Goal: Information Seeking & Learning: Learn about a topic

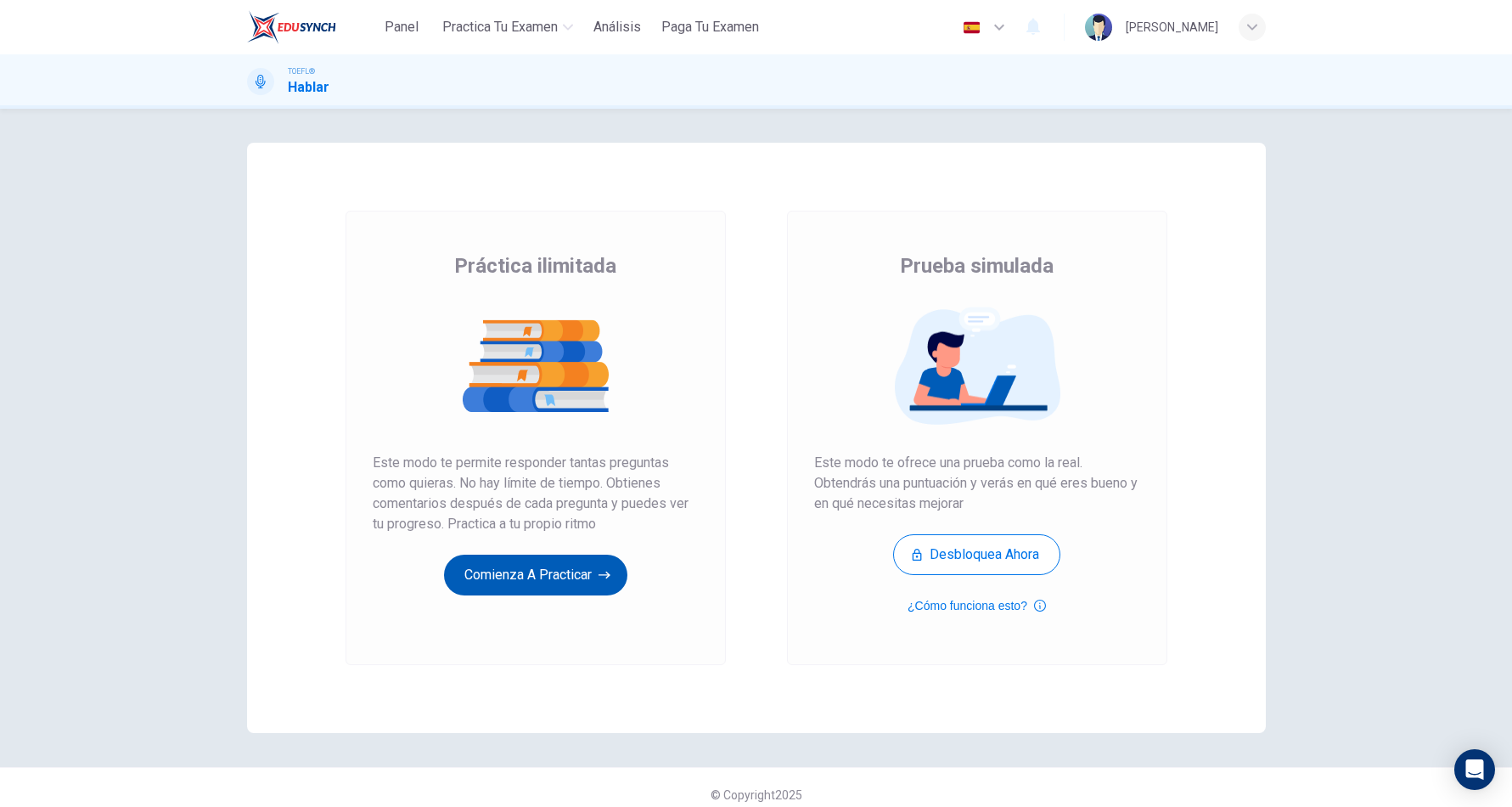
click at [589, 588] on button "Comienza a practicar" at bounding box center [535, 574] width 183 height 41
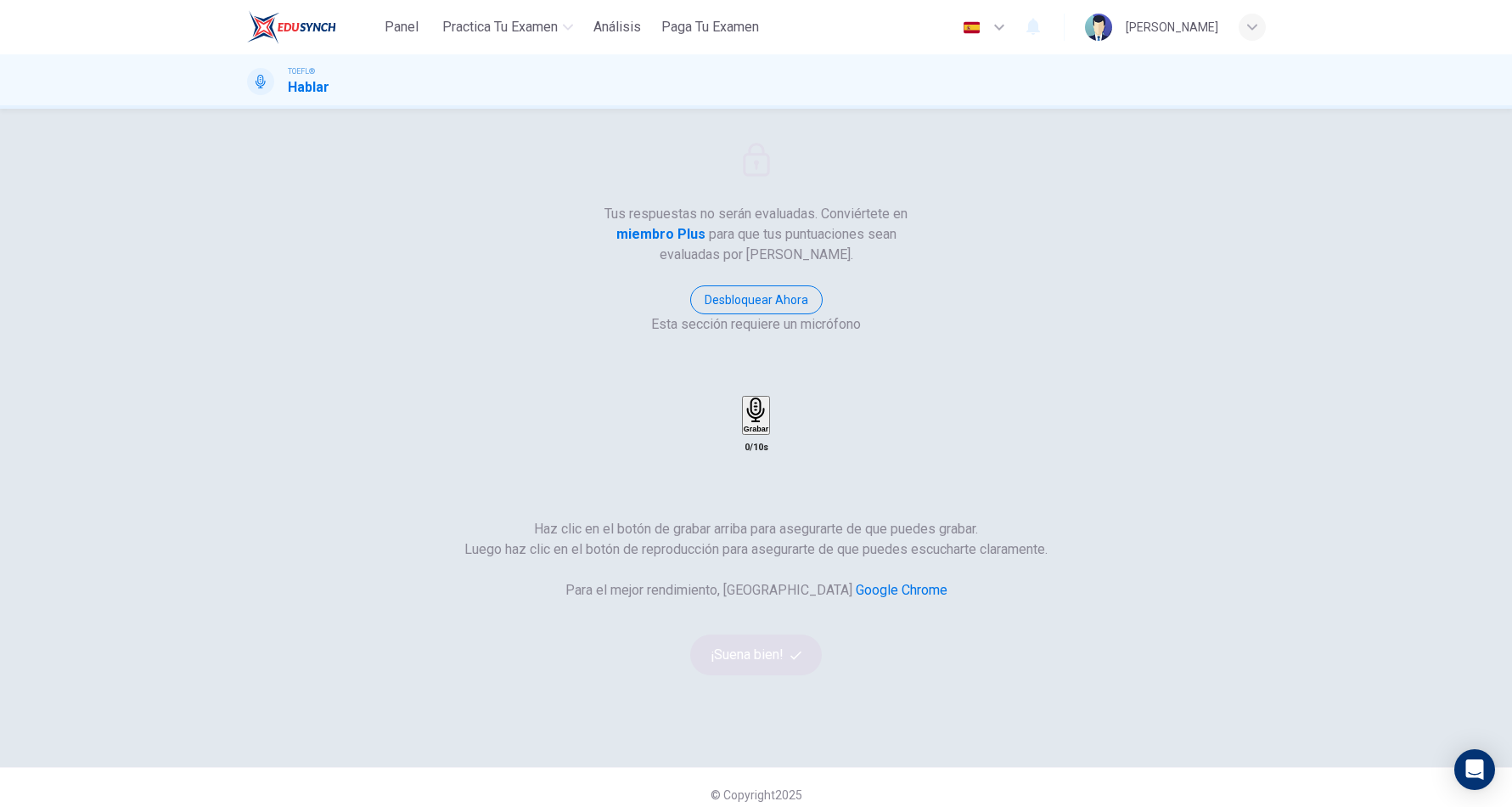
click at [769, 397] on div "Grabar" at bounding box center [756, 415] width 24 height 36
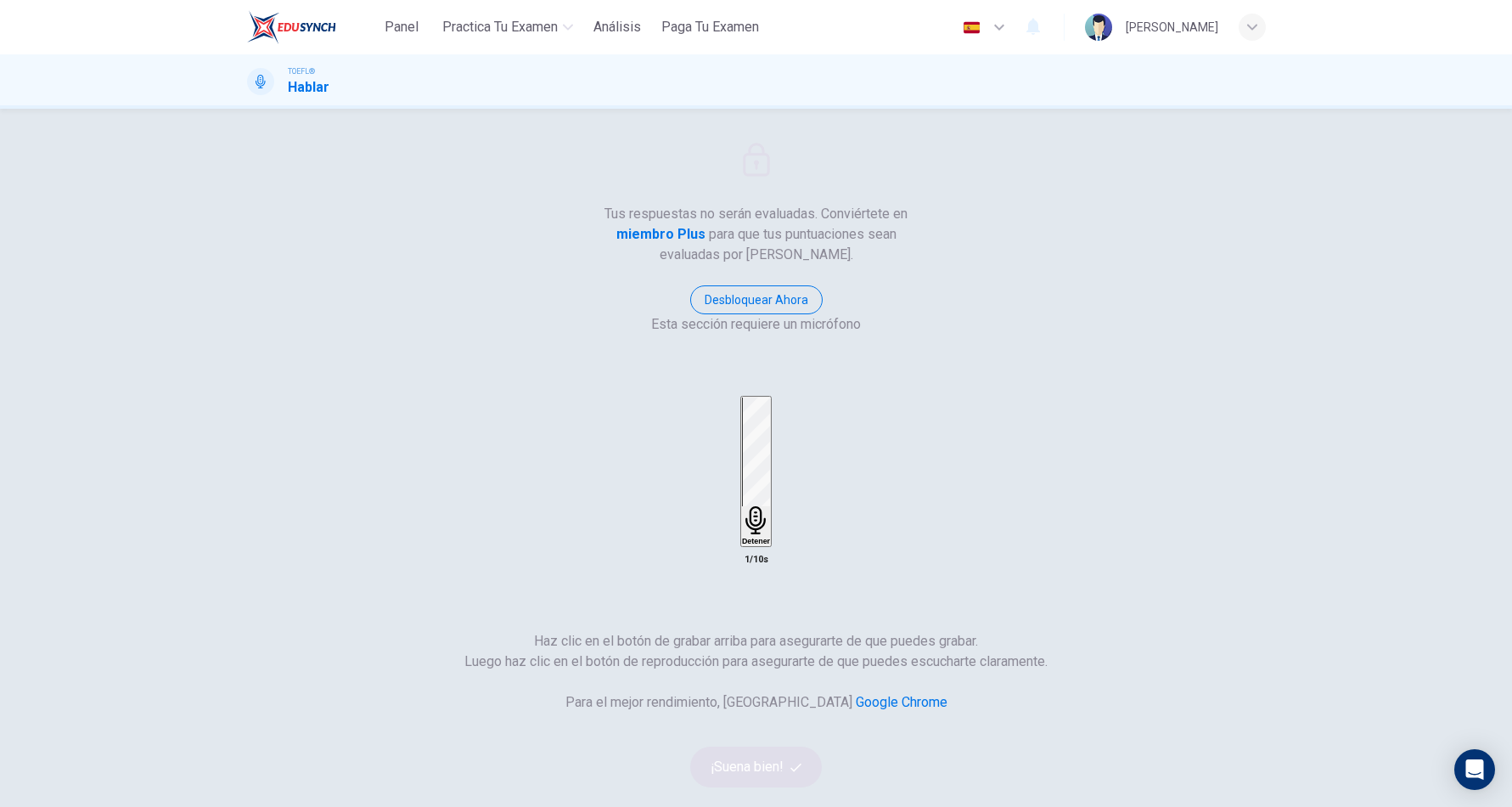
click at [769, 397] on div "Detener" at bounding box center [756, 471] width 28 height 148
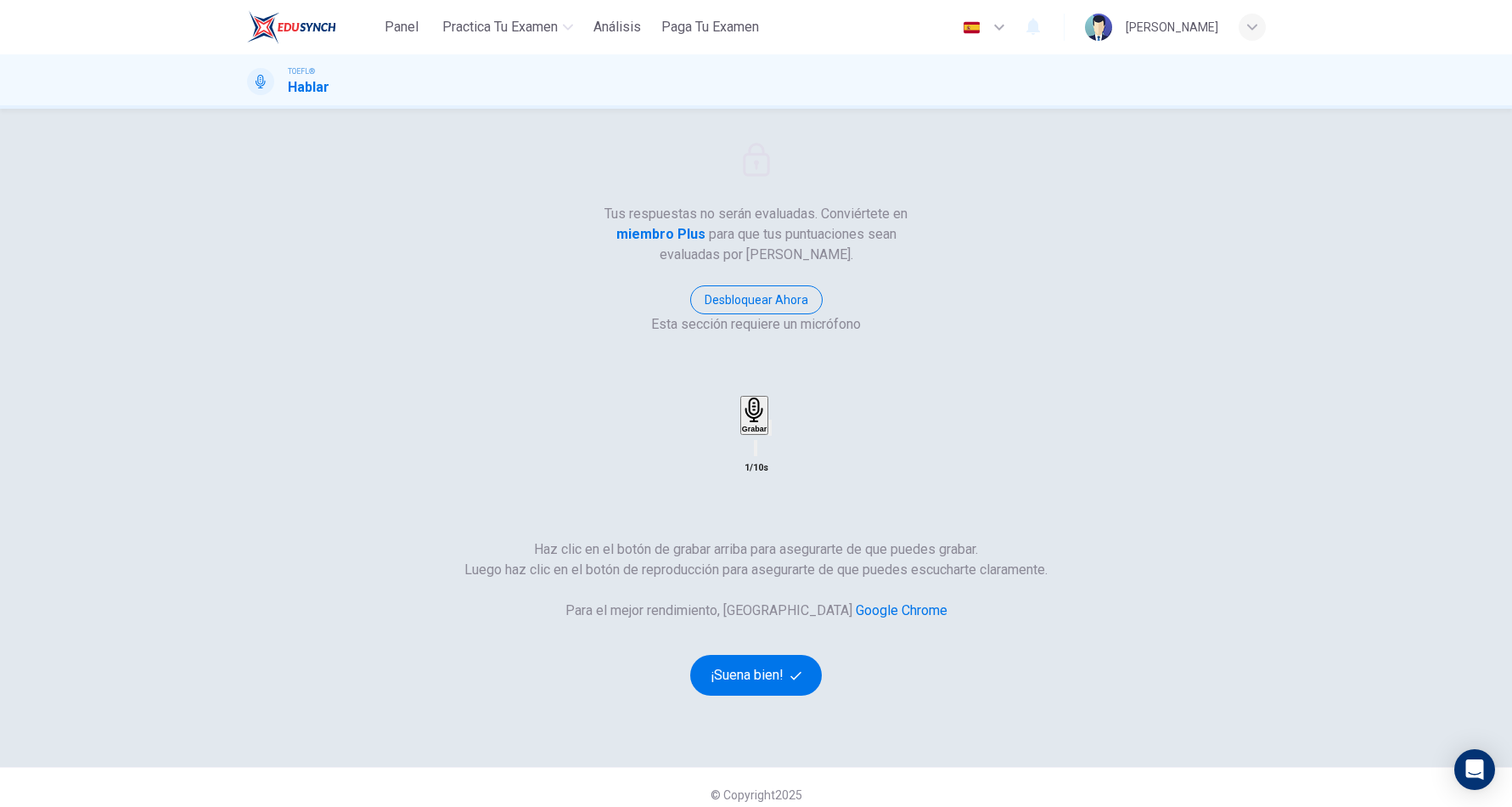
click at [769, 431] on icon "button" at bounding box center [769, 431] width 0 height 0
click at [822, 654] on button "¡Suena bien!" at bounding box center [756, 674] width 133 height 41
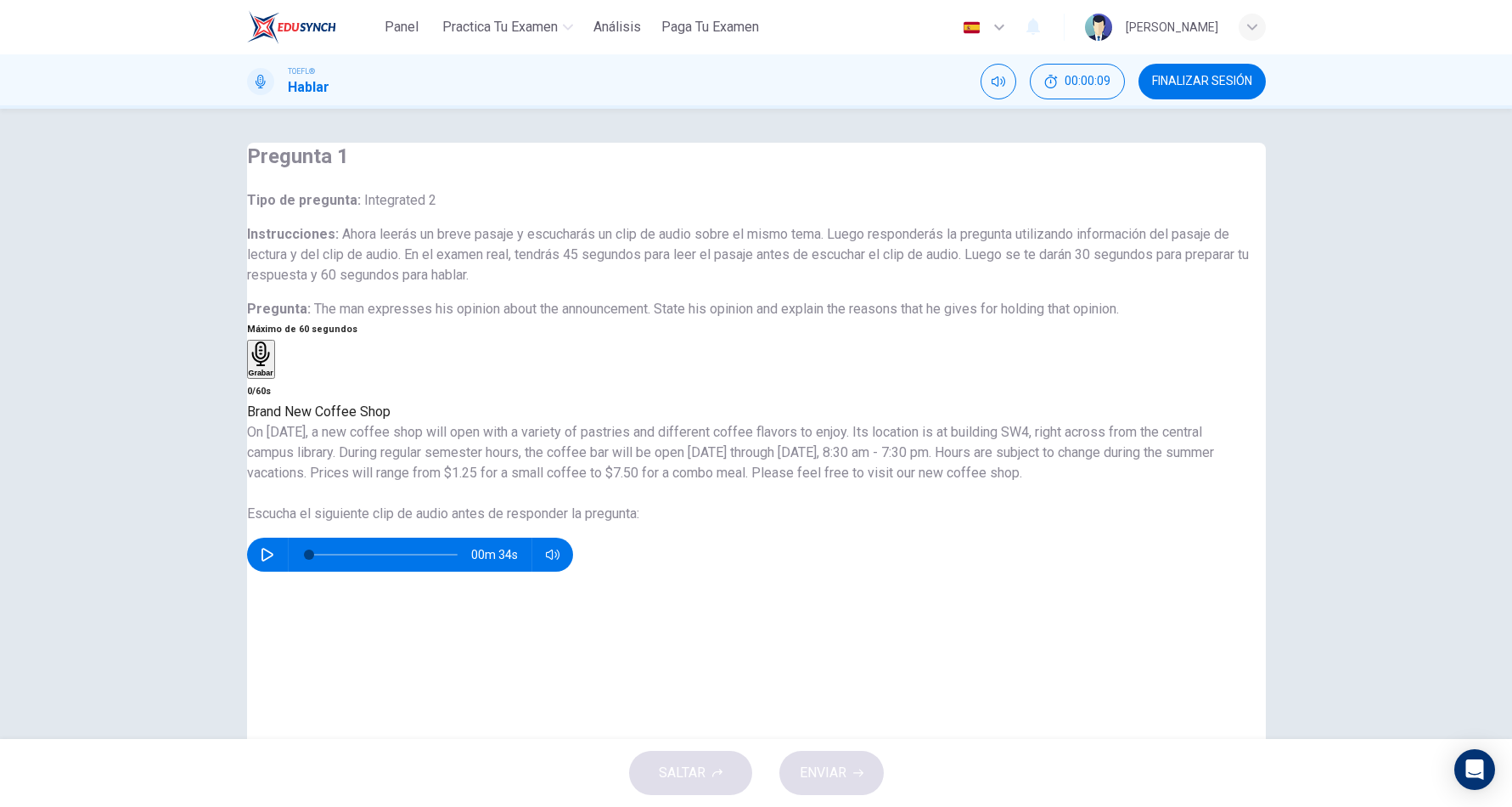
click at [281, 572] on button "button" at bounding box center [267, 554] width 27 height 34
type input "0"
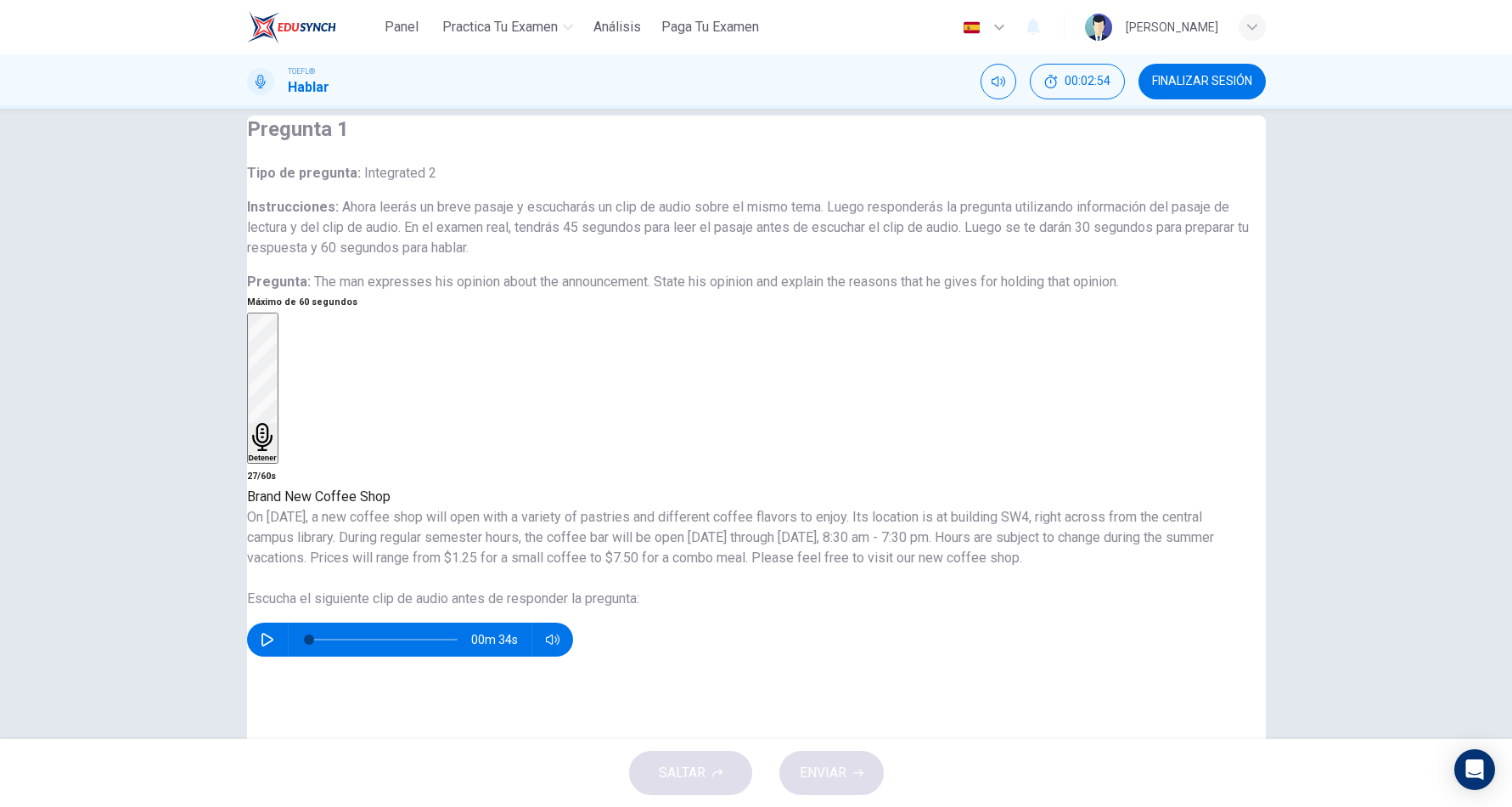
scroll to position [43, 0]
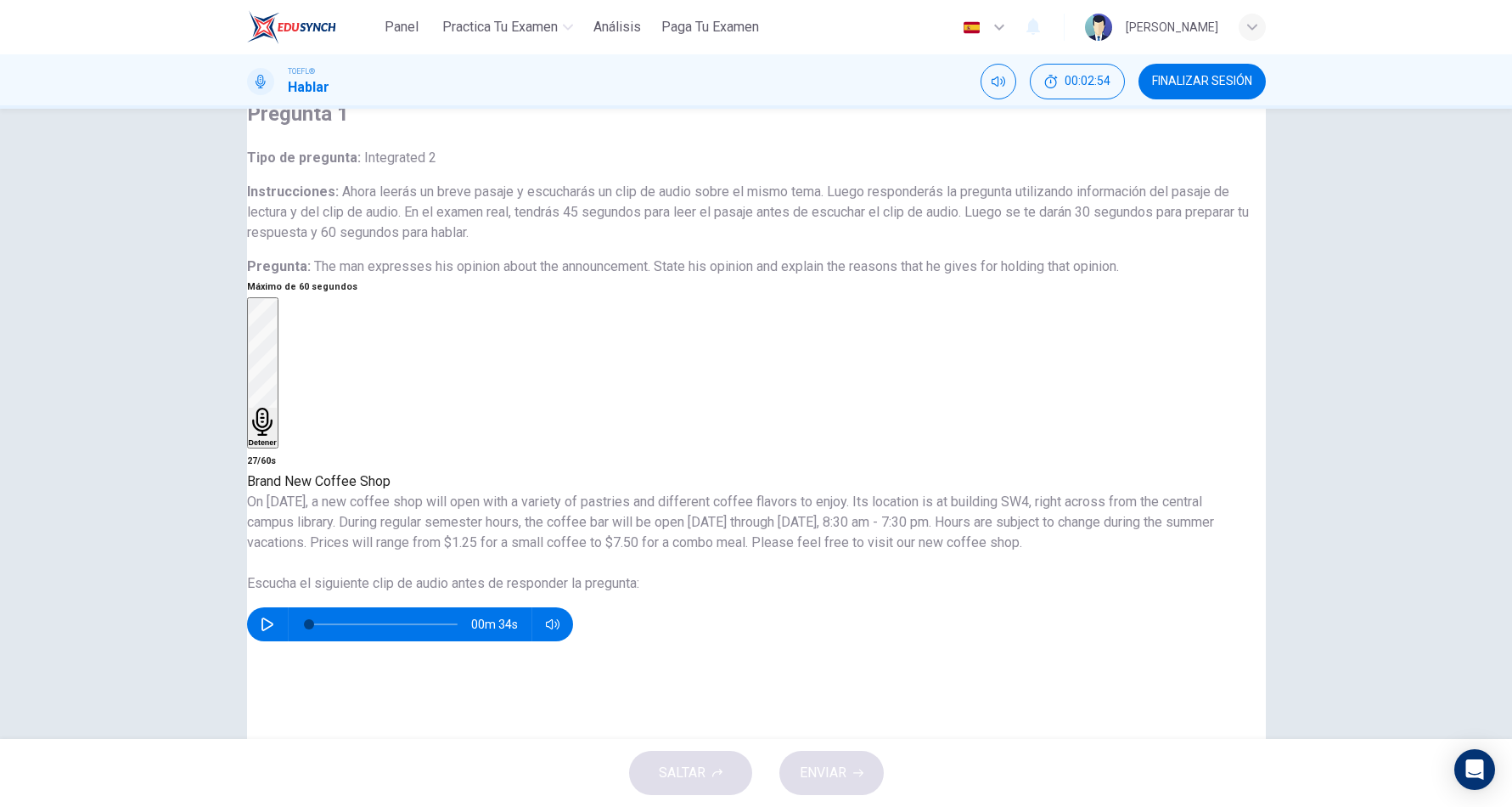
drag, startPoint x: 1031, startPoint y: 575, endPoint x: 1026, endPoint y: 634, distance: 59.2
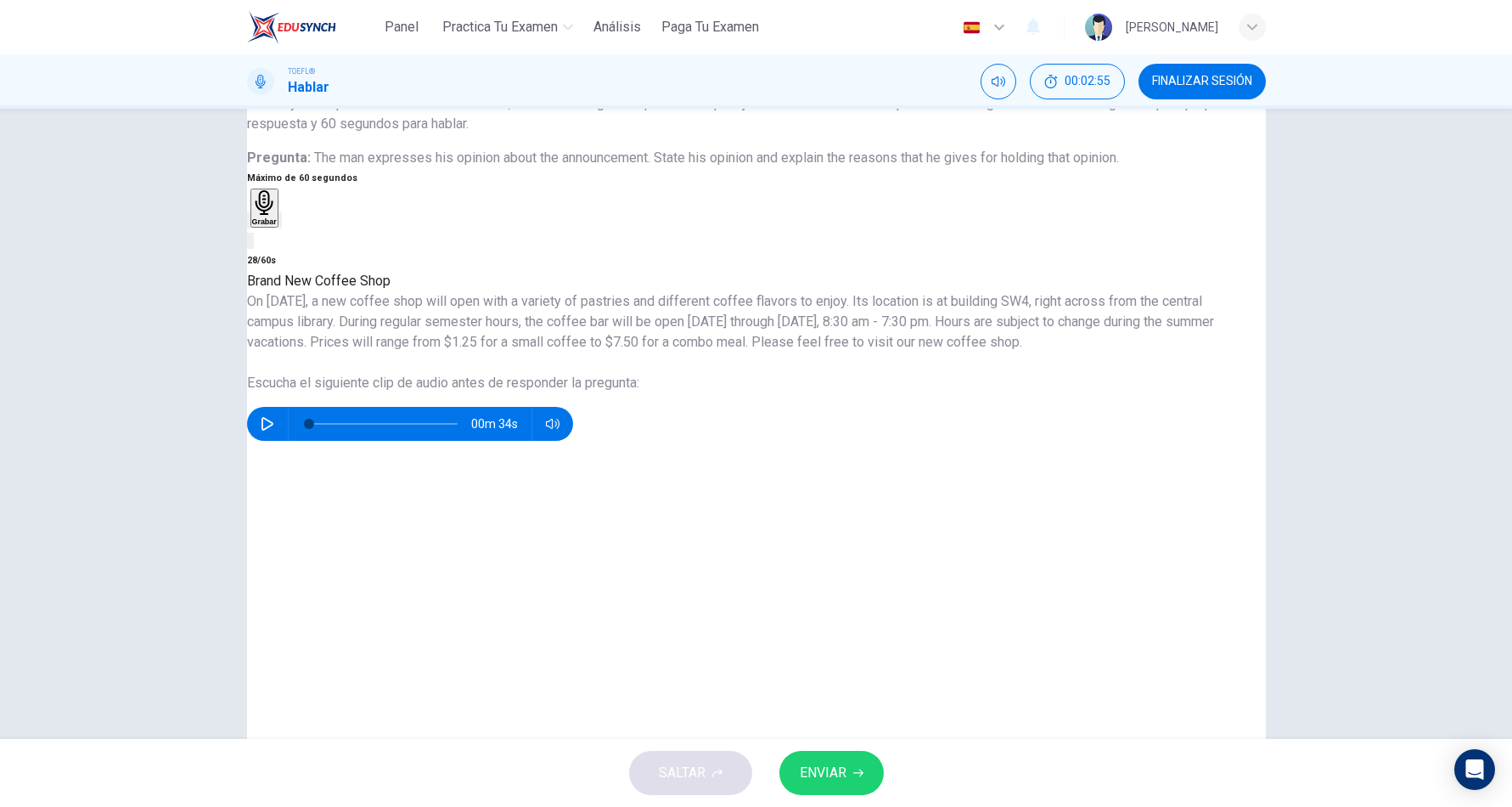
scroll to position [170, 0]
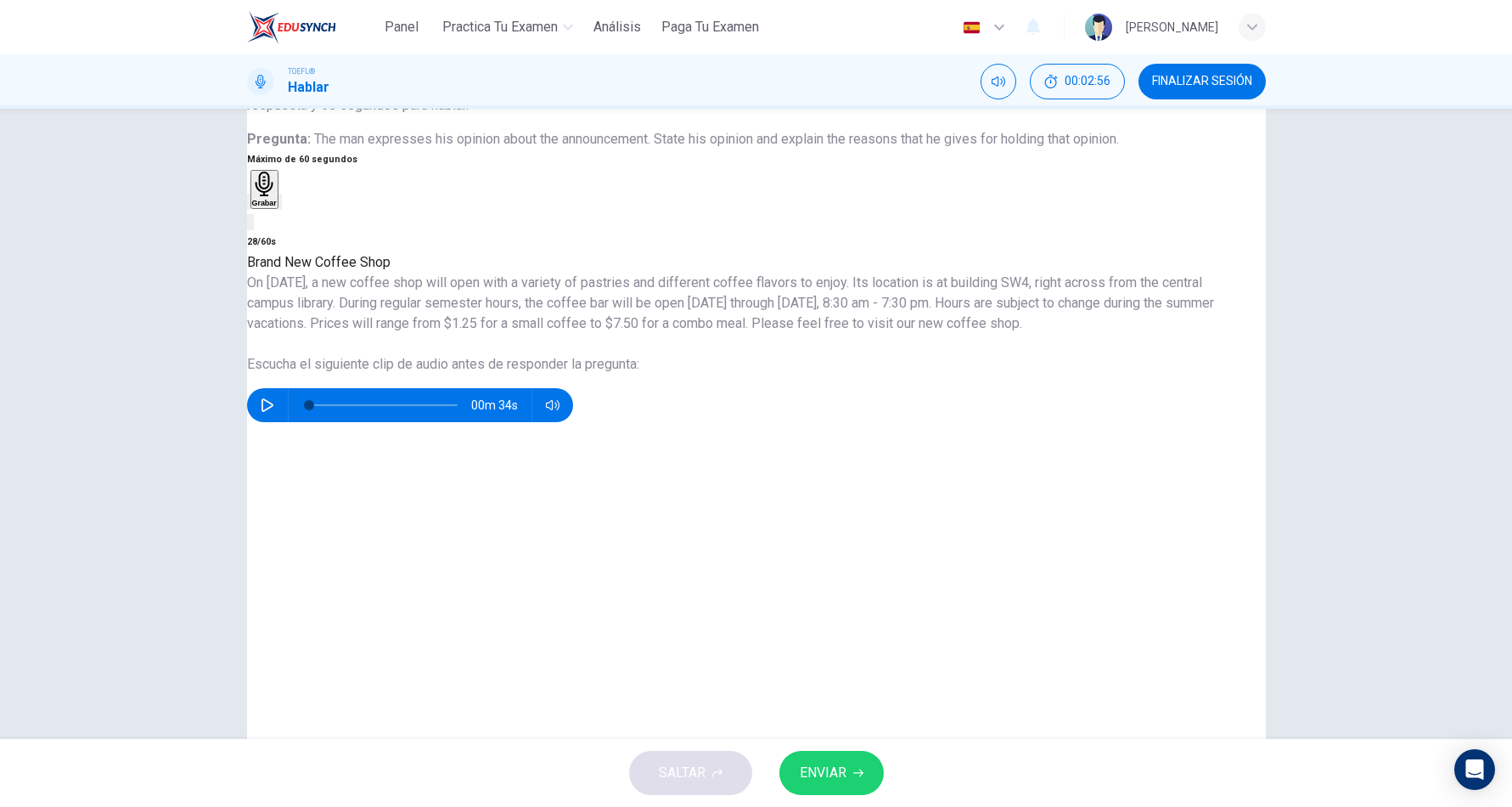
click at [249, 806] on icon "button" at bounding box center [249, 818] width 0 height 0
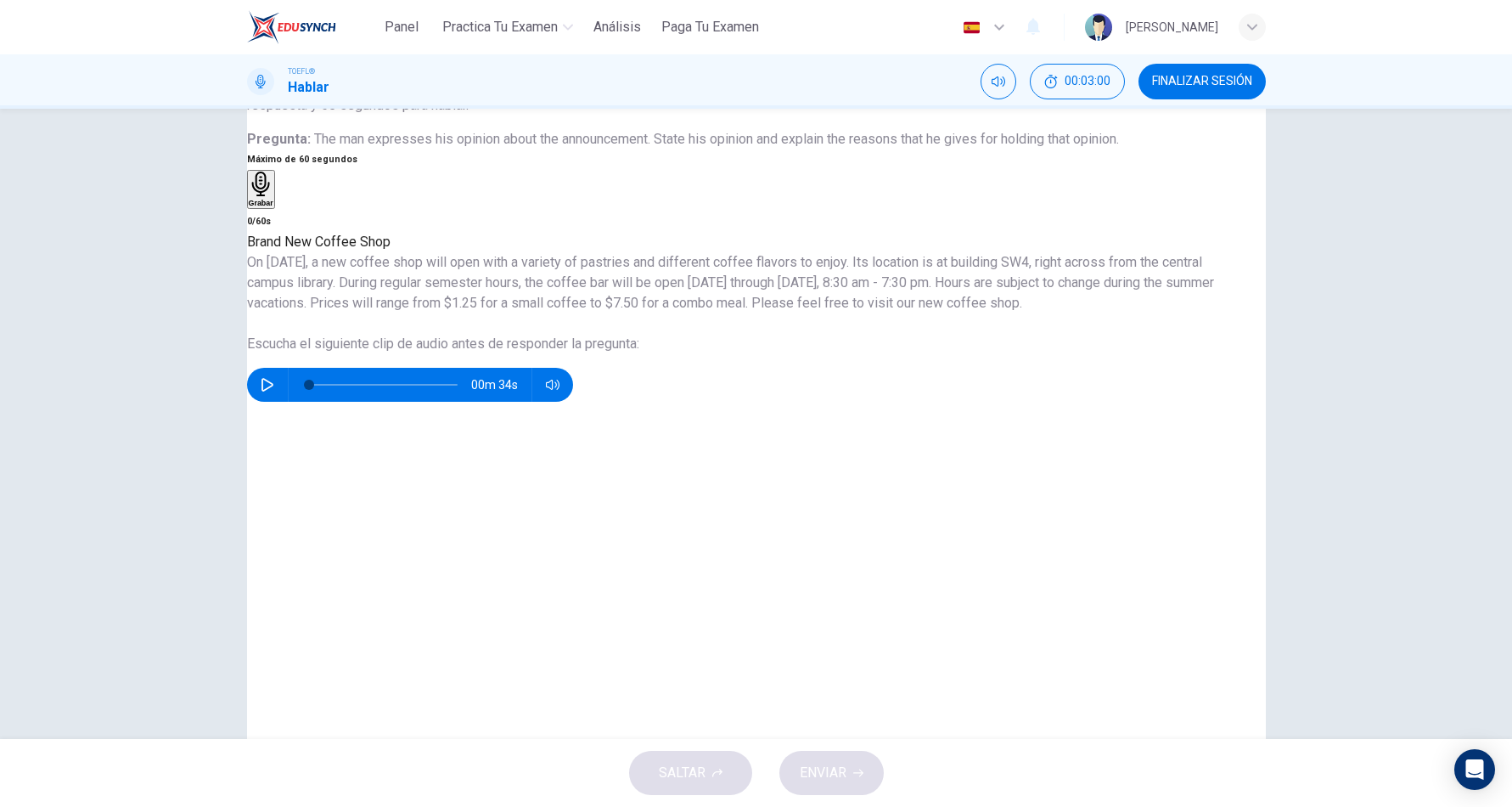
click at [273, 764] on div "Grabar" at bounding box center [261, 781] width 24 height 36
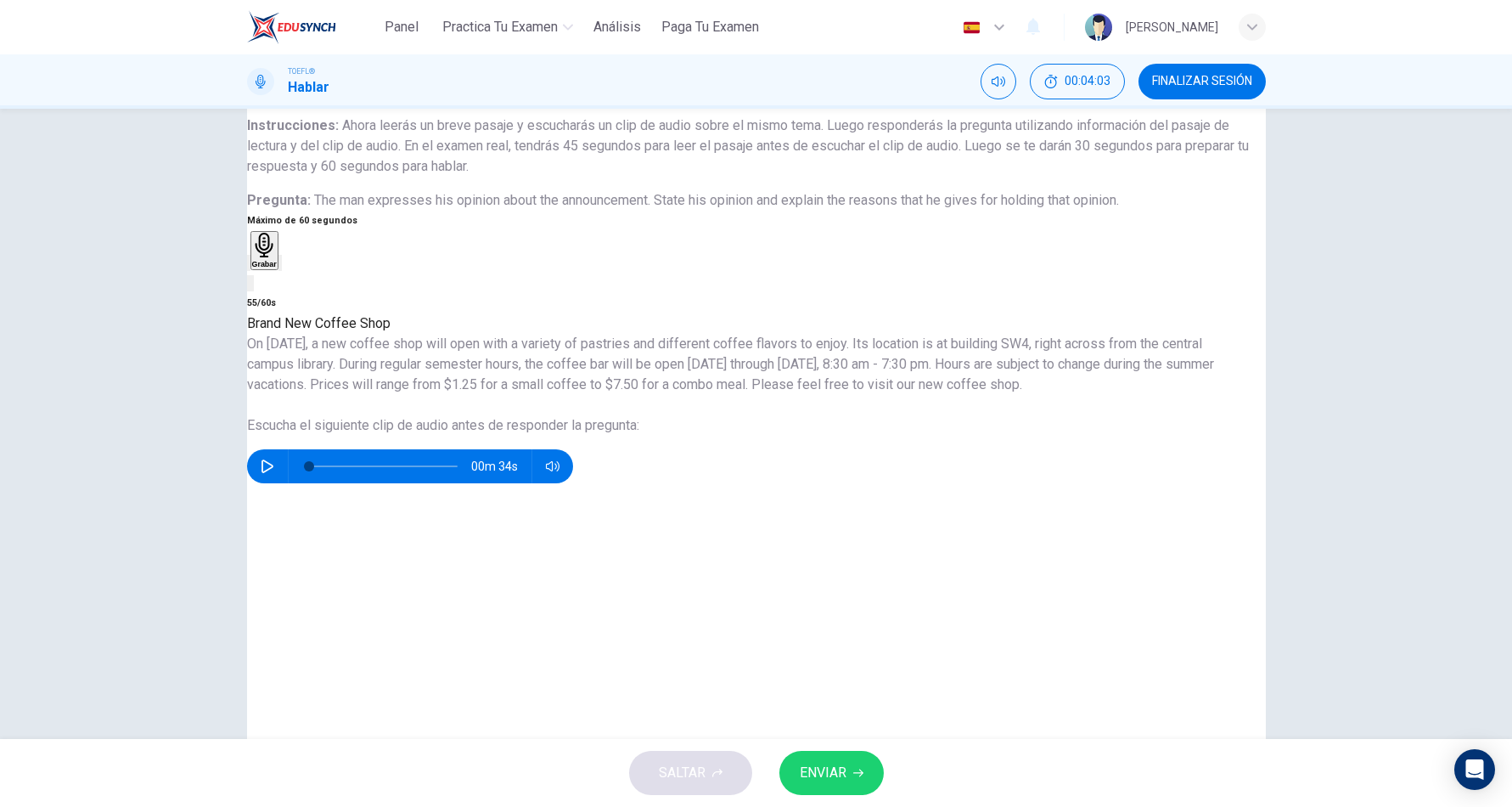
scroll to position [43, 0]
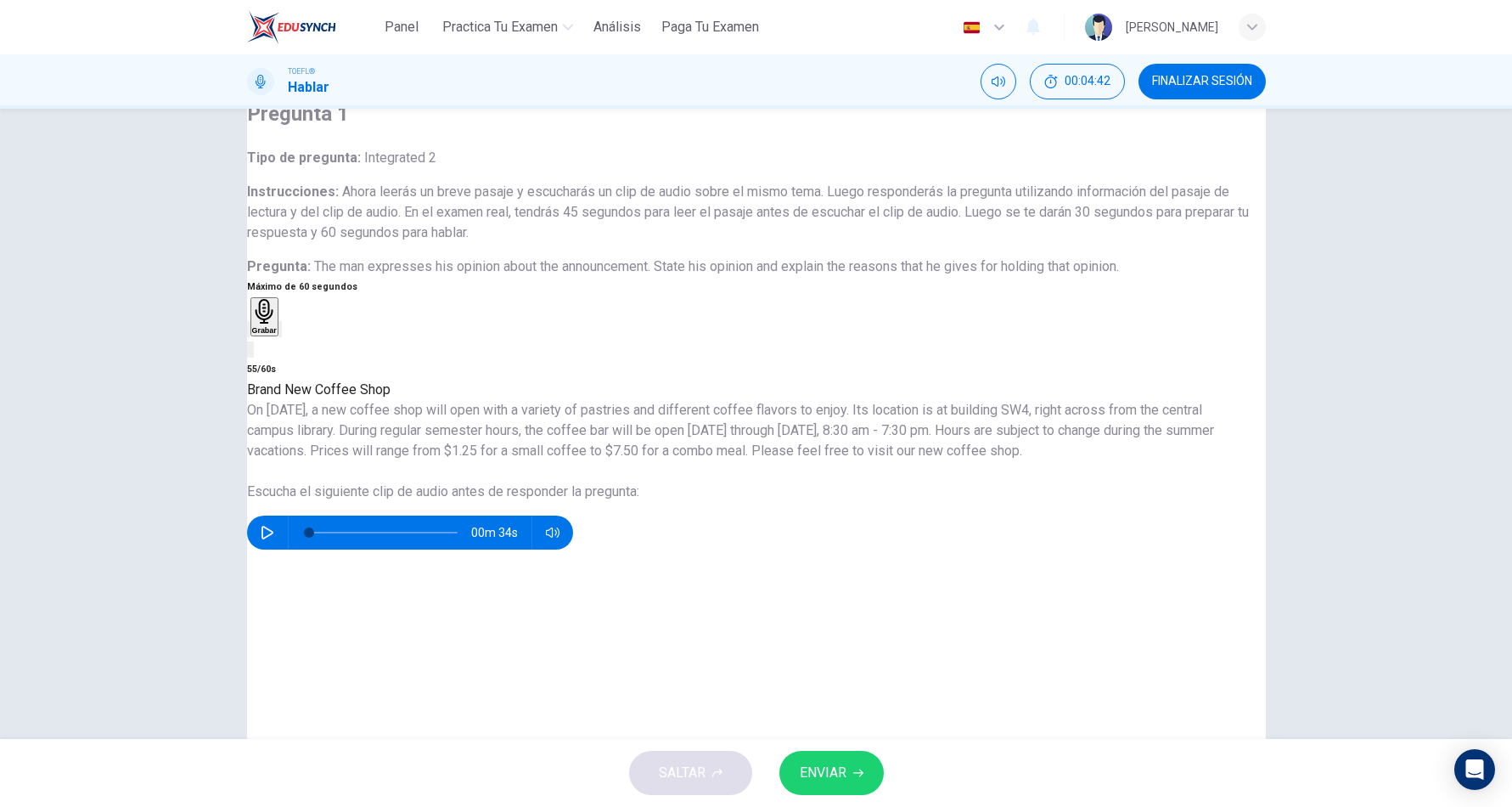
click at [852, 767] on button "ENVIAR" at bounding box center [831, 772] width 104 height 44
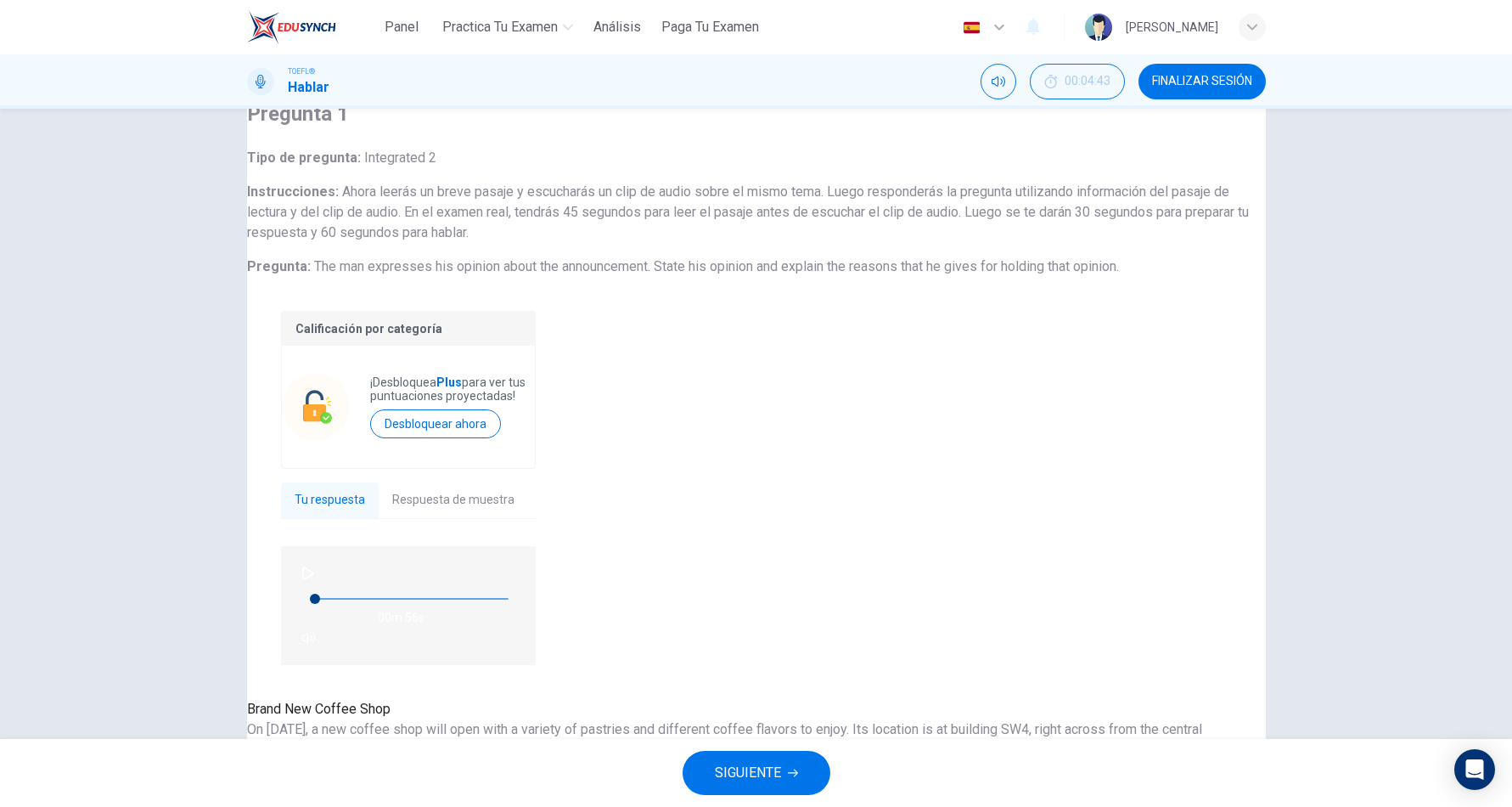
click at [810, 769] on button "SIGUIENTE" at bounding box center [756, 772] width 147 height 44
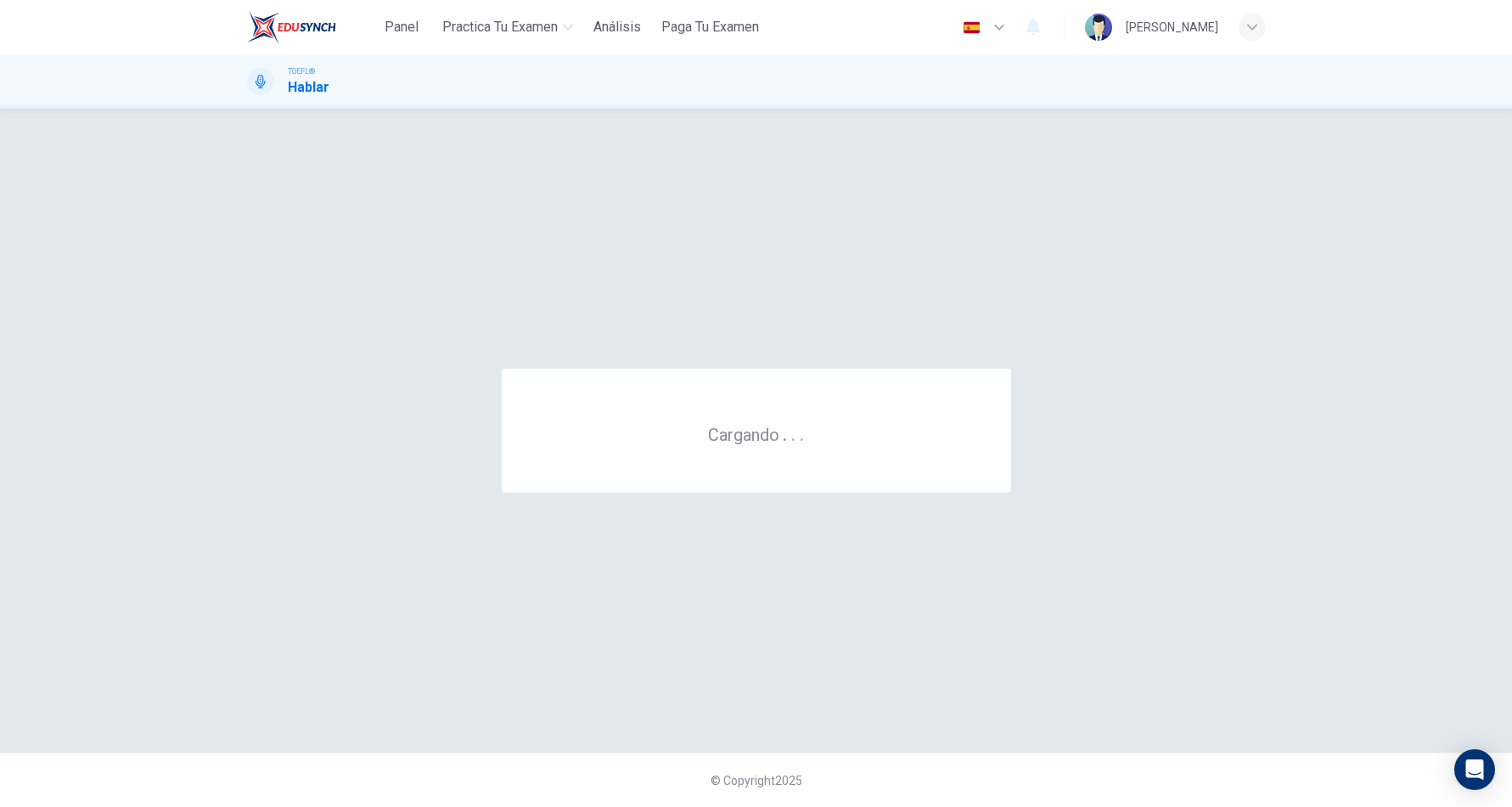
scroll to position [0, 0]
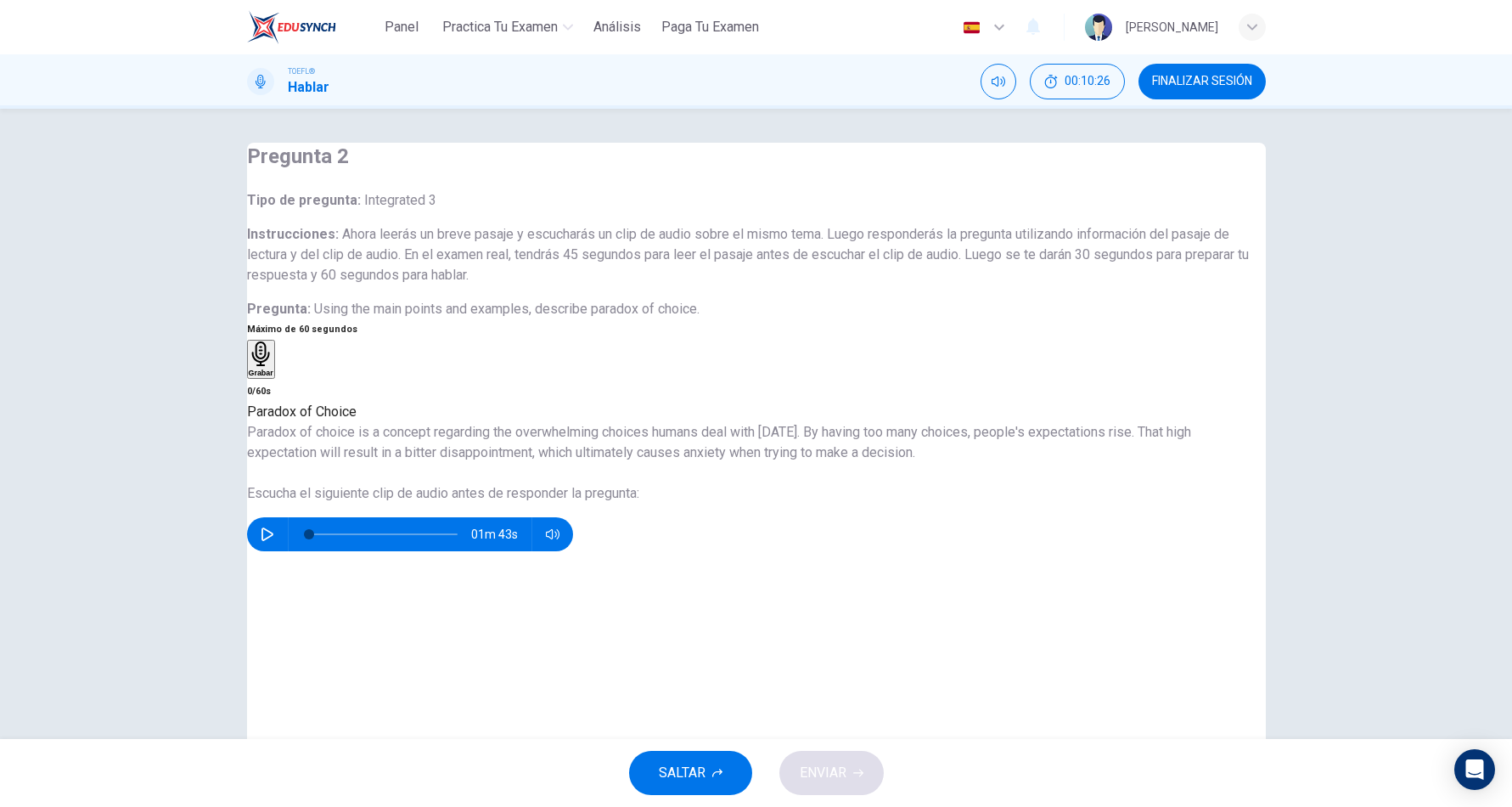
click at [281, 551] on button "button" at bounding box center [267, 534] width 27 height 34
type input "0"
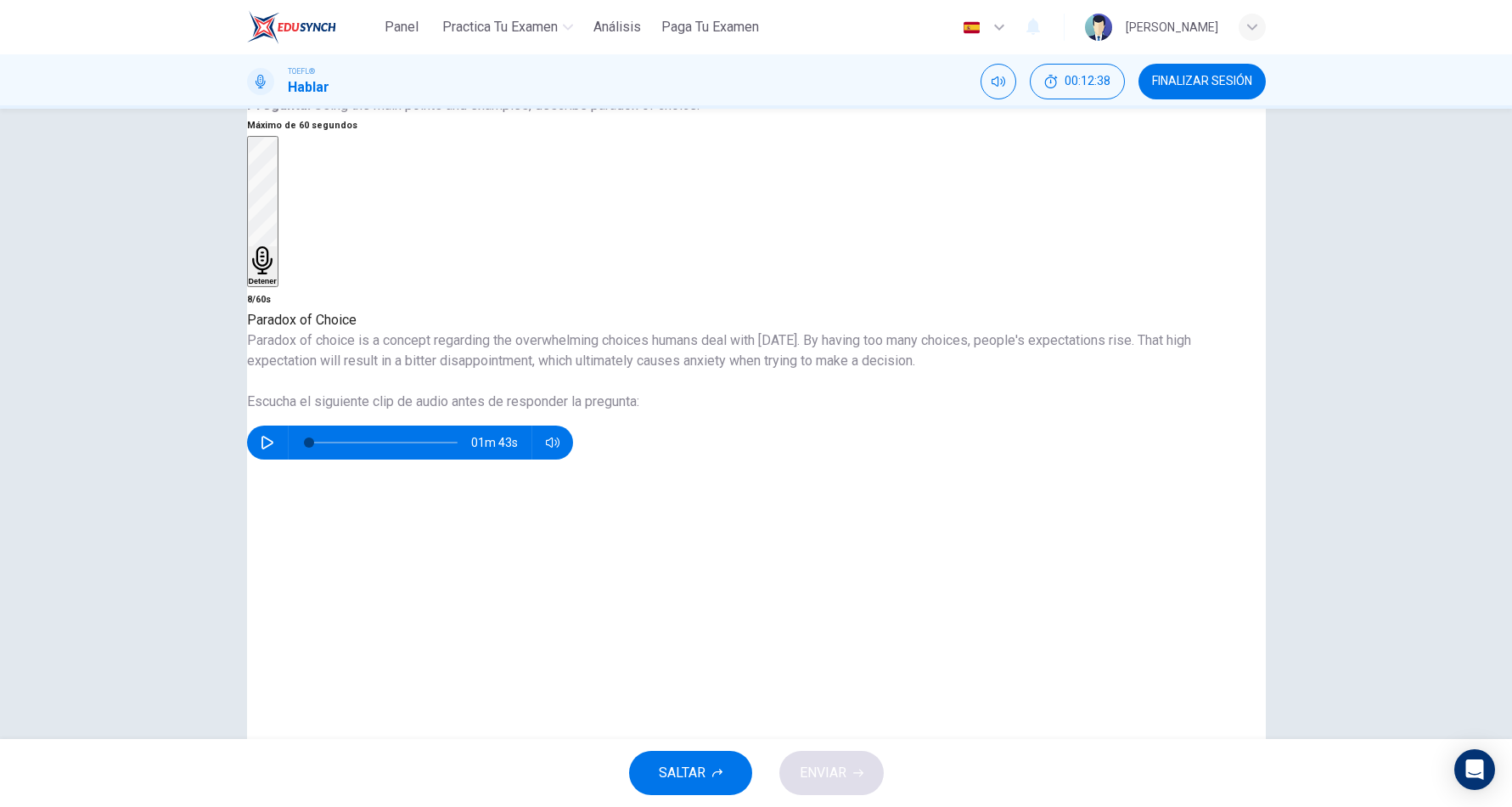
scroll to position [255, 0]
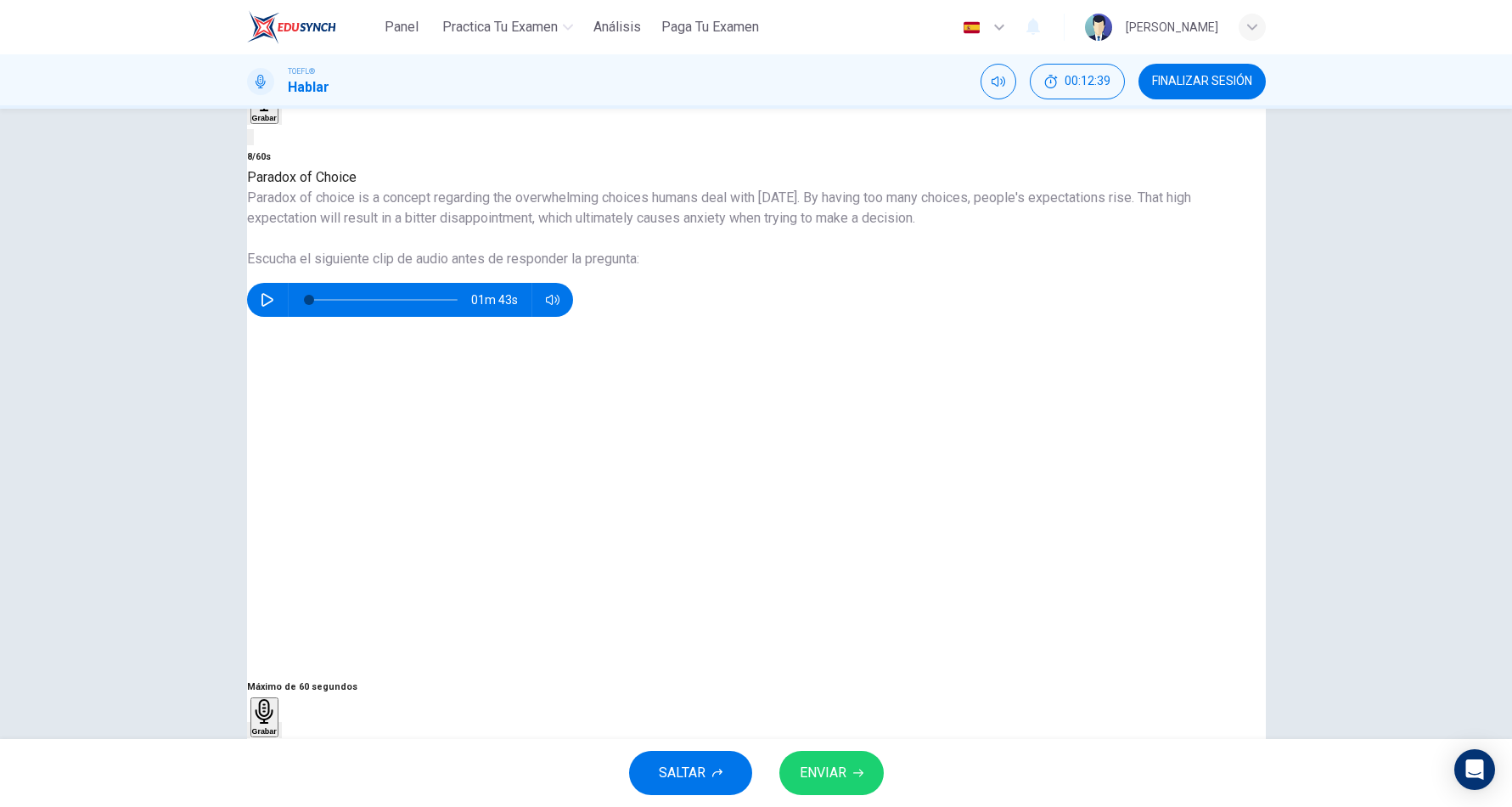
click at [249, 733] on icon "button" at bounding box center [249, 733] width 0 height 0
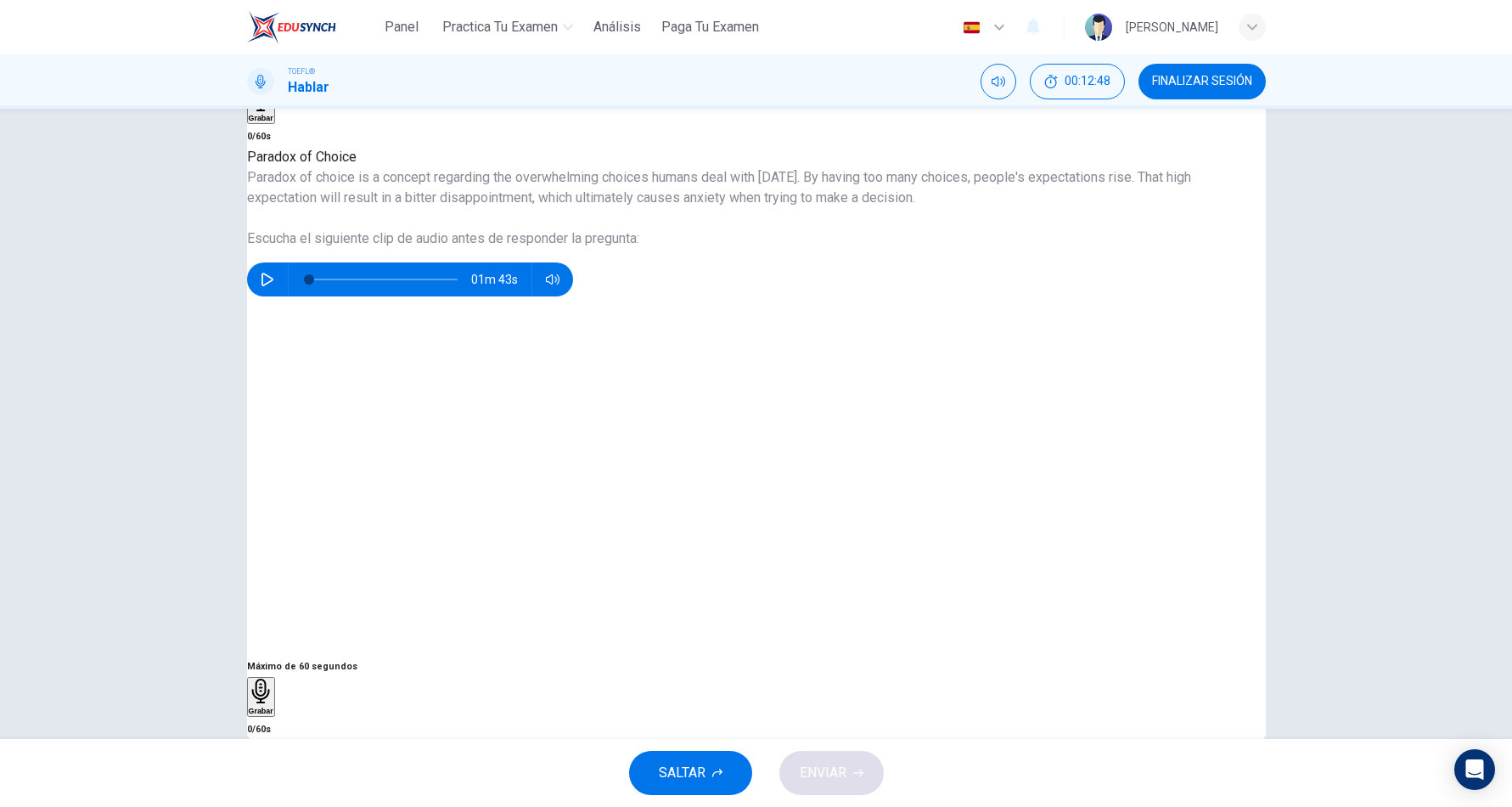
click at [273, 706] on h6 "Grabar" at bounding box center [261, 711] width 24 height 9
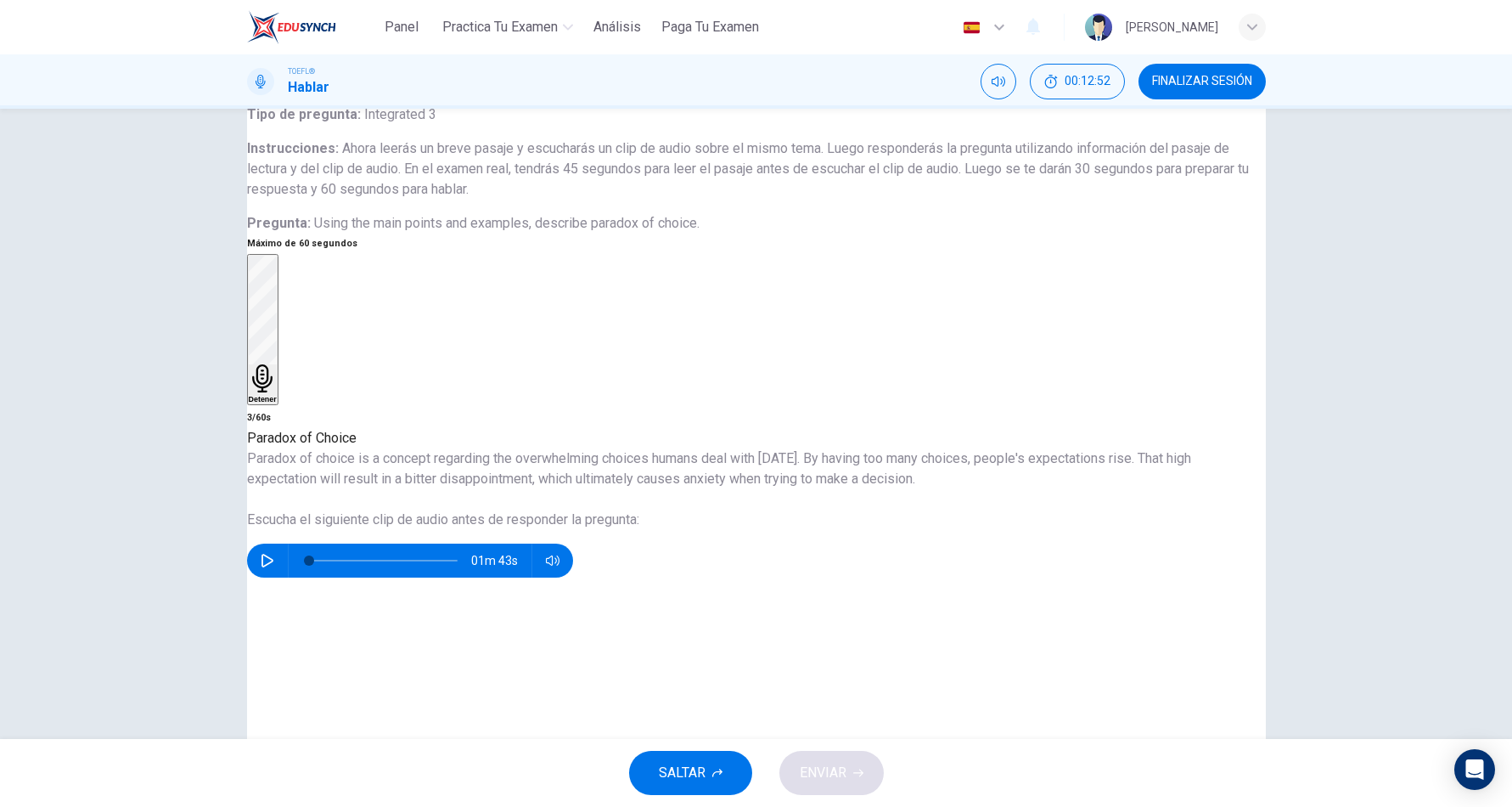
scroll to position [85, 0]
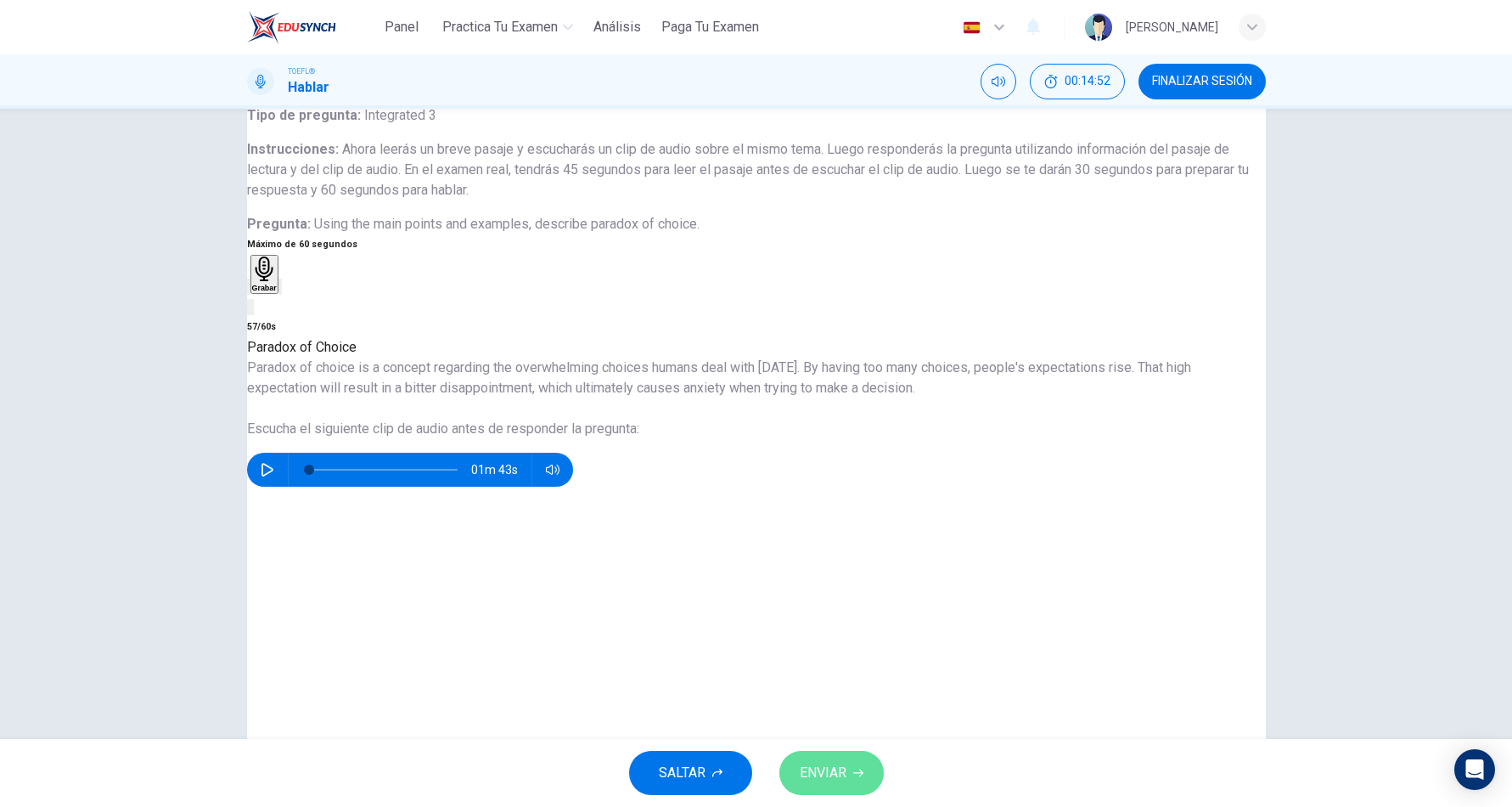
click at [868, 770] on button "ENVIAR" at bounding box center [831, 772] width 104 height 44
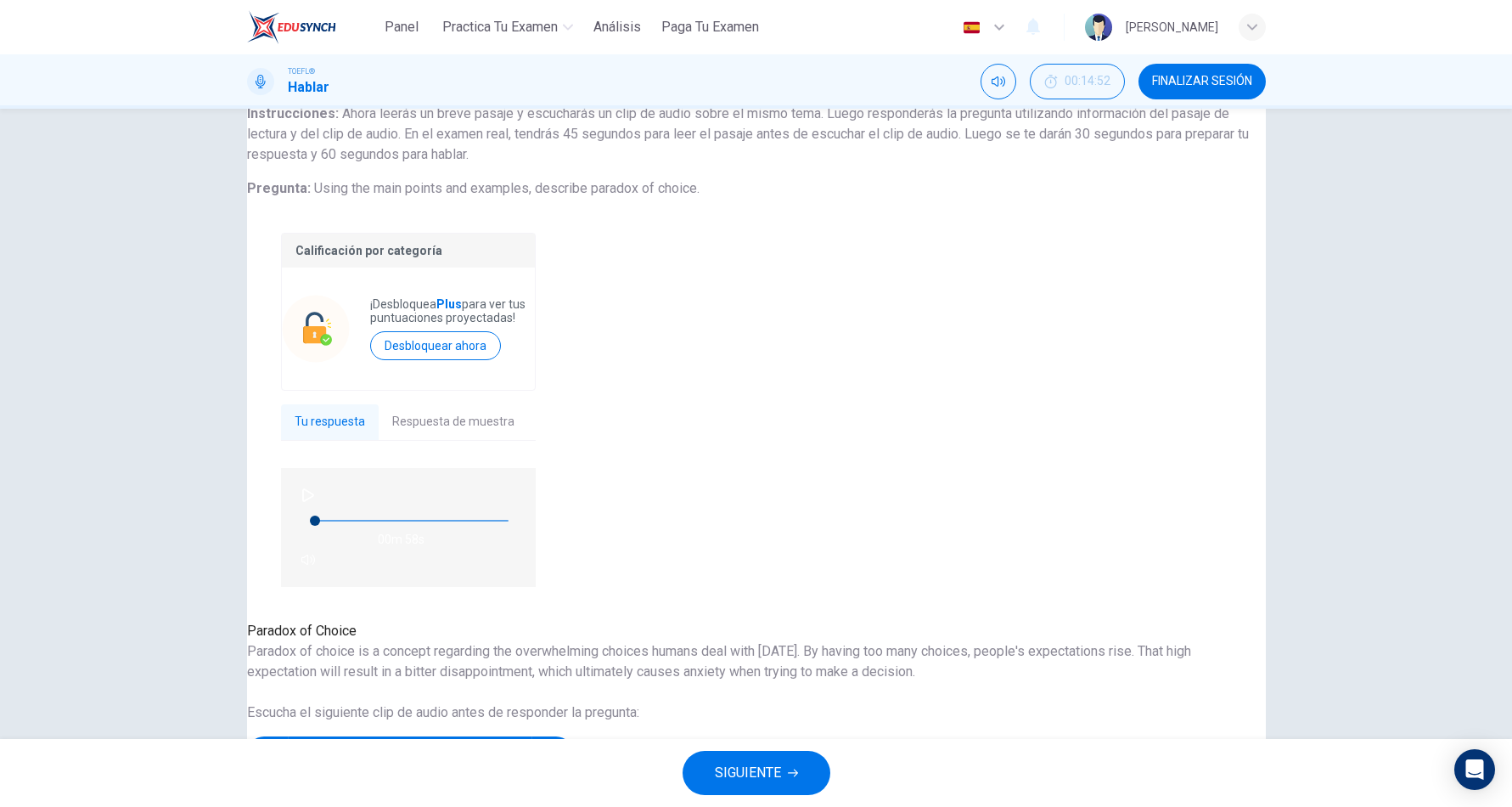
scroll to position [170, 0]
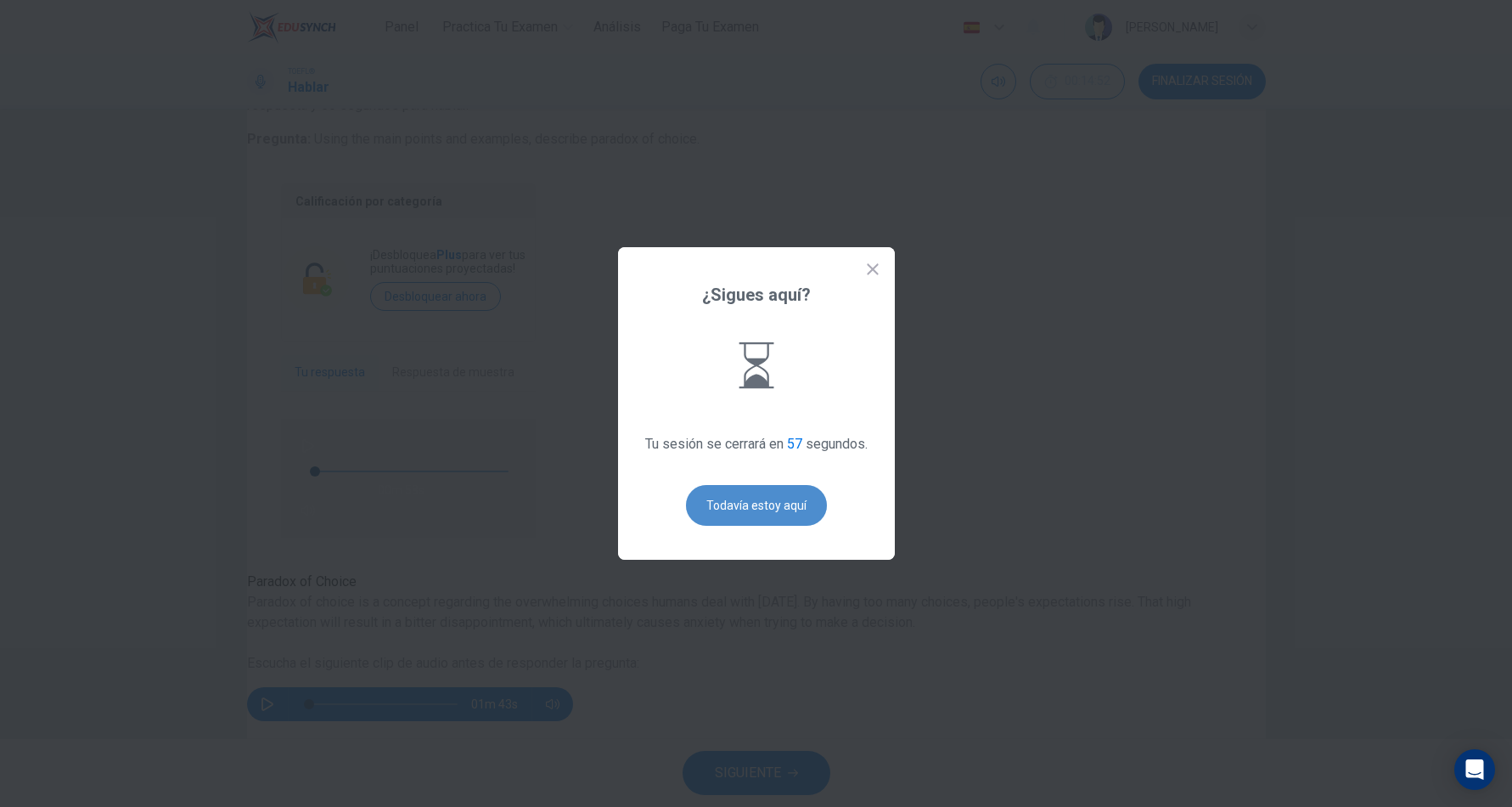
click at [750, 502] on button "Todavía estoy aquí" at bounding box center [756, 505] width 141 height 41
click at [789, 497] on button "Todavía estoy aquí" at bounding box center [756, 505] width 141 height 41
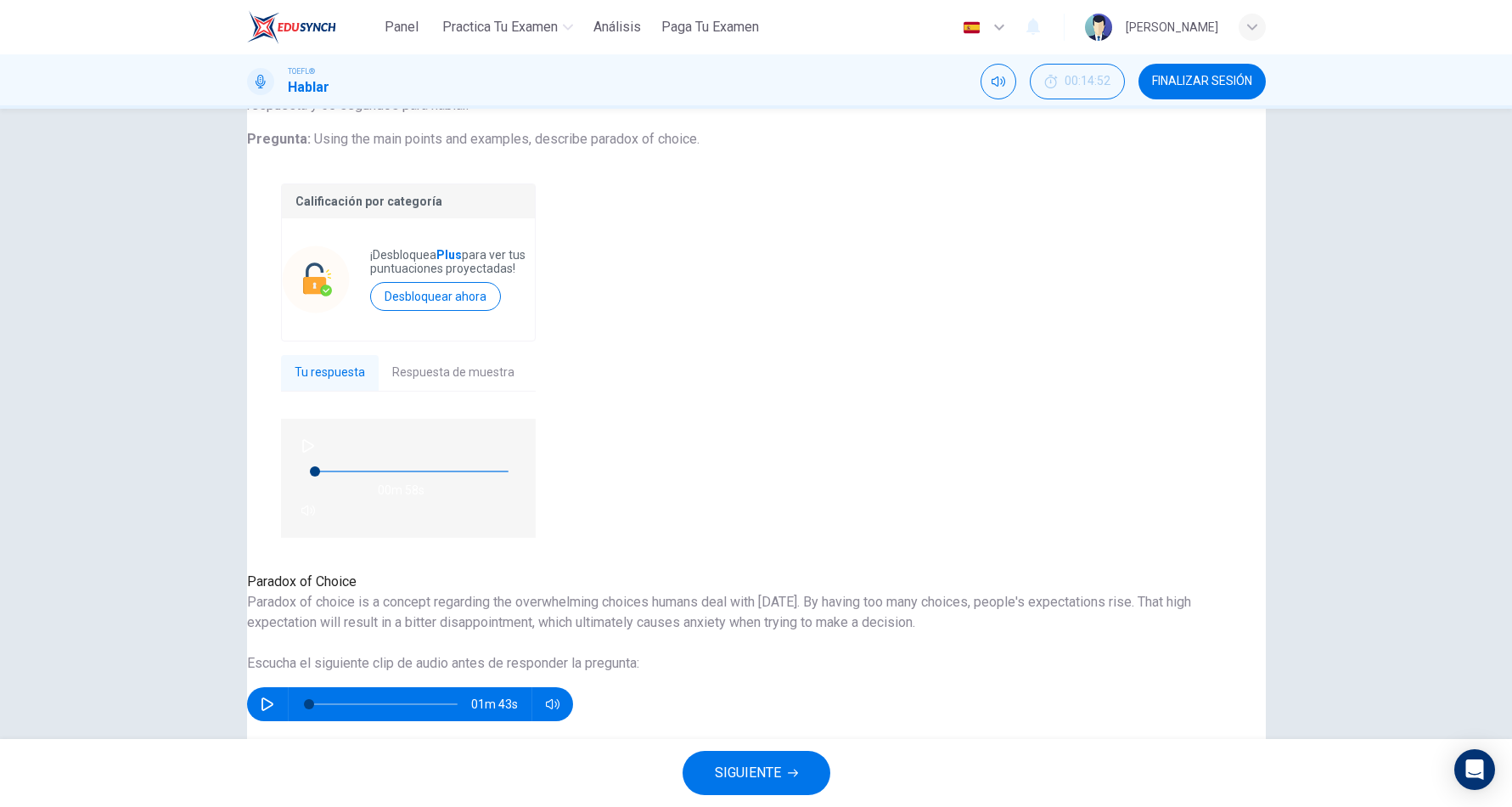
click at [770, 784] on button "SIGUIENTE" at bounding box center [756, 772] width 147 height 44
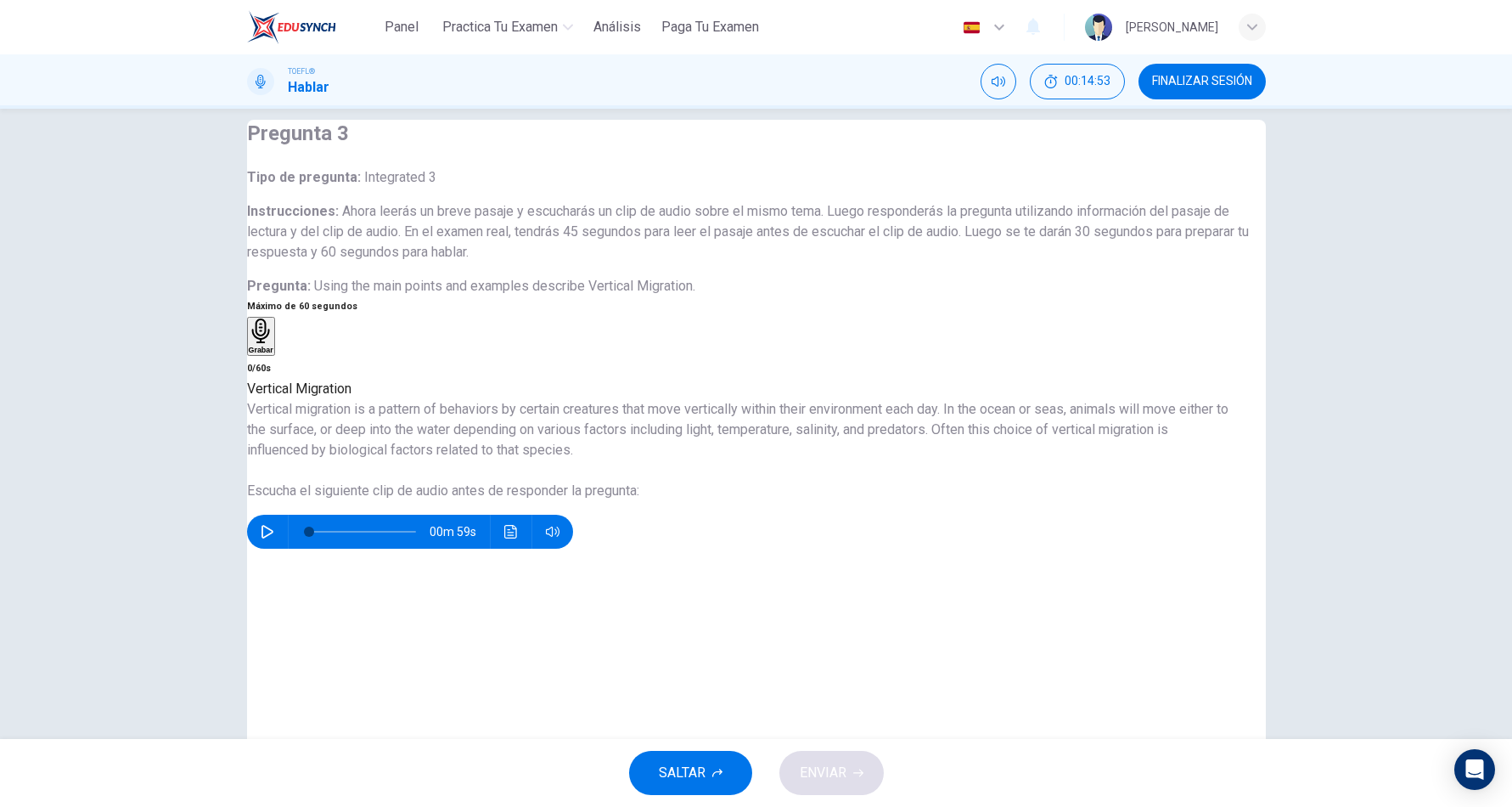
scroll to position [43, 0]
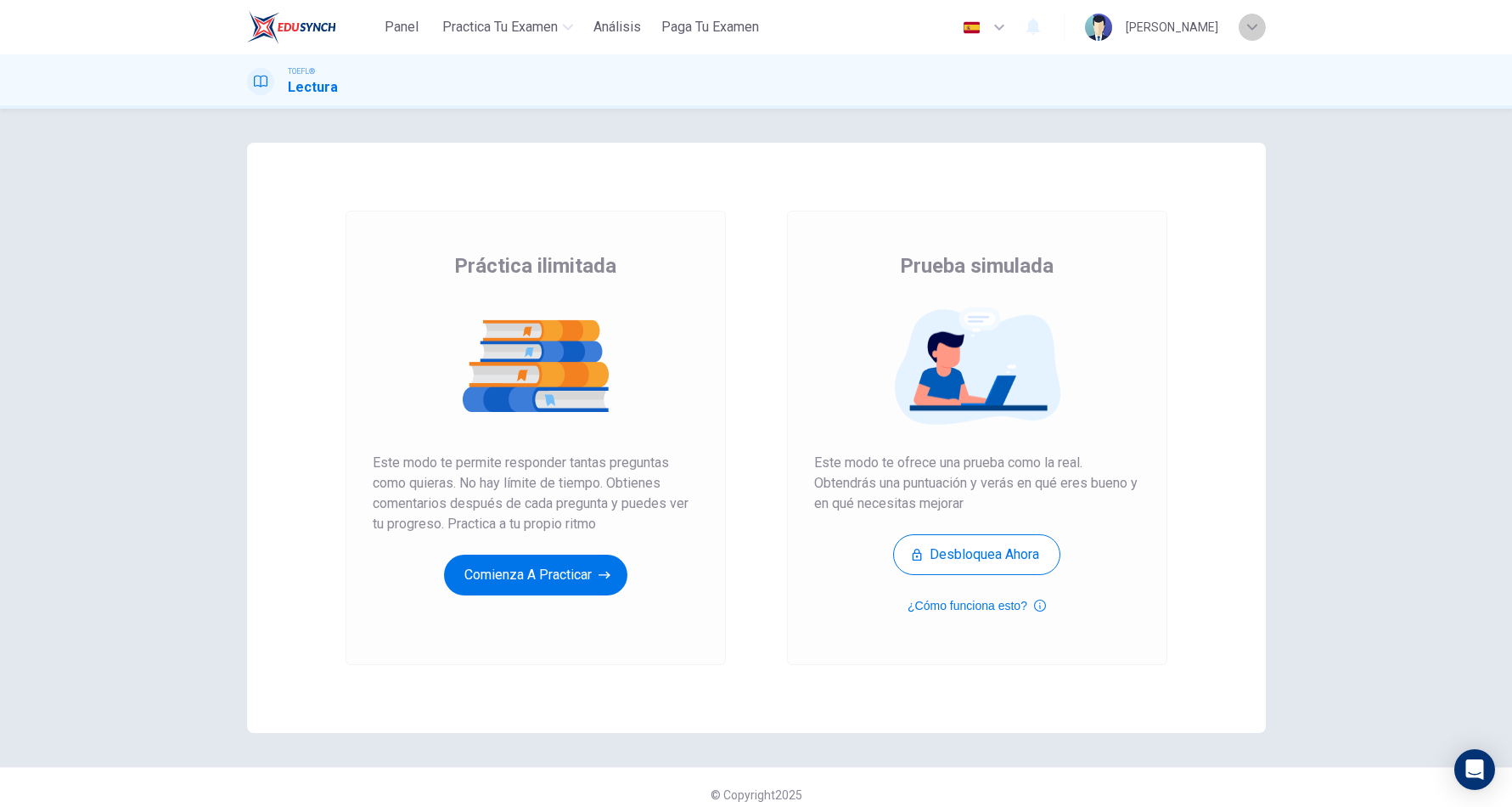
click at [1247, 16] on div "button" at bounding box center [1252, 27] width 27 height 27
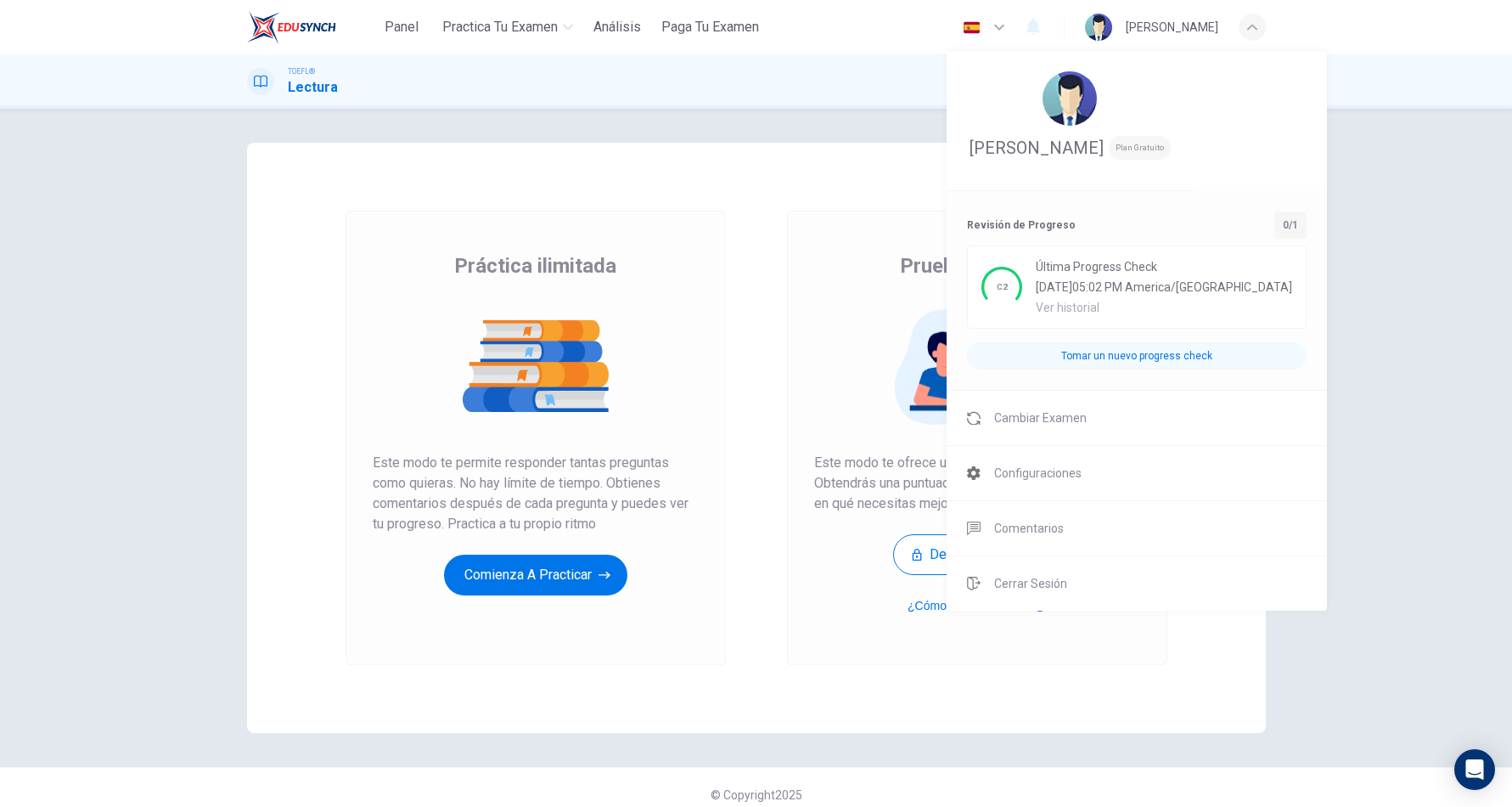
click at [701, 297] on div at bounding box center [756, 404] width 1512 height 807
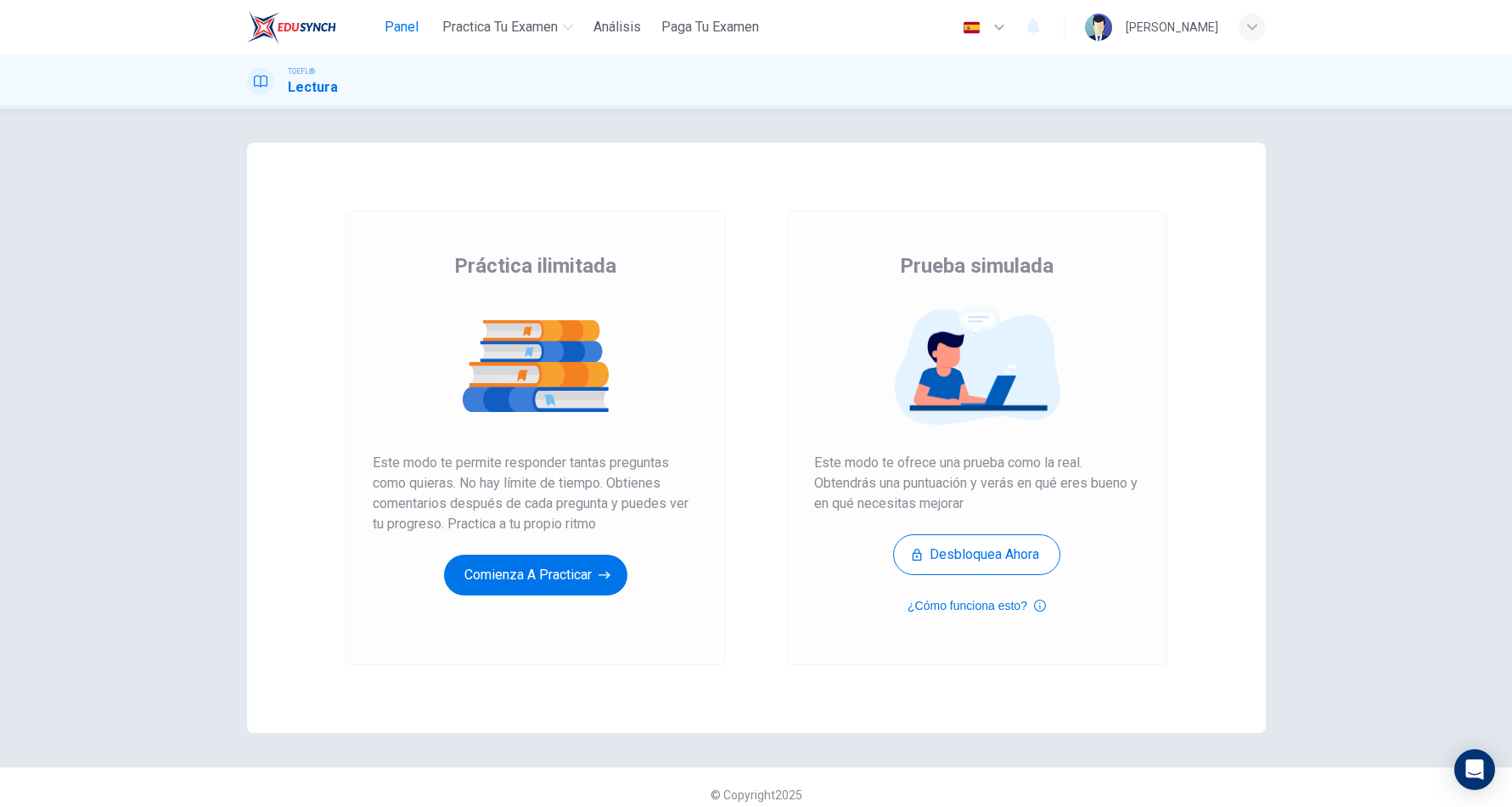
click at [412, 20] on span "Panel" at bounding box center [401, 27] width 34 height 20
click at [511, 581] on button "Comienza a practicar" at bounding box center [535, 574] width 183 height 41
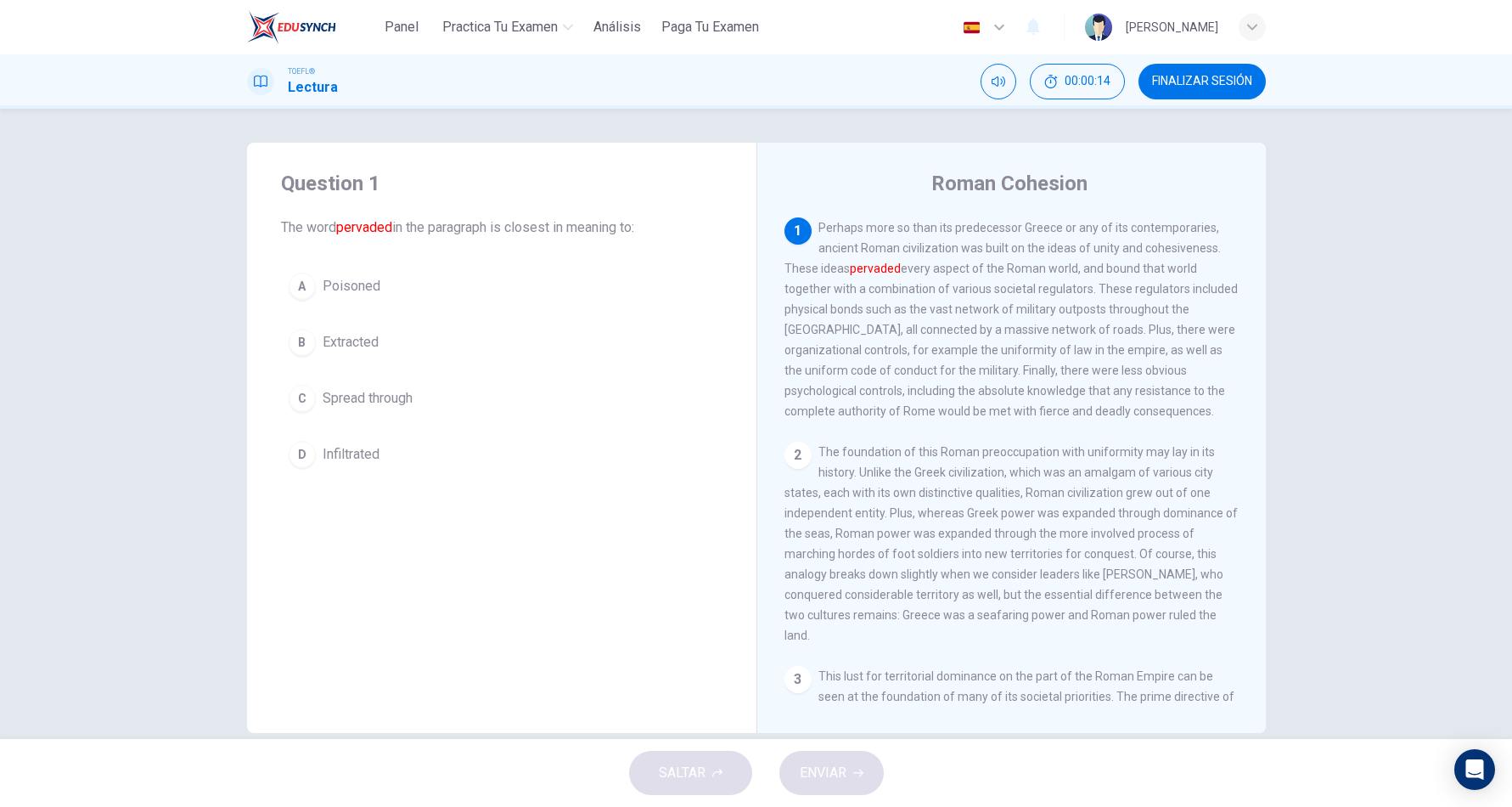
click at [878, 271] on font "pervaded" at bounding box center [874, 268] width 51 height 14
click at [363, 407] on span "Spread through" at bounding box center [368, 397] width 90 height 20
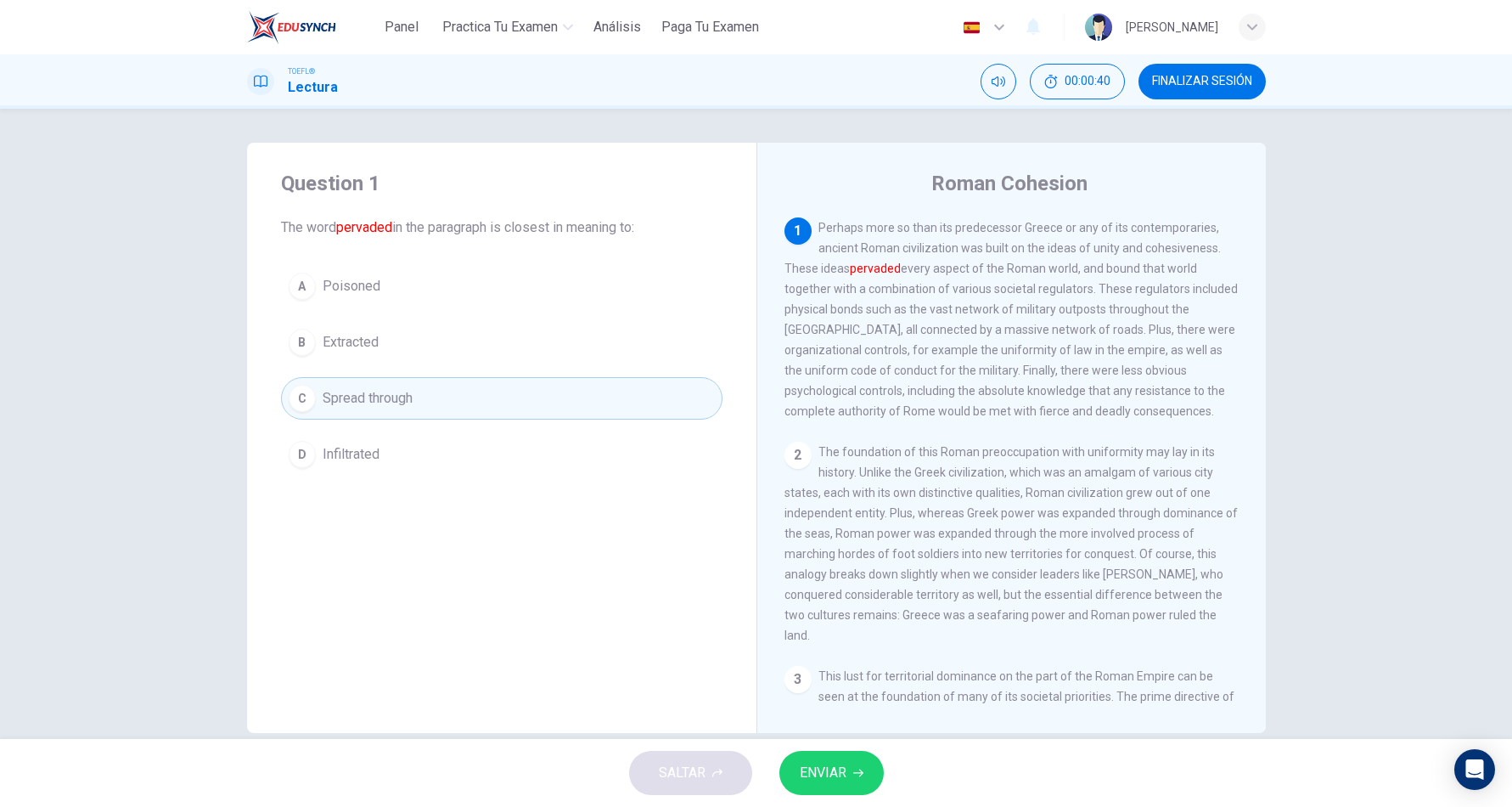
click at [812, 780] on span "ENVIAR" at bounding box center [823, 772] width 47 height 23
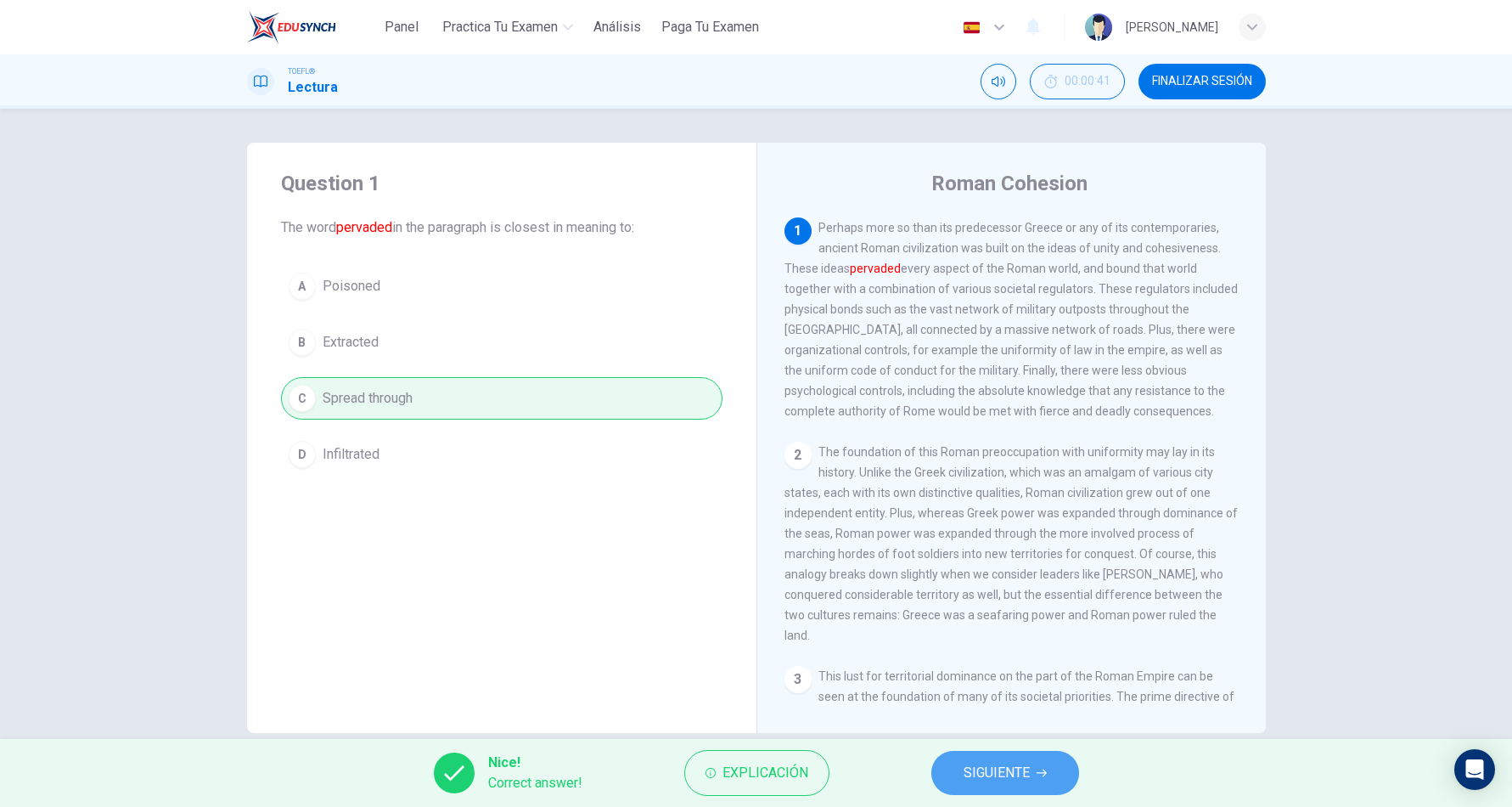
click at [959, 784] on button "SIGUIENTE" at bounding box center [1005, 772] width 147 height 44
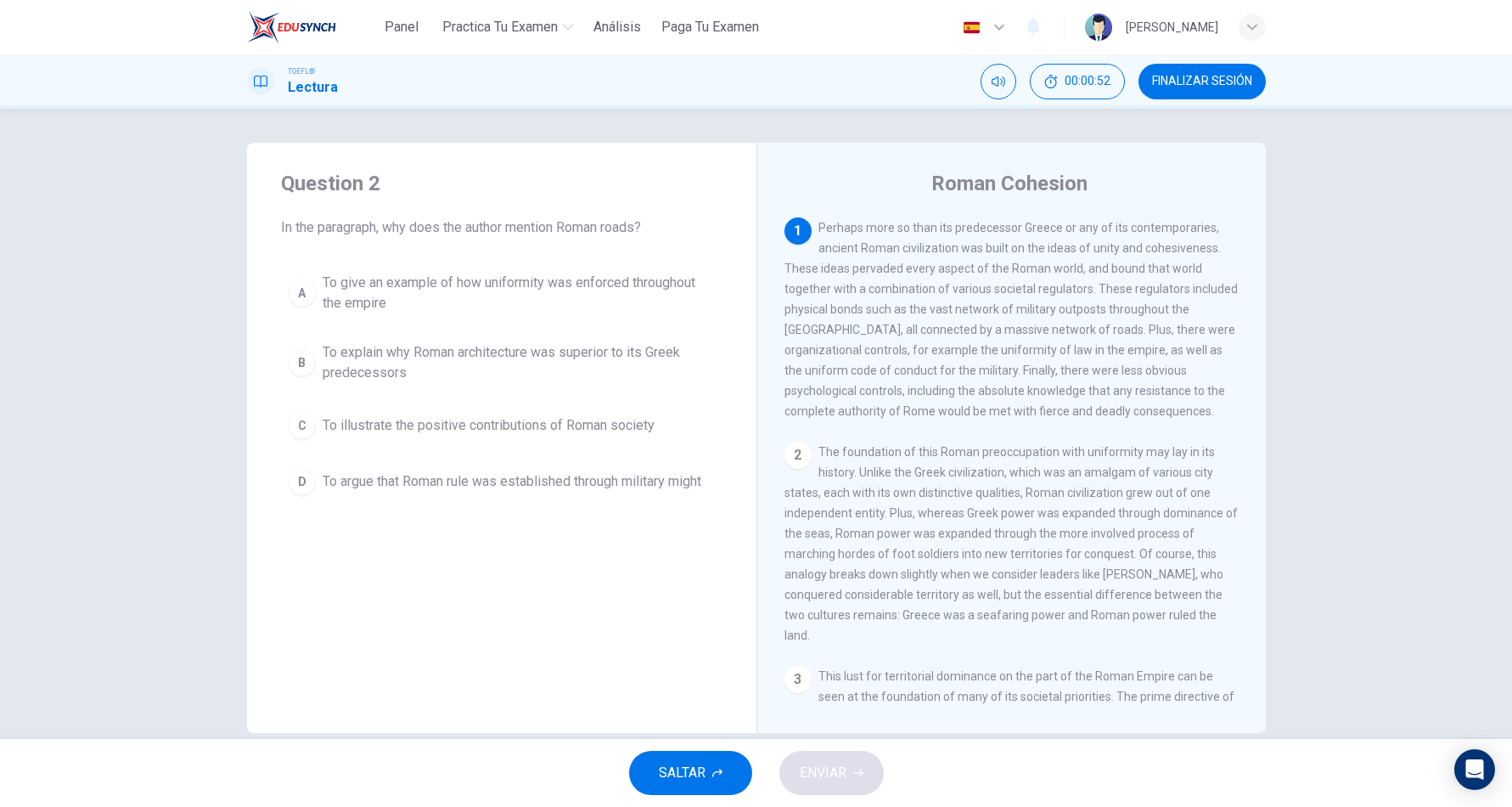
drag, startPoint x: 1018, startPoint y: 336, endPoint x: 1085, endPoint y: 321, distance: 68.7
click at [1085, 321] on div "1 Perhaps more so than its predecessor Greece or any of its contemporaries, anc…" at bounding box center [1011, 318] width 455 height 204
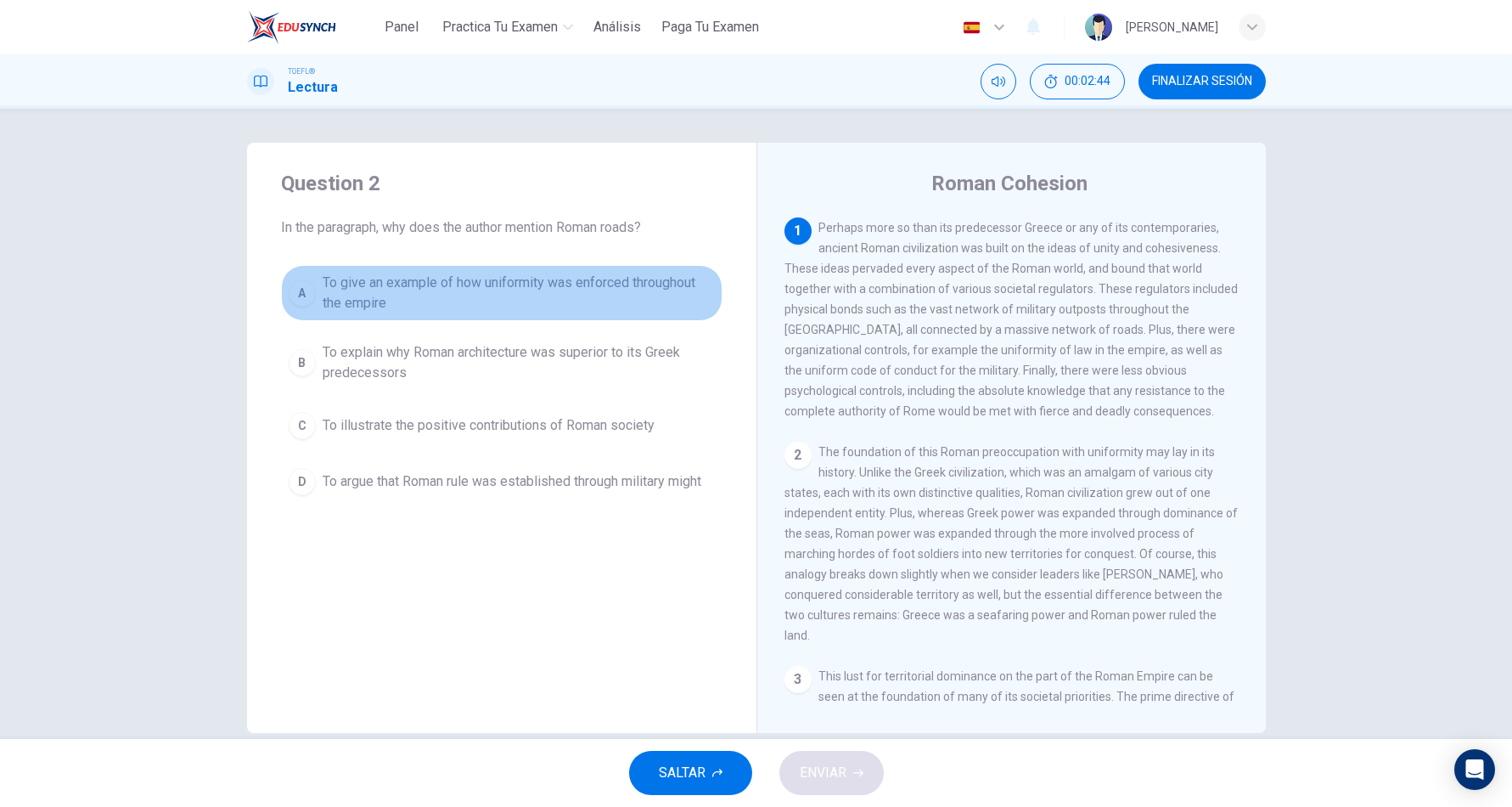
click at [532, 286] on span "To give an example of how uniformity was enforced throughout the empire" at bounding box center [519, 292] width 392 height 41
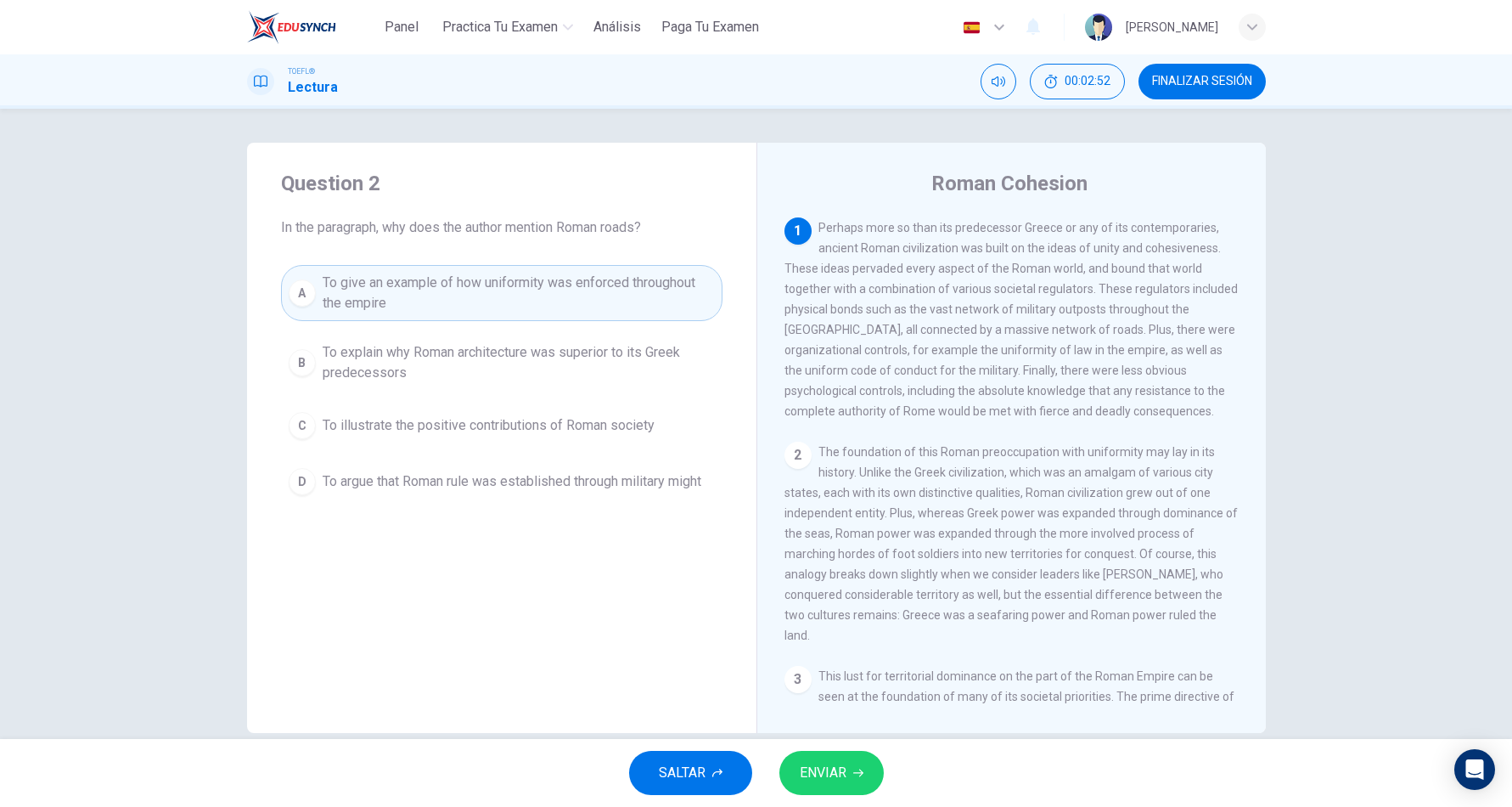
click at [824, 782] on span "ENVIAR" at bounding box center [823, 772] width 47 height 23
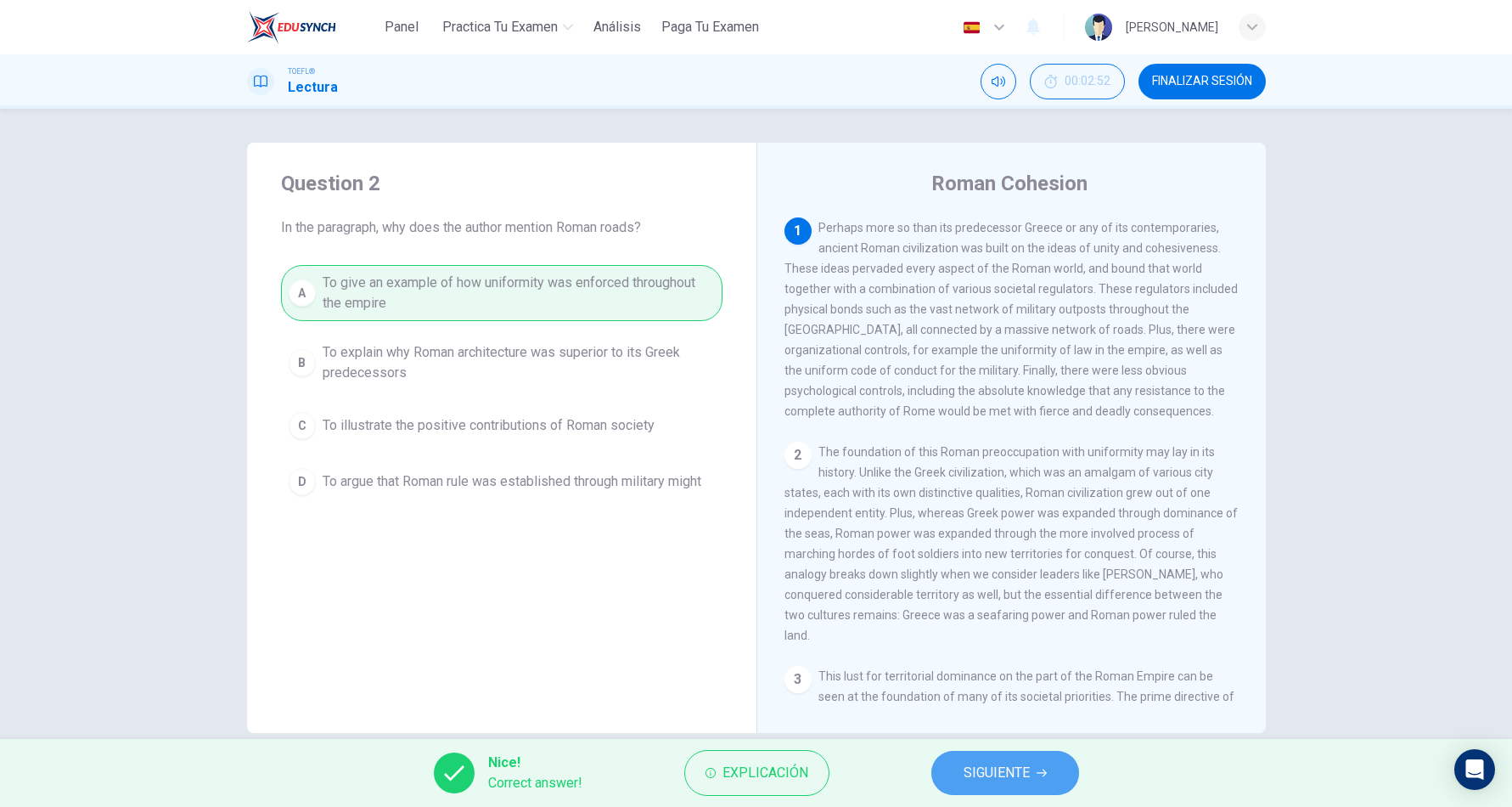
click at [985, 768] on span "SIGUIENTE" at bounding box center [997, 772] width 66 height 23
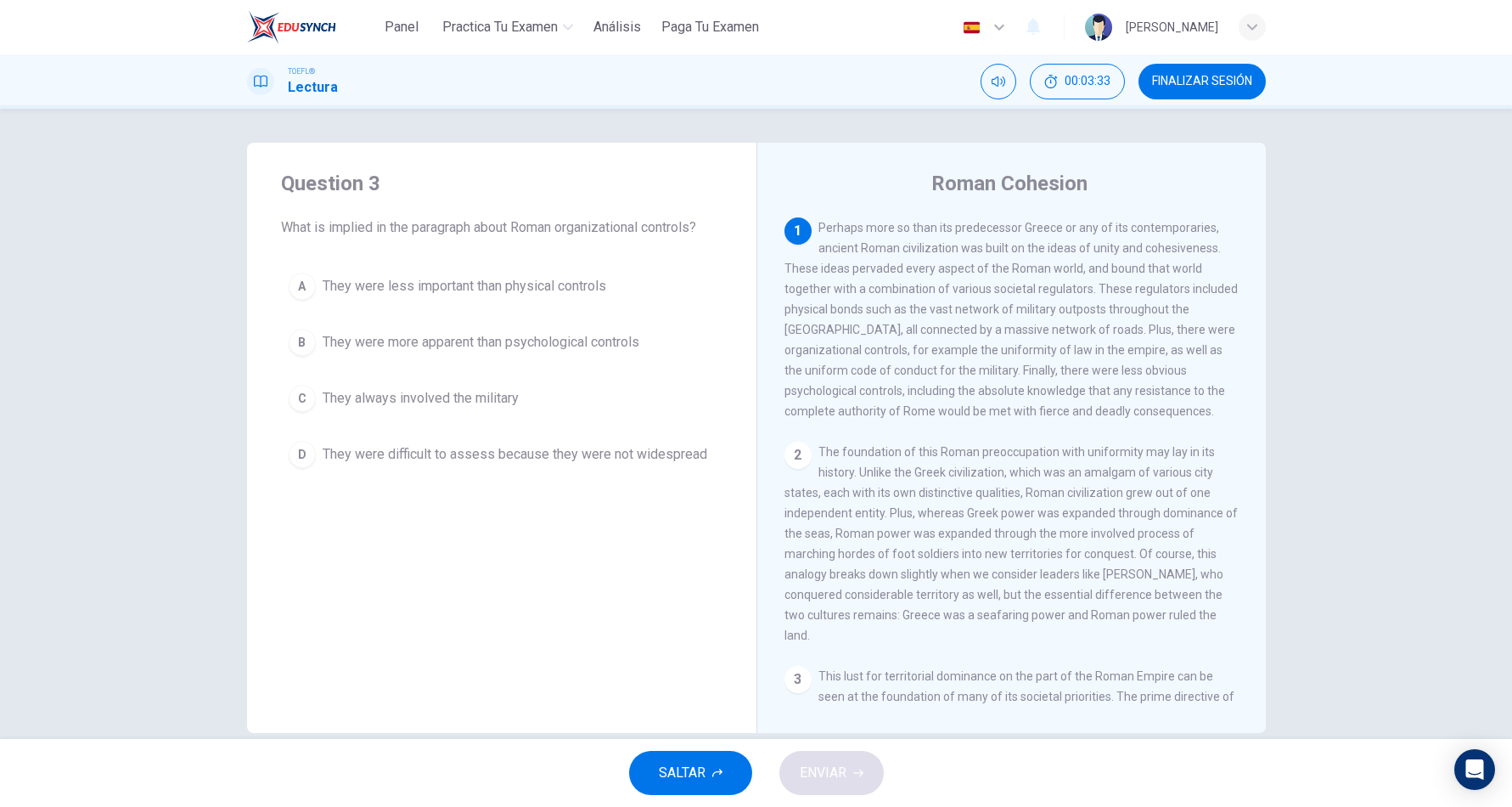
drag, startPoint x: 860, startPoint y: 358, endPoint x: 824, endPoint y: 352, distance: 36.5
click at [824, 352] on span "Perhaps more so than its predecessor Greece or any of its contemporaries, ancie…" at bounding box center [1011, 318] width 454 height 197
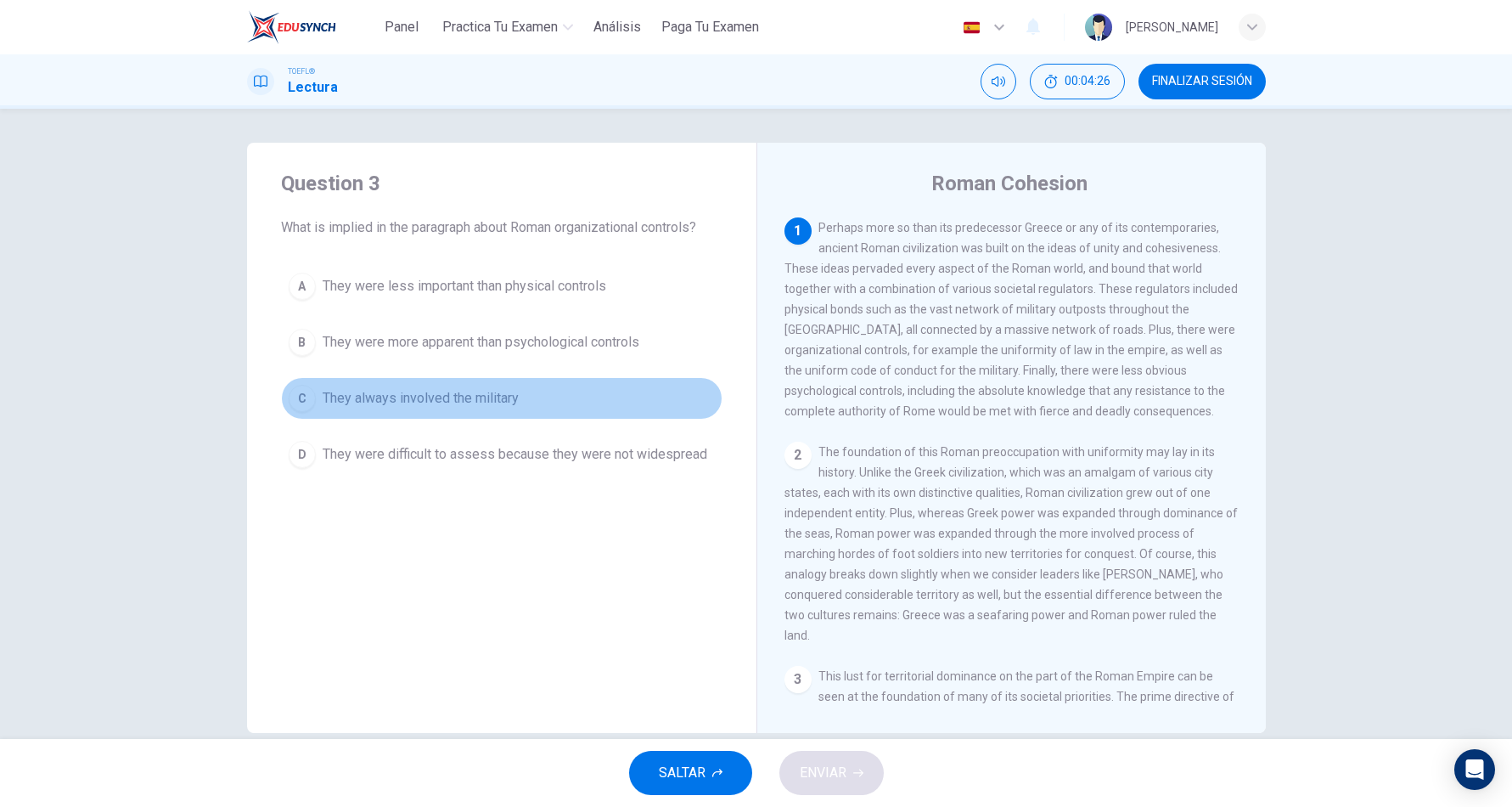
click at [461, 394] on span "They always involved the military" at bounding box center [421, 397] width 196 height 20
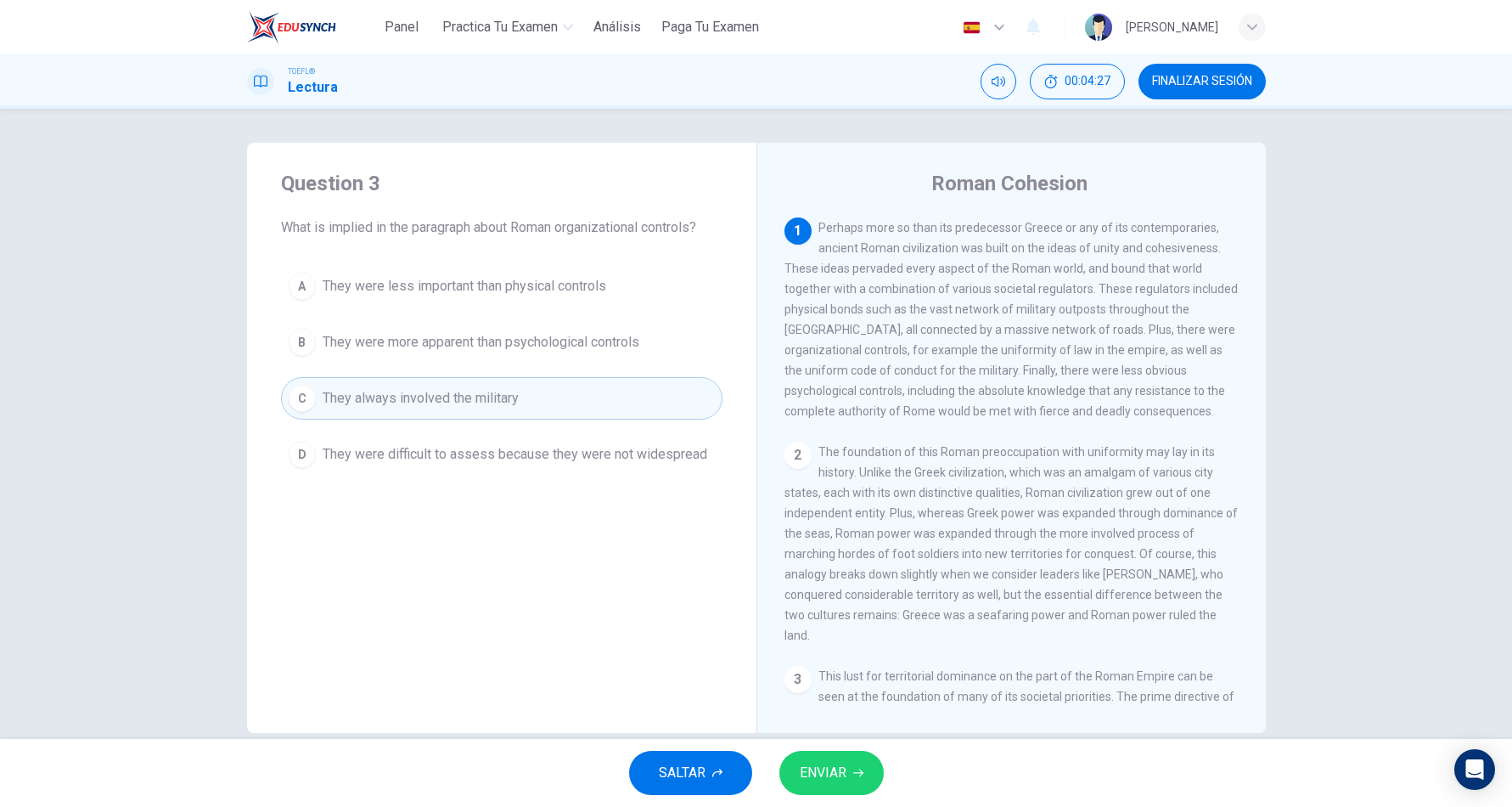
click at [839, 783] on span "ENVIAR" at bounding box center [823, 772] width 47 height 23
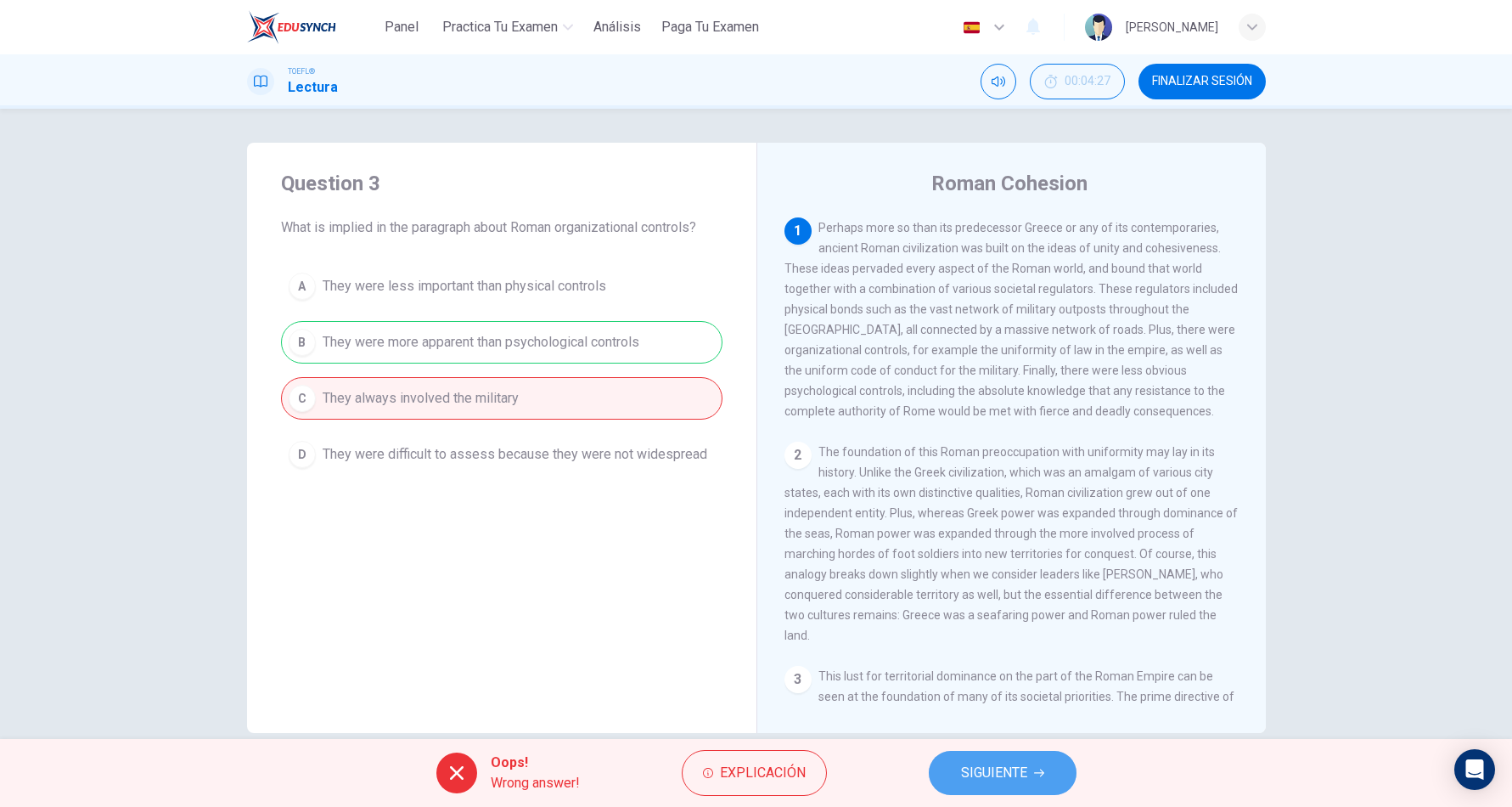
click at [977, 784] on button "SIGUIENTE" at bounding box center [1002, 772] width 147 height 44
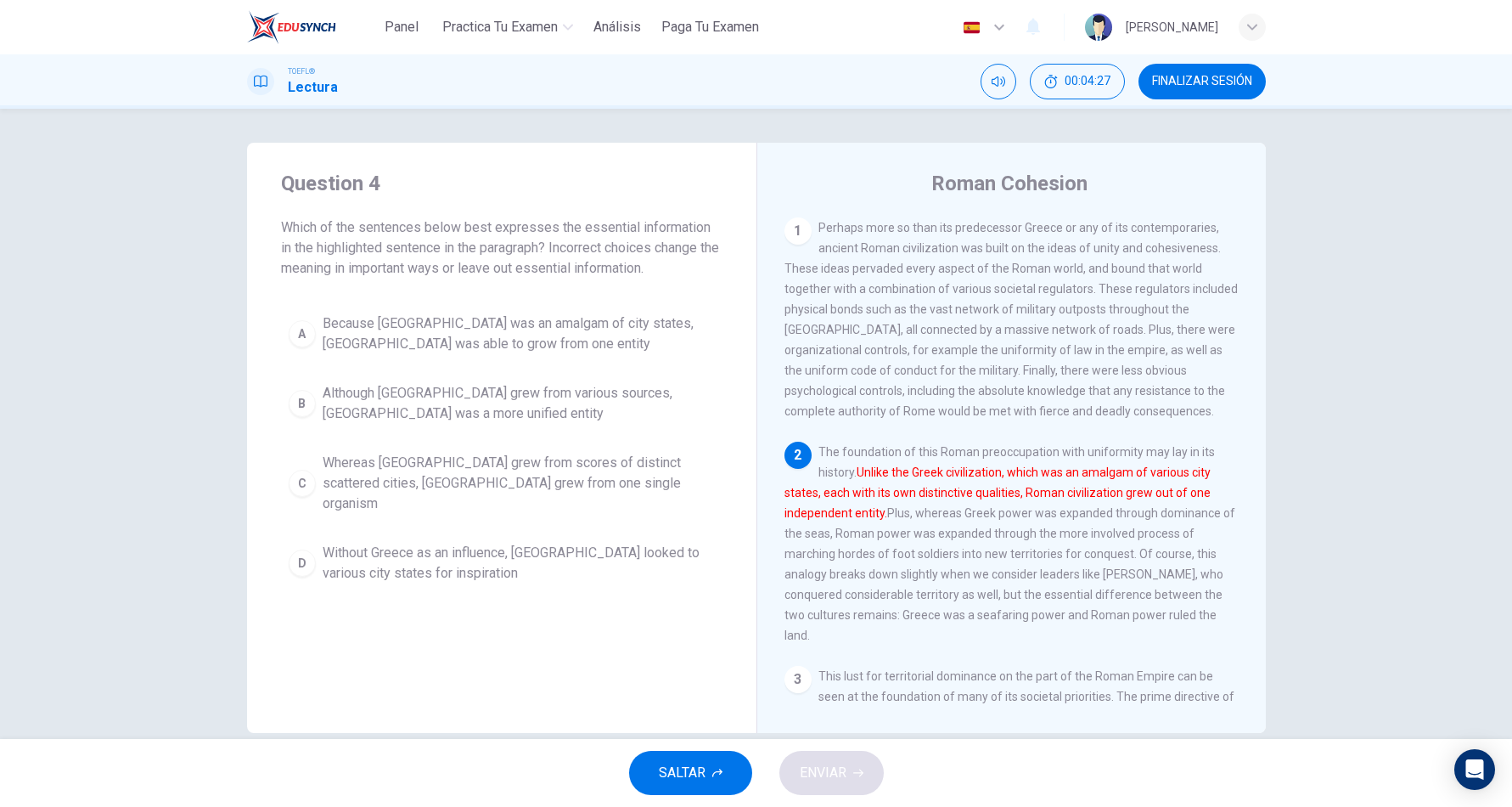
scroll to position [127, 0]
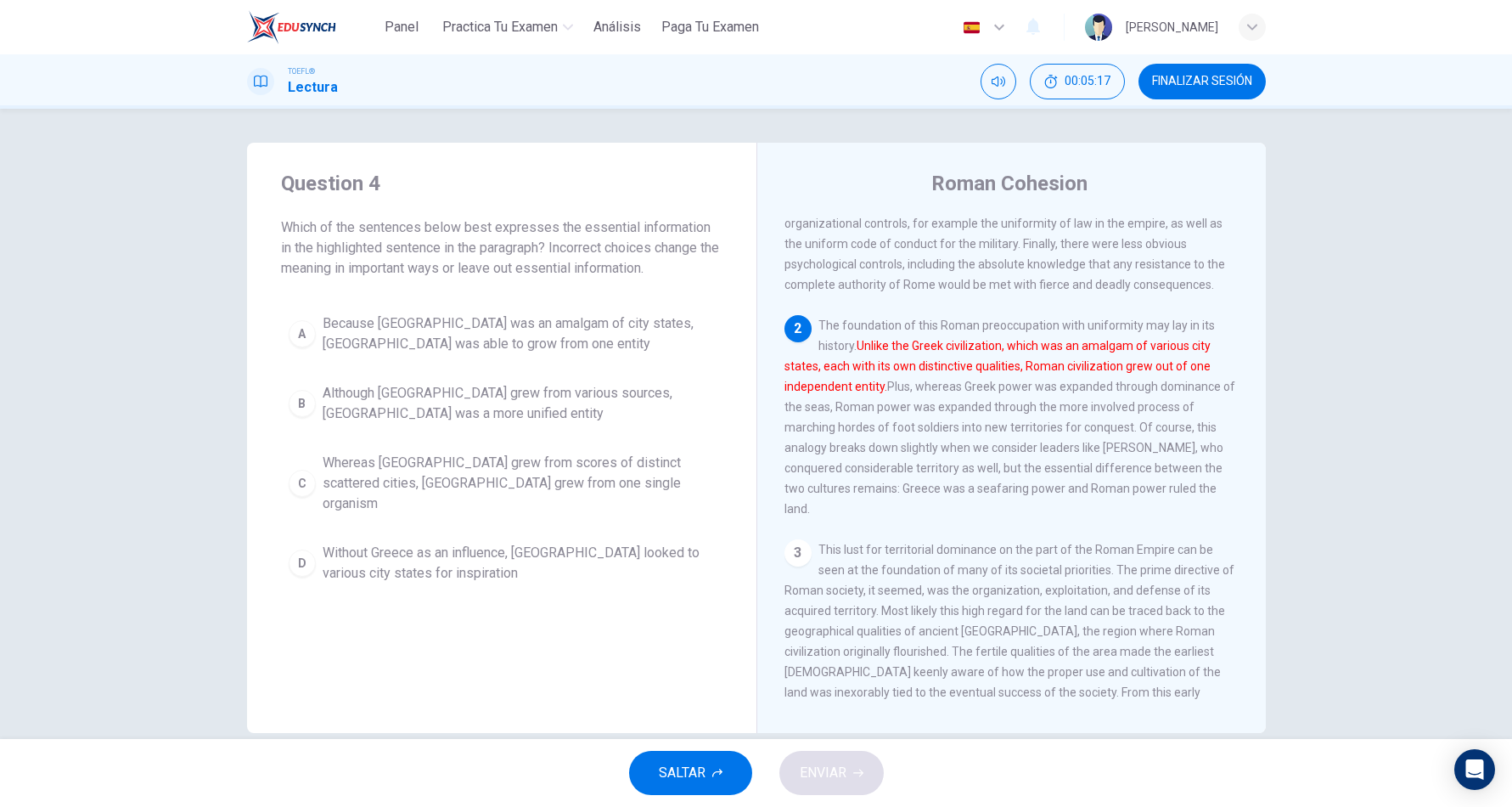
click at [572, 475] on span "Whereas Greece grew from scores of distinct scattered cities, Rome grew from on…" at bounding box center [519, 483] width 392 height 61
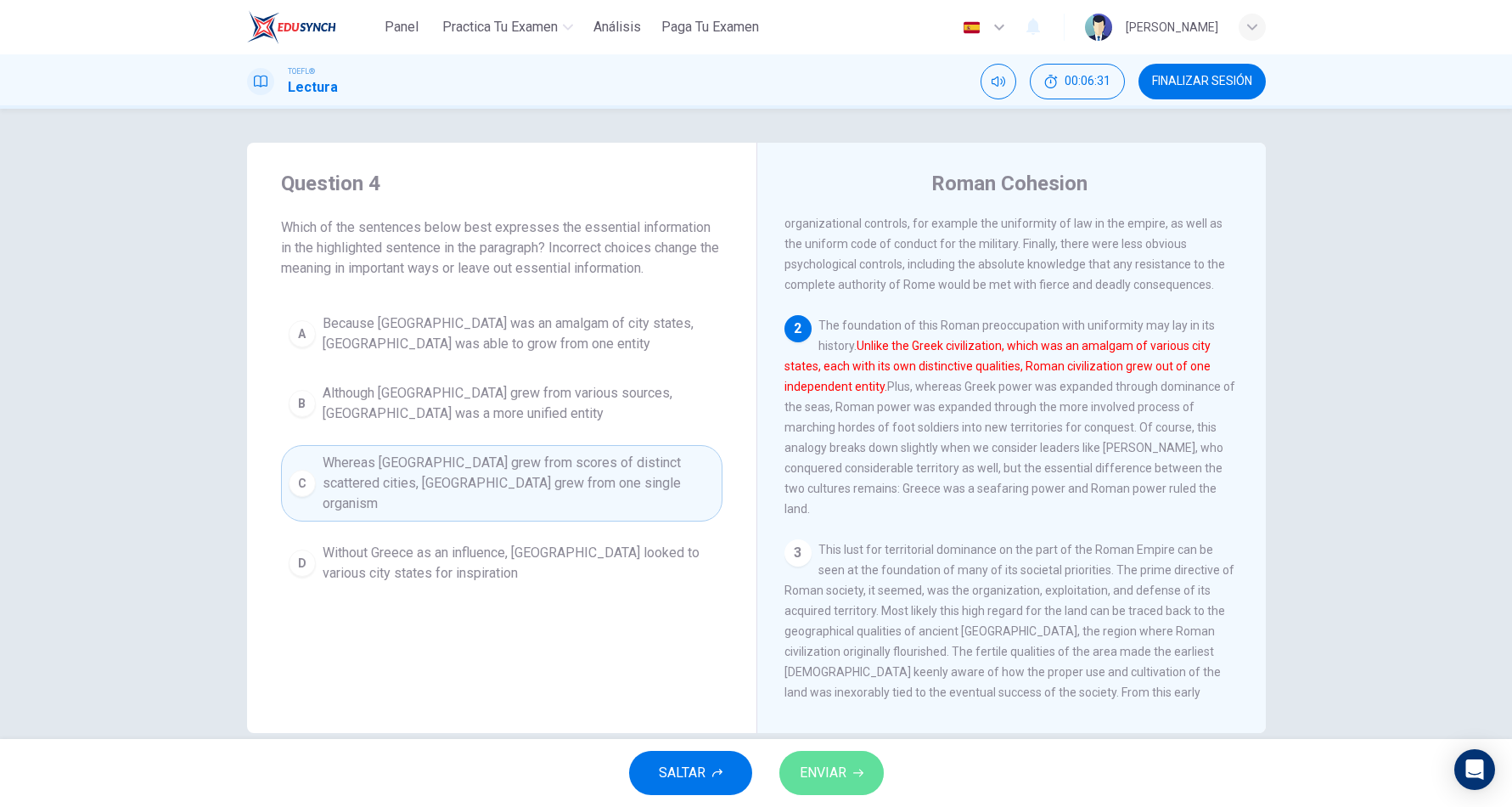
click at [856, 766] on button "ENVIAR" at bounding box center [831, 772] width 104 height 44
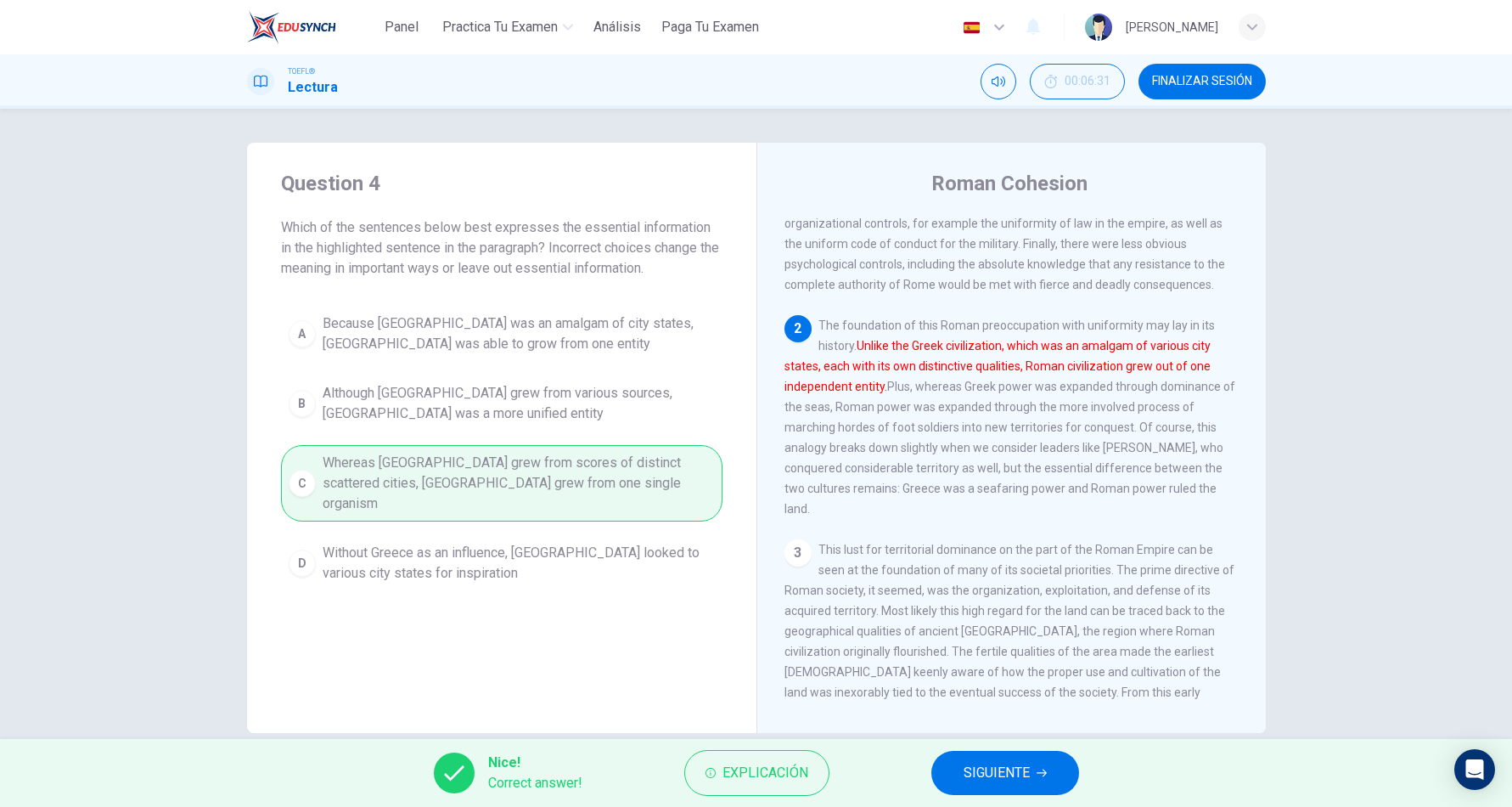
click at [1010, 777] on span "SIGUIENTE" at bounding box center [997, 772] width 66 height 23
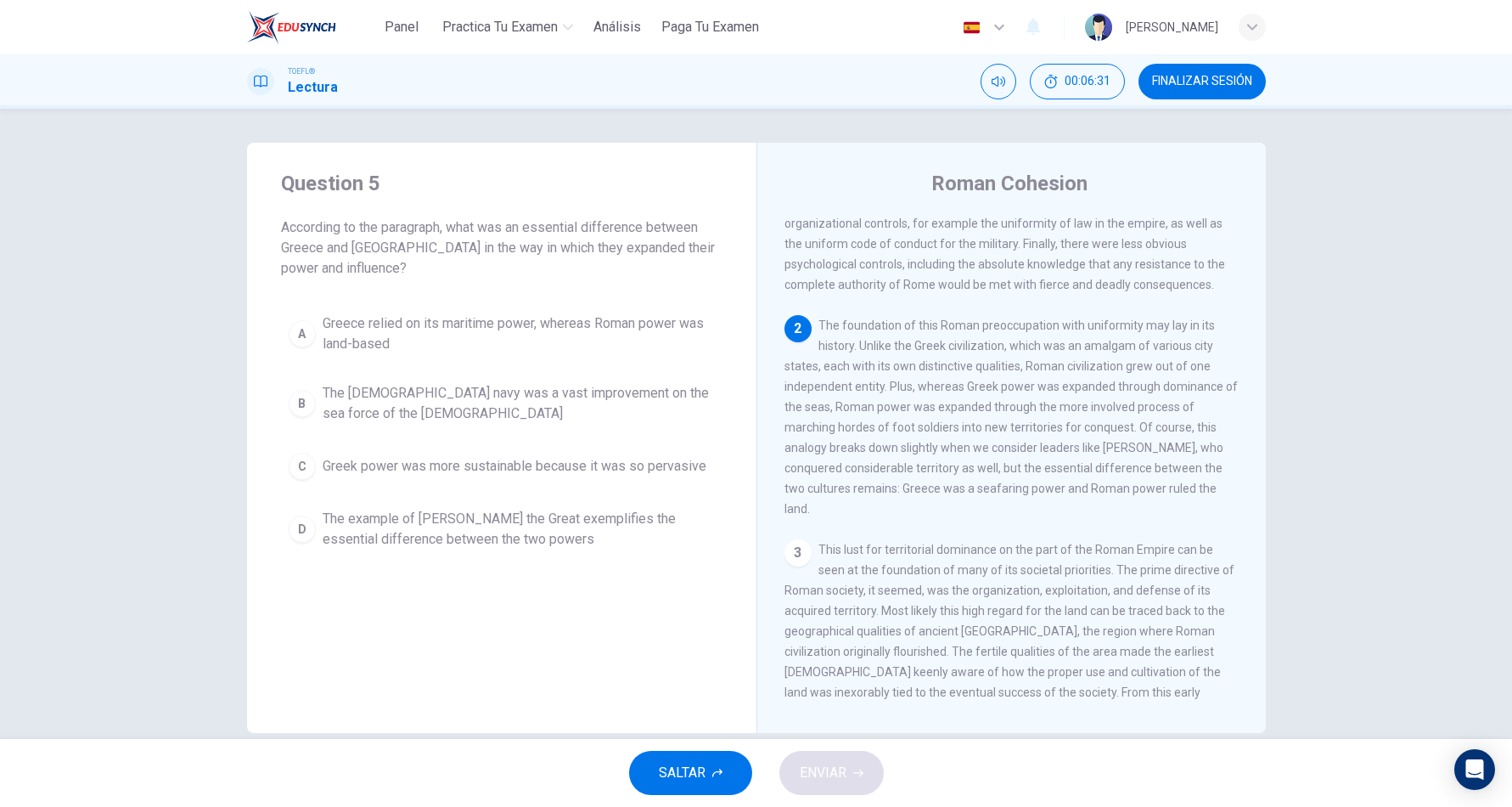
scroll to position [233, 0]
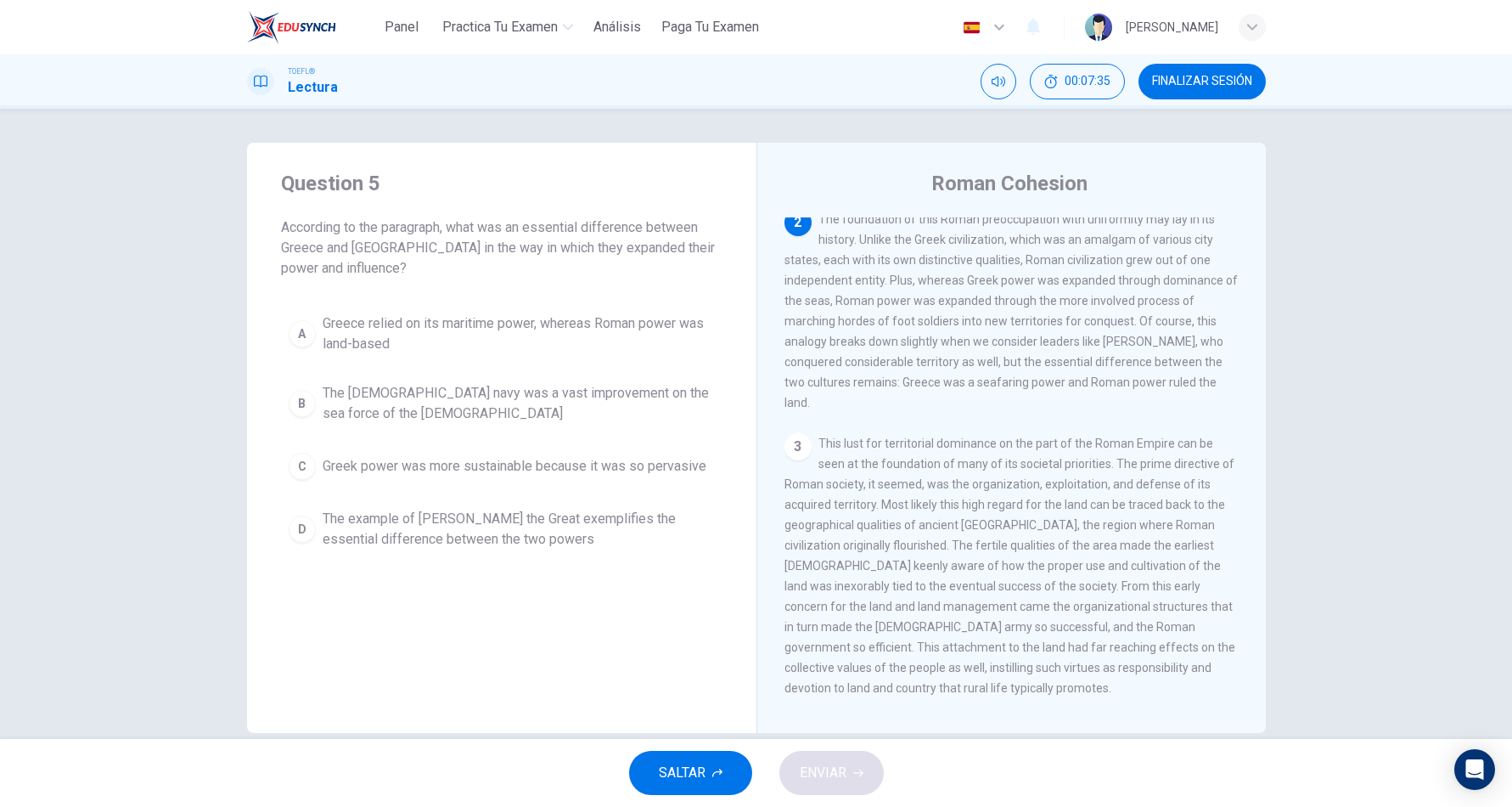
click at [577, 319] on span "Greece relied on its maritime power, whereas Roman power was land-based" at bounding box center [519, 333] width 392 height 41
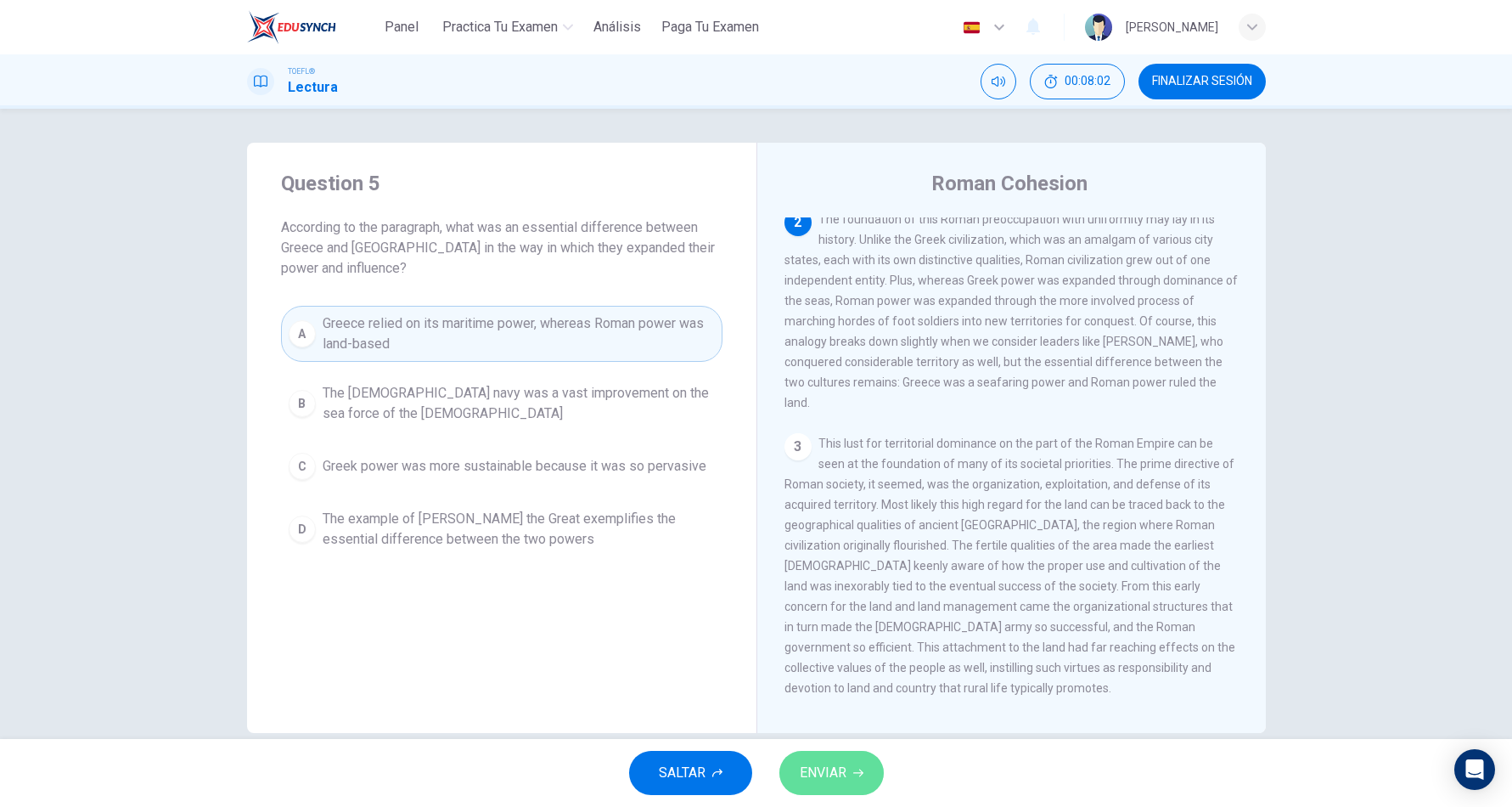
click at [800, 761] on span "ENVIAR" at bounding box center [823, 772] width 47 height 23
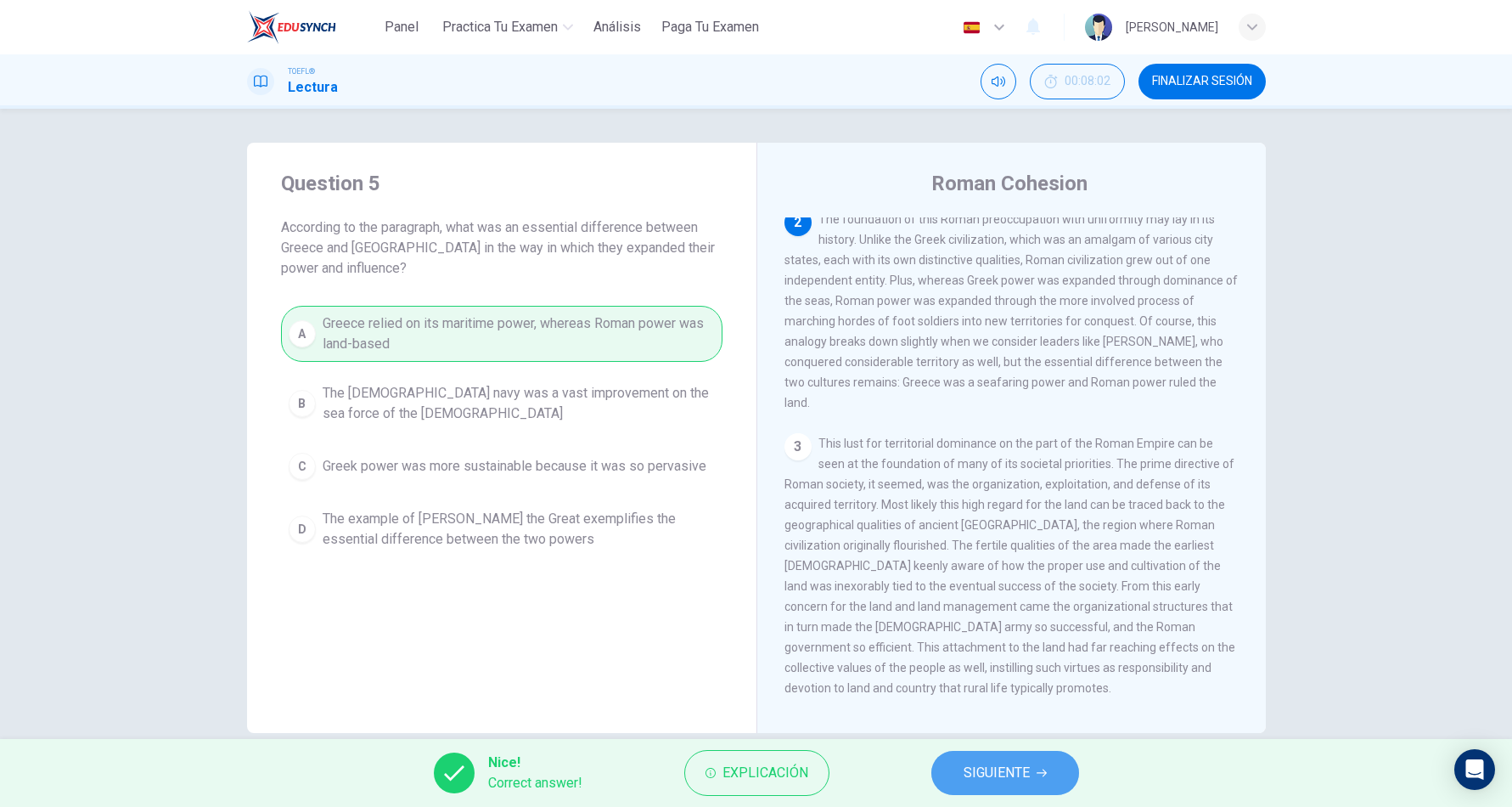
click at [957, 771] on button "SIGUIENTE" at bounding box center [1005, 772] width 147 height 44
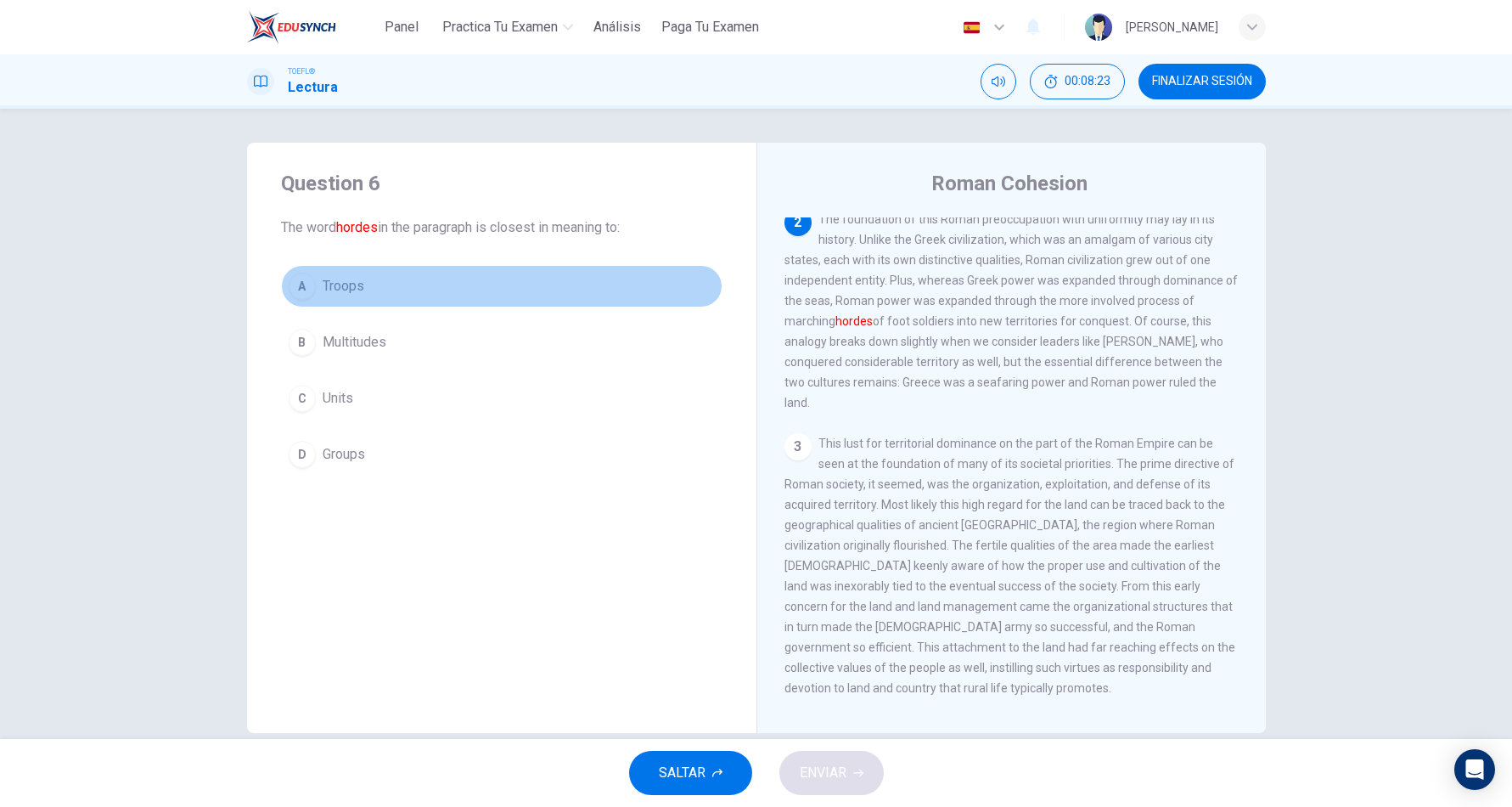
click at [303, 279] on div "A" at bounding box center [302, 285] width 27 height 27
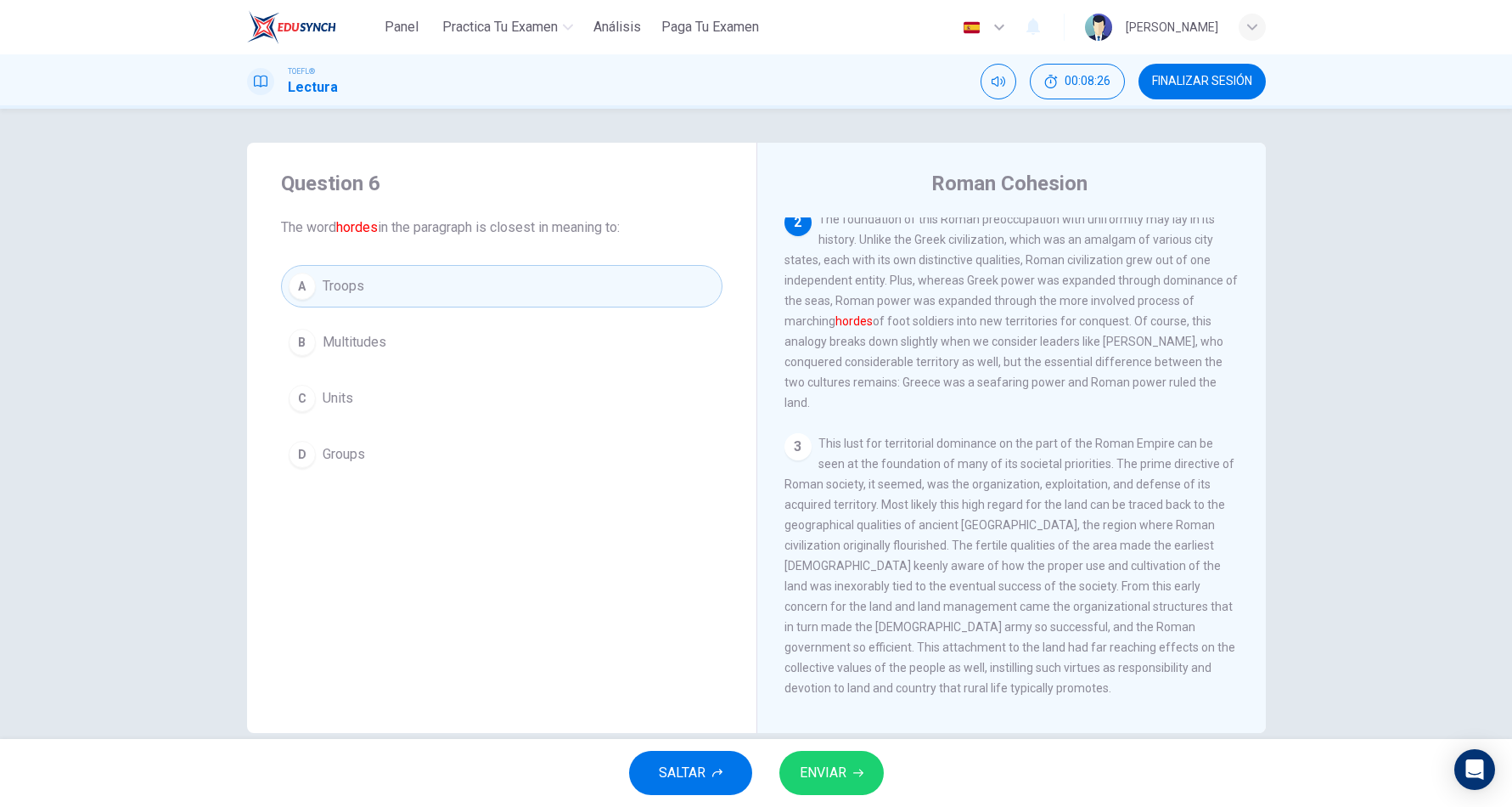
click at [811, 758] on button "ENVIAR" at bounding box center [831, 772] width 104 height 44
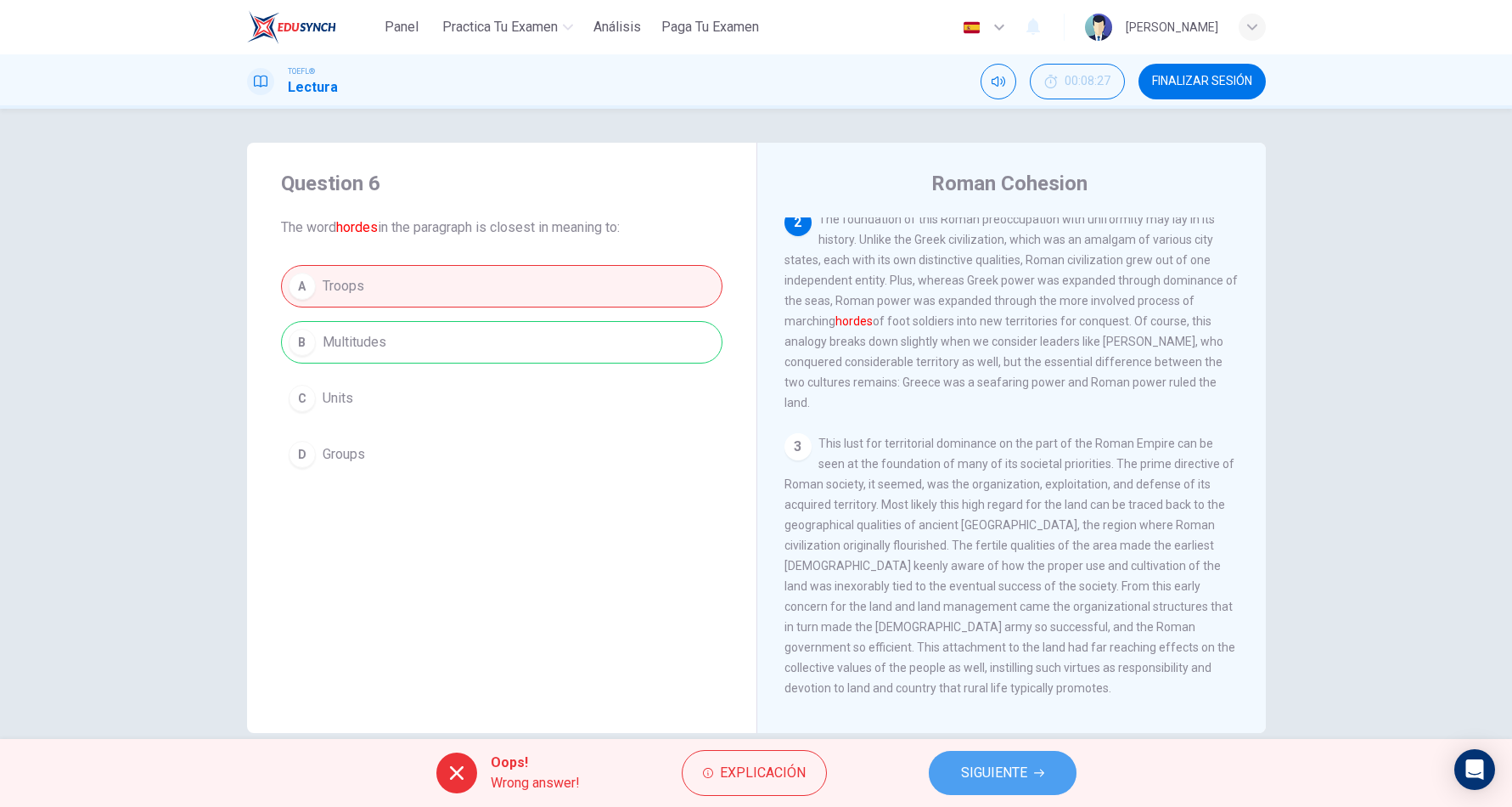
click at [972, 764] on span "SIGUIENTE" at bounding box center [994, 772] width 66 height 23
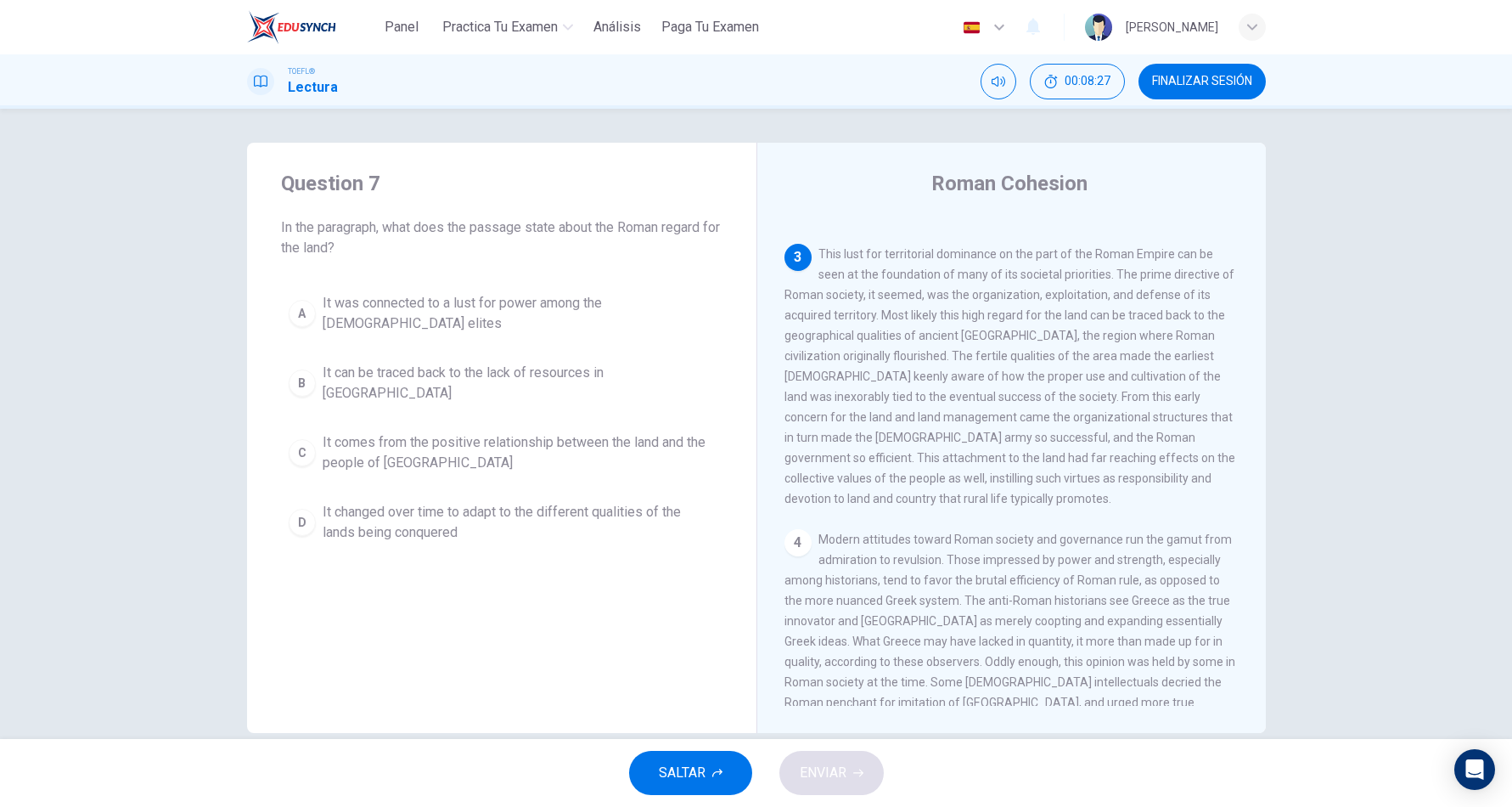
scroll to position [423, 0]
drag, startPoint x: 979, startPoint y: 411, endPoint x: 993, endPoint y: 457, distance: 48.1
click at [993, 457] on span "This lust for territorial dominance on the part of the Roman Empire can be seen…" at bounding box center [1010, 375] width 451 height 258
drag, startPoint x: 979, startPoint y: 417, endPoint x: 936, endPoint y: 393, distance: 49.2
click at [936, 393] on span "This lust for territorial dominance on the part of the Roman Empire can be seen…" at bounding box center [1010, 375] width 451 height 258
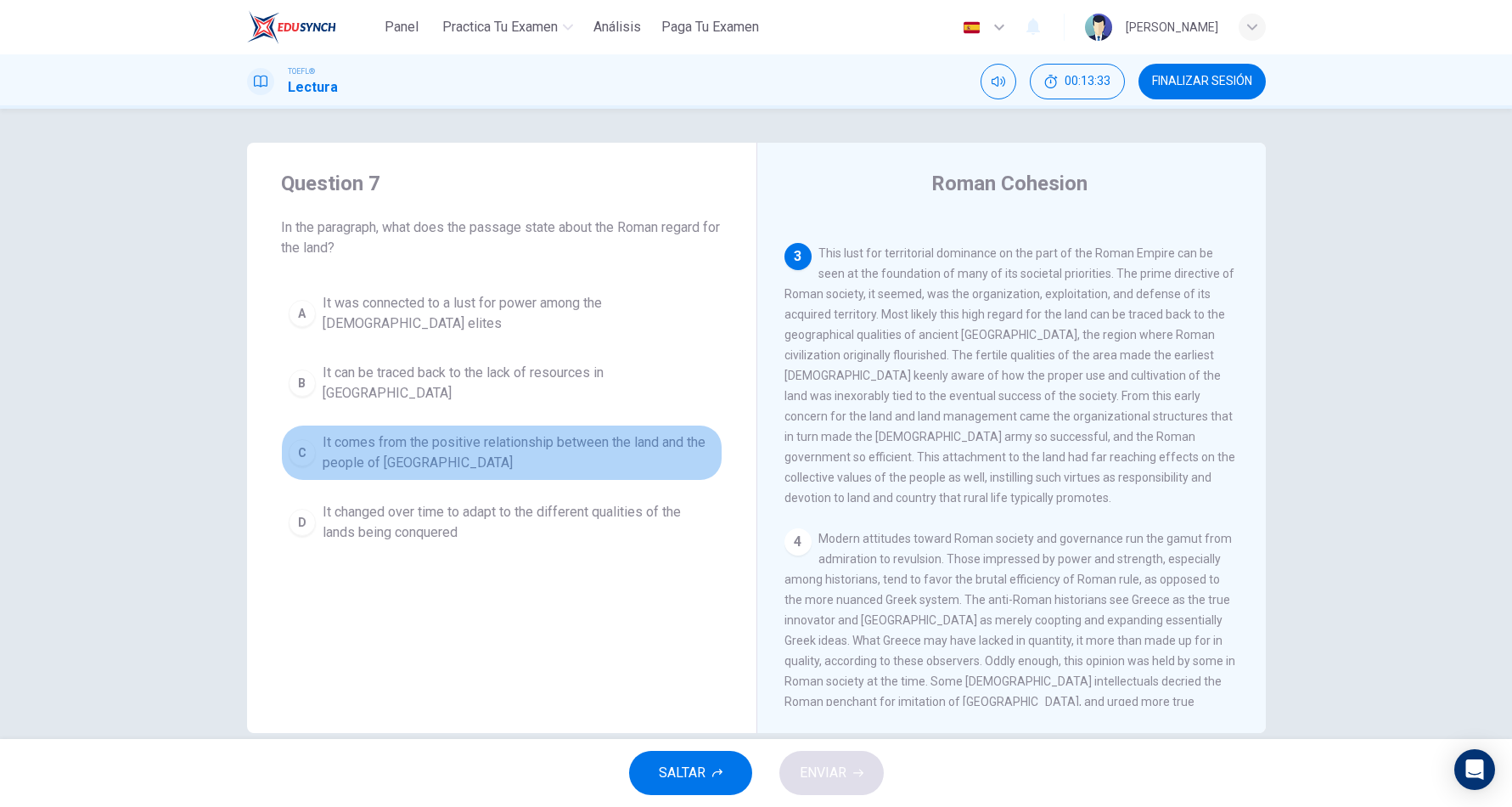
click at [578, 432] on span "It comes from the positive relationship between the land and the people of Lati…" at bounding box center [519, 452] width 392 height 41
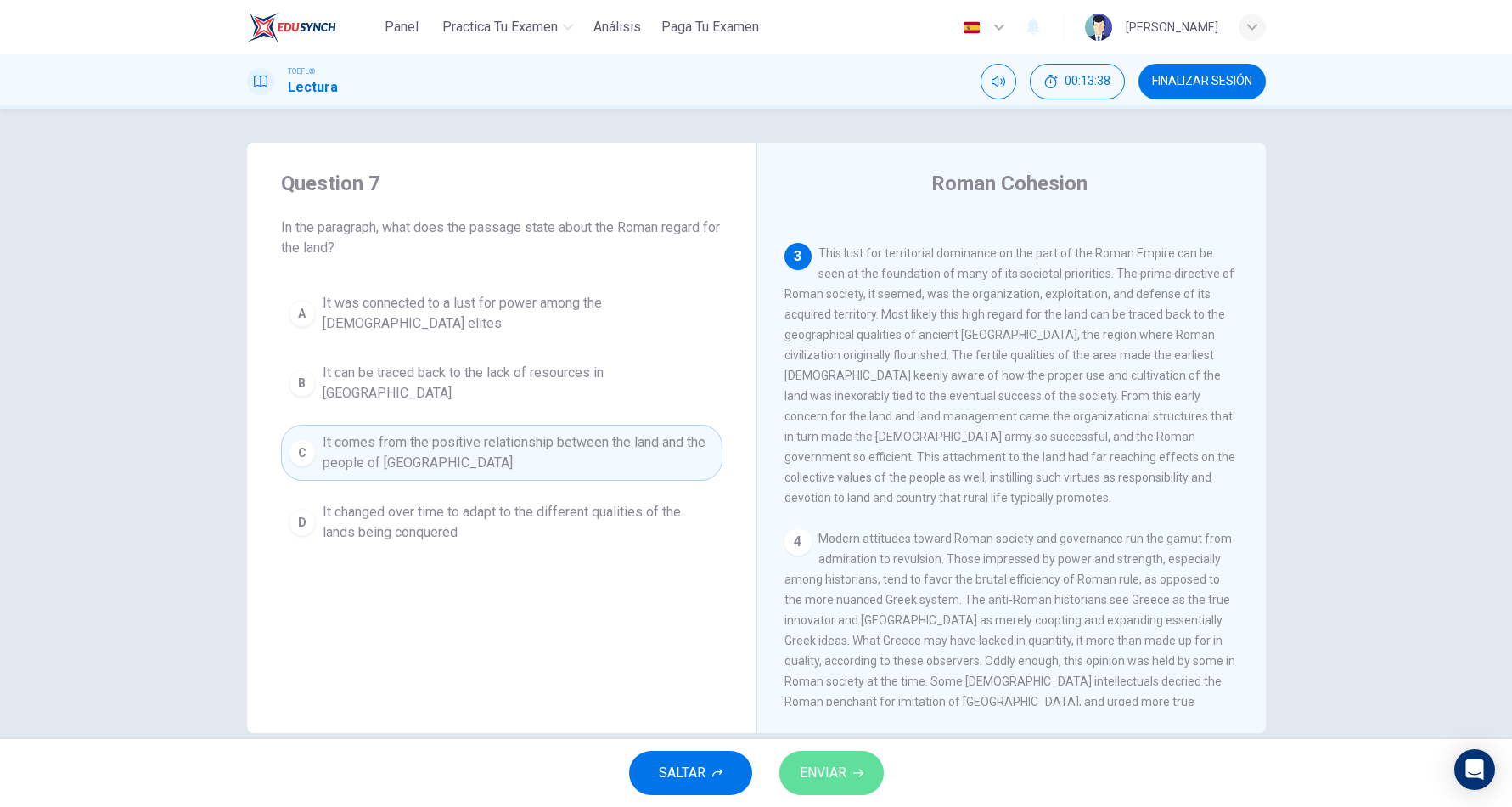
click at [824, 772] on span "ENVIAR" at bounding box center [823, 772] width 47 height 23
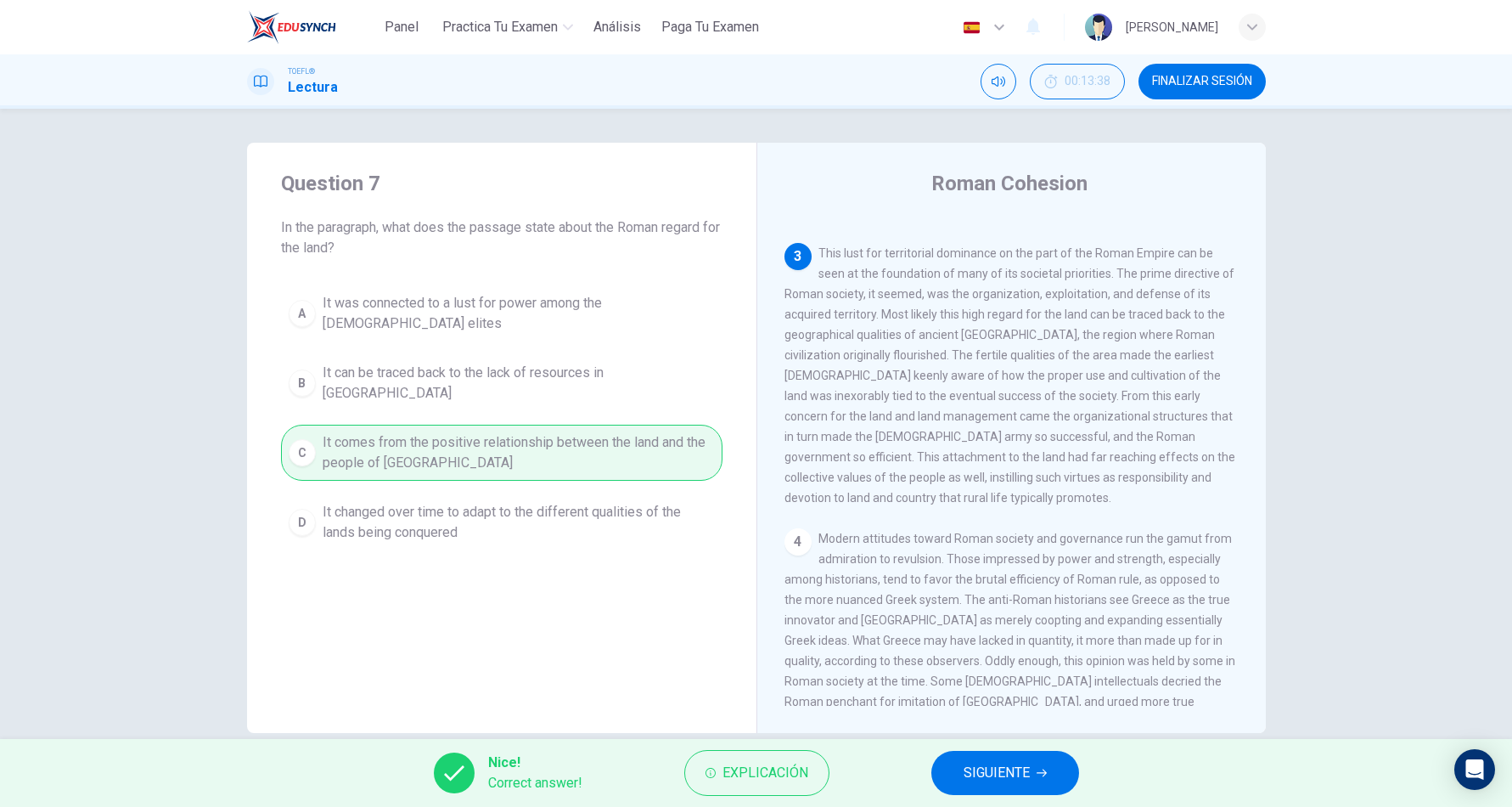
click at [1050, 762] on button "SIGUIENTE" at bounding box center [1005, 772] width 147 height 44
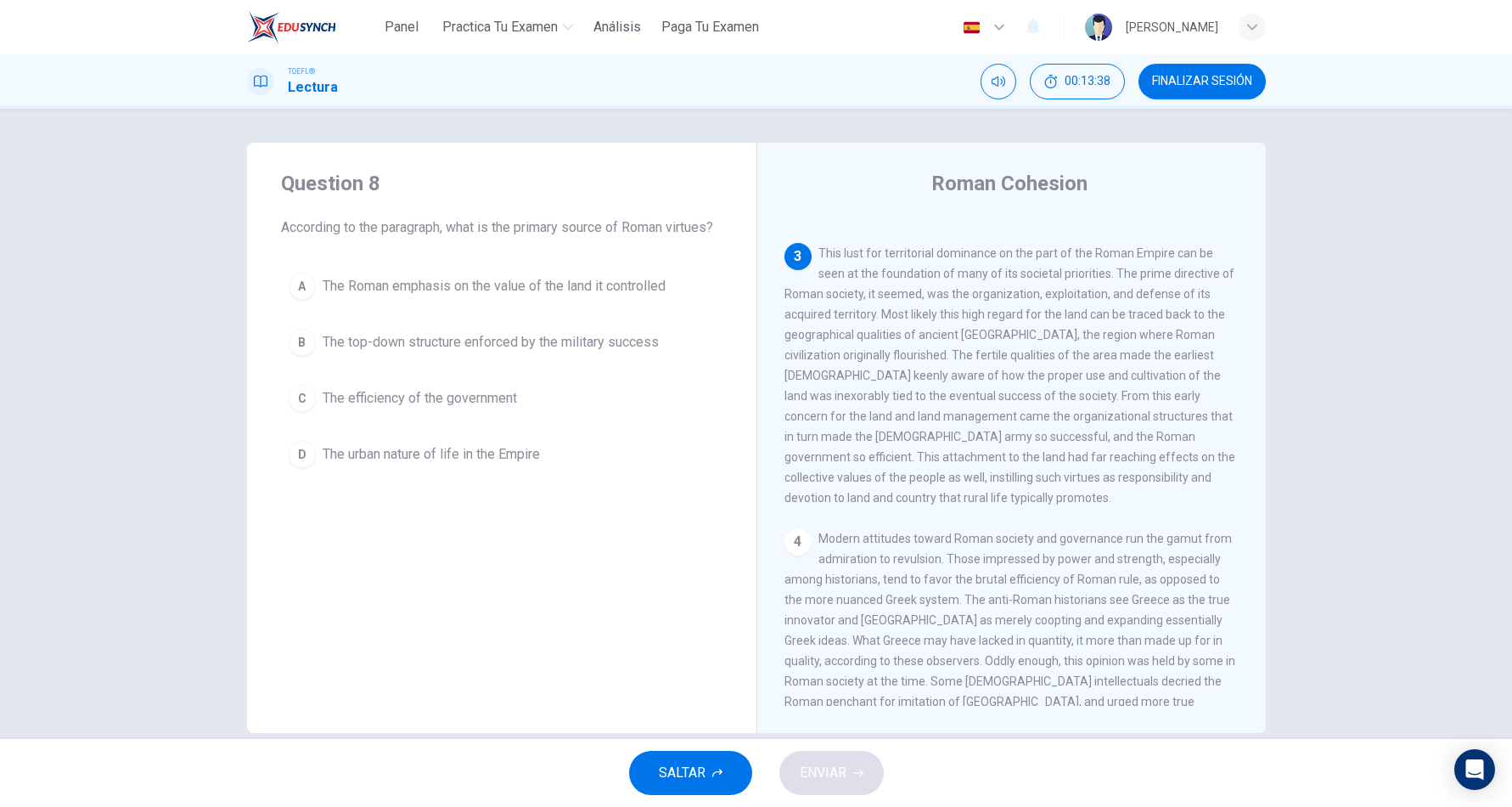
scroll to position [465, 0]
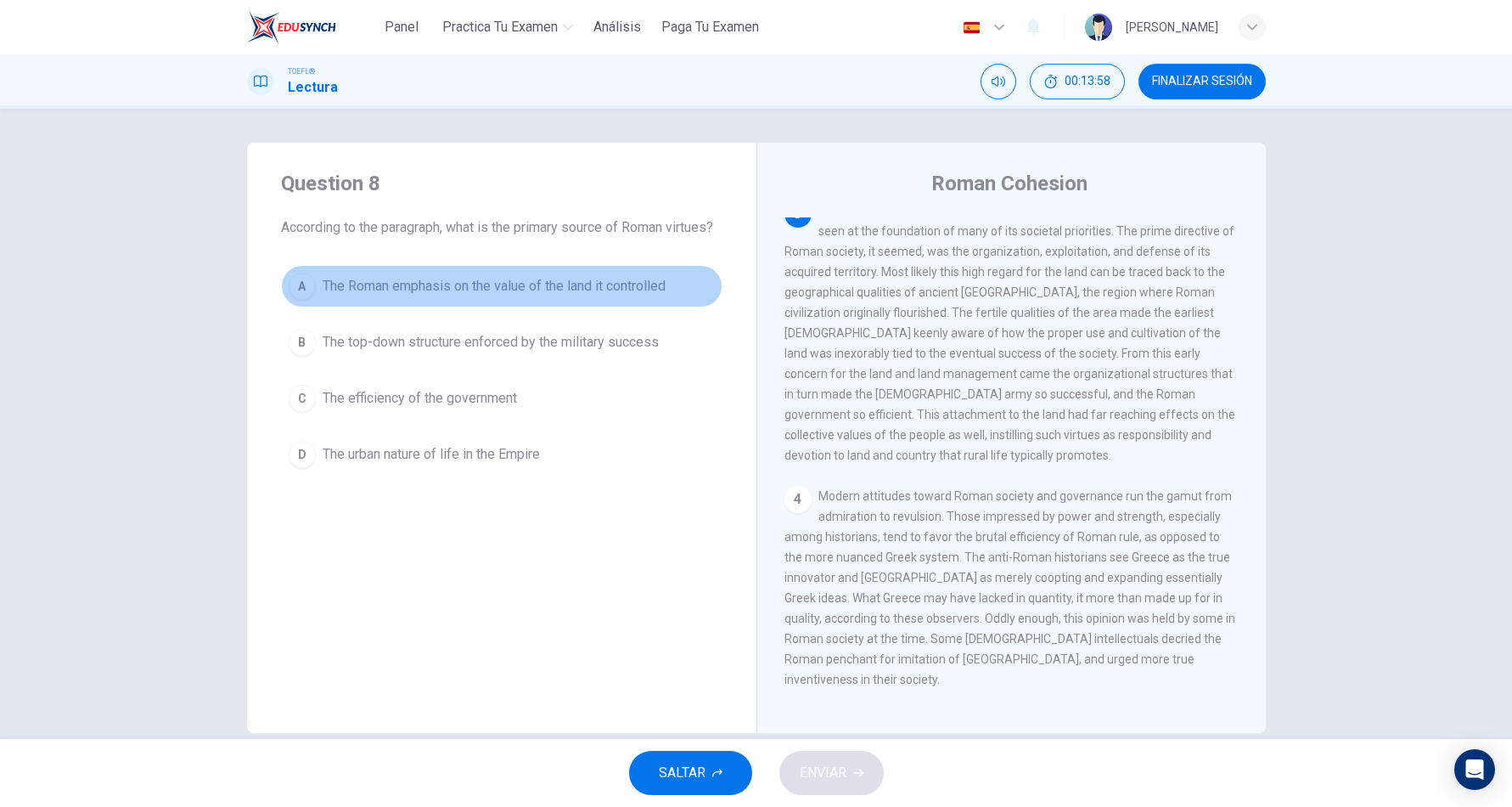
click at [426, 307] on button "A The Roman emphasis on the value of the land it controlled" at bounding box center [501, 285] width 442 height 43
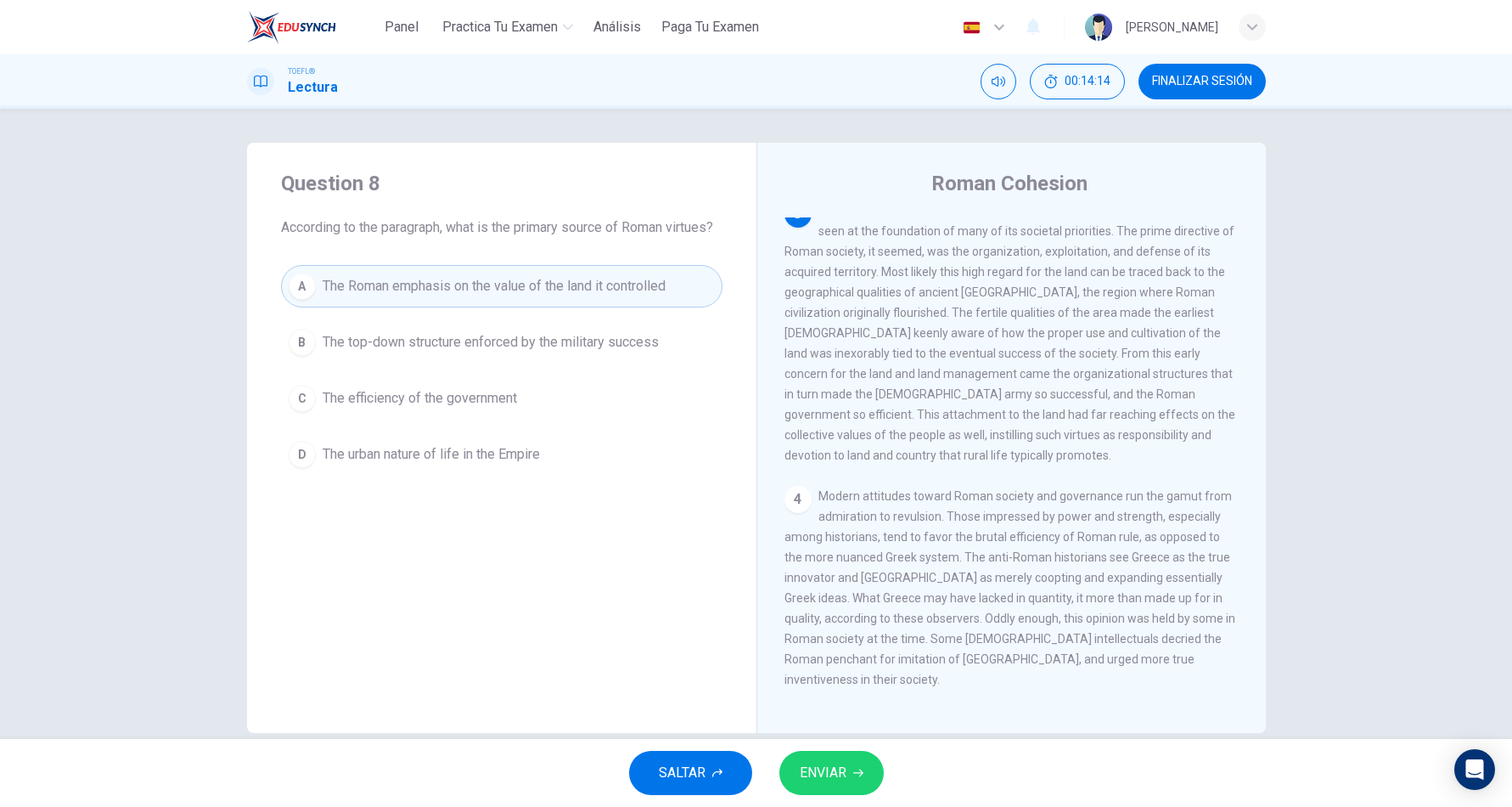
click at [854, 787] on button "ENVIAR" at bounding box center [831, 772] width 104 height 44
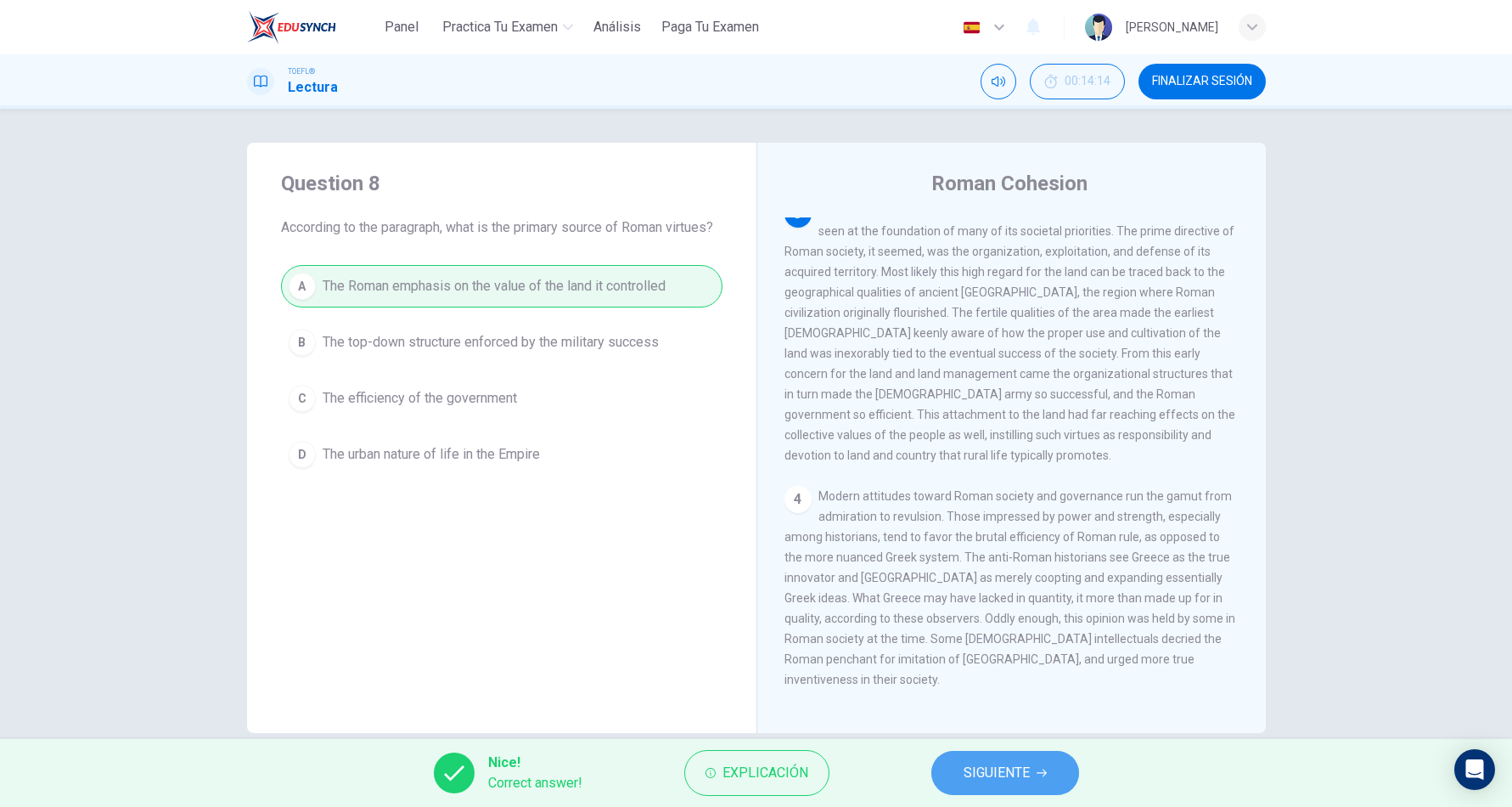
click at [1011, 774] on span "SIGUIENTE" at bounding box center [997, 772] width 66 height 23
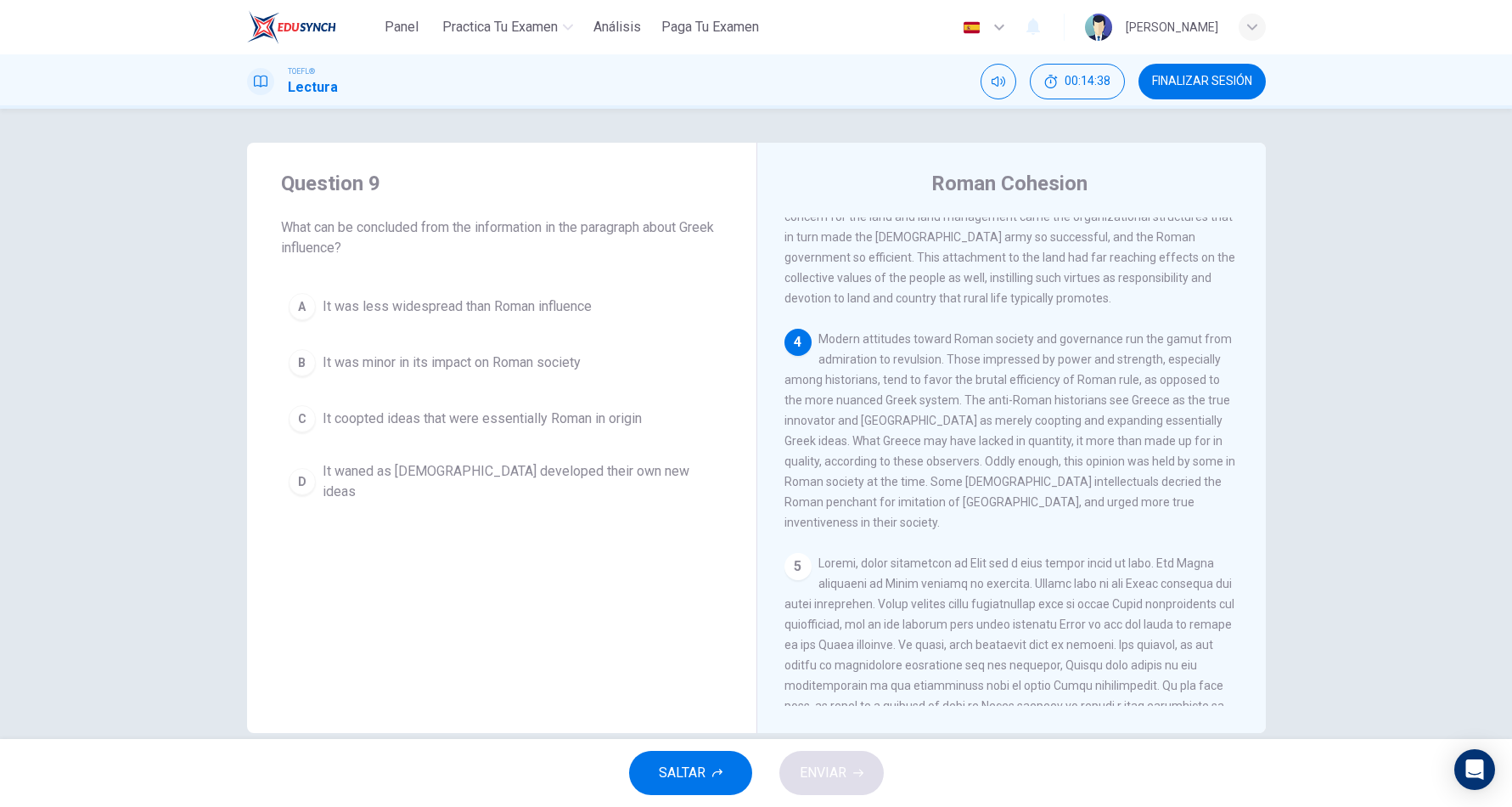
scroll to position [637, 0]
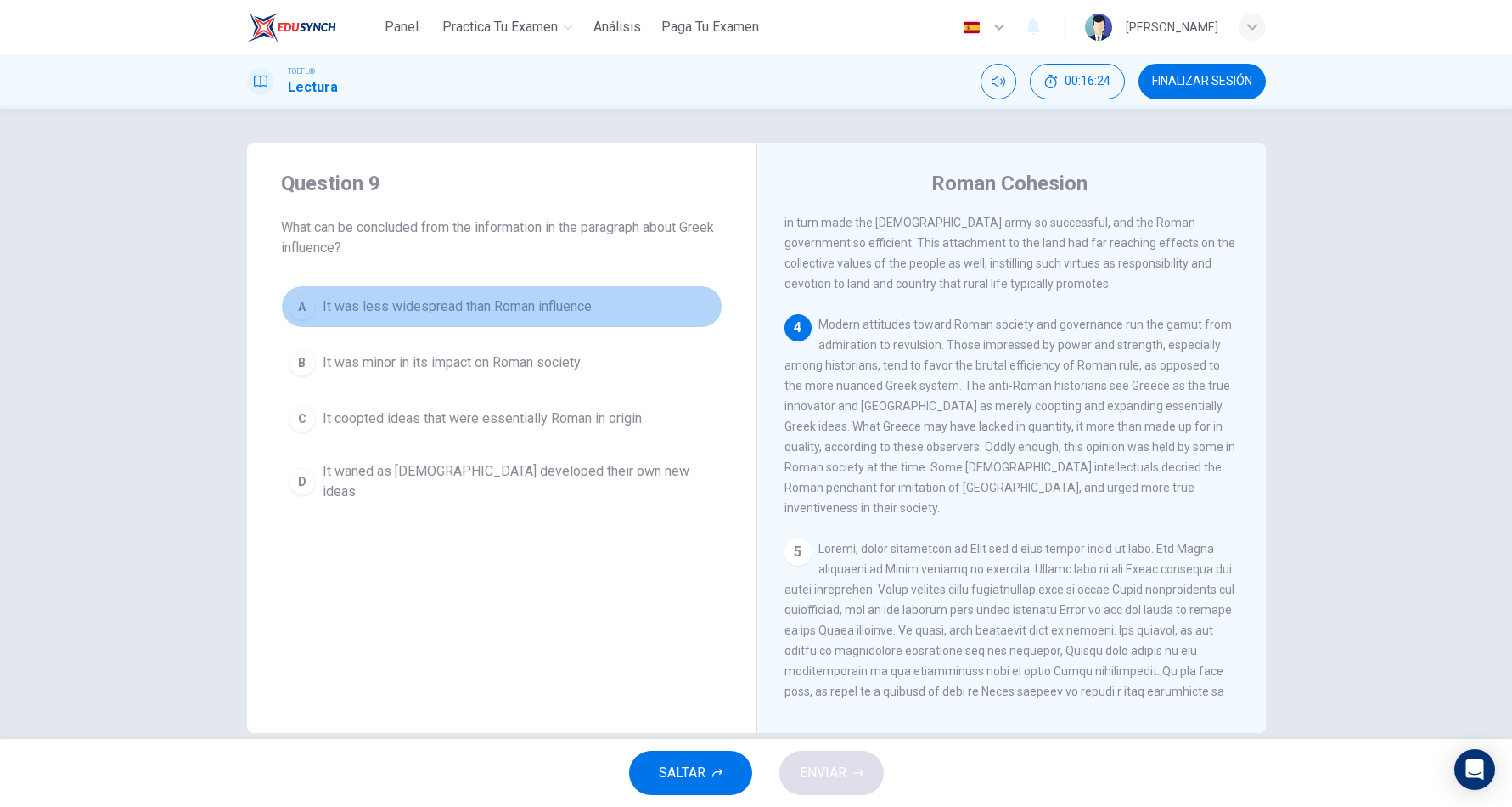
click at [563, 310] on span "It was less widespread than Roman influence" at bounding box center [457, 305] width 269 height 20
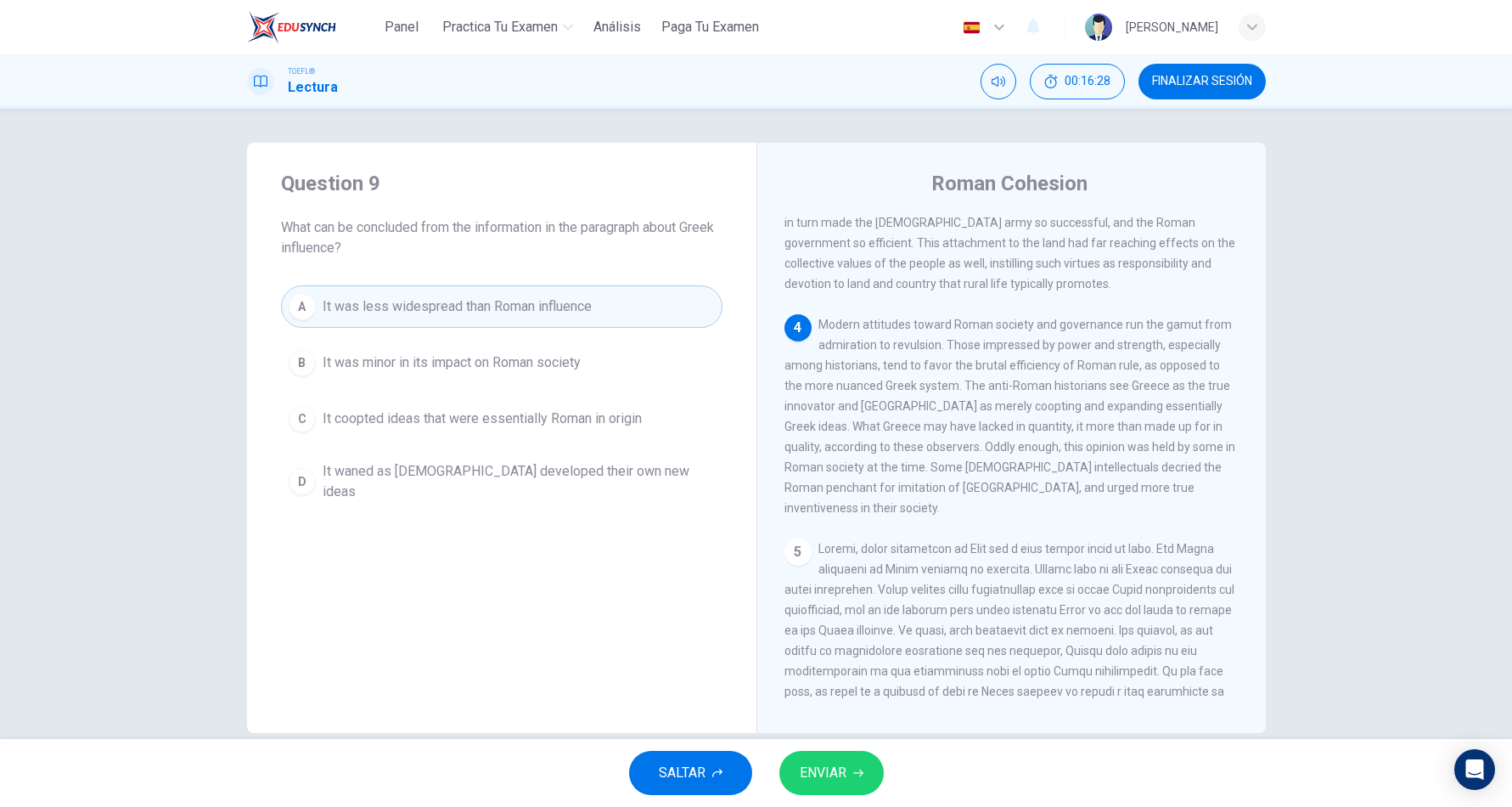
click at [806, 770] on span "ENVIAR" at bounding box center [823, 772] width 47 height 23
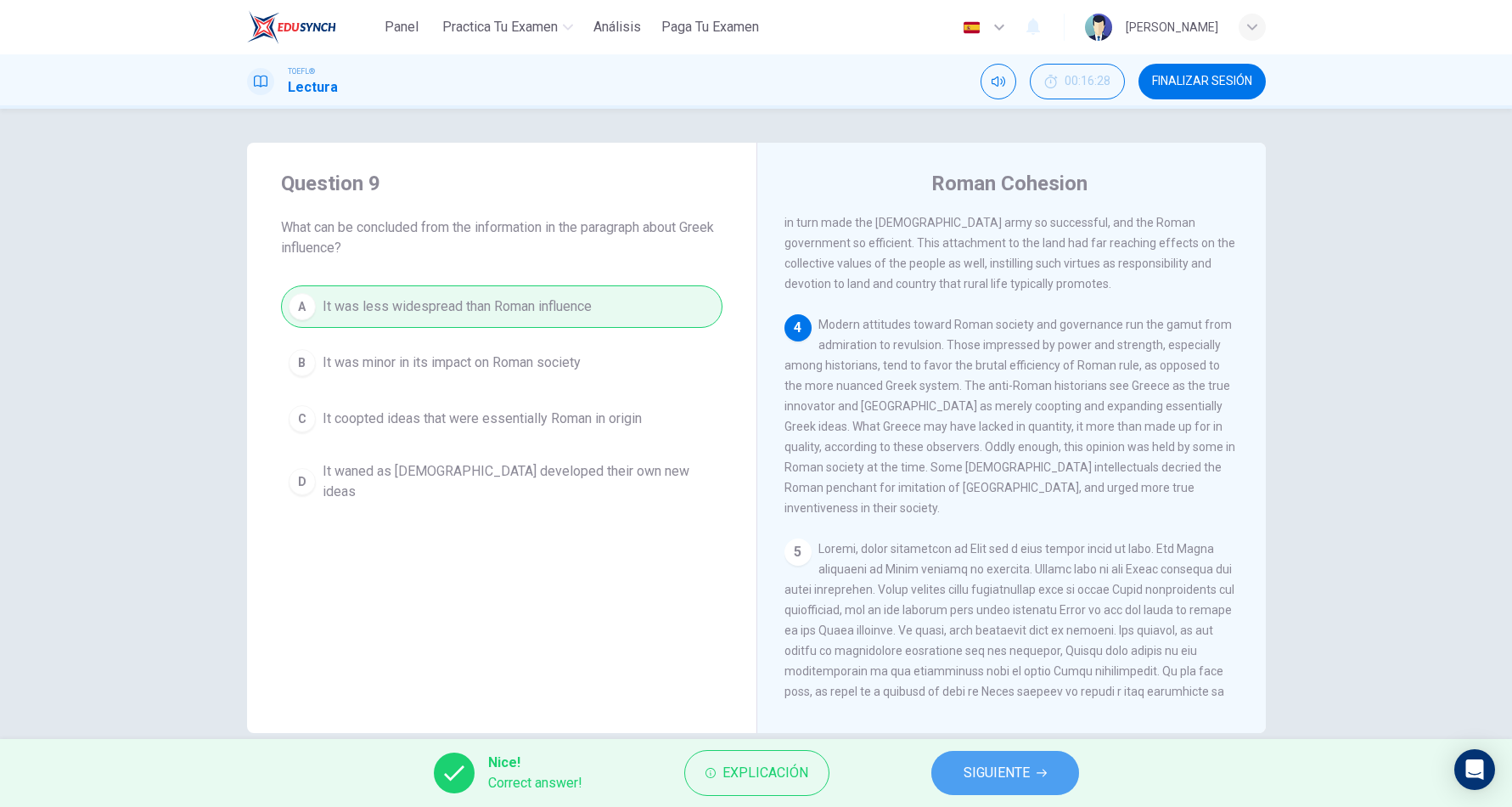
click at [1006, 787] on button "SIGUIENTE" at bounding box center [1005, 772] width 147 height 44
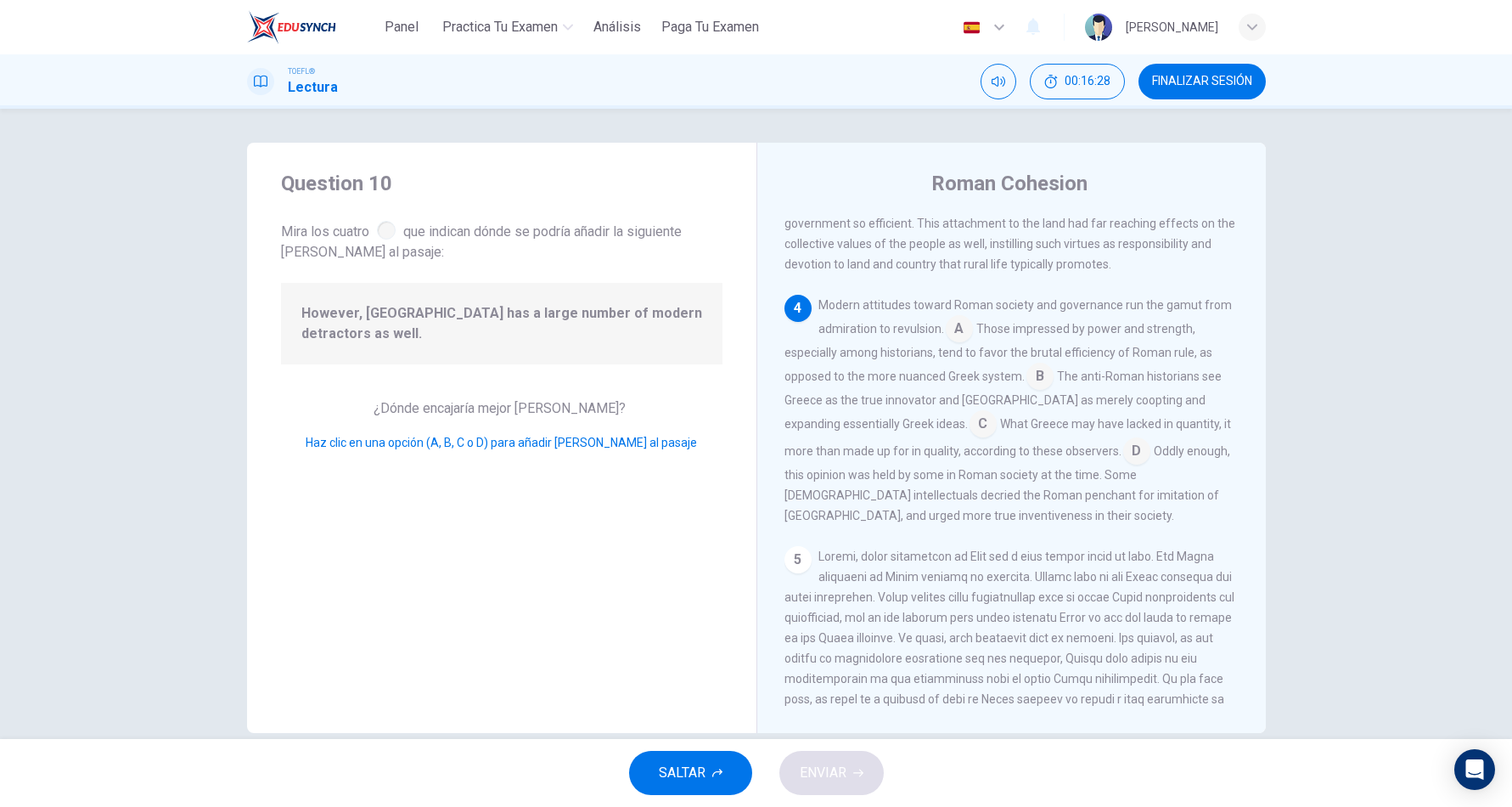
scroll to position [674, 0]
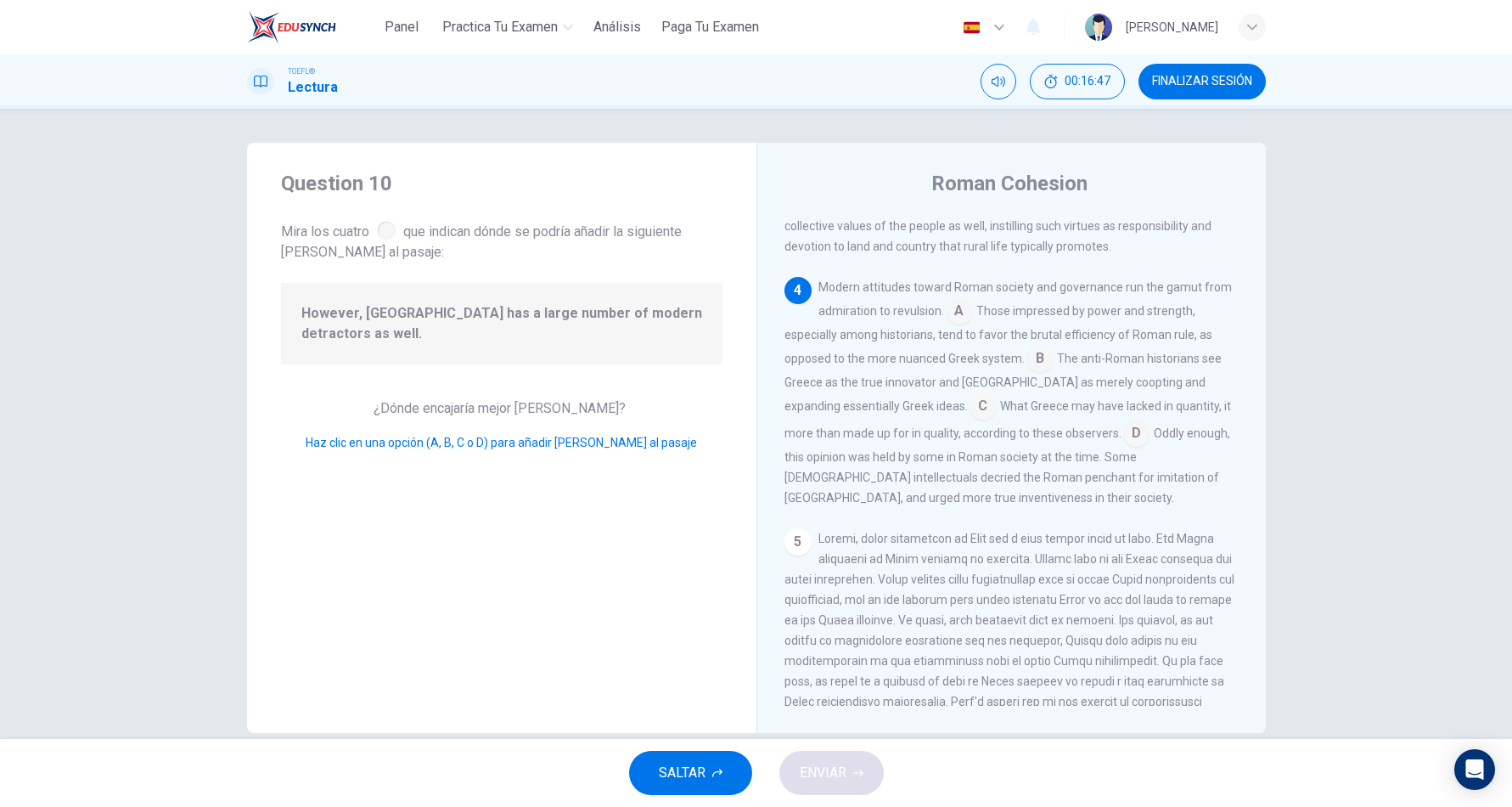
click at [1036, 374] on input at bounding box center [1039, 359] width 27 height 27
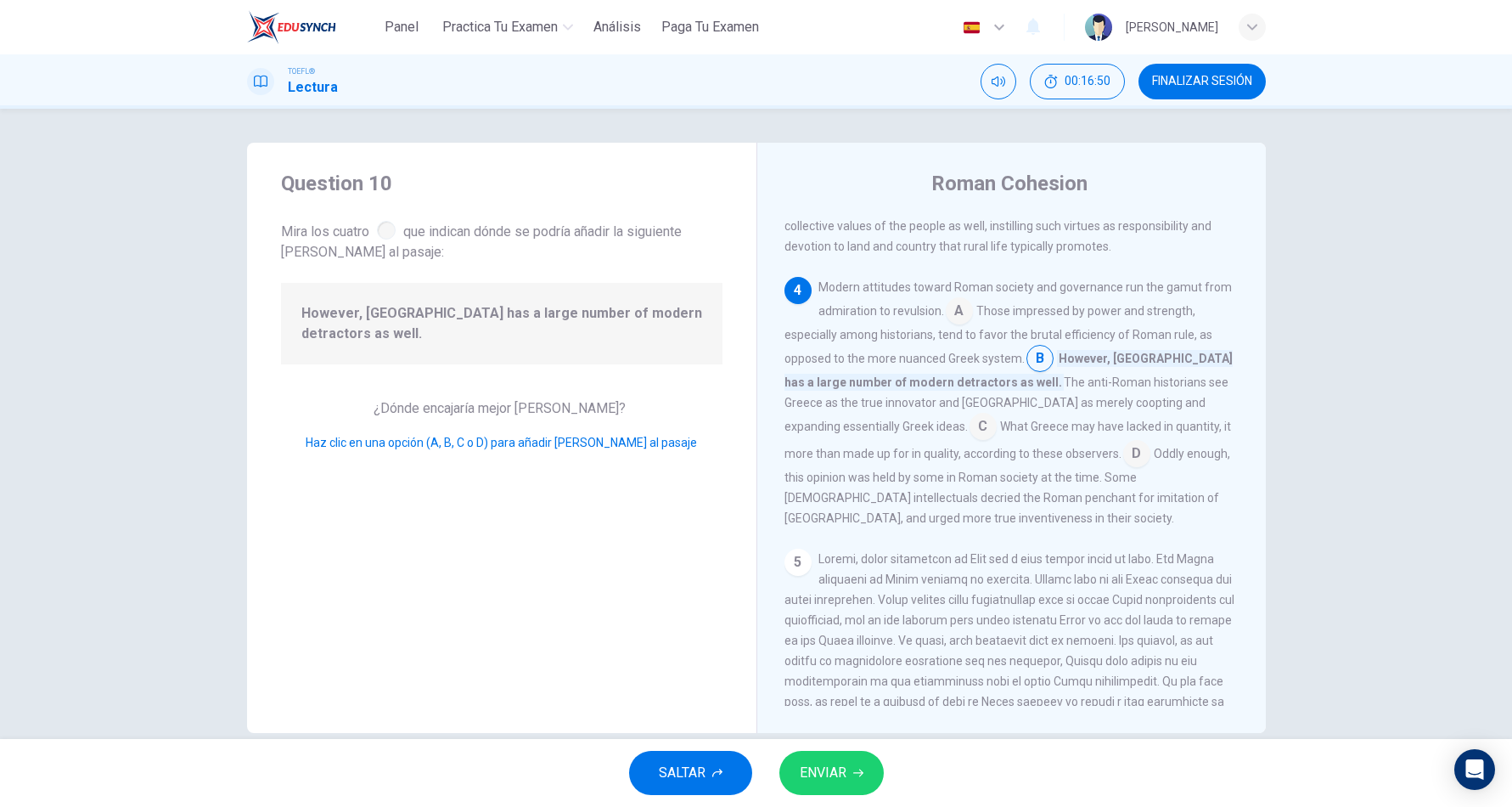
click at [820, 761] on span "ENVIAR" at bounding box center [823, 772] width 47 height 23
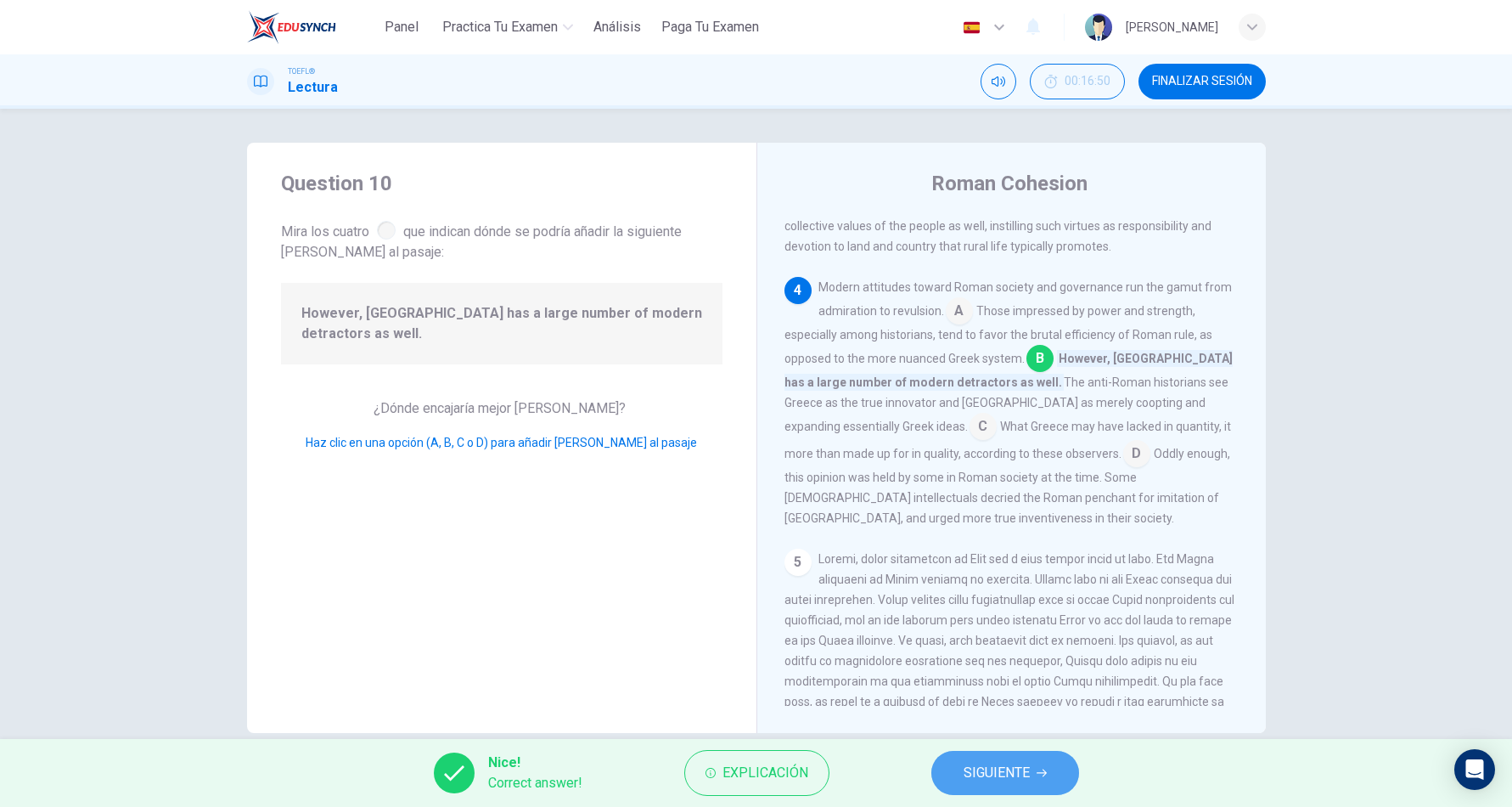
click at [1028, 758] on button "SIGUIENTE" at bounding box center [1005, 772] width 147 height 44
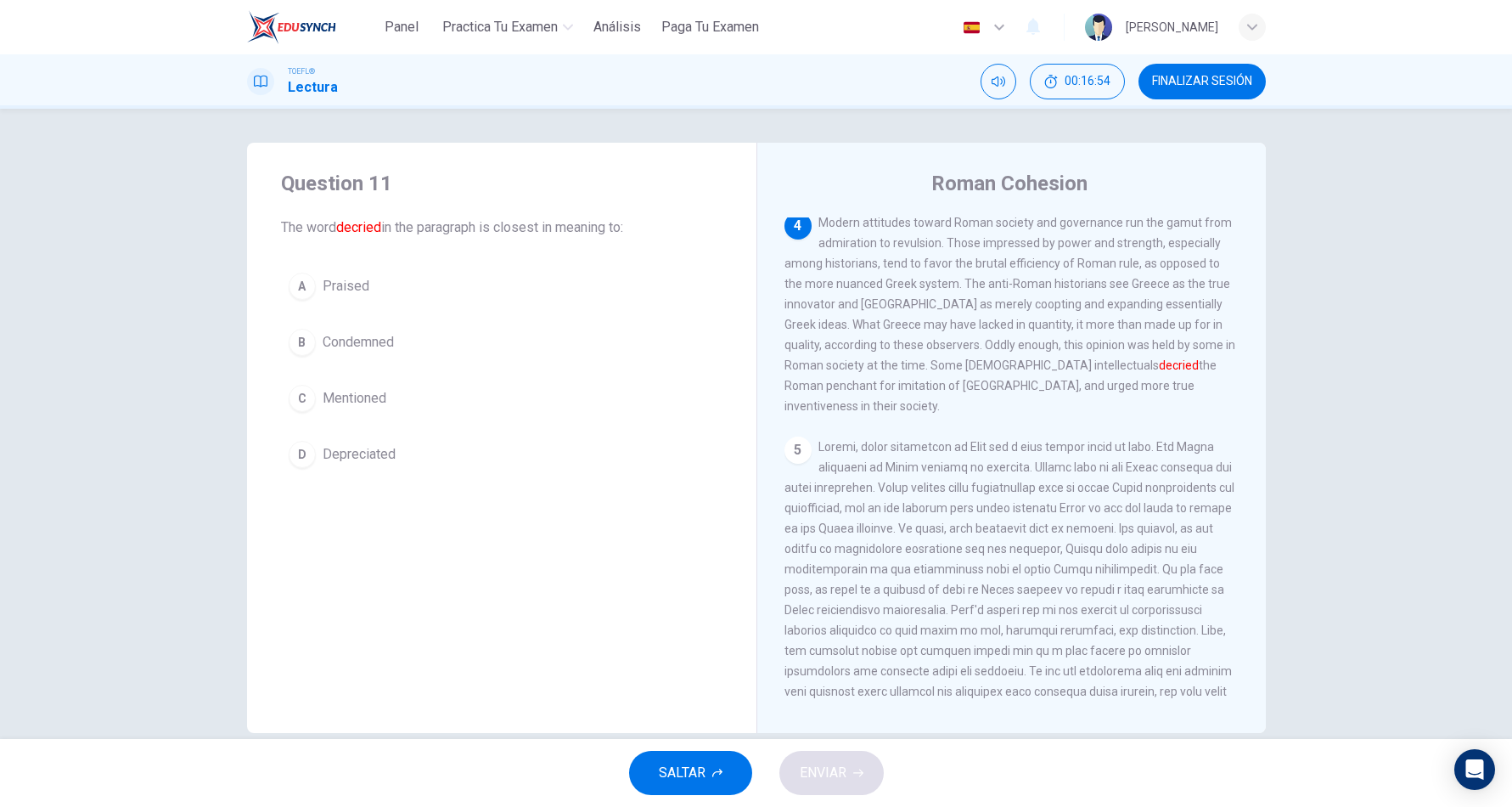
scroll to position [764, 0]
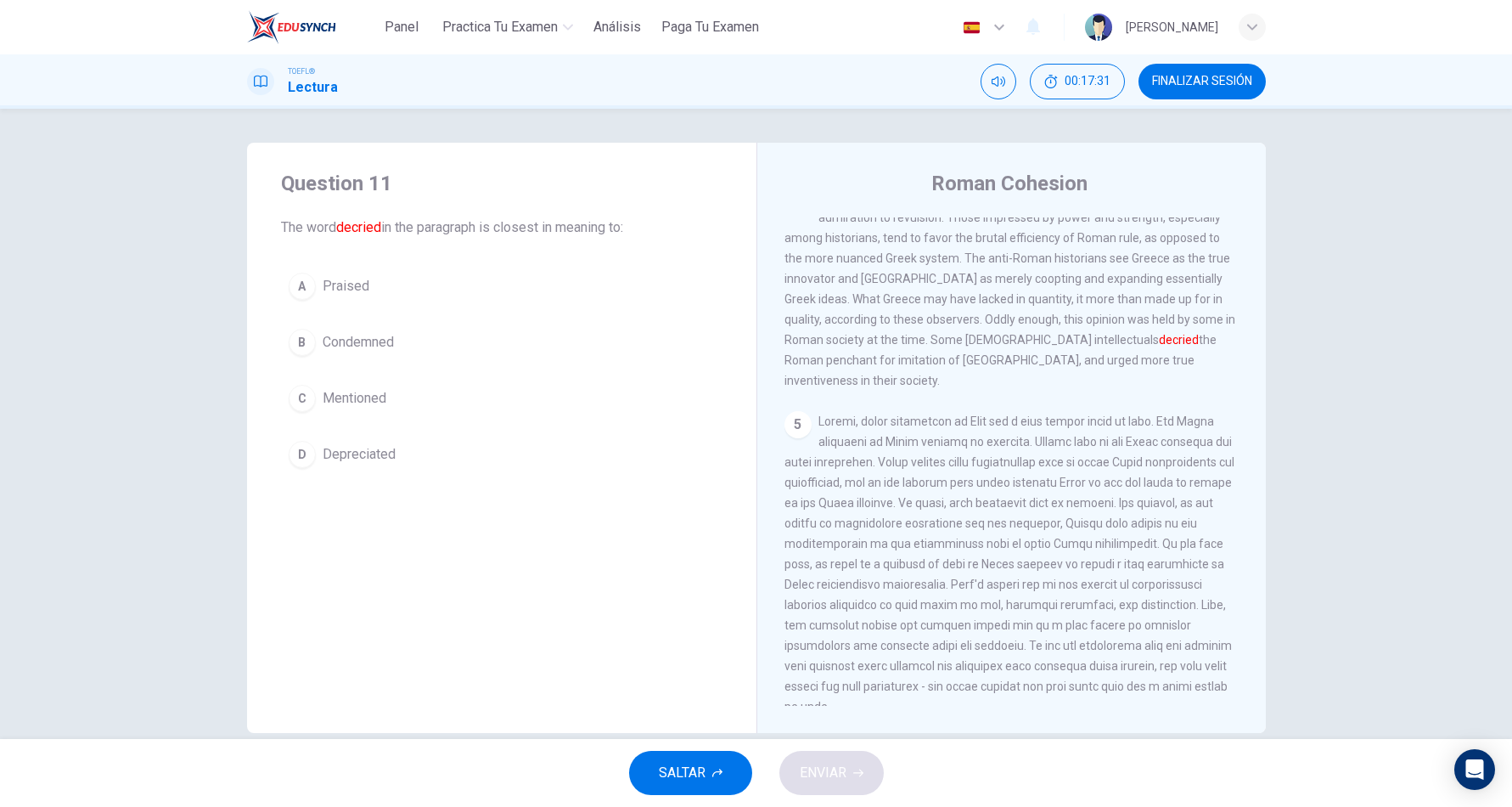
click at [348, 457] on span "Depreciated" at bounding box center [359, 454] width 73 height 20
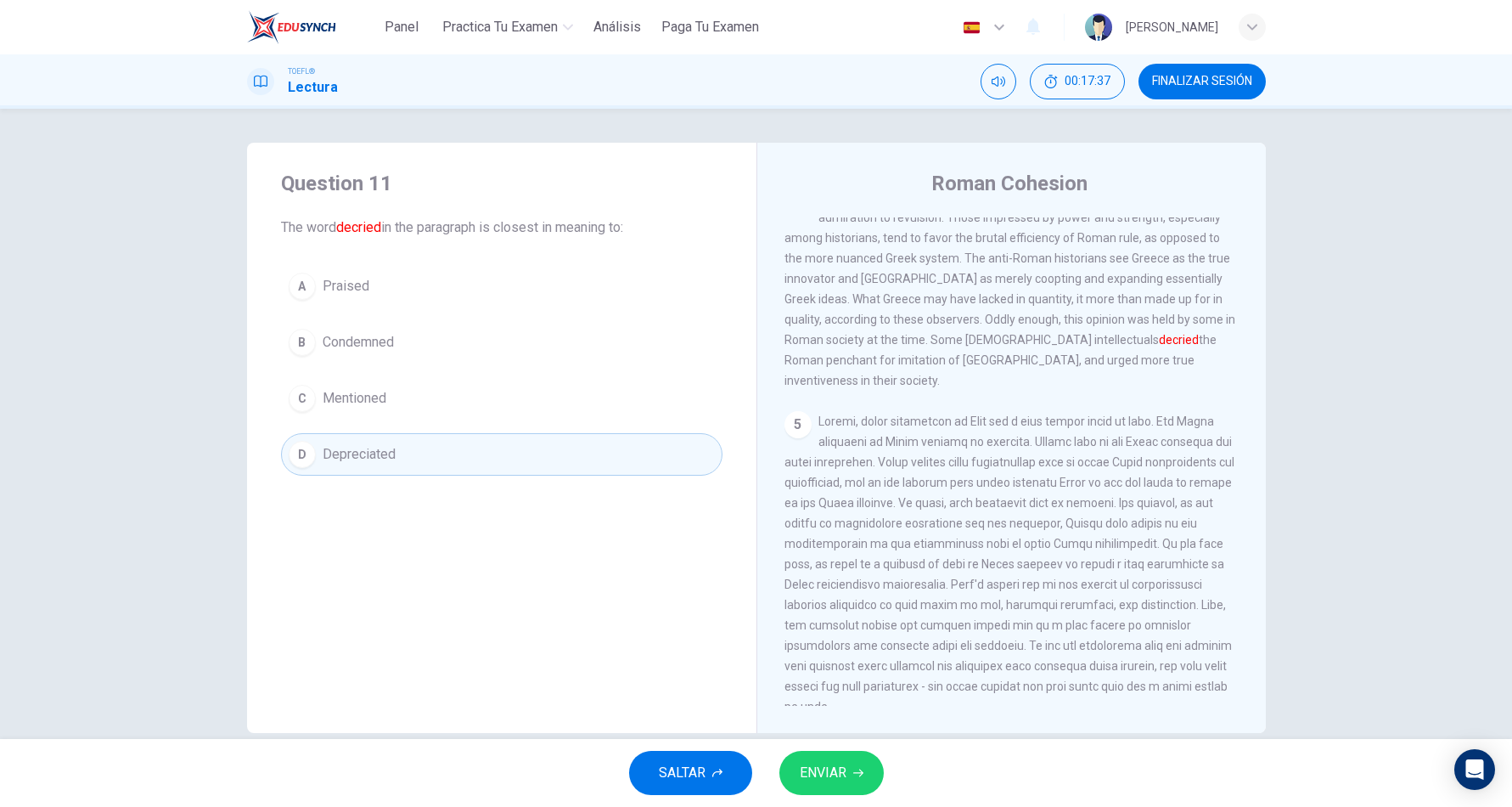
click at [814, 771] on span "ENVIAR" at bounding box center [823, 772] width 47 height 23
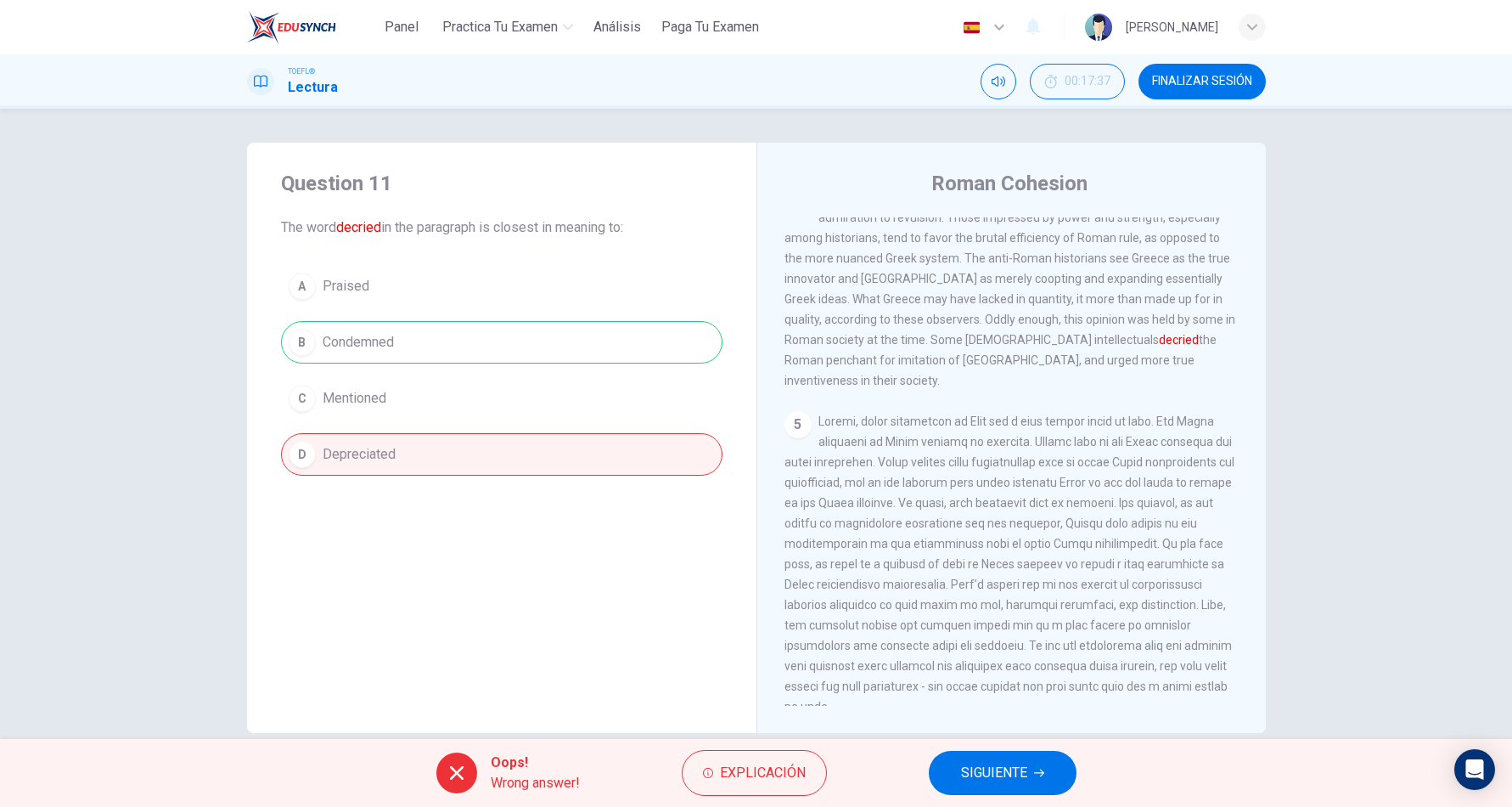
click at [982, 781] on span "SIGUIENTE" at bounding box center [994, 772] width 66 height 23
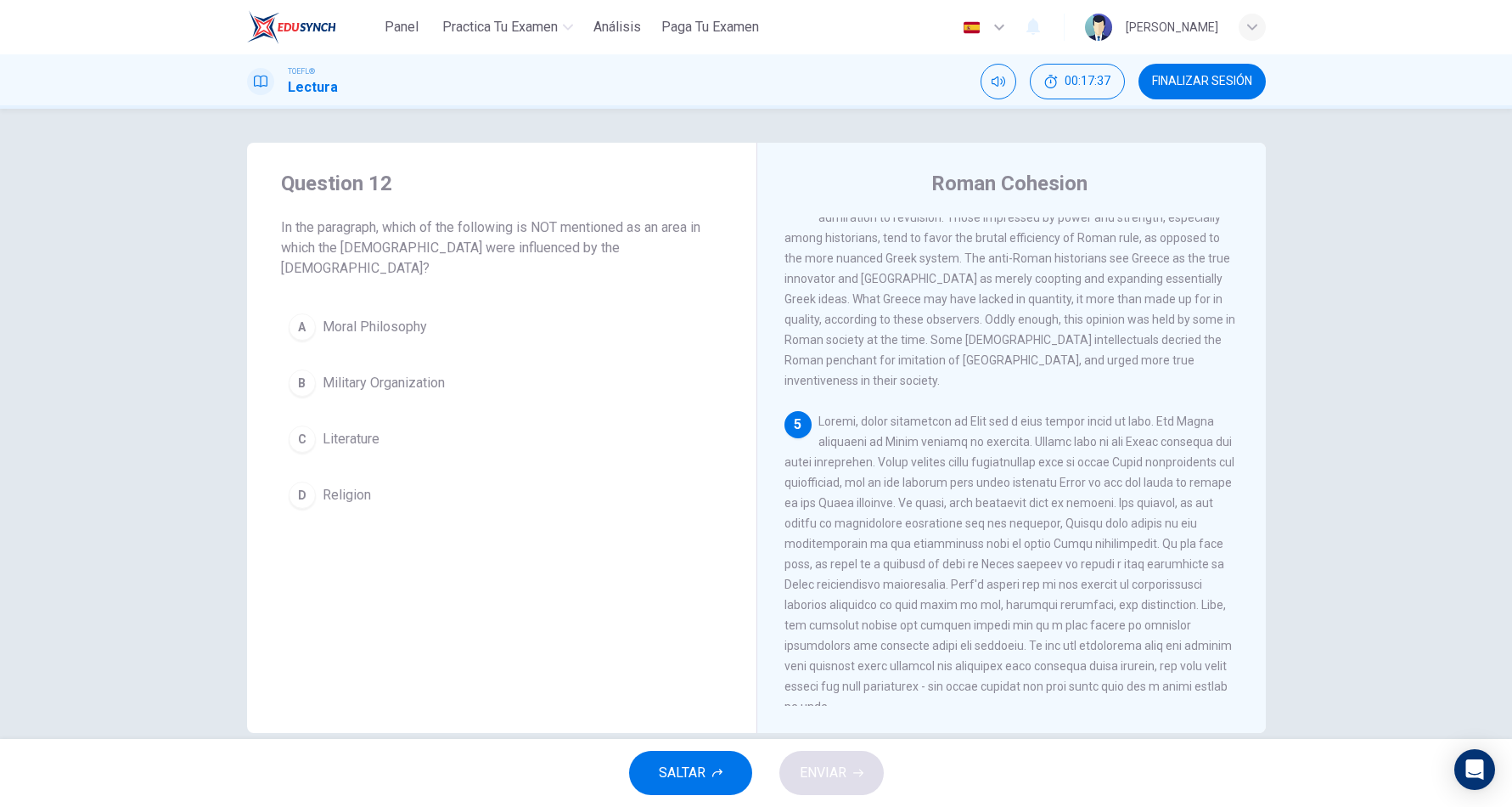
scroll to position [823, 0]
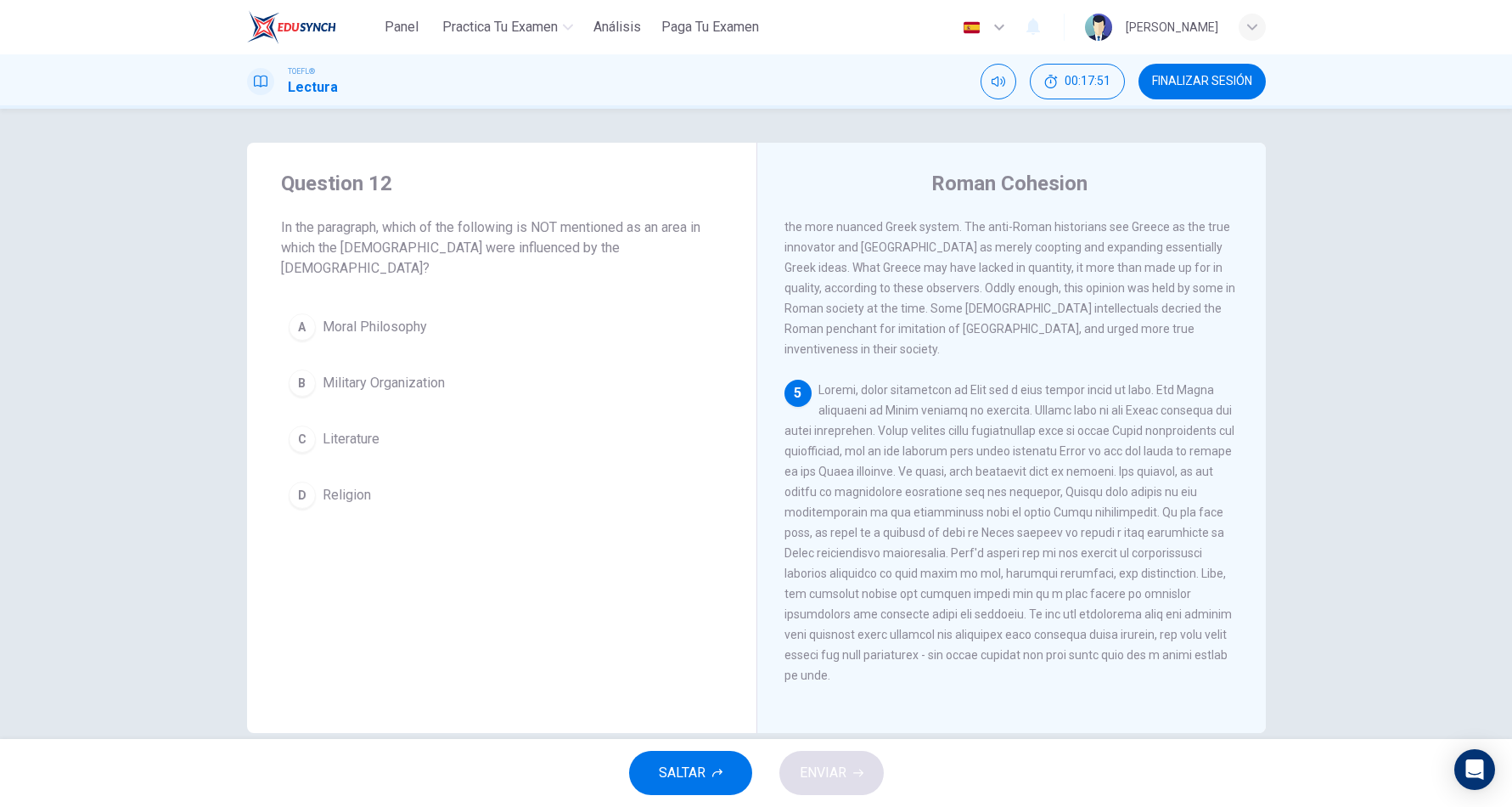
click at [358, 373] on button "B Military Organization" at bounding box center [501, 383] width 442 height 43
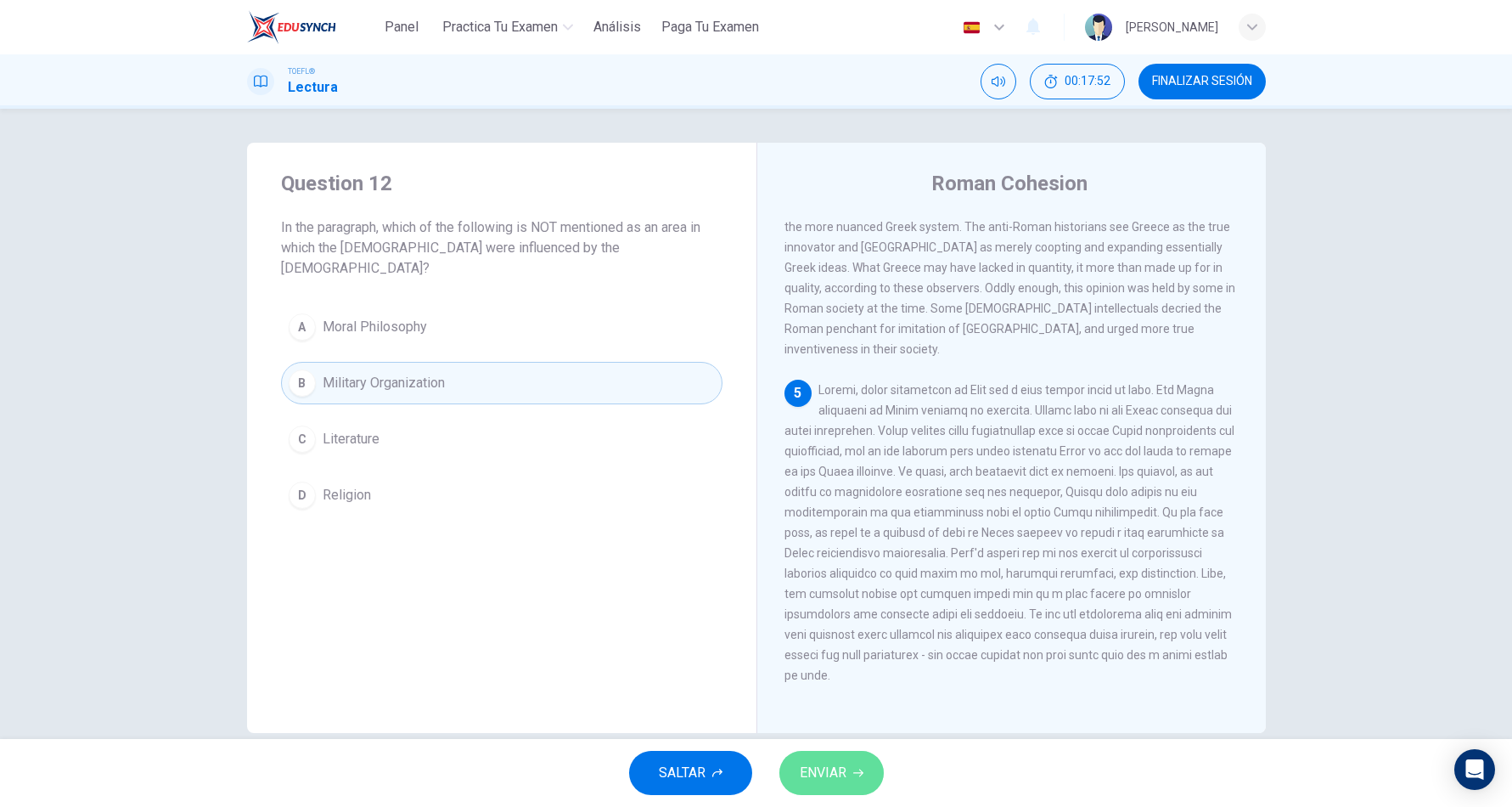
click at [848, 764] on button "ENVIAR" at bounding box center [831, 772] width 104 height 44
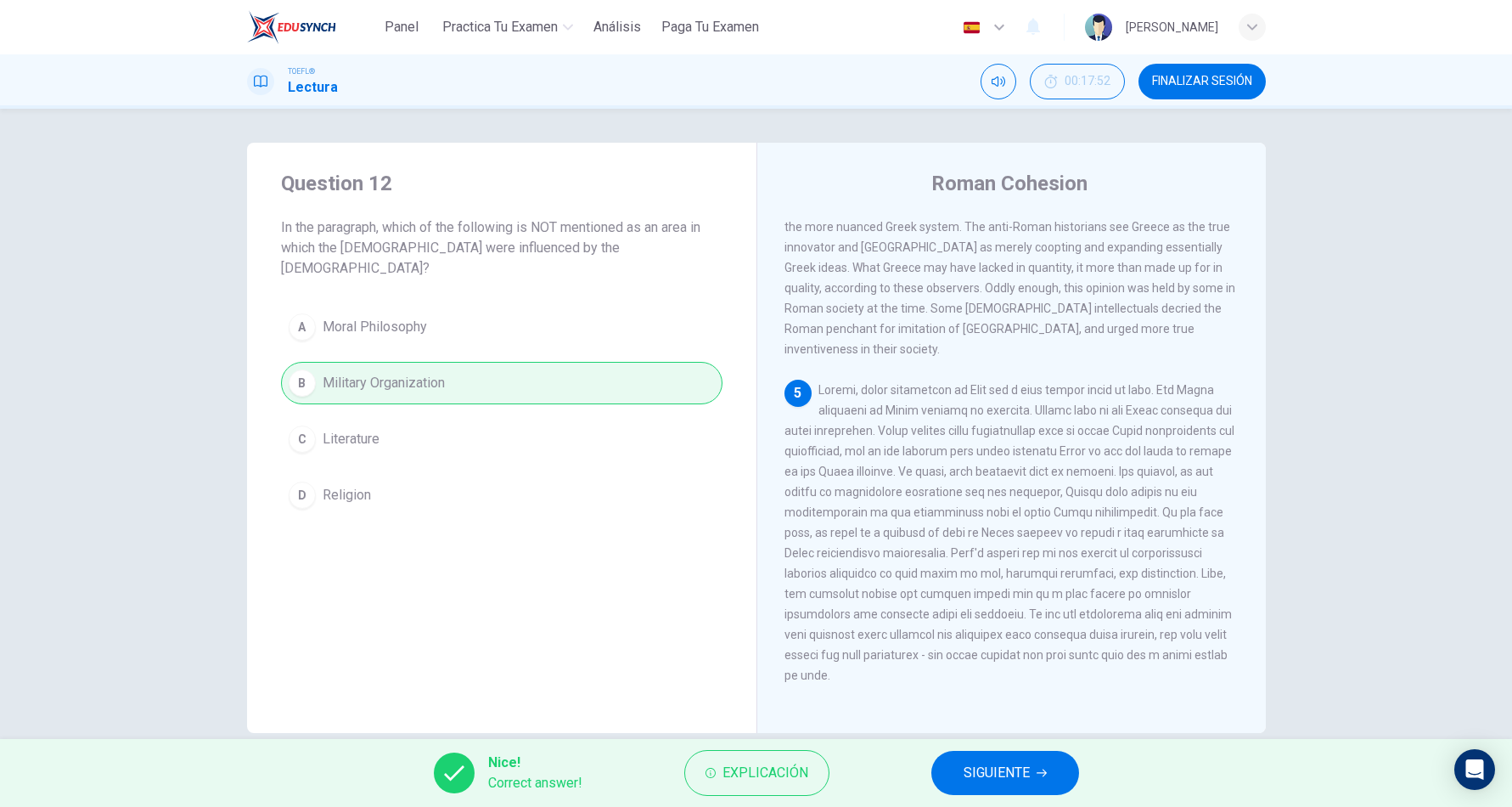
click at [977, 784] on button "SIGUIENTE" at bounding box center [1005, 772] width 147 height 44
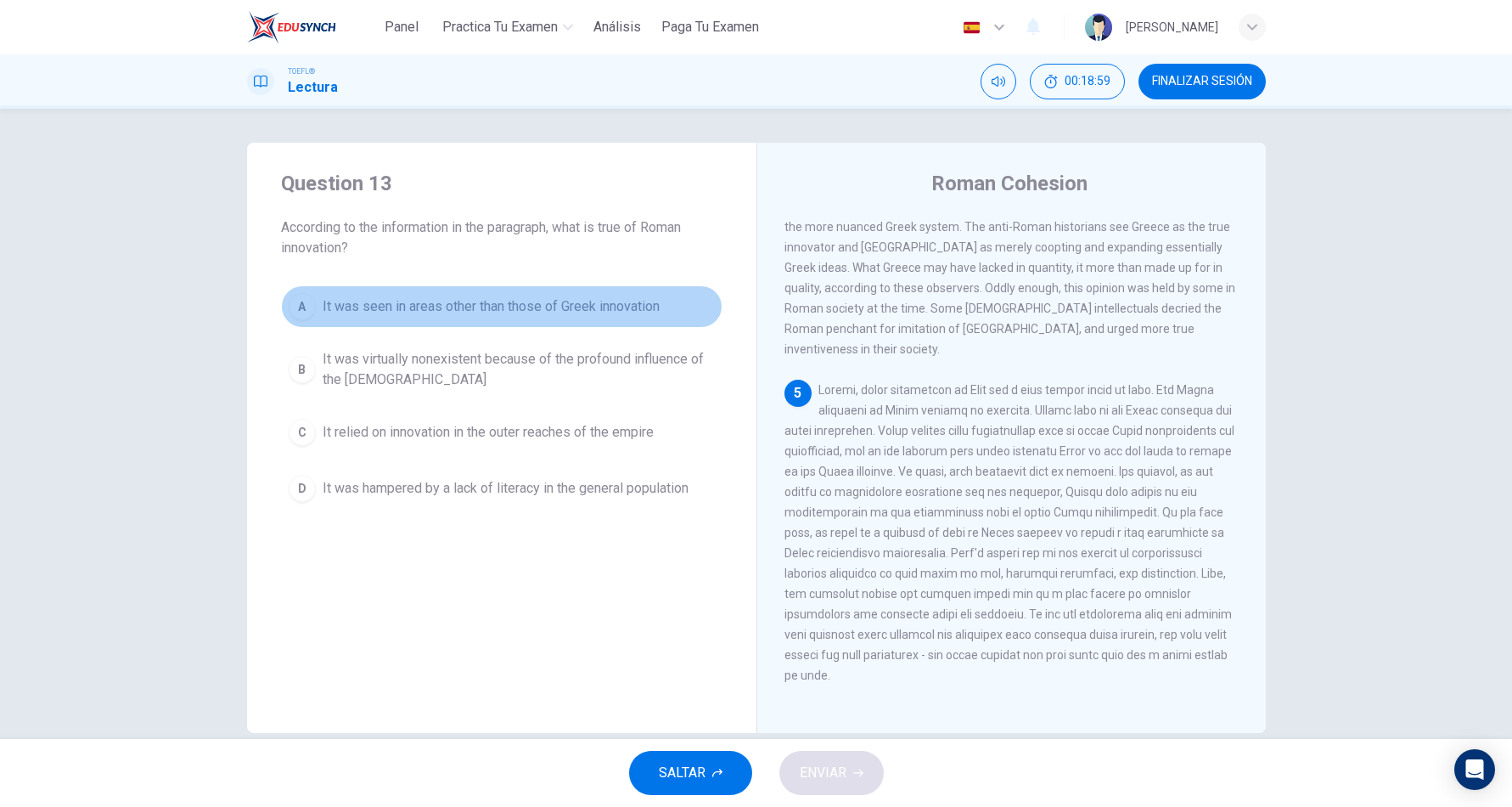
click at [619, 314] on span "It was seen in areas other than those of Greek innovation" at bounding box center [491, 305] width 337 height 20
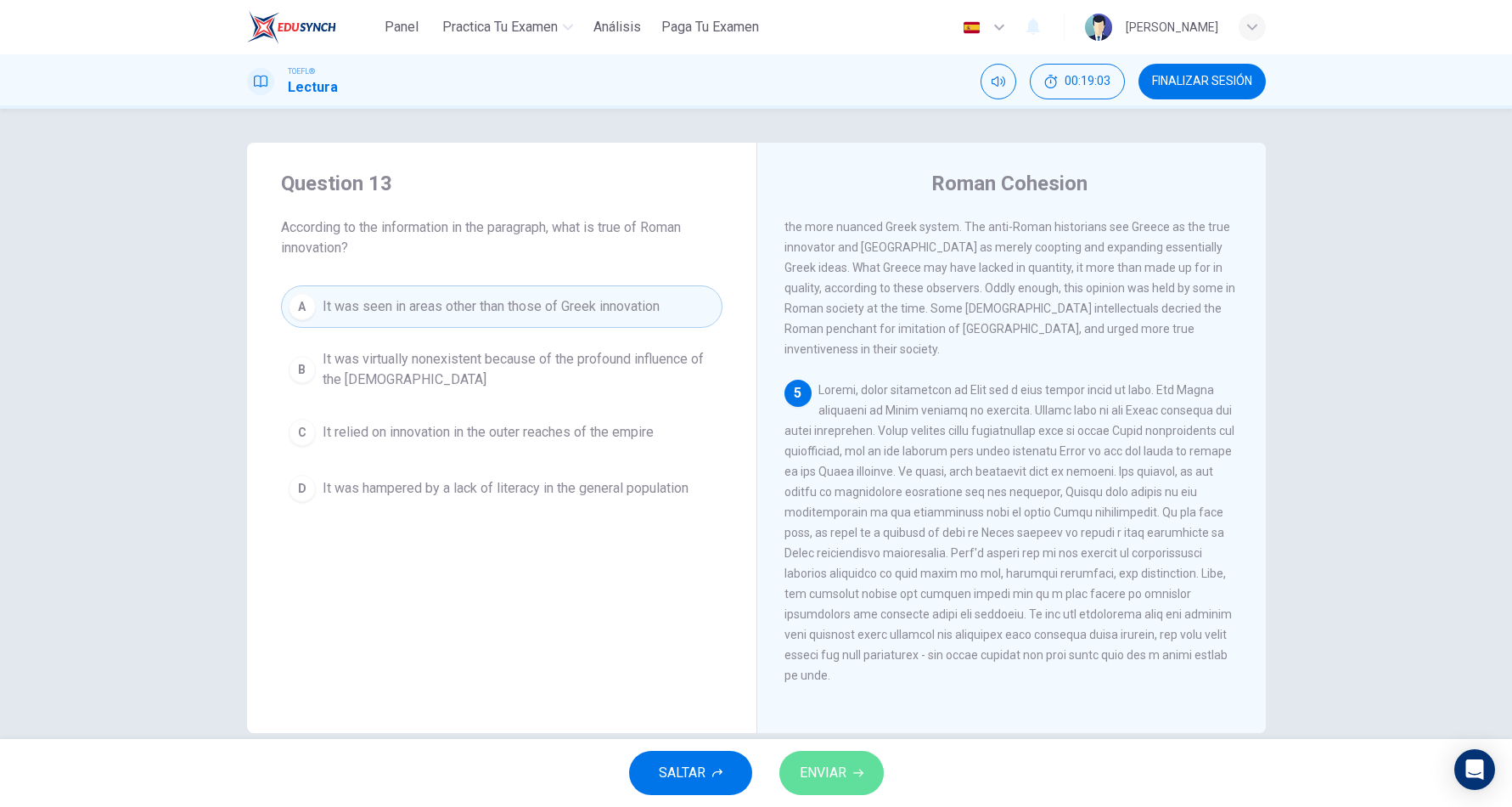
click at [822, 768] on span "ENVIAR" at bounding box center [823, 772] width 47 height 23
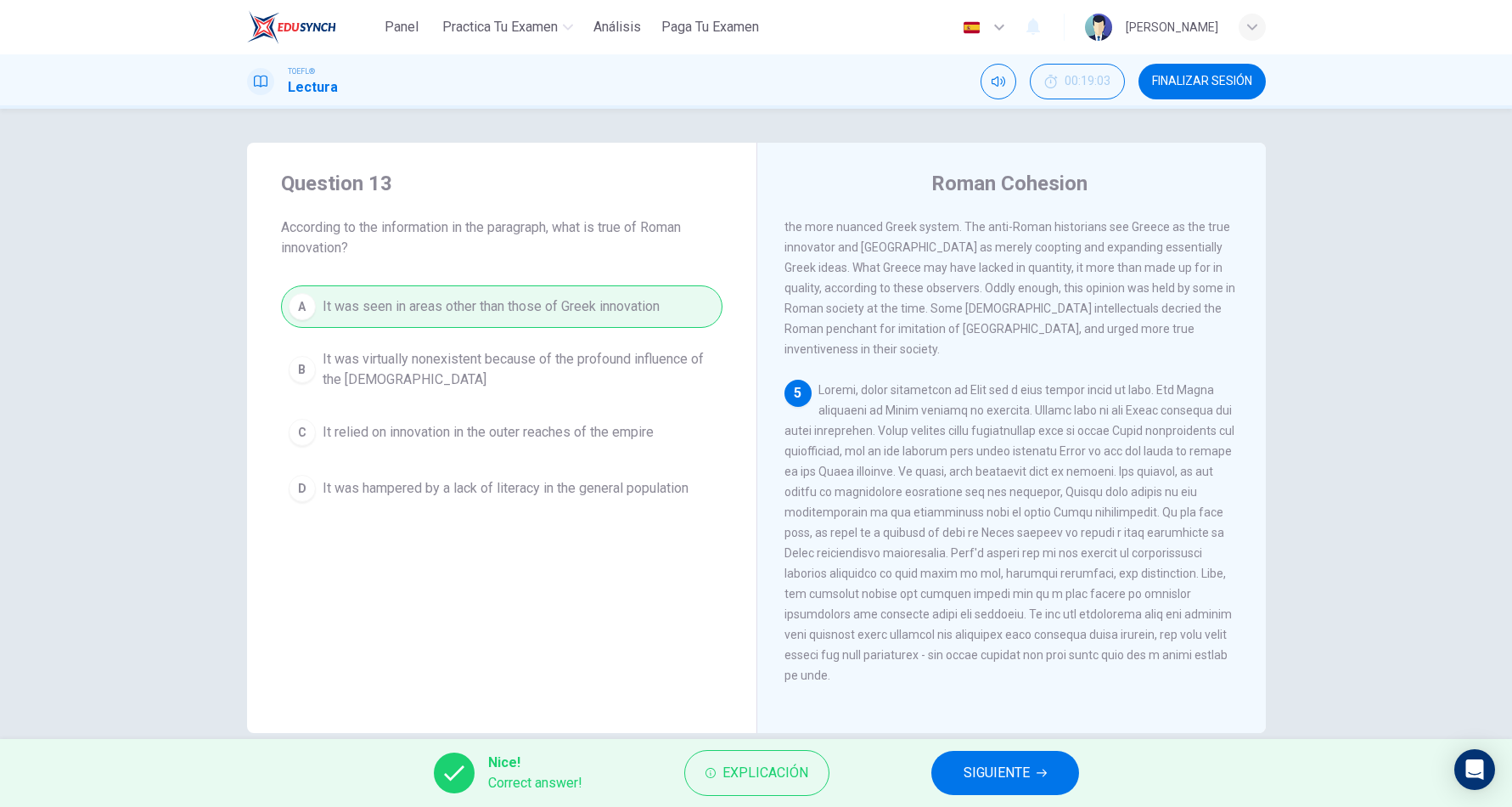
click at [969, 770] on span "SIGUIENTE" at bounding box center [997, 772] width 66 height 23
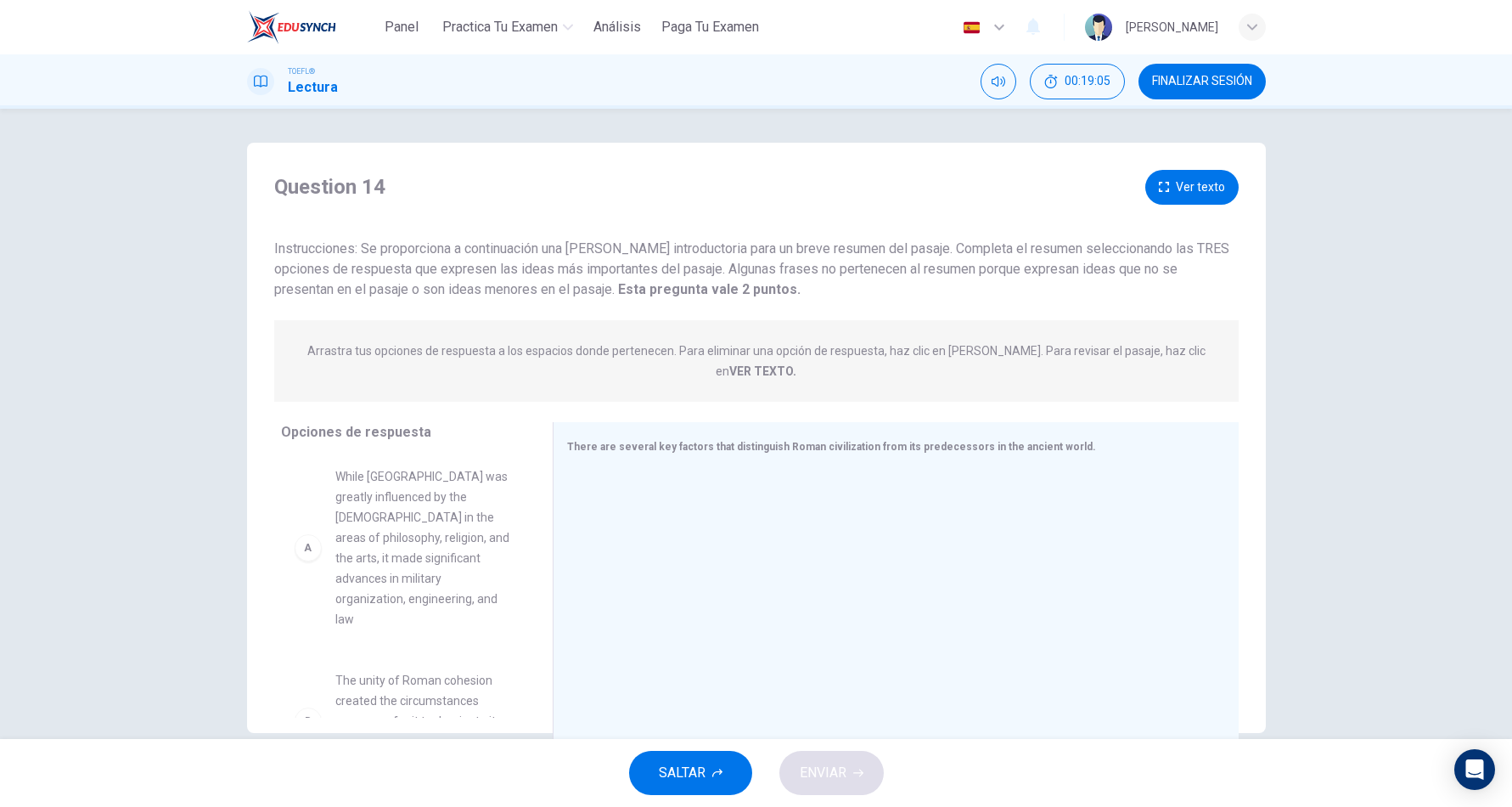
scroll to position [0, 0]
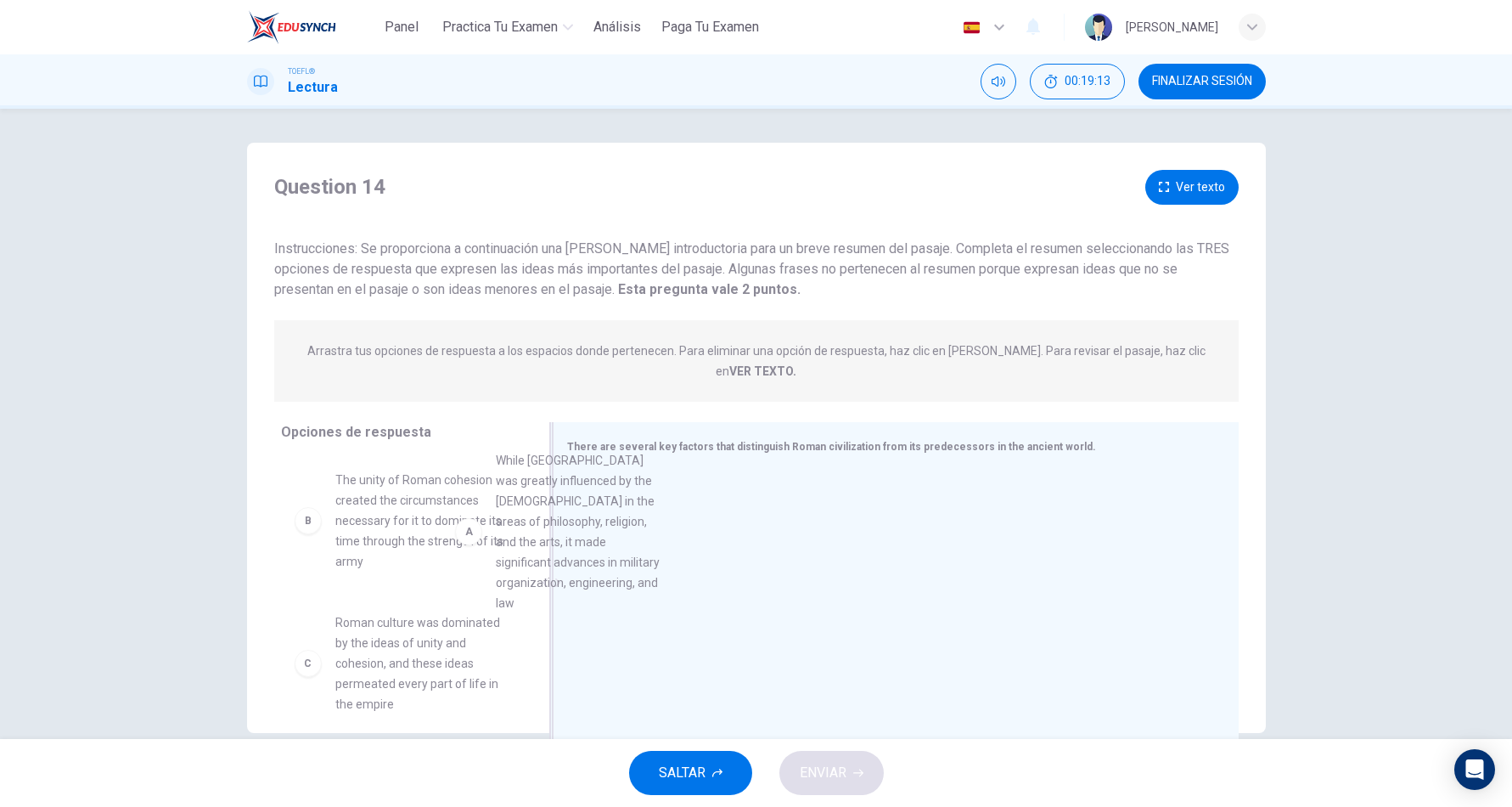
drag, startPoint x: 456, startPoint y: 564, endPoint x: 650, endPoint y: 564, distance: 194.0
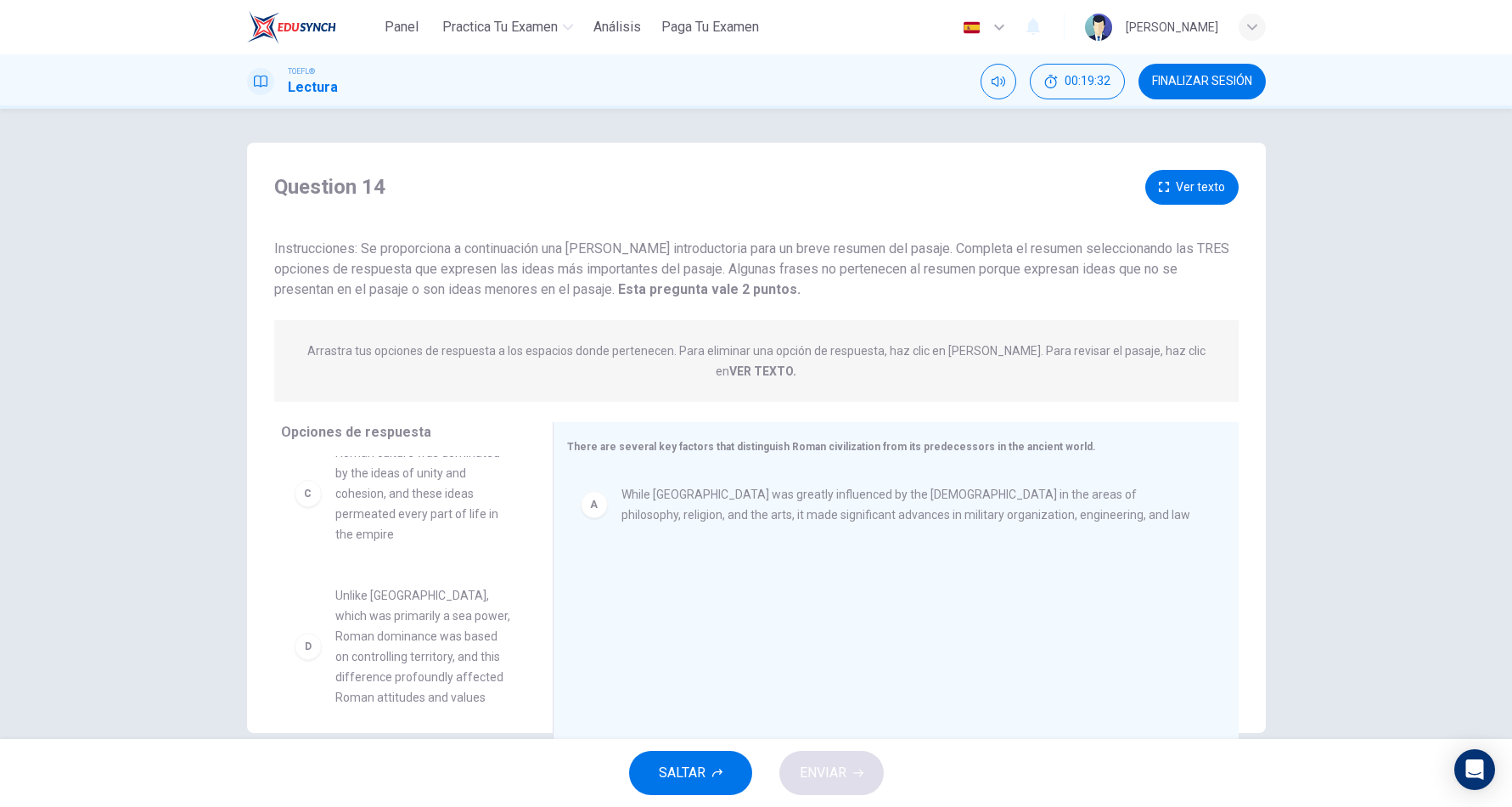
scroll to position [213, 0]
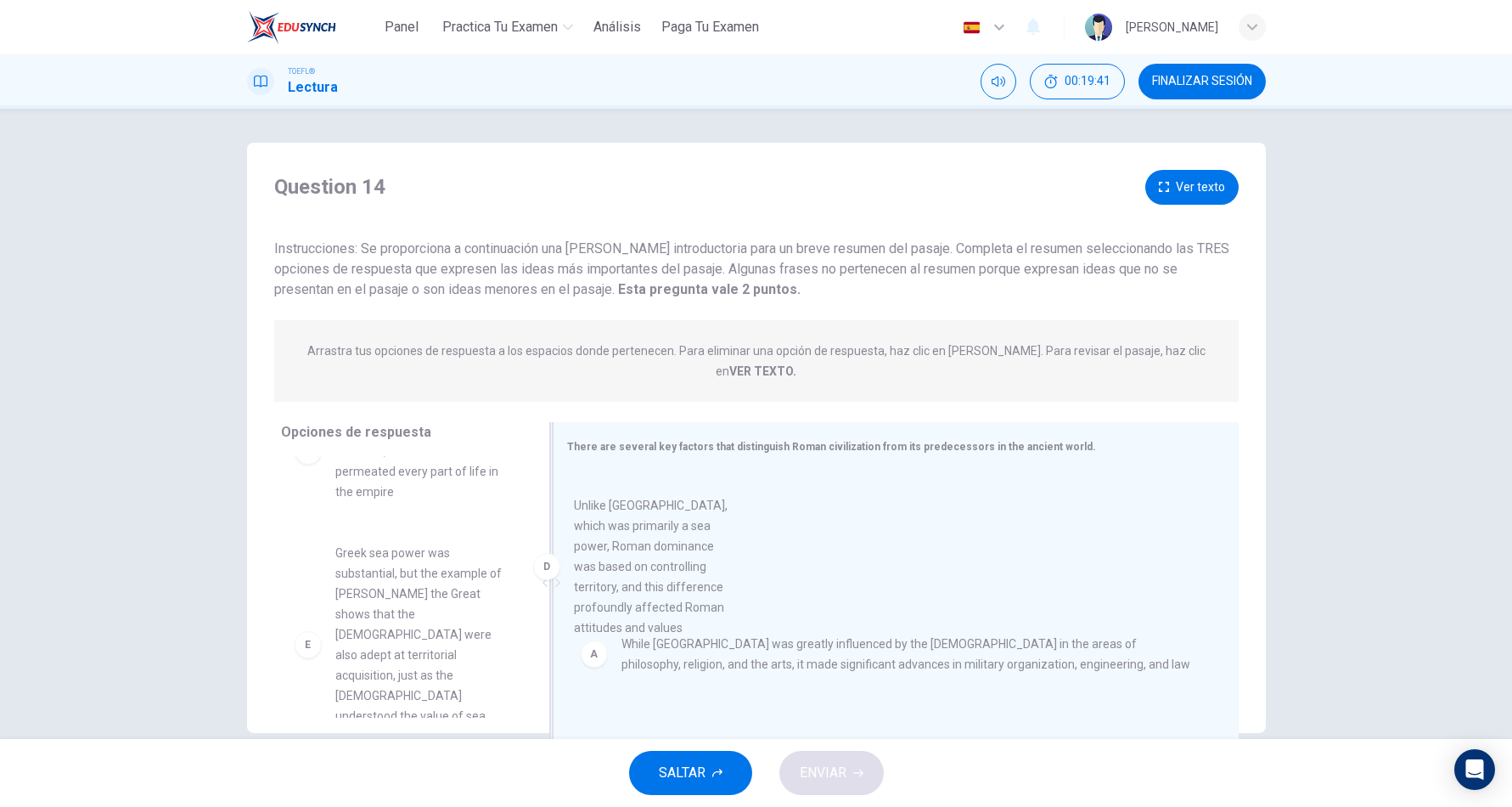
drag, startPoint x: 478, startPoint y: 597, endPoint x: 730, endPoint y: 570, distance: 253.4
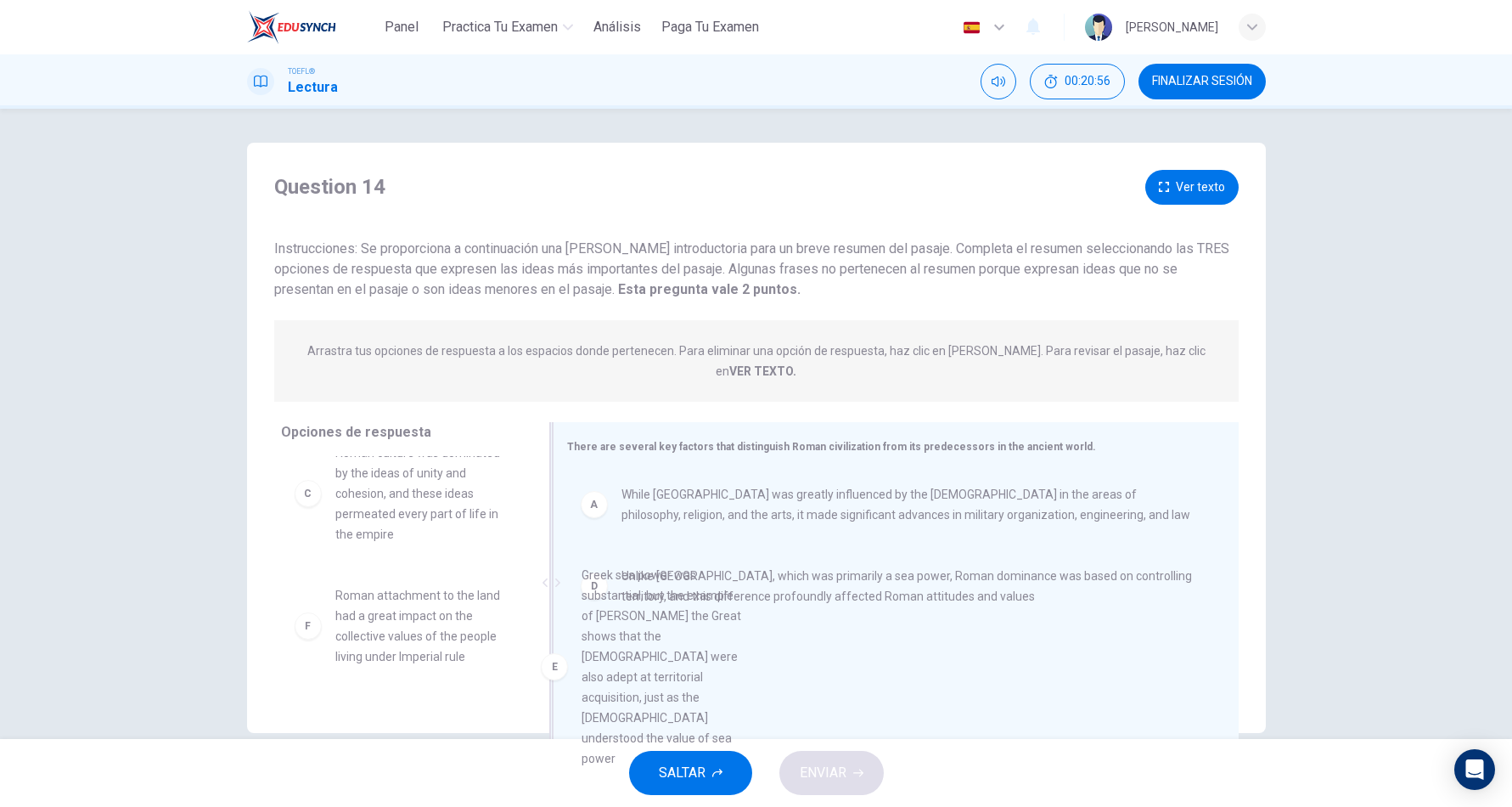
scroll to position [185, 0]
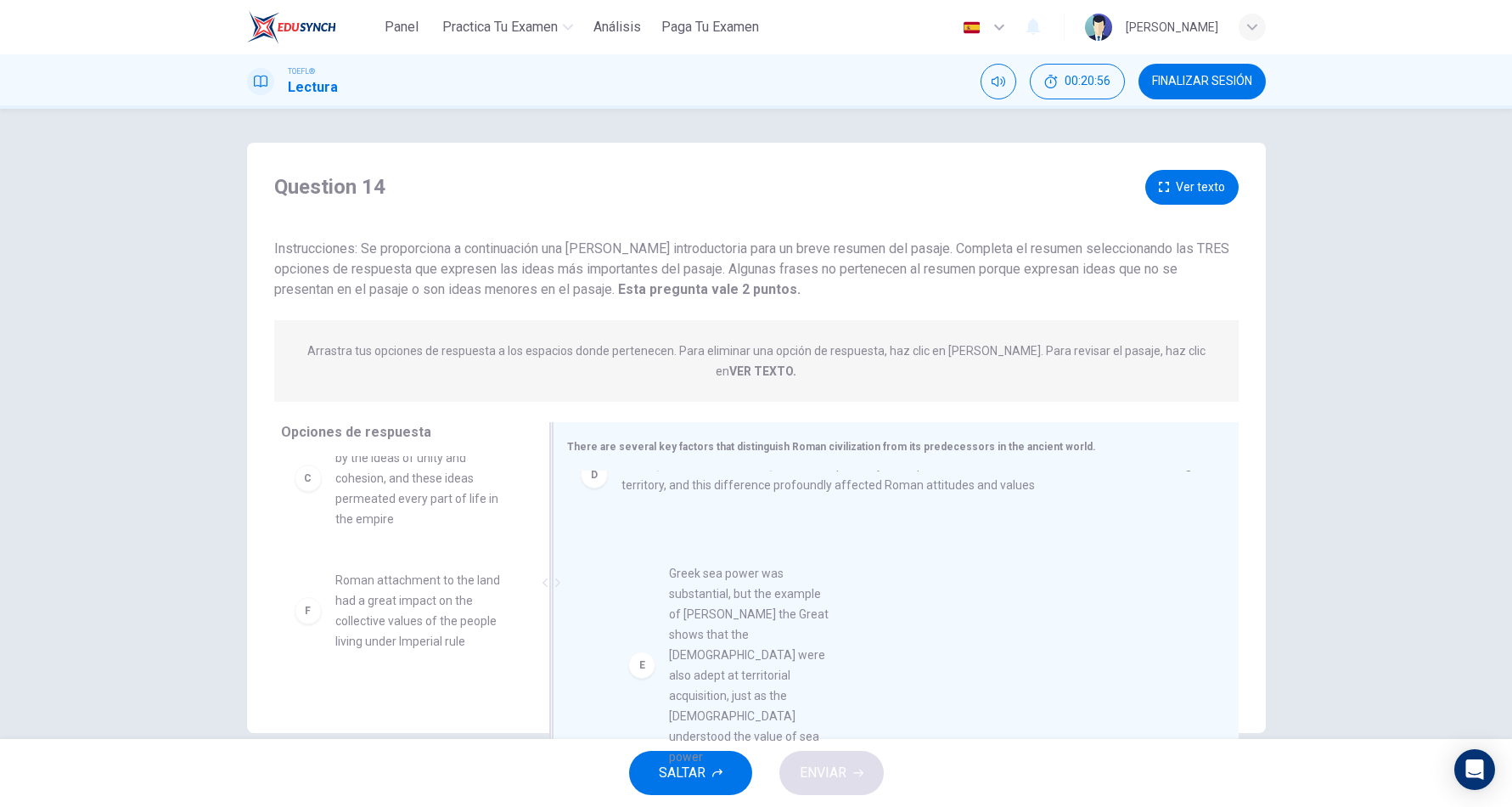
drag, startPoint x: 413, startPoint y: 601, endPoint x: 757, endPoint y: 600, distance: 344.0
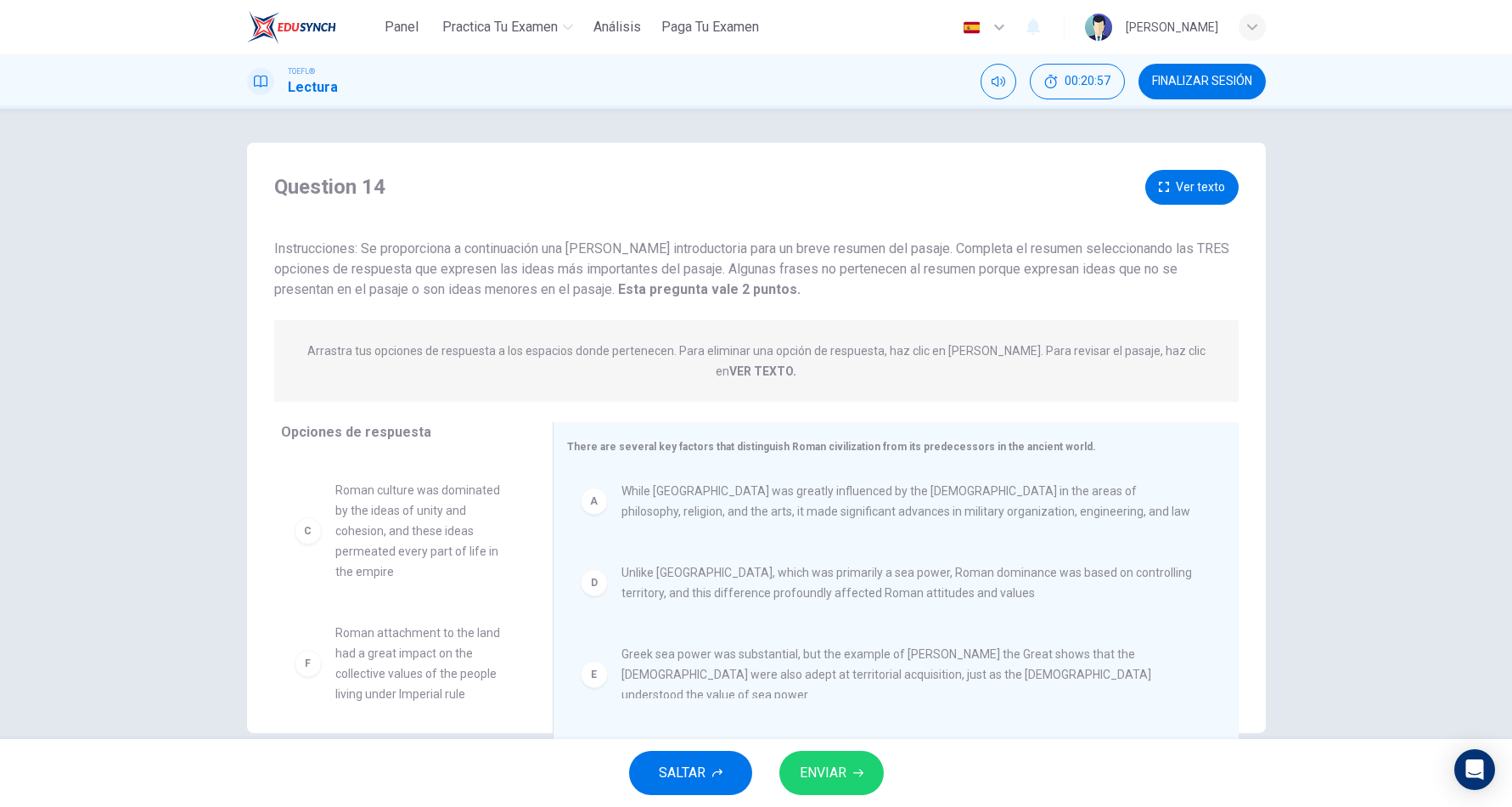
scroll to position [133, 0]
click at [819, 780] on span "ENVIAR" at bounding box center [823, 772] width 47 height 23
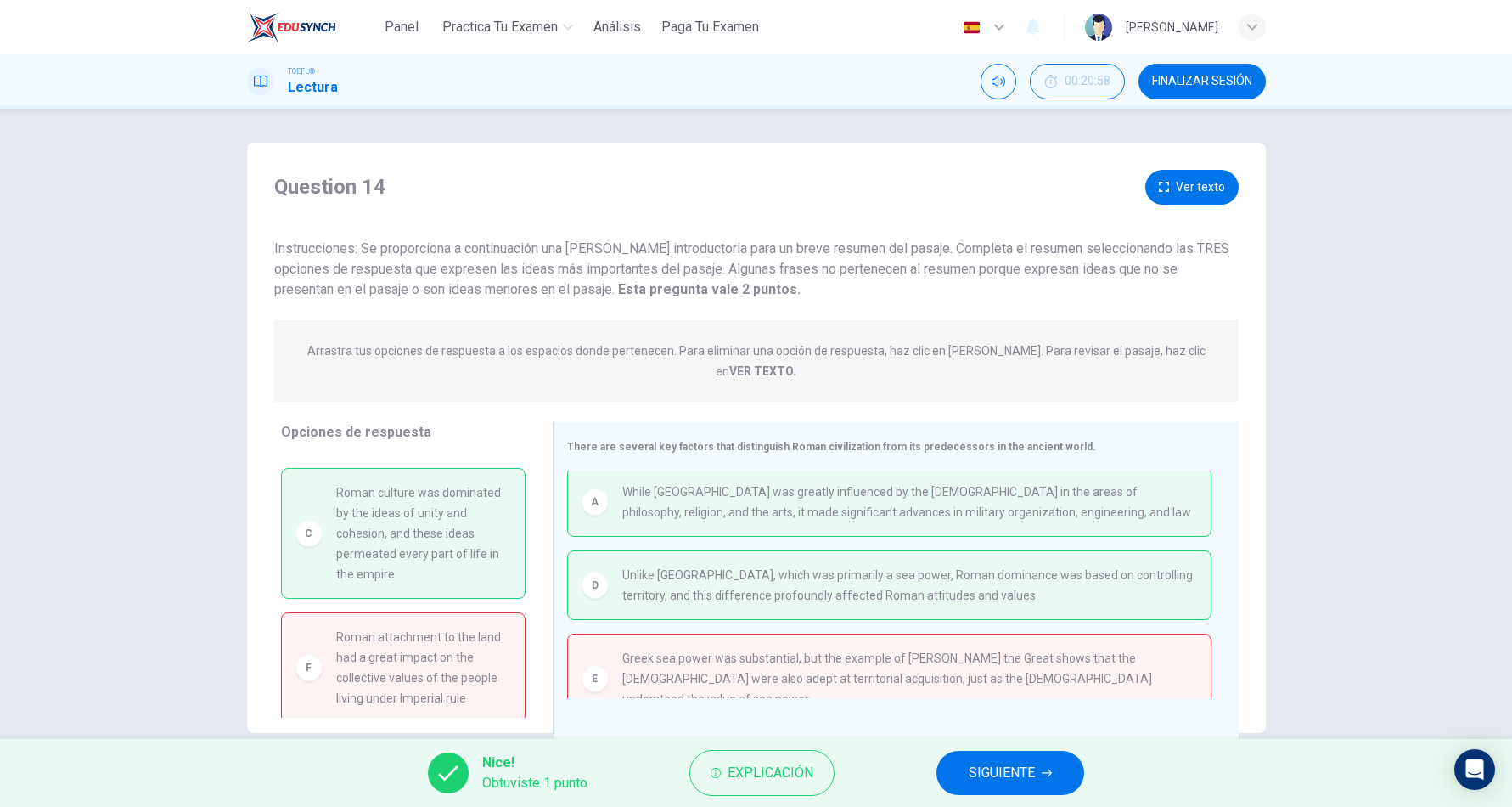
scroll to position [138, 0]
click at [981, 779] on span "SIGUIENTE" at bounding box center [1001, 772] width 66 height 23
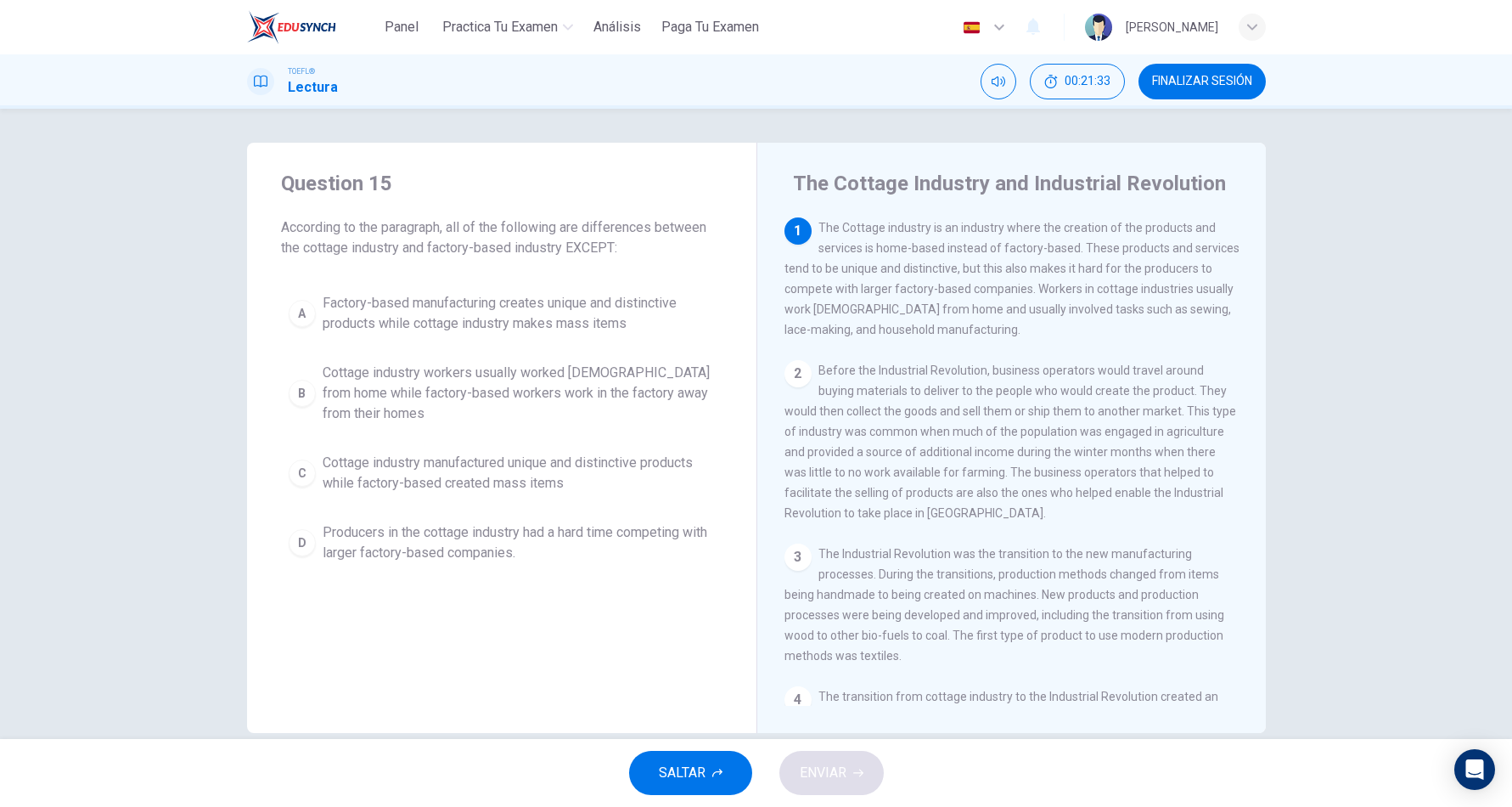
click at [613, 325] on span "Factory-based manufacturing creates unique and distinctive products while cotta…" at bounding box center [519, 313] width 392 height 41
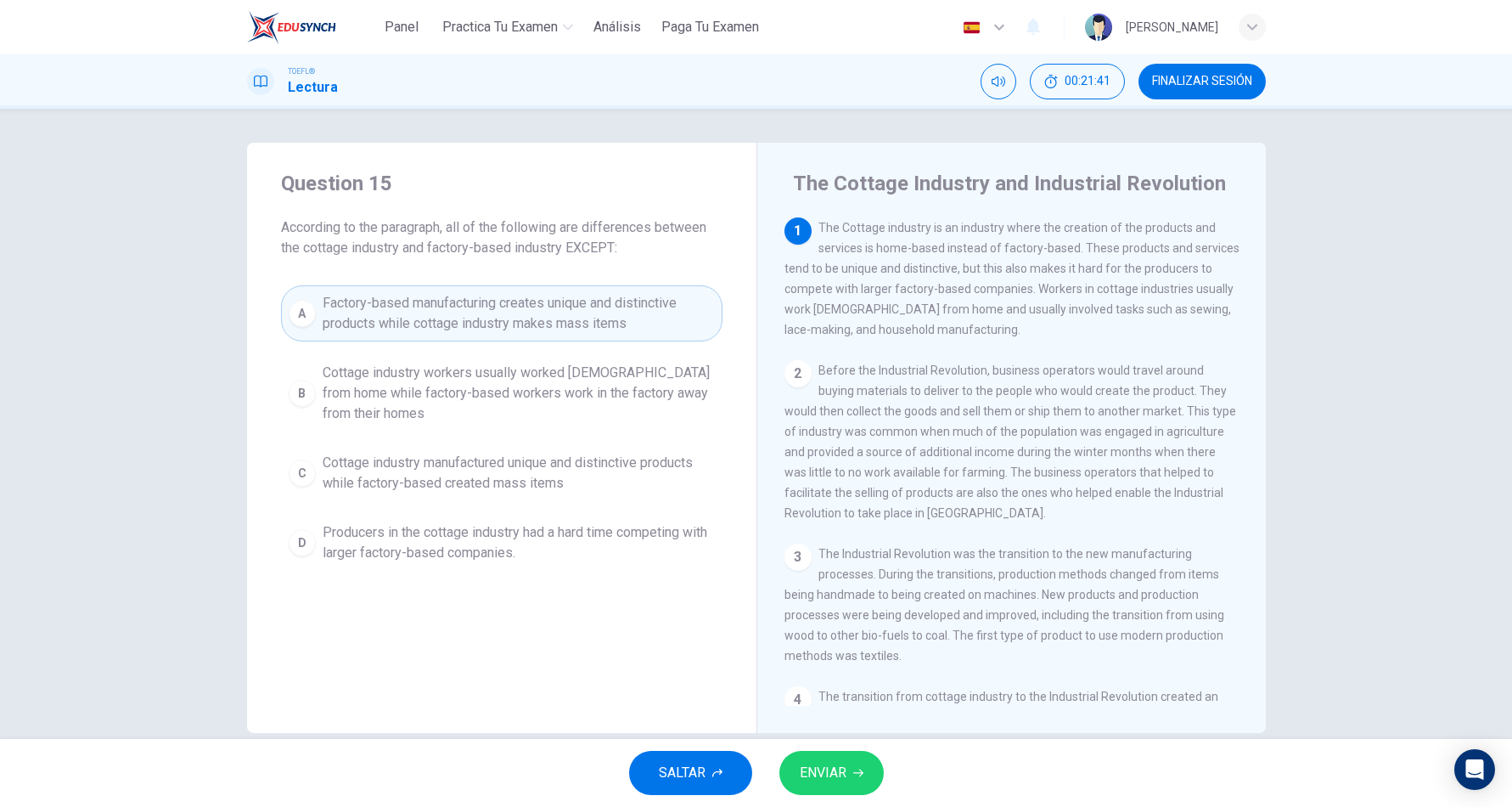
click at [816, 767] on span "ENVIAR" at bounding box center [823, 772] width 47 height 23
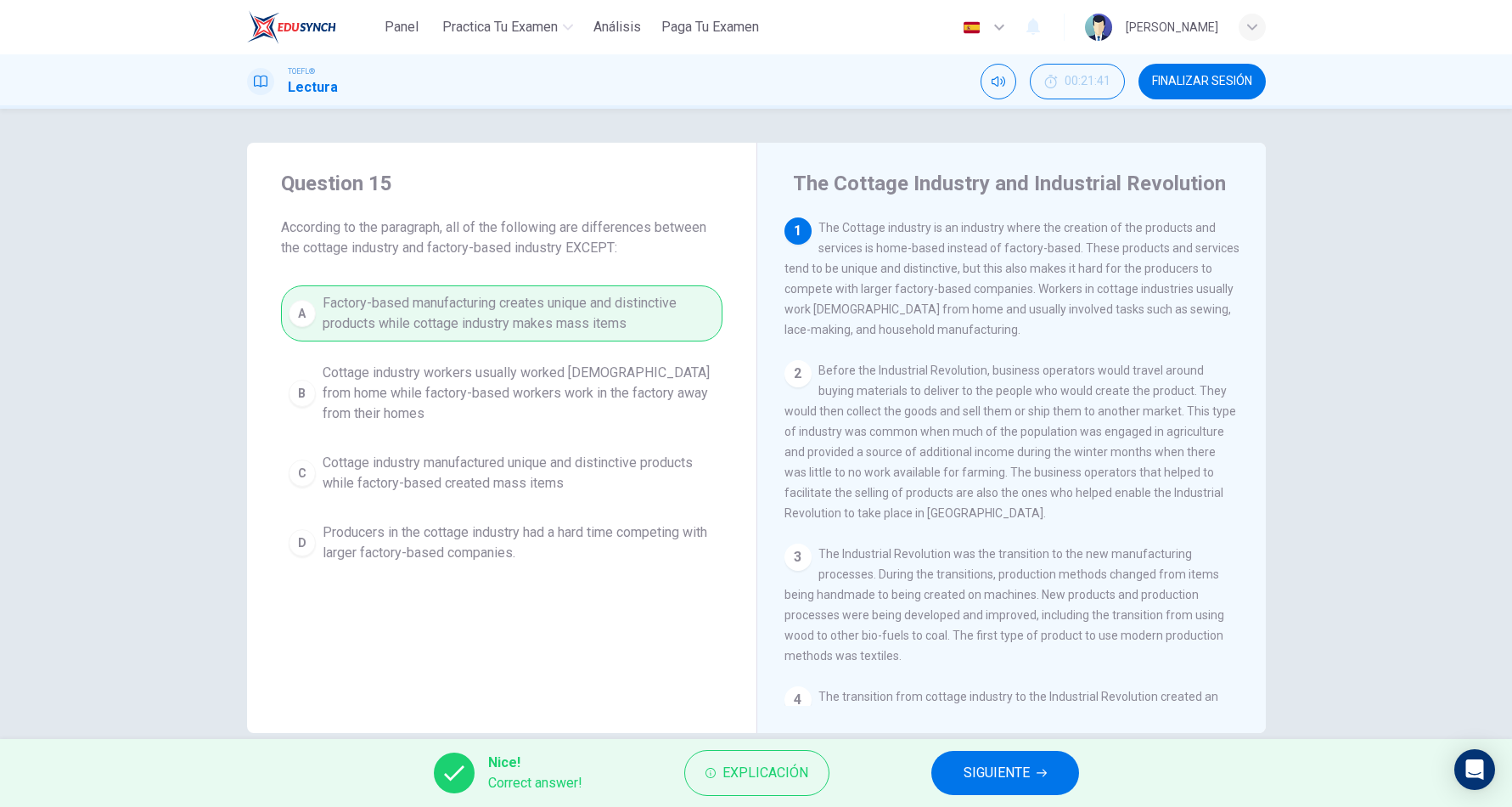
click at [1040, 769] on icon "button" at bounding box center [1042, 773] width 10 height 10
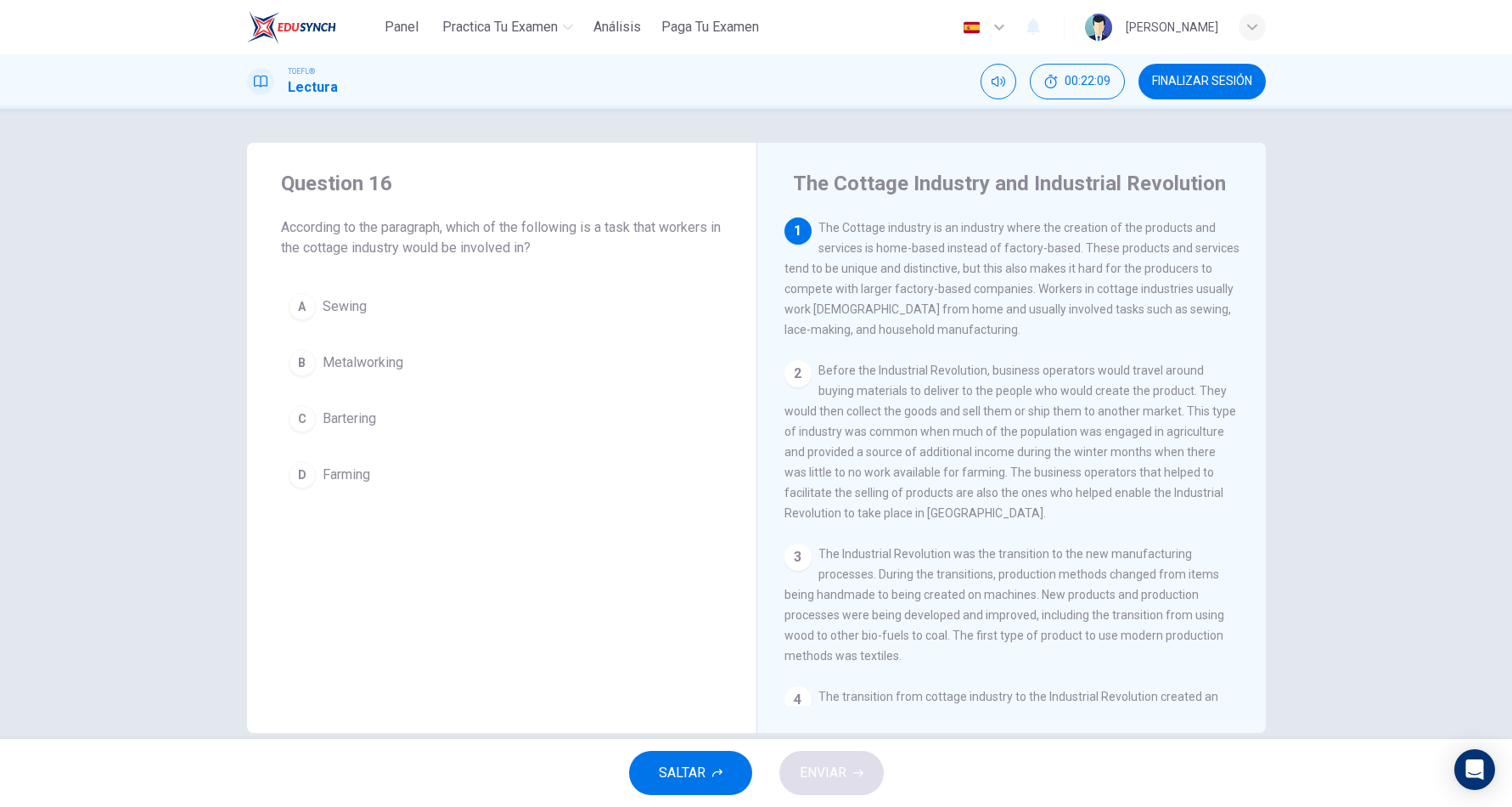
click at [332, 370] on span "Metalworking" at bounding box center [363, 362] width 81 height 20
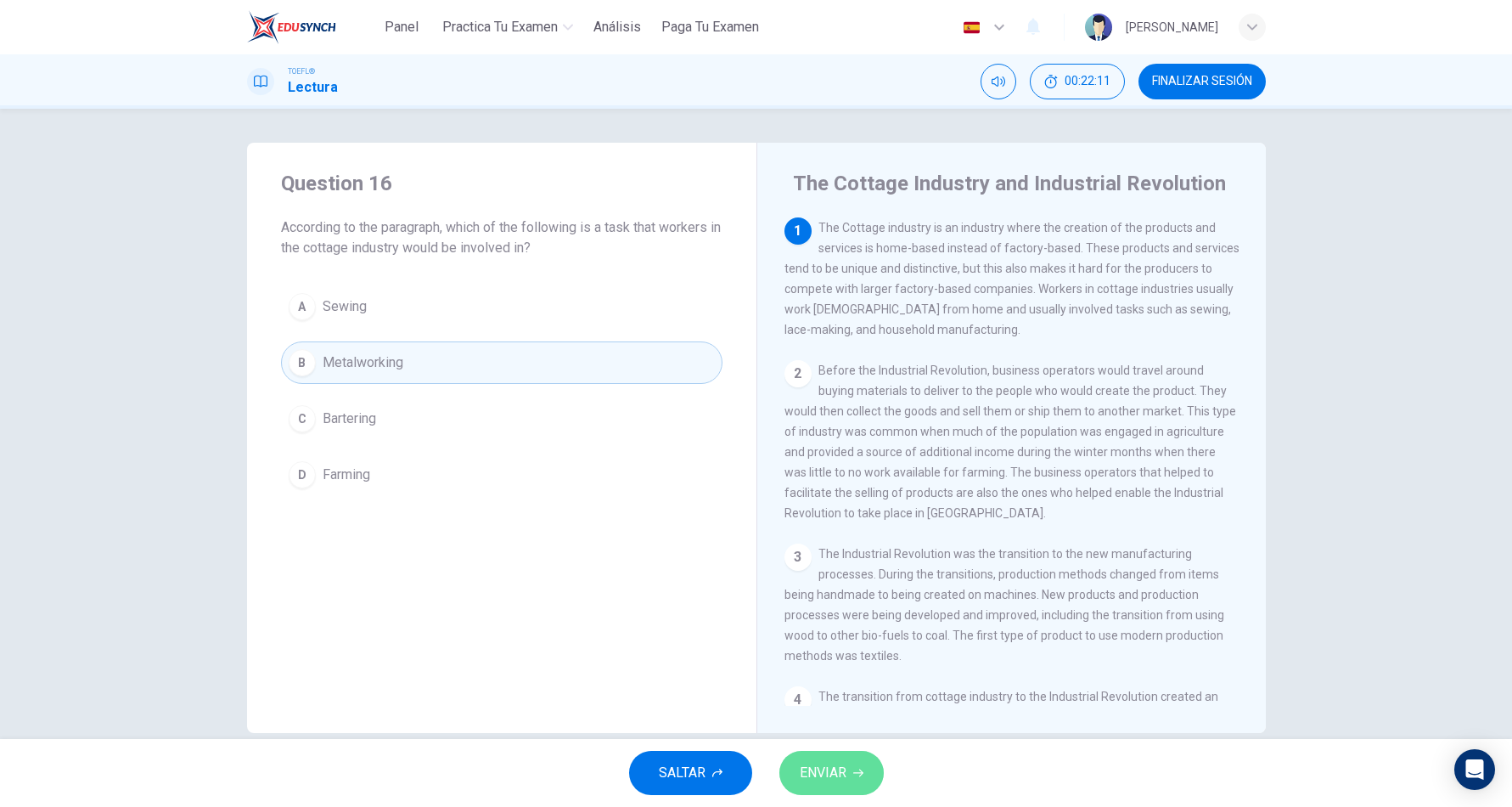
click at [814, 764] on span "ENVIAR" at bounding box center [823, 772] width 47 height 23
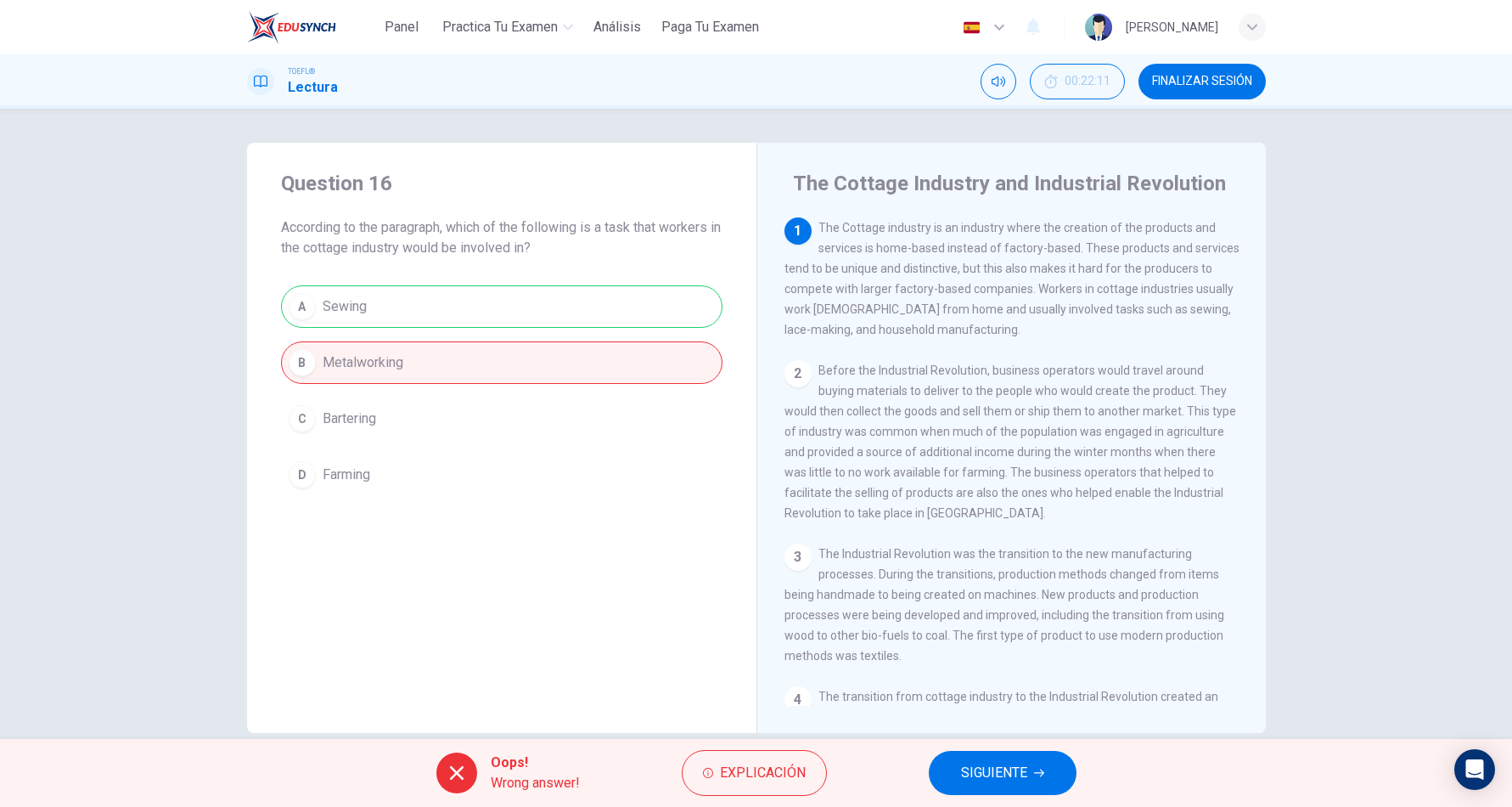
click at [987, 784] on button "SIGUIENTE" at bounding box center [1002, 772] width 147 height 44
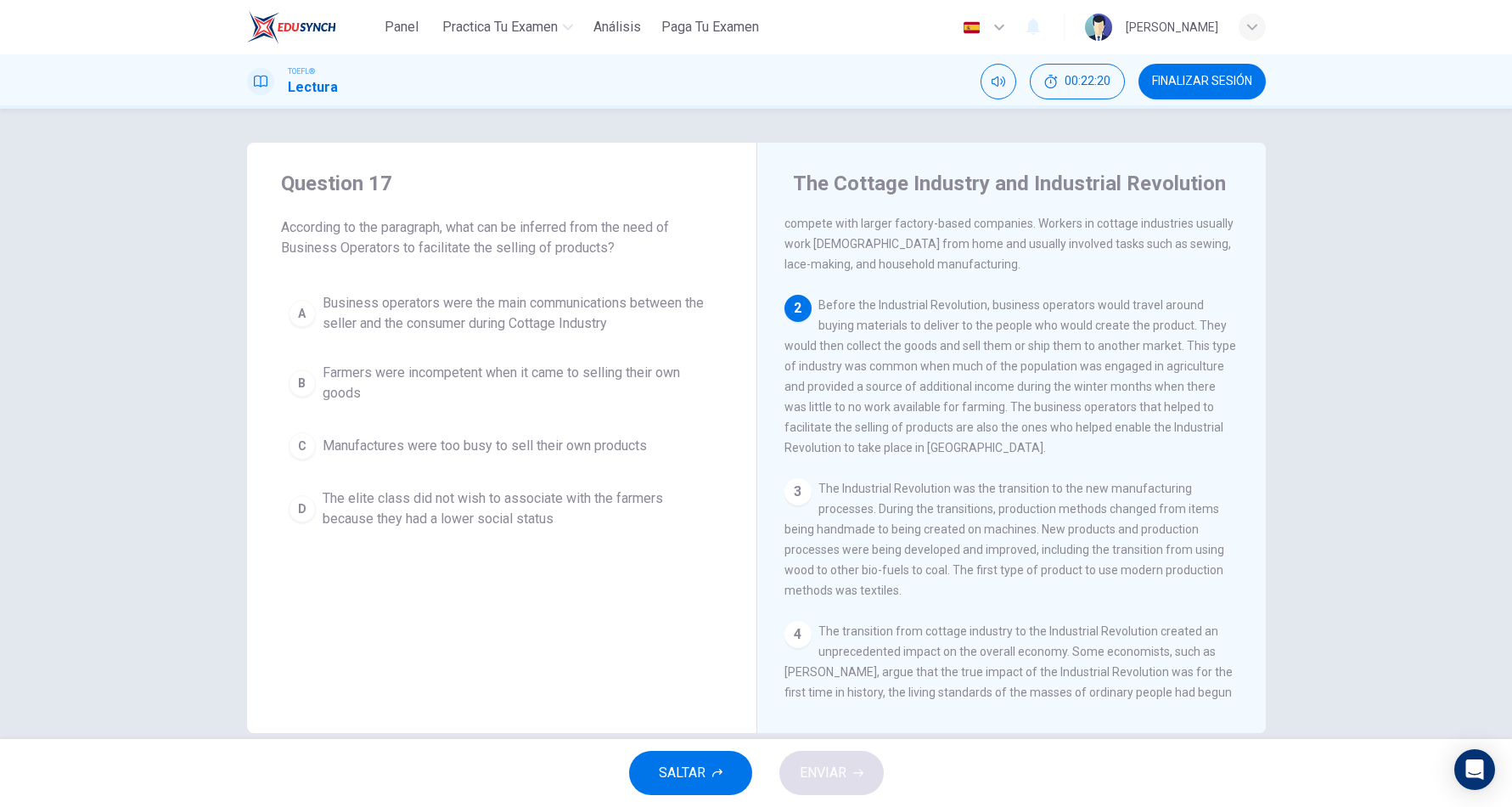
scroll to position [85, 0]
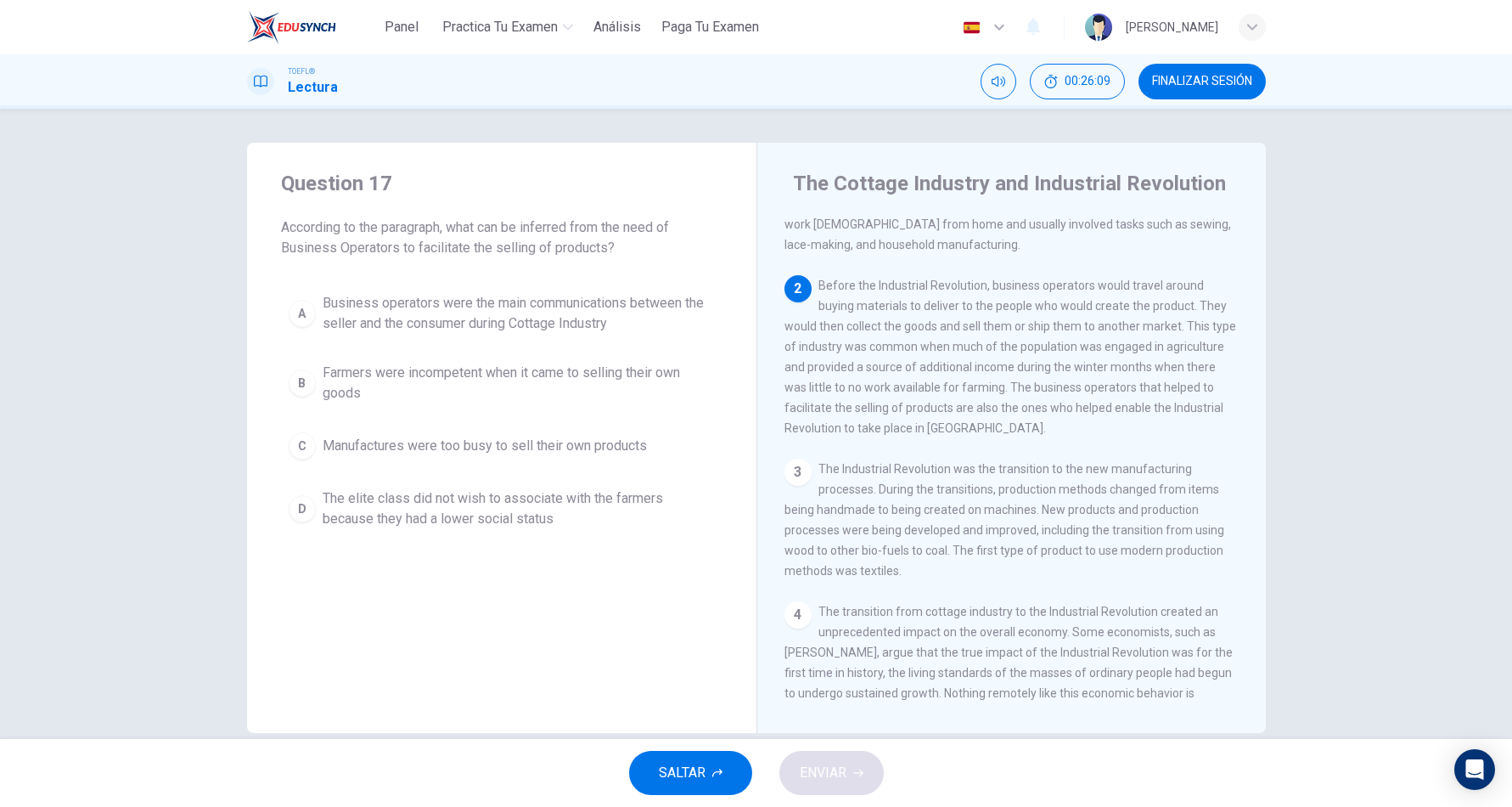
click at [641, 319] on span "Business operators were the main communications between the seller and the cons…" at bounding box center [519, 313] width 392 height 41
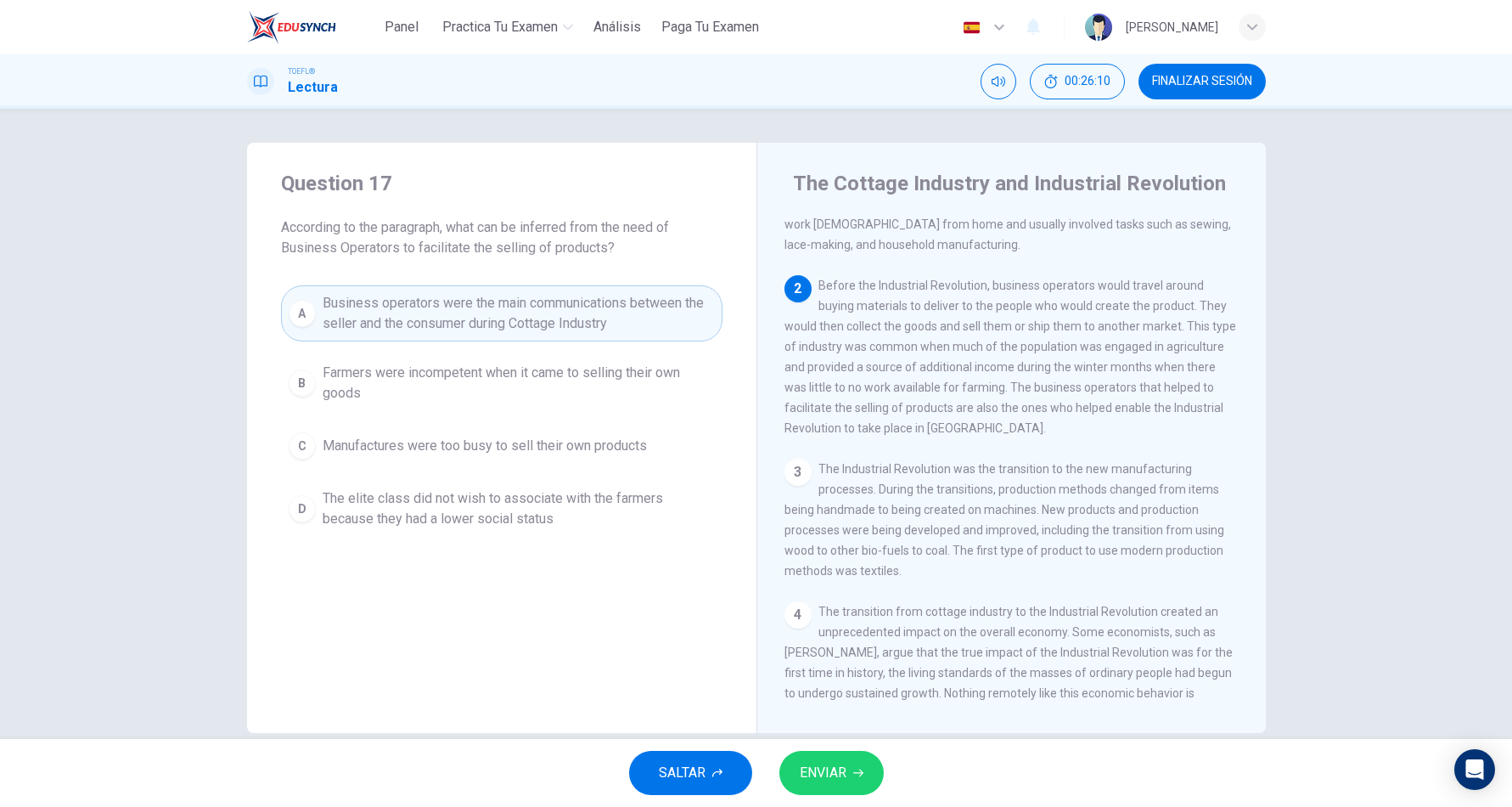
click at [854, 798] on div "SALTAR ENVIAR" at bounding box center [756, 772] width 1512 height 68
click at [852, 775] on button "ENVIAR" at bounding box center [831, 772] width 104 height 44
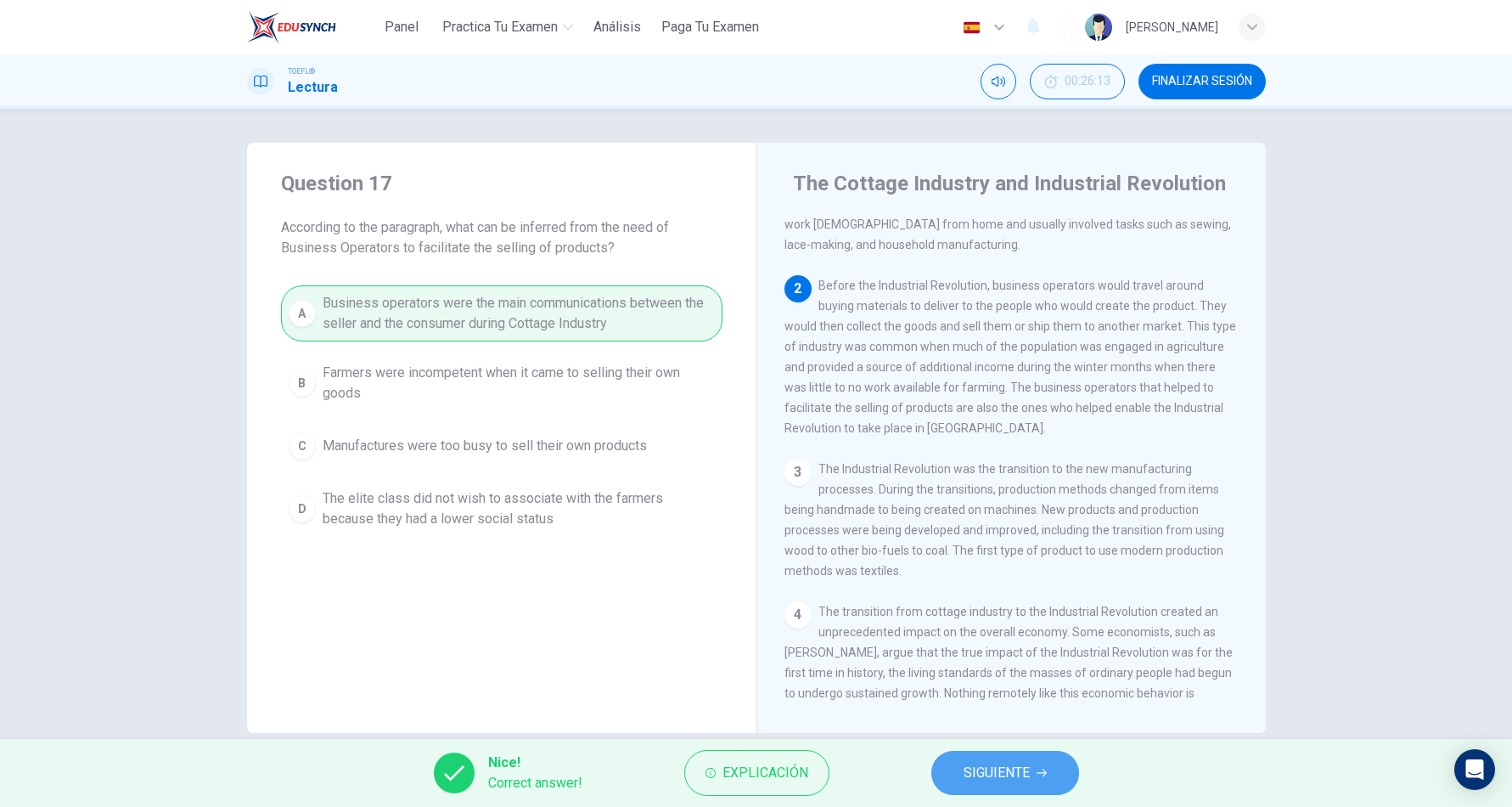
click at [973, 780] on span "SIGUIENTE" at bounding box center [997, 772] width 66 height 23
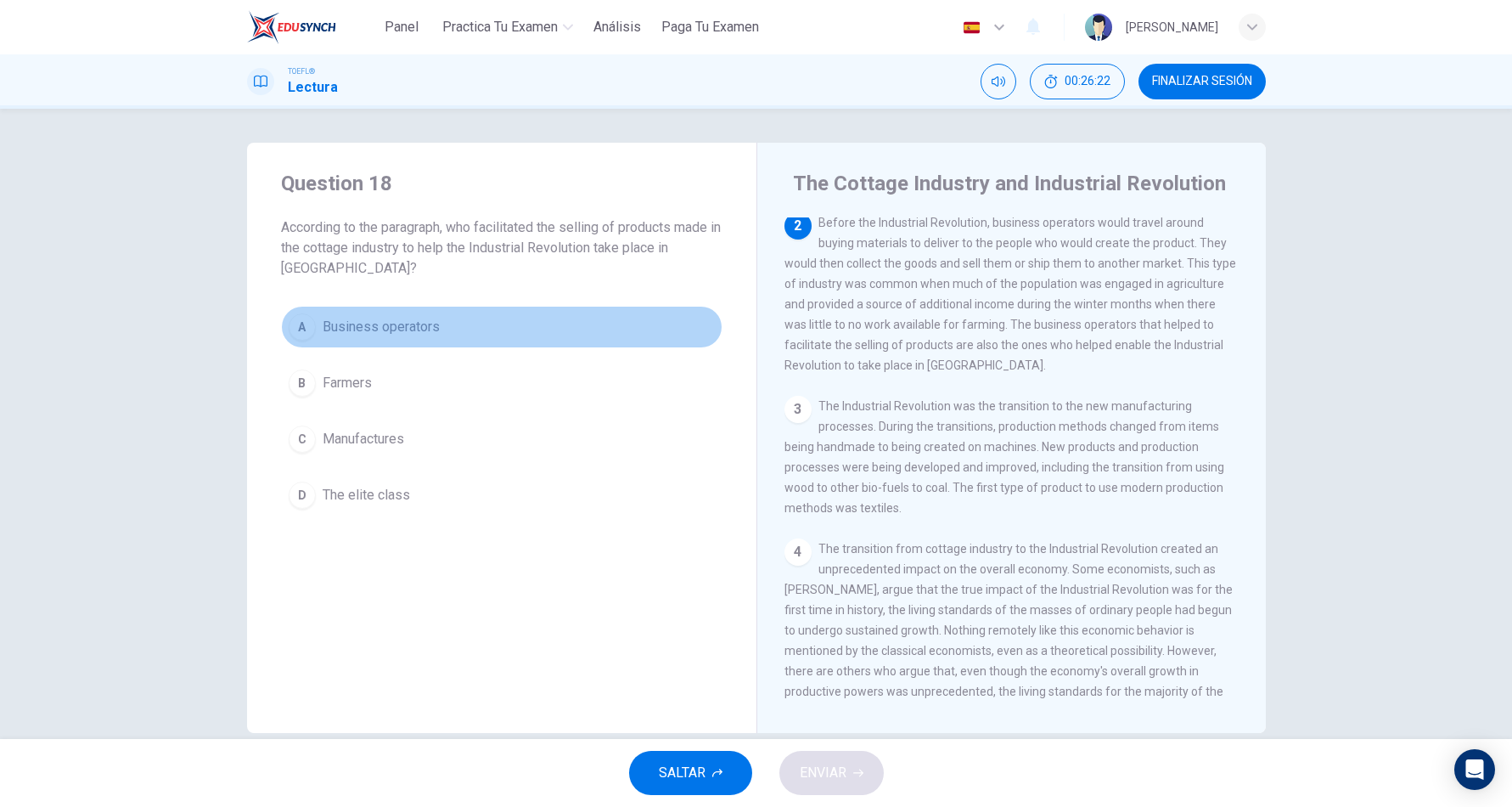
click at [323, 331] on span "Business operators" at bounding box center [381, 326] width 117 height 20
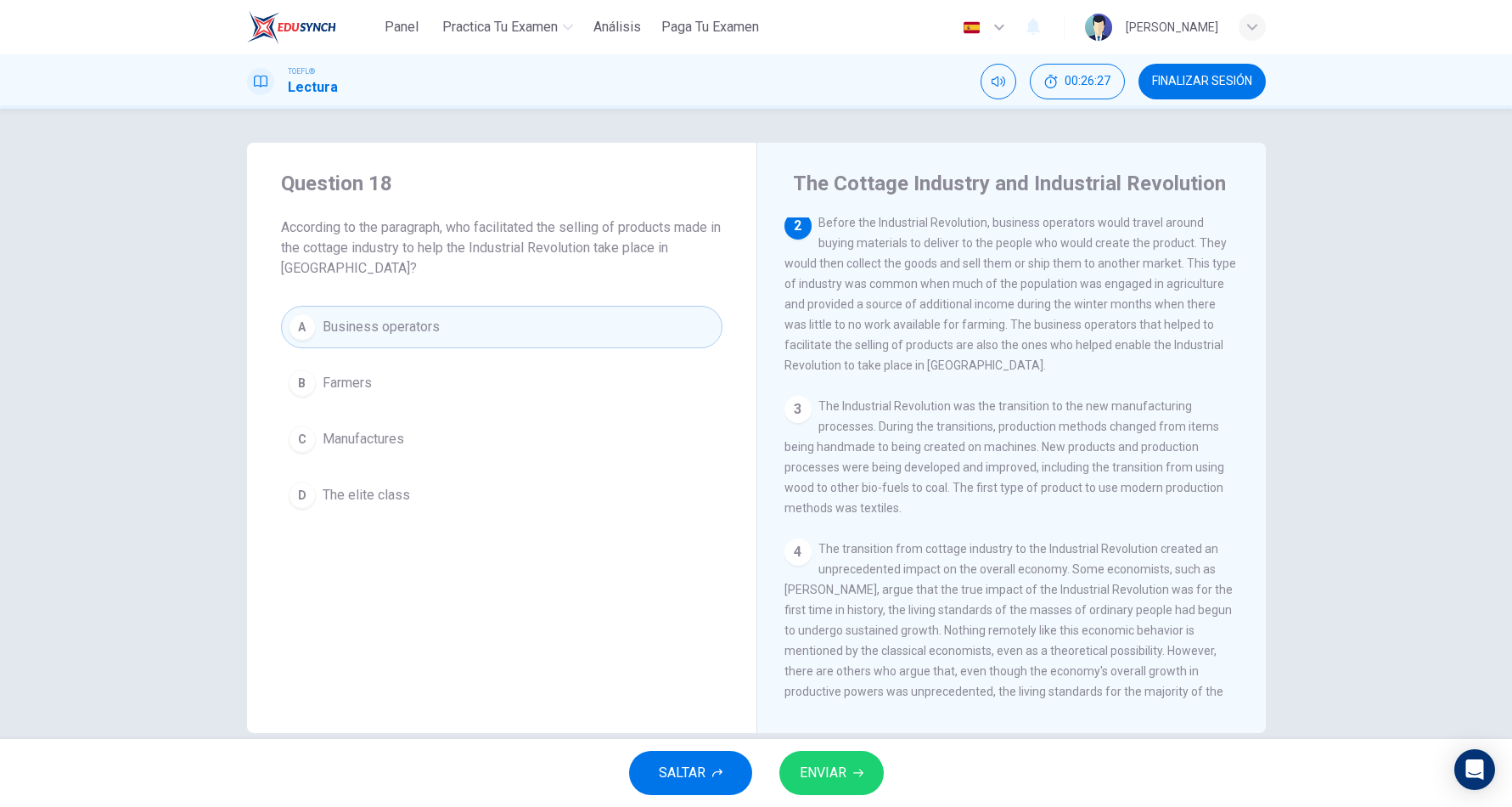
click at [820, 769] on span "ENVIAR" at bounding box center [823, 772] width 47 height 23
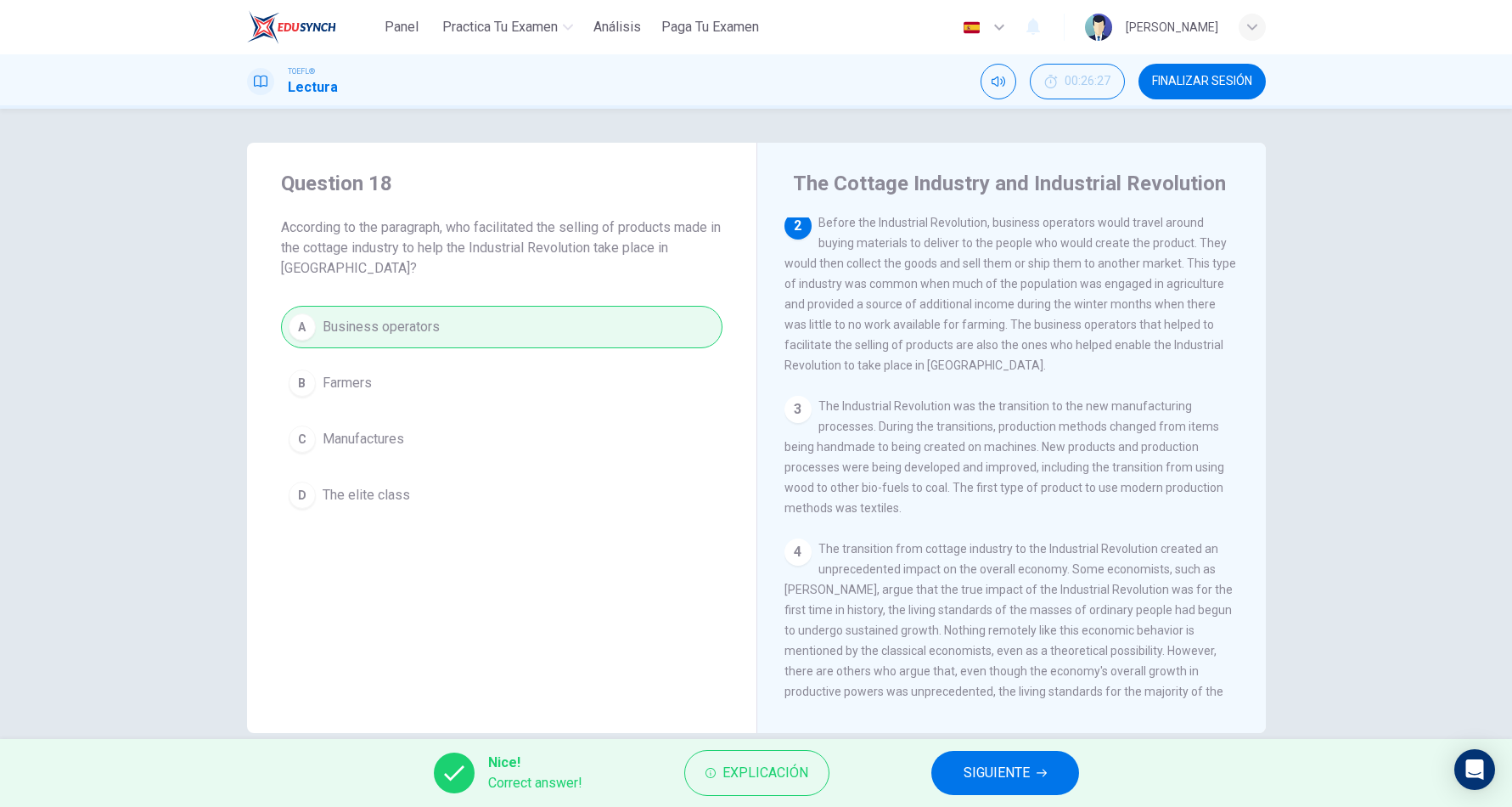
click at [967, 761] on span "SIGUIENTE" at bounding box center [997, 772] width 66 height 23
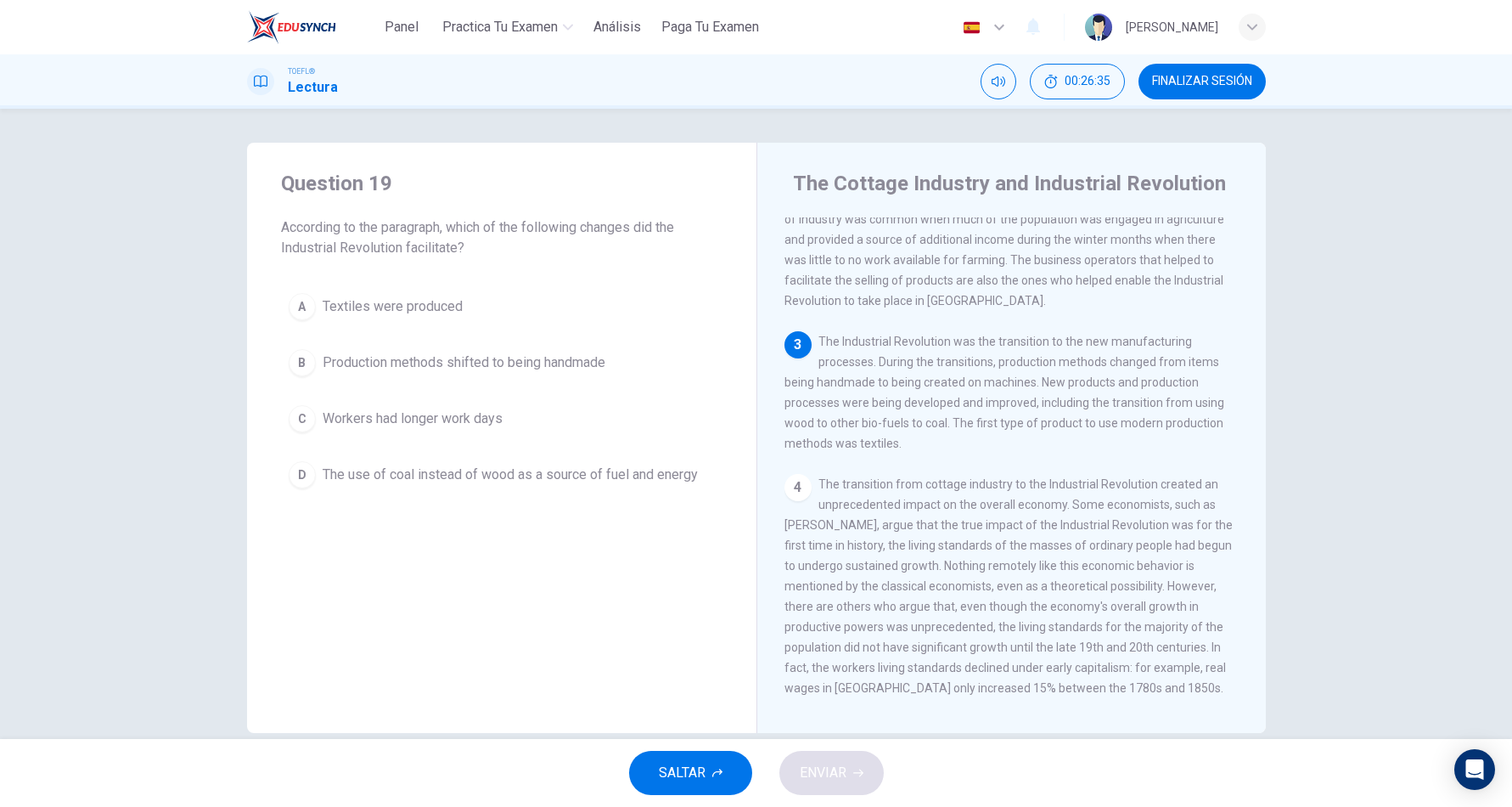
scroll to position [274, 0]
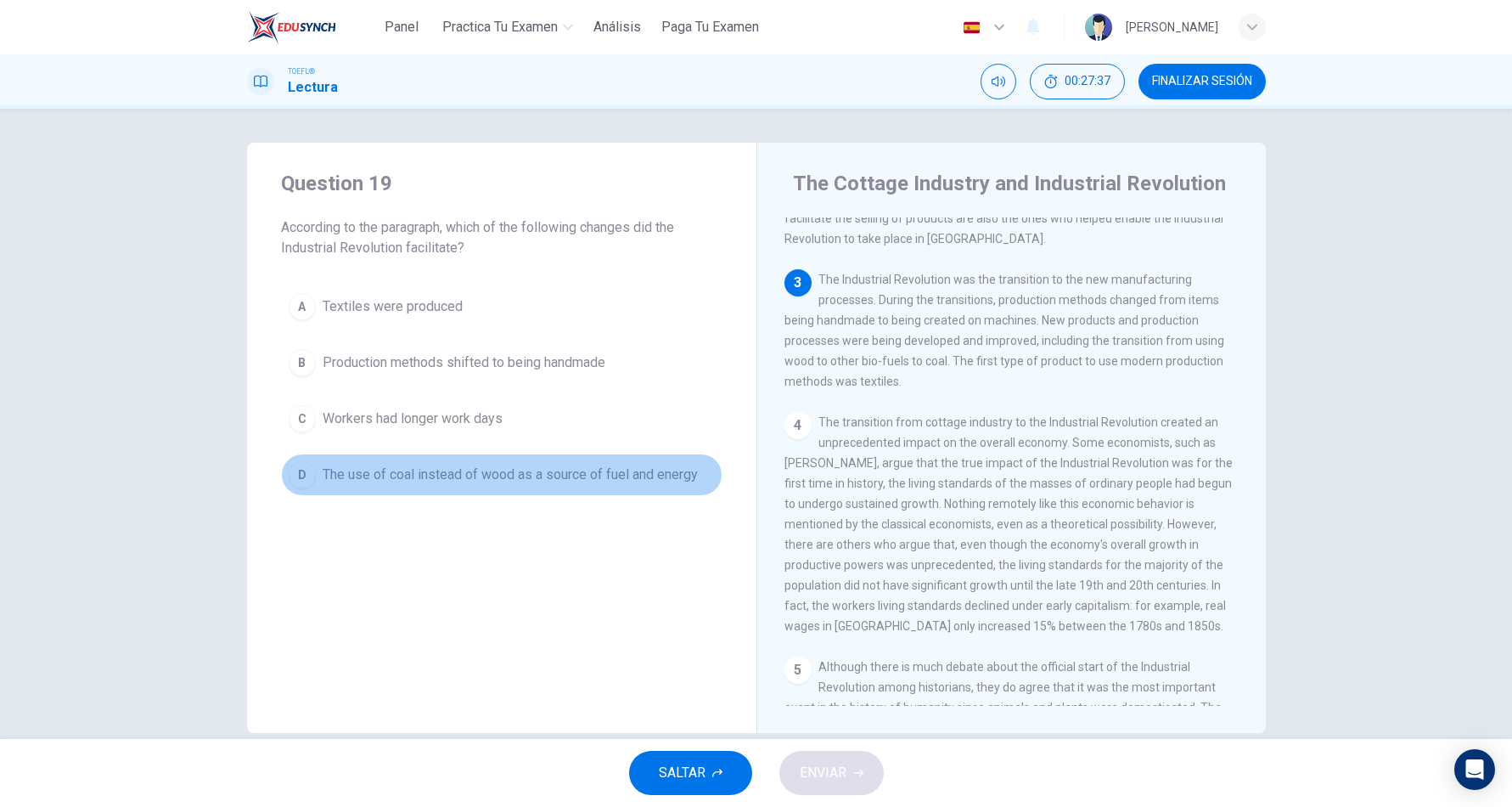
click at [695, 454] on button "D The use of coal instead of wood as a source of fuel and energy" at bounding box center [501, 475] width 442 height 43
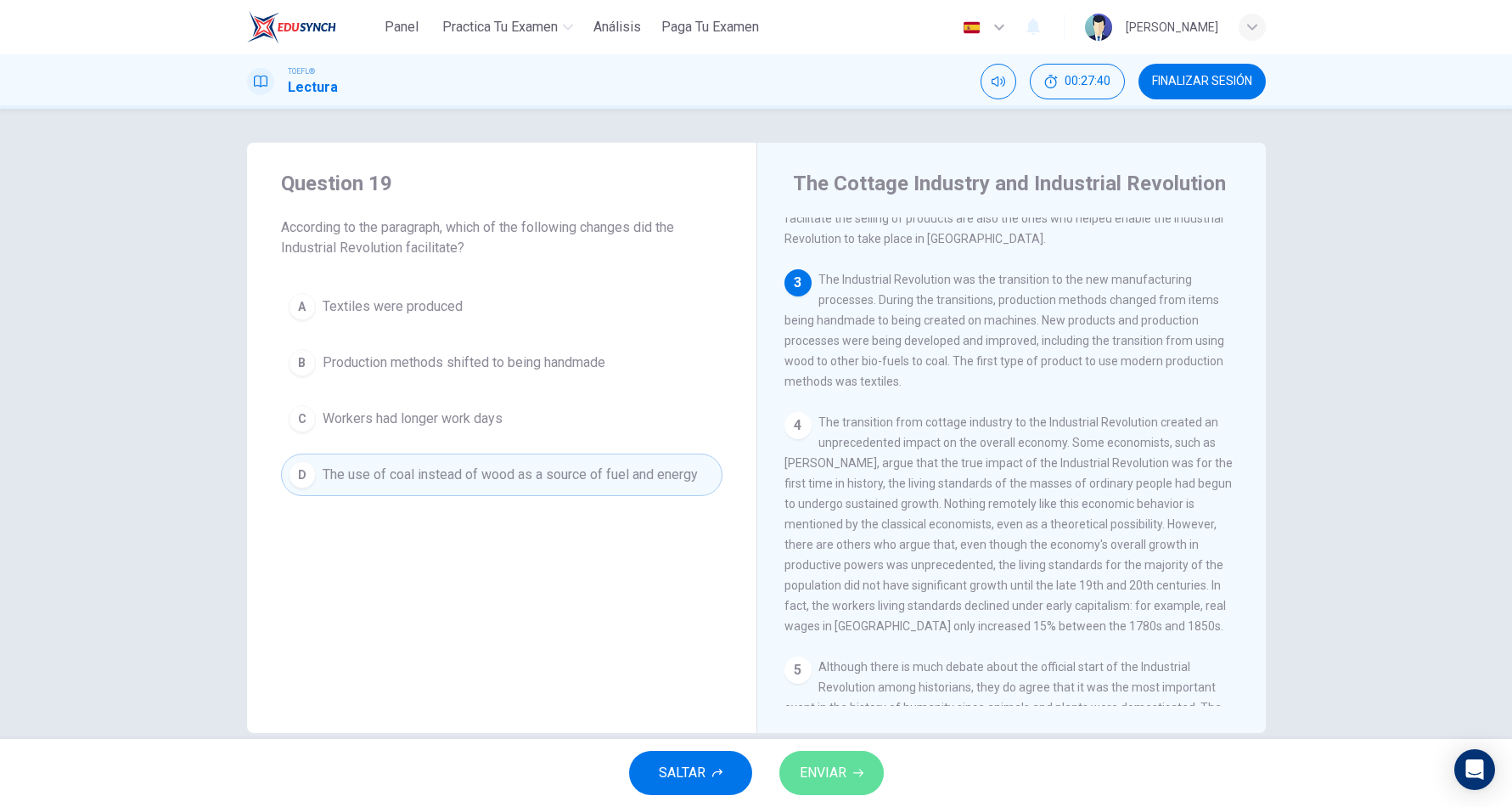
click at [874, 770] on button "ENVIAR" at bounding box center [831, 772] width 104 height 44
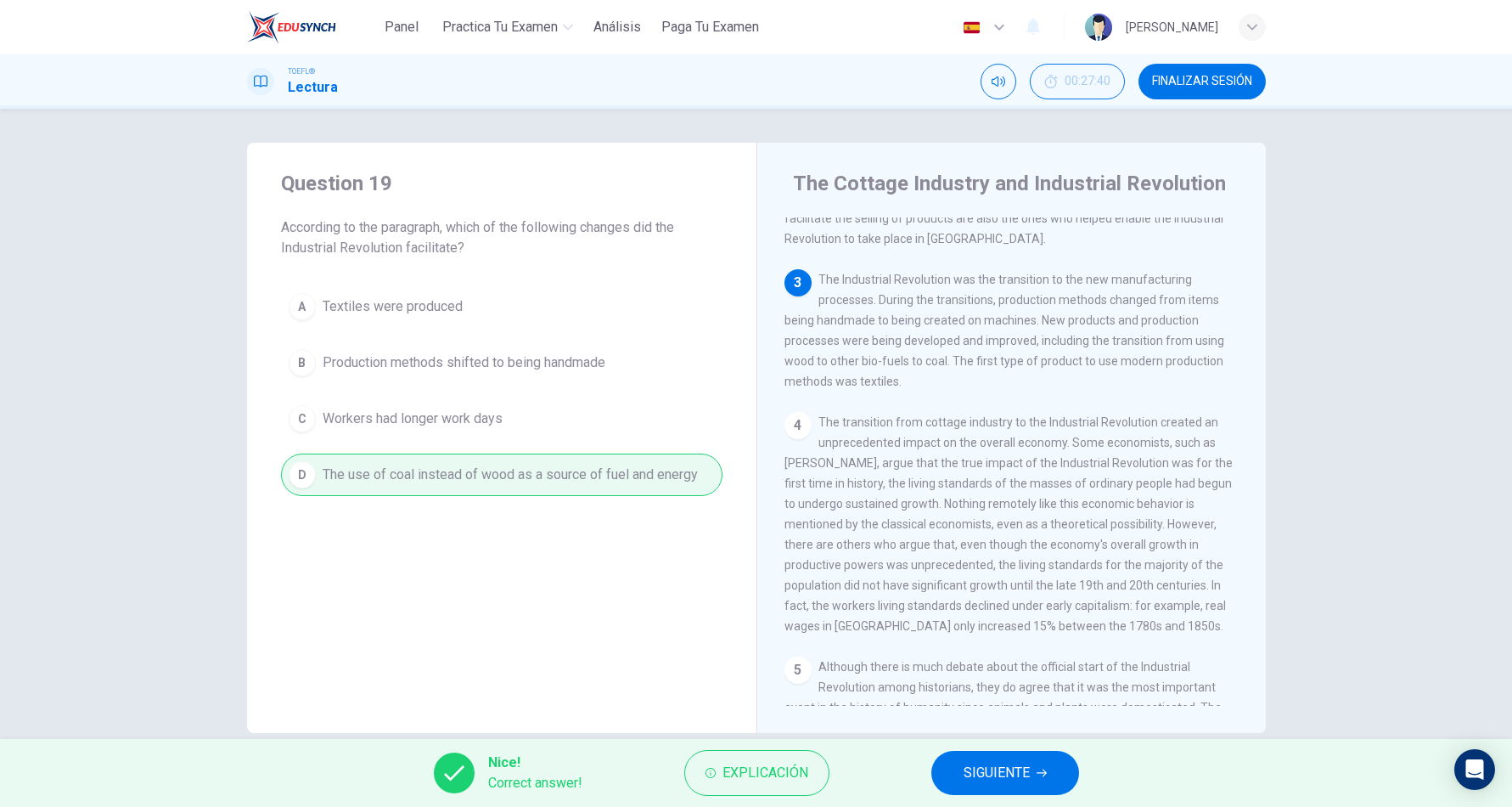
click at [1002, 759] on button "SIGUIENTE" at bounding box center [1005, 772] width 147 height 44
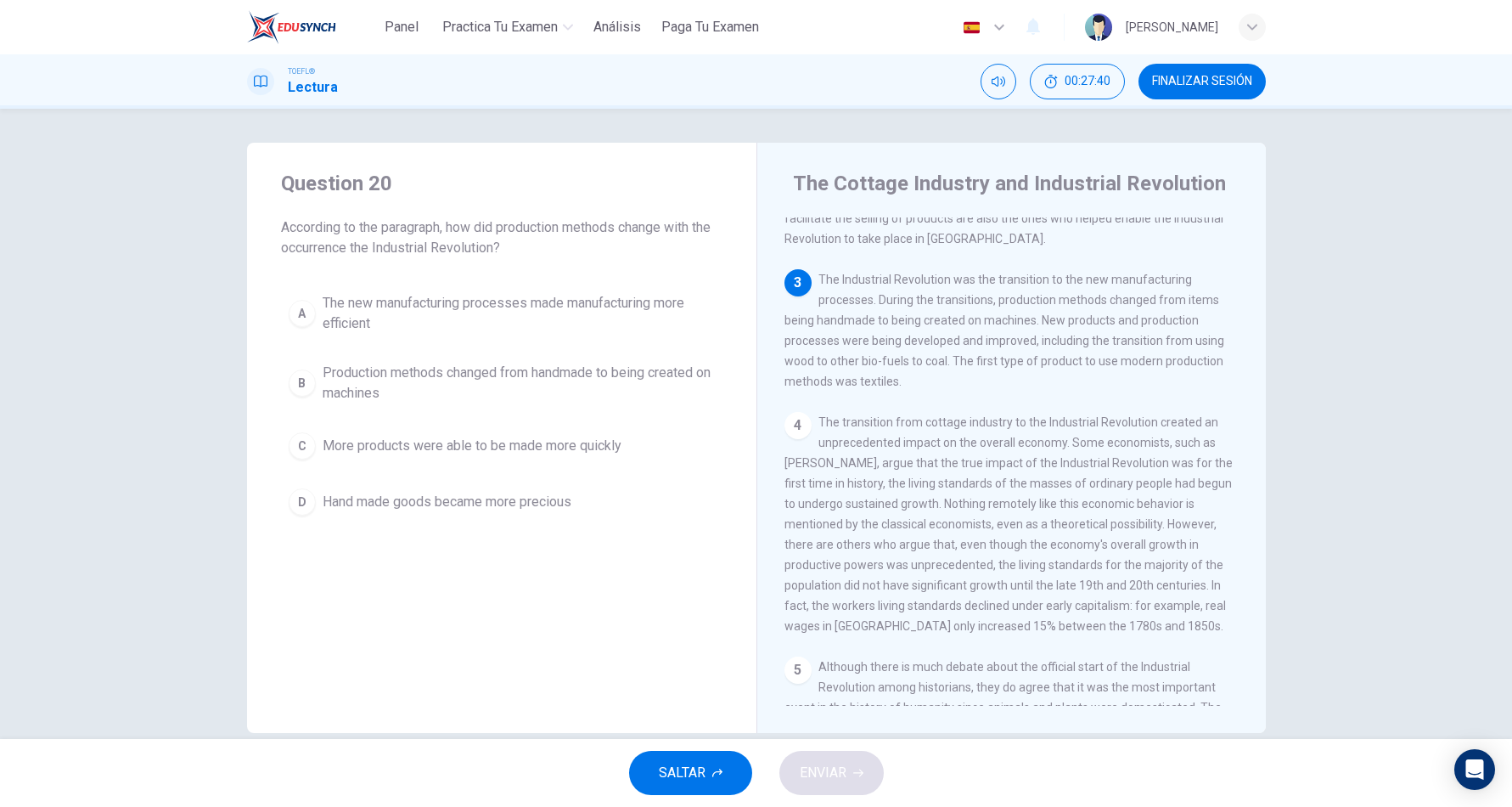
scroll to position [338, 0]
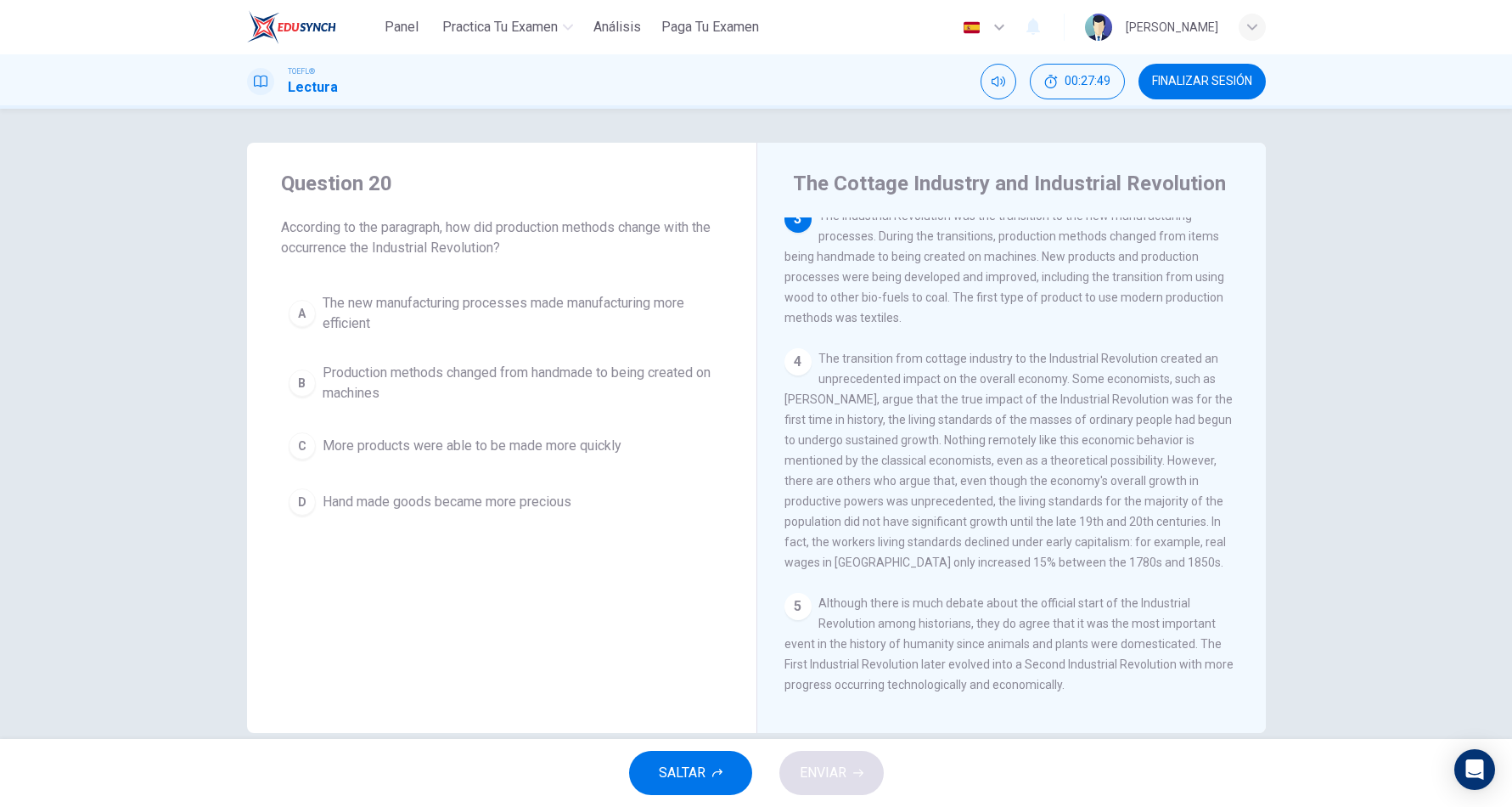
click at [641, 391] on span "Production methods changed from handmade to being created on machines" at bounding box center [519, 383] width 392 height 41
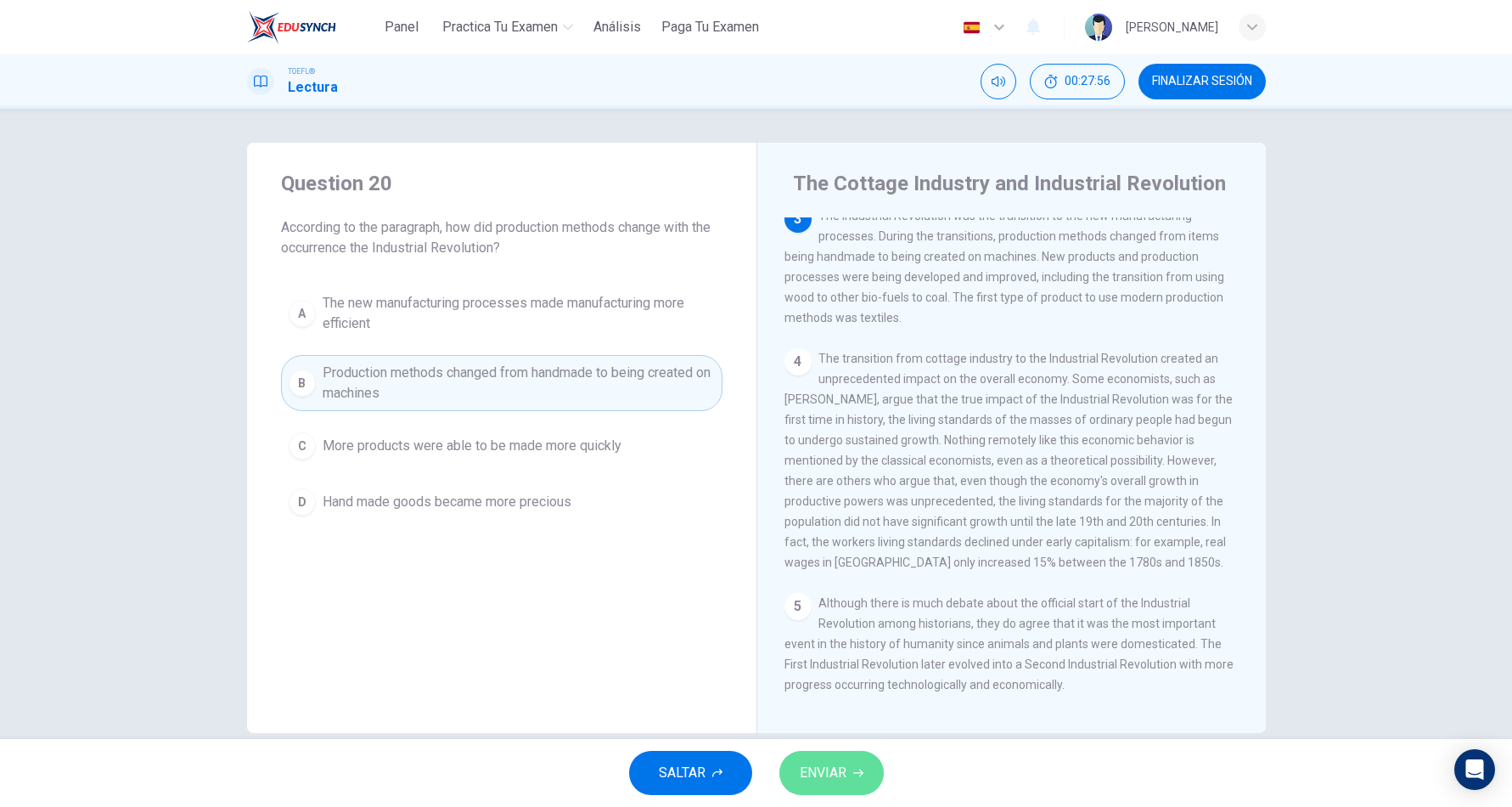
click at [826, 771] on span "ENVIAR" at bounding box center [823, 772] width 47 height 23
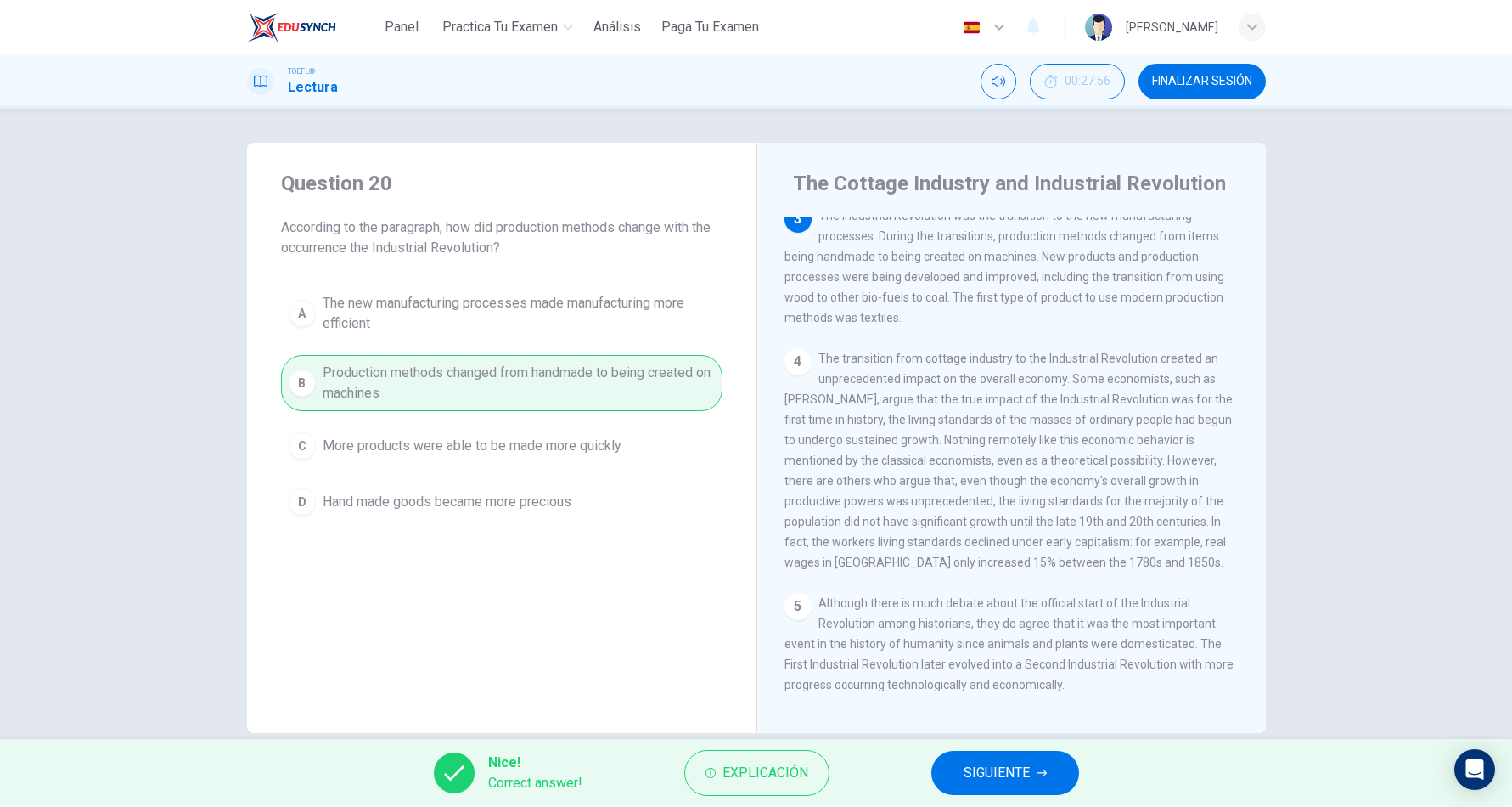
click at [955, 767] on button "SIGUIENTE" at bounding box center [1005, 772] width 147 height 44
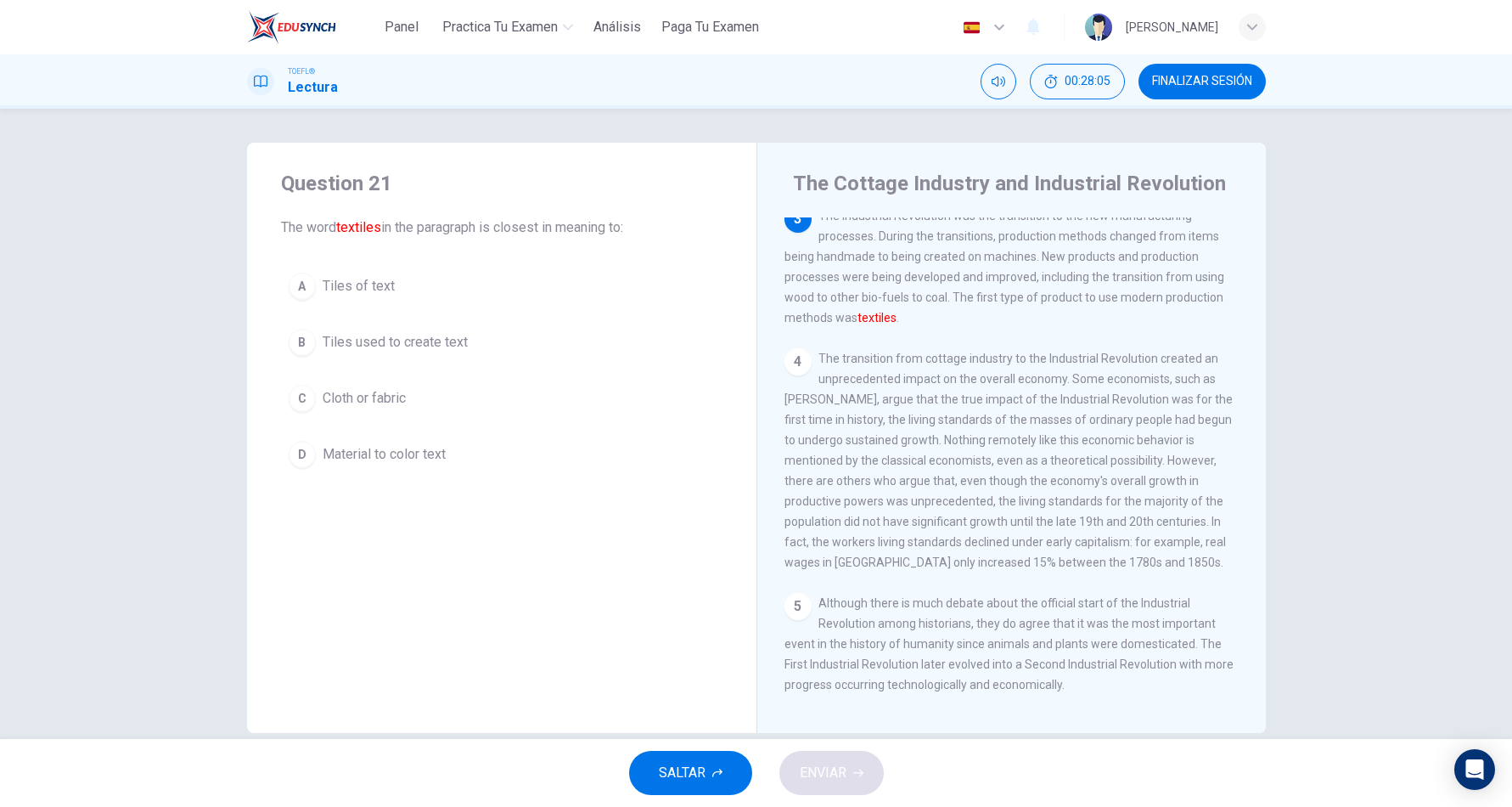
click at [350, 395] on span "Cloth or fabric" at bounding box center [364, 397] width 83 height 20
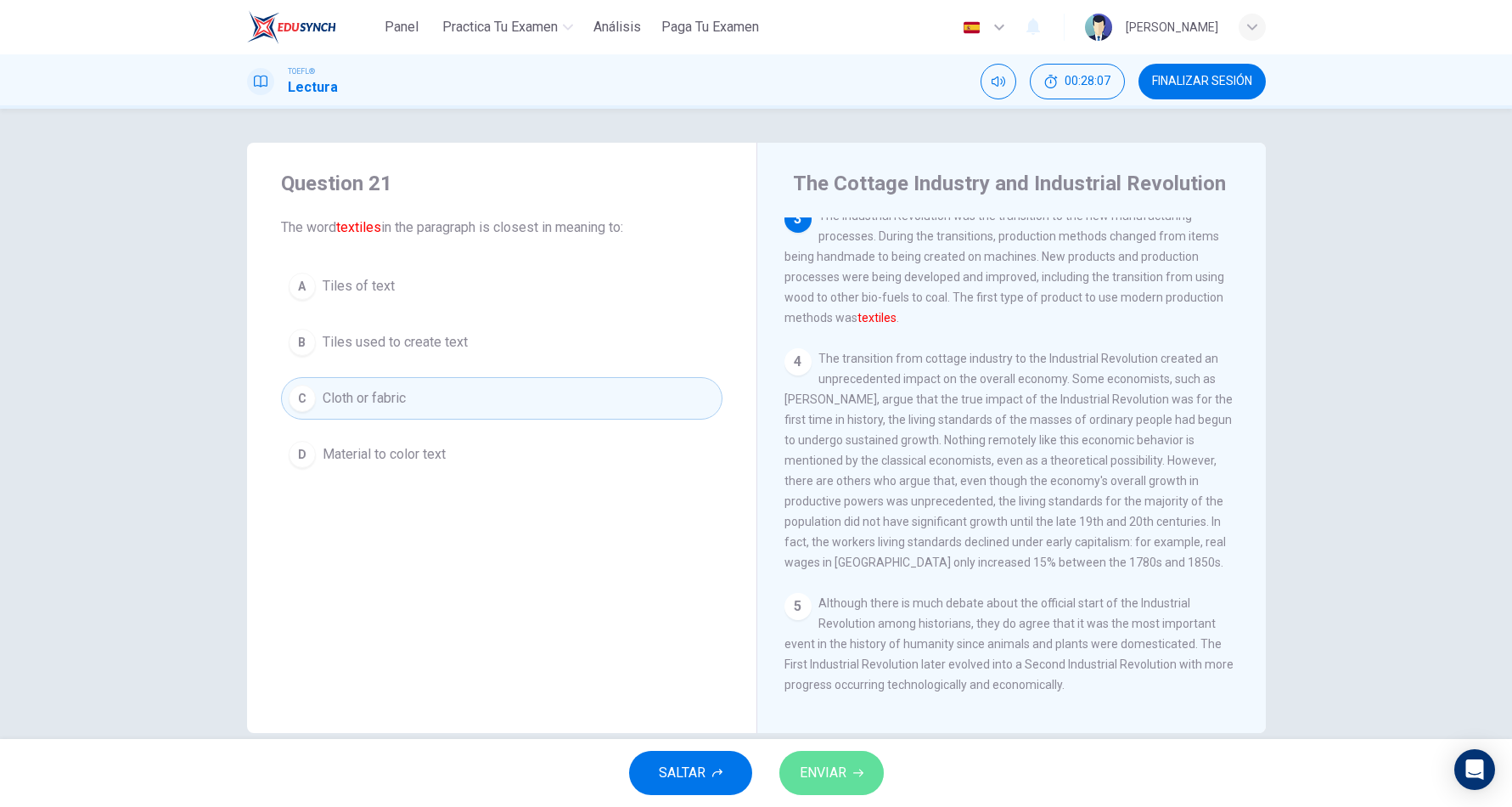
click at [823, 763] on span "ENVIAR" at bounding box center [823, 772] width 47 height 23
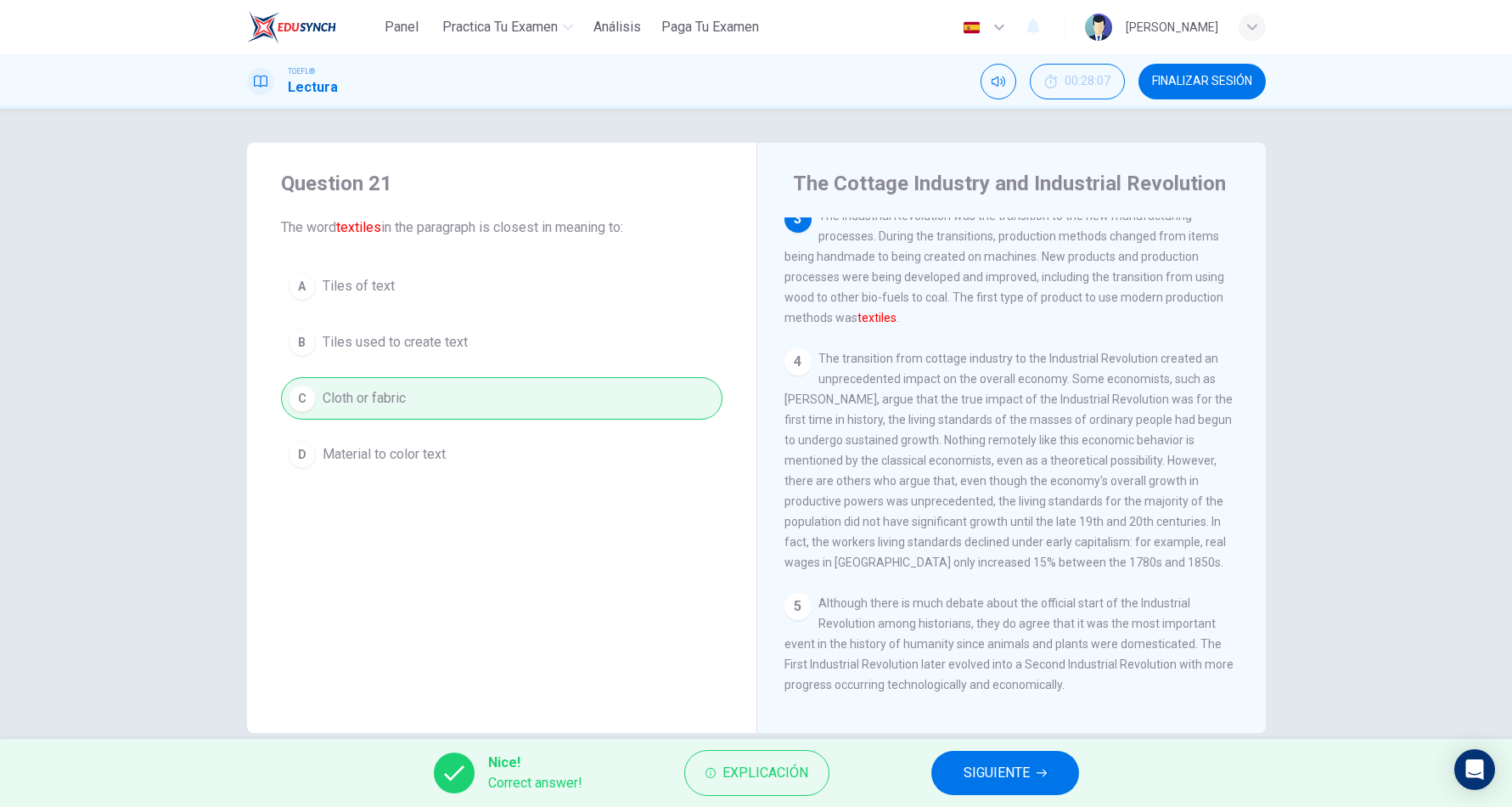
click at [966, 771] on span "SIGUIENTE" at bounding box center [997, 772] width 66 height 23
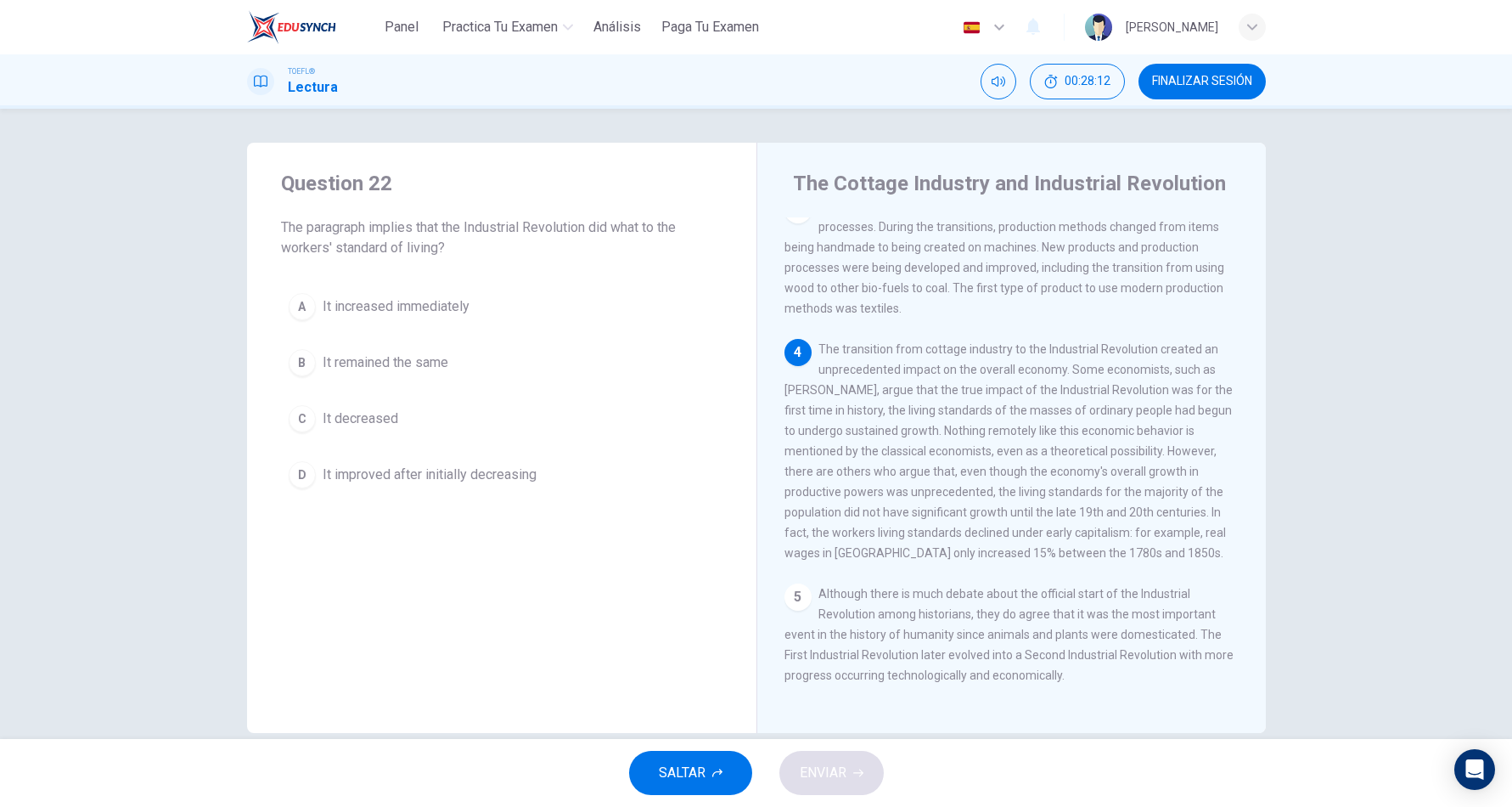
scroll to position [377, 0]
drag, startPoint x: 971, startPoint y: 421, endPoint x: 979, endPoint y: 436, distance: 17.0
click at [979, 436] on span "The transition from cottage industry to the Industrial Revolution created an un…" at bounding box center [1008, 450] width 448 height 217
click at [380, 417] on span "It decreased" at bounding box center [360, 418] width 75 height 20
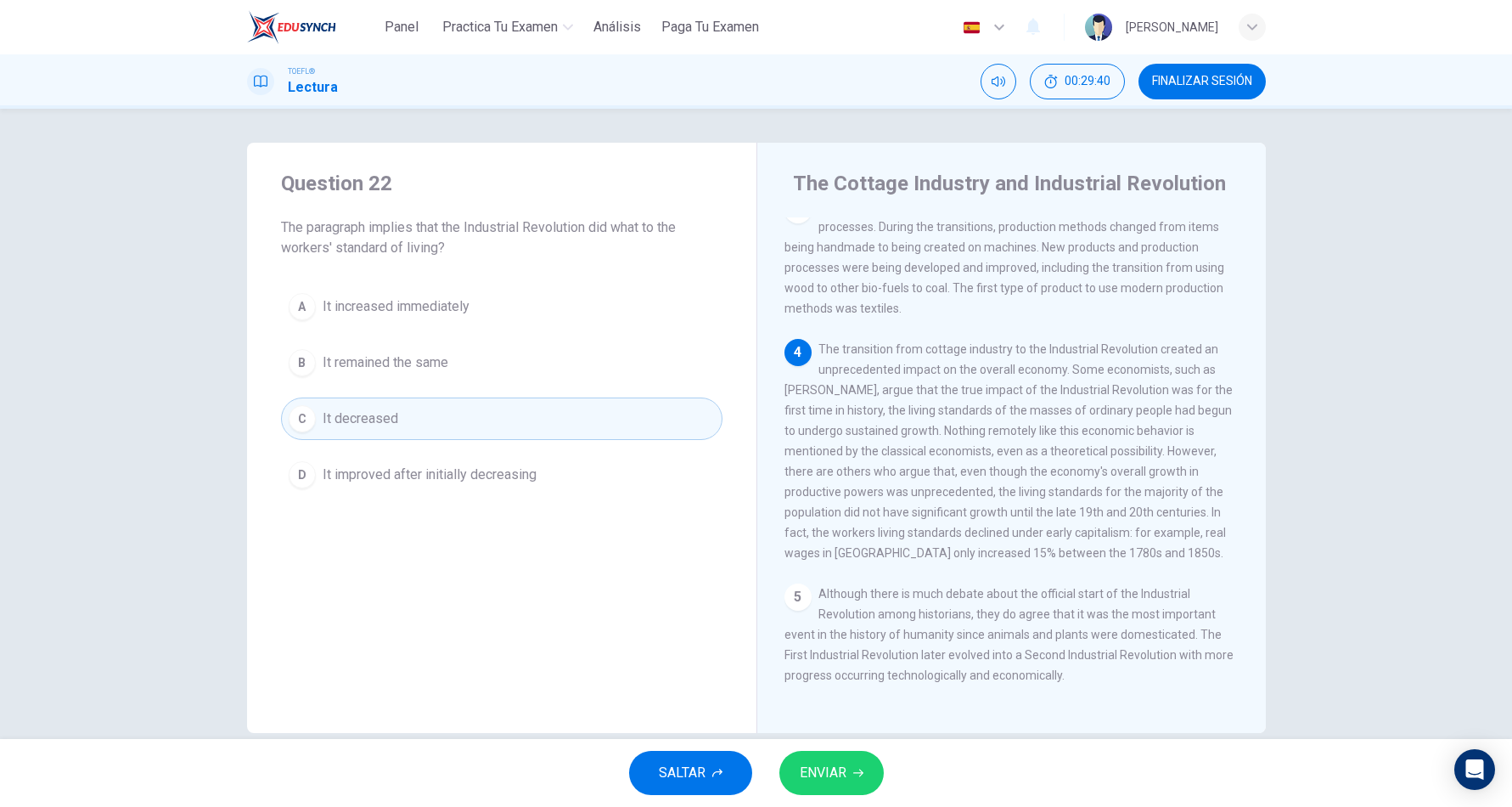
click at [834, 769] on span "ENVIAR" at bounding box center [823, 772] width 47 height 23
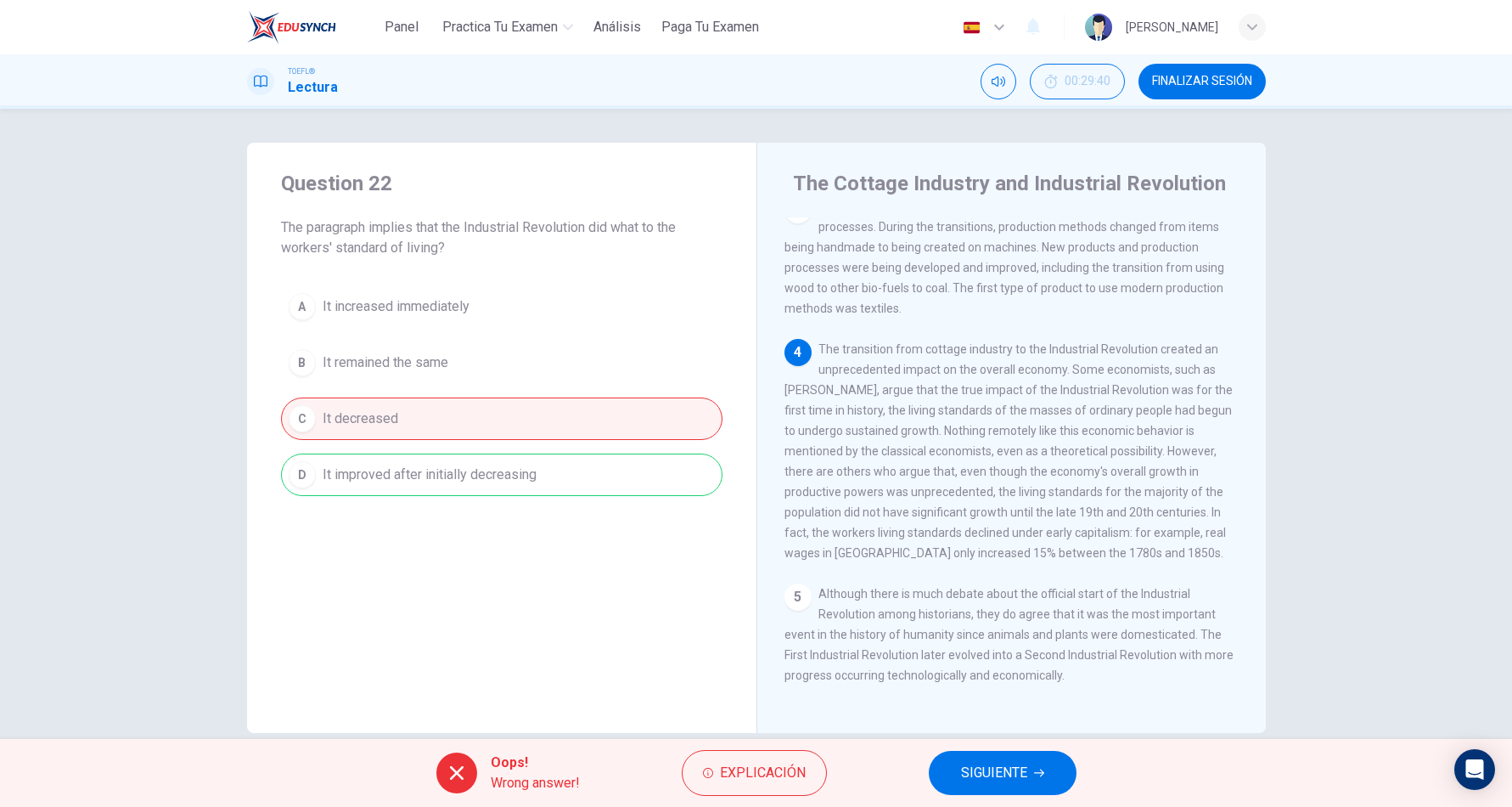
click at [994, 777] on span "SIGUIENTE" at bounding box center [994, 772] width 66 height 23
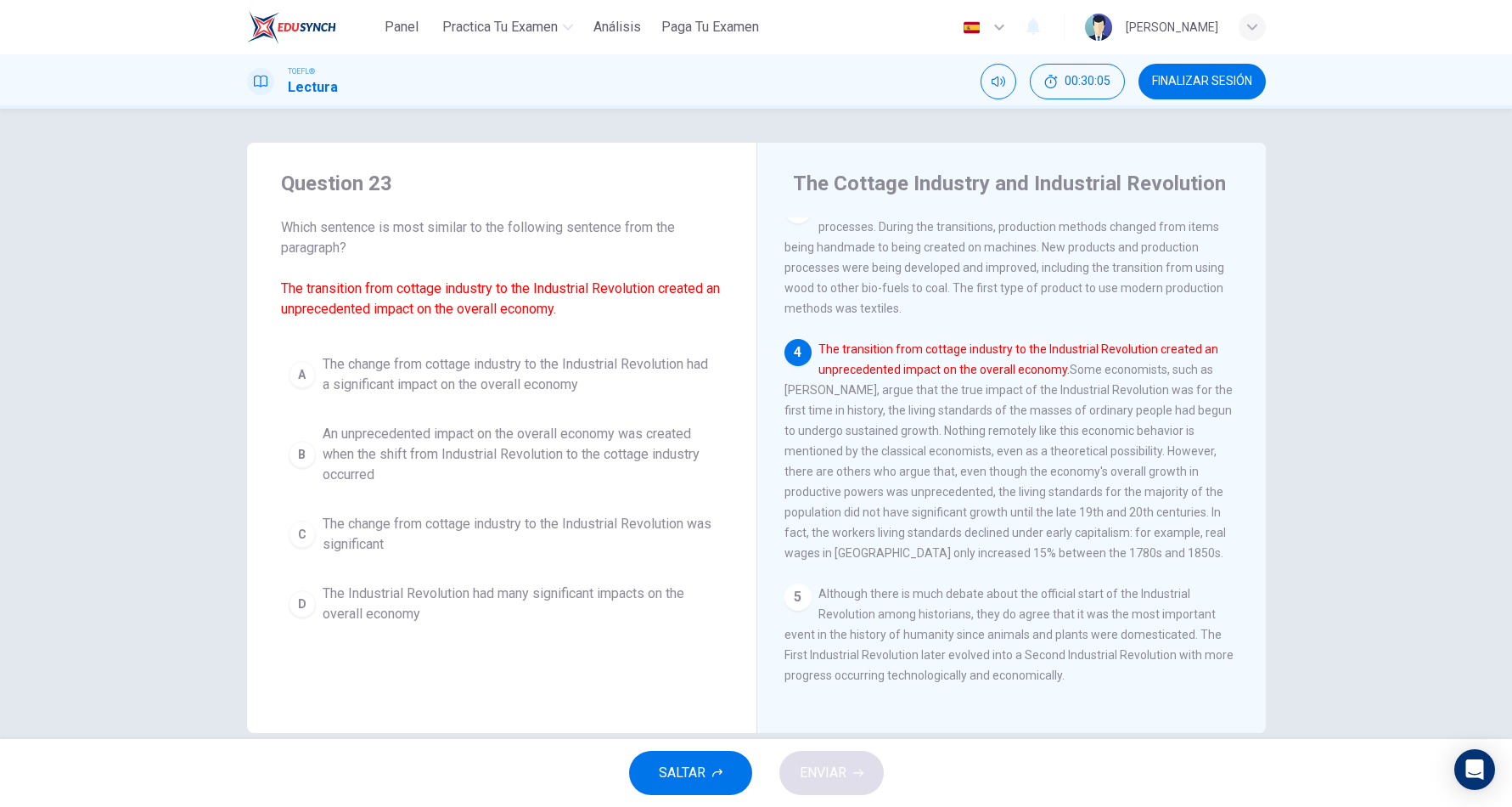
click at [577, 395] on button "A The change from cottage industry to the Industrial Revolution had a significa…" at bounding box center [501, 374] width 442 height 56
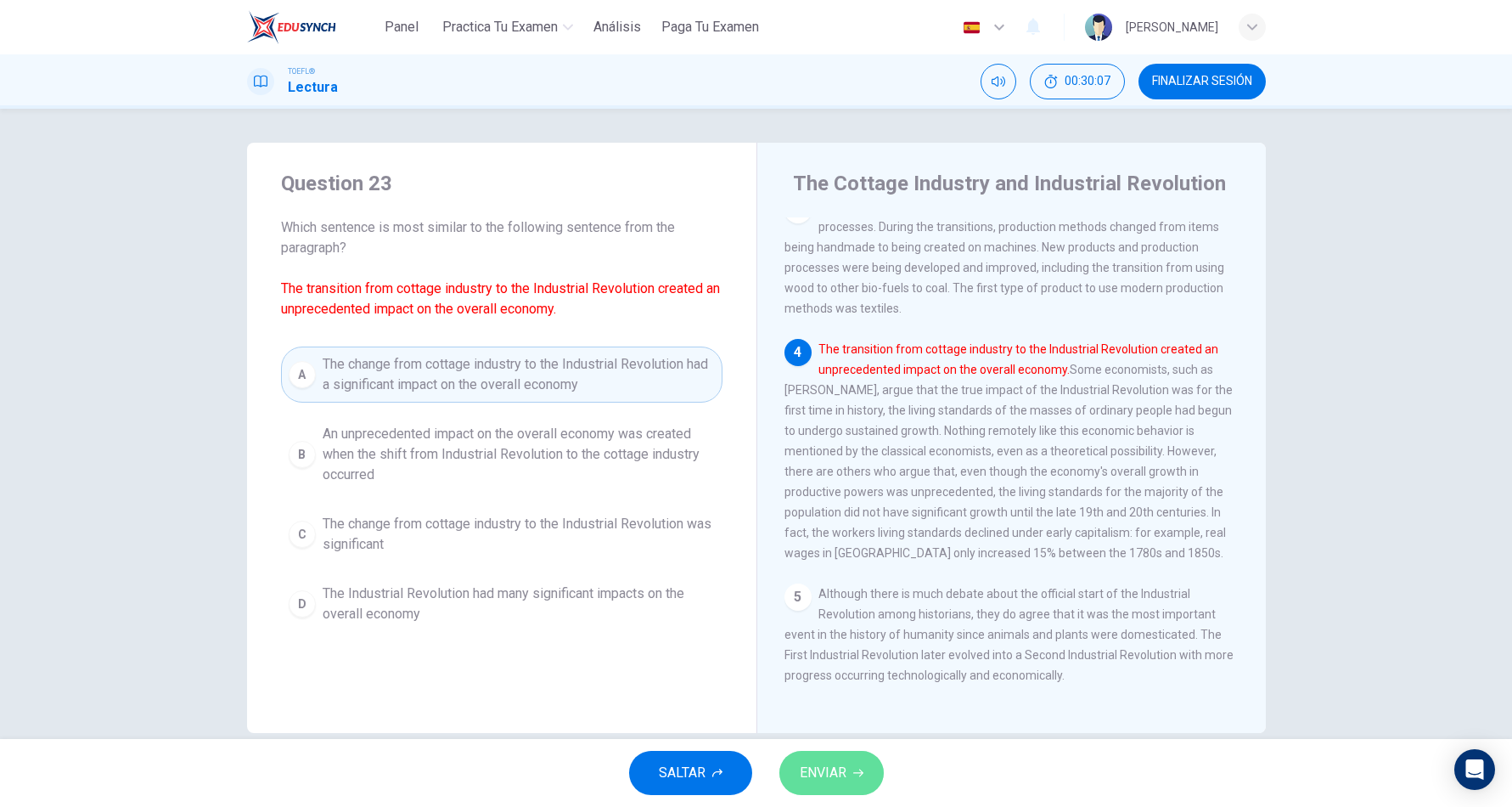
click at [879, 776] on button "ENVIAR" at bounding box center [831, 772] width 104 height 44
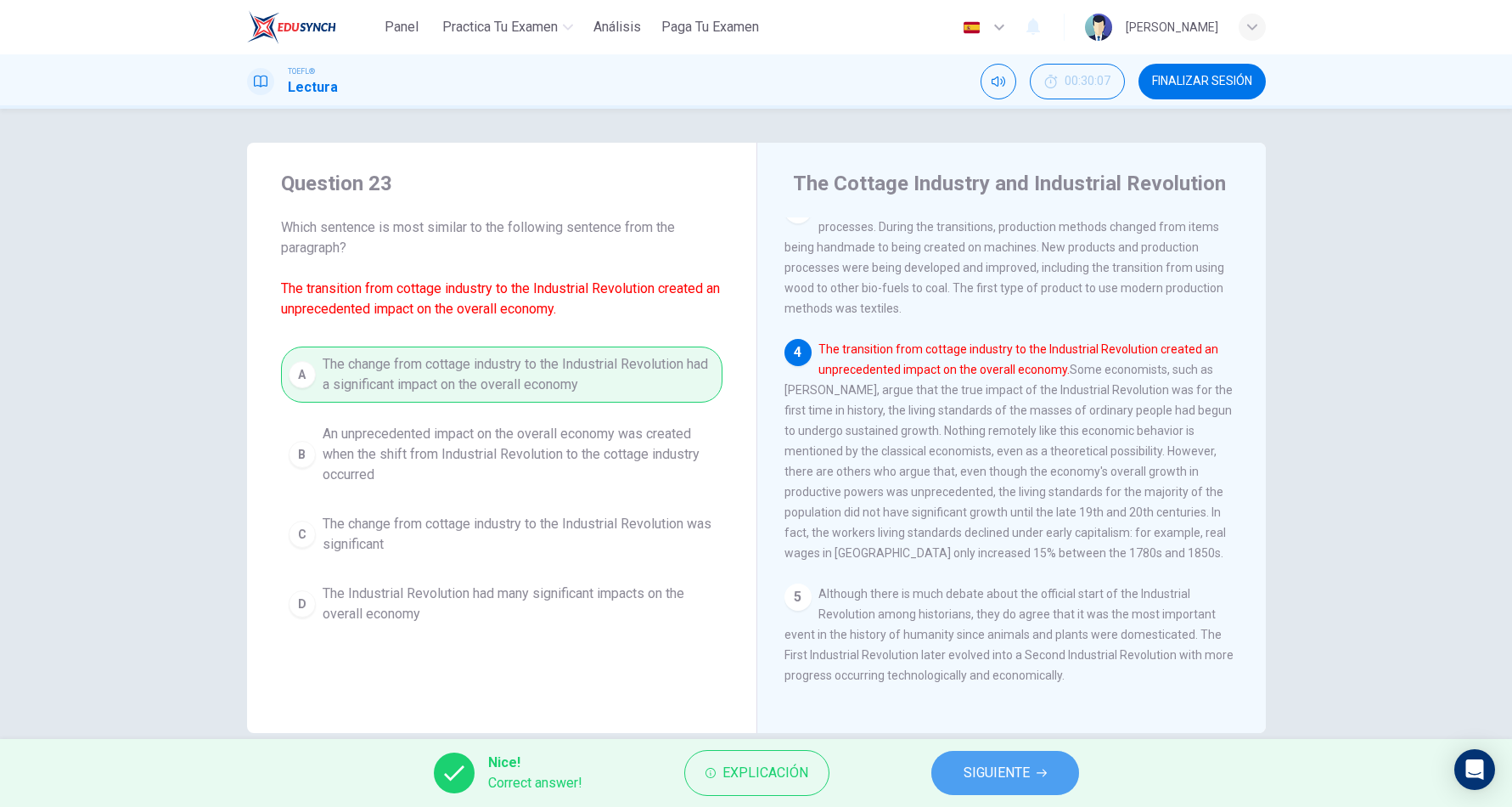
click at [1045, 780] on button "SIGUIENTE" at bounding box center [1005, 772] width 147 height 44
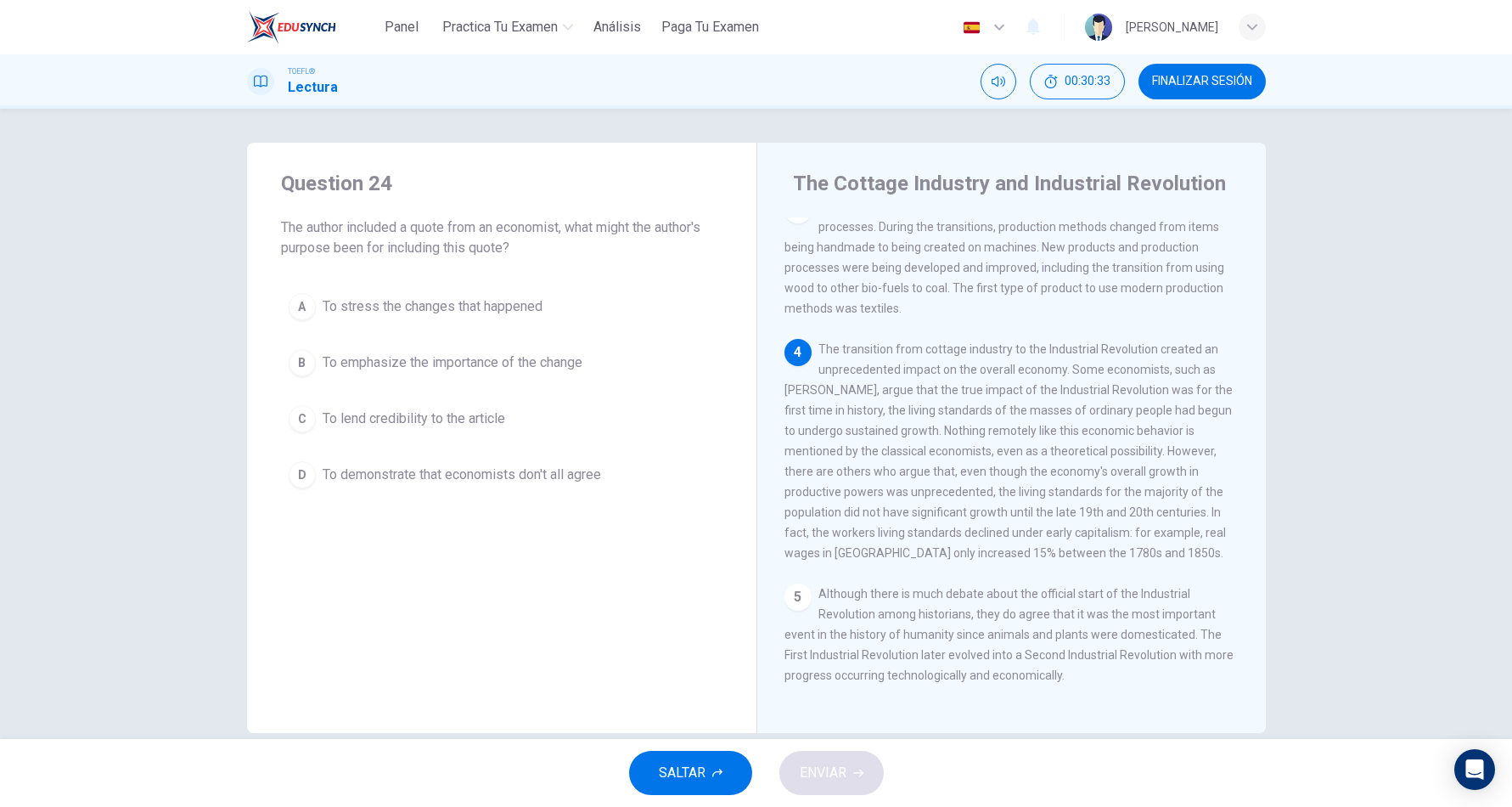
click at [394, 409] on span "To lend credibility to the article" at bounding box center [414, 418] width 182 height 20
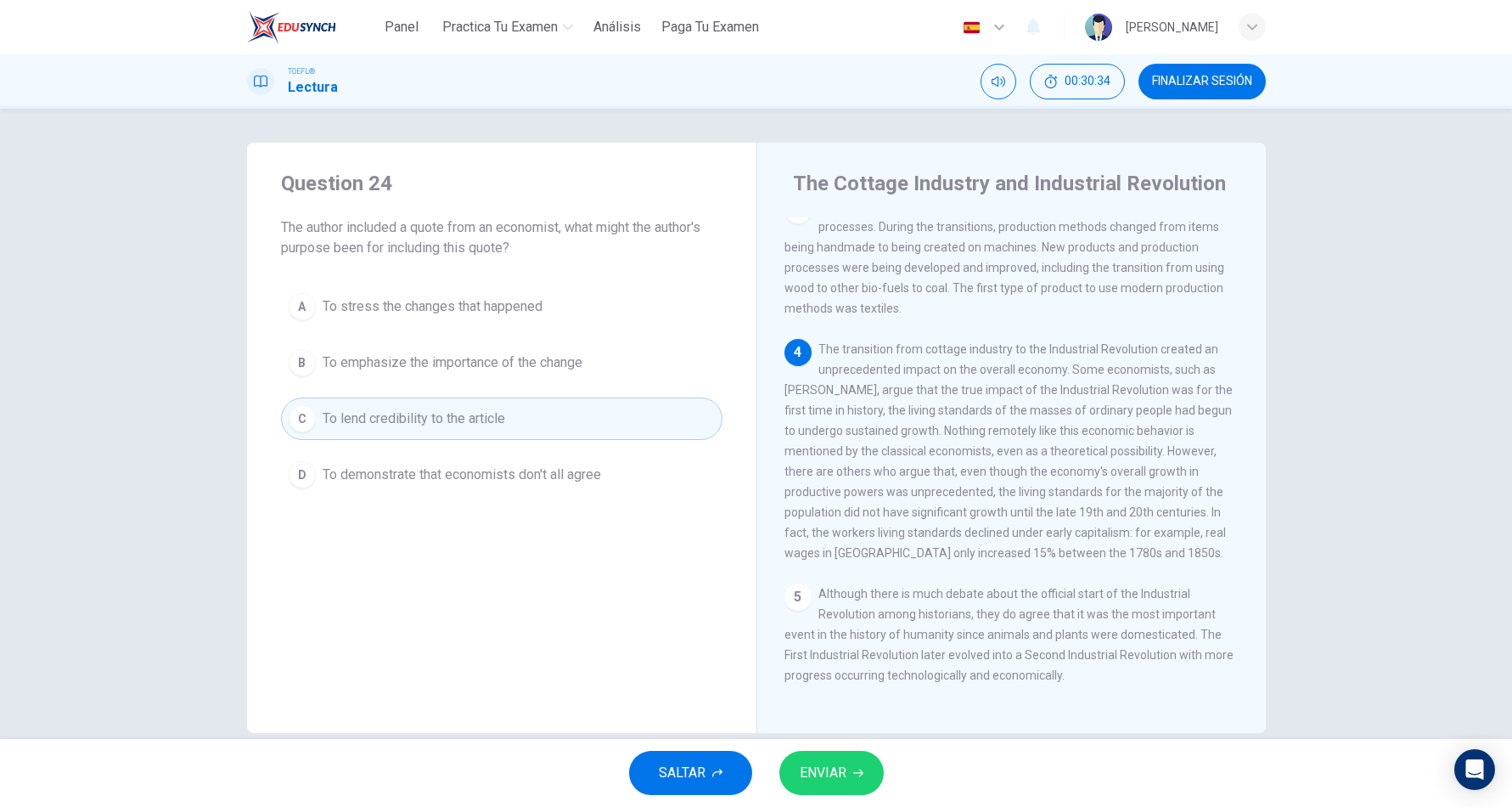
click at [860, 779] on button "ENVIAR" at bounding box center [831, 772] width 104 height 44
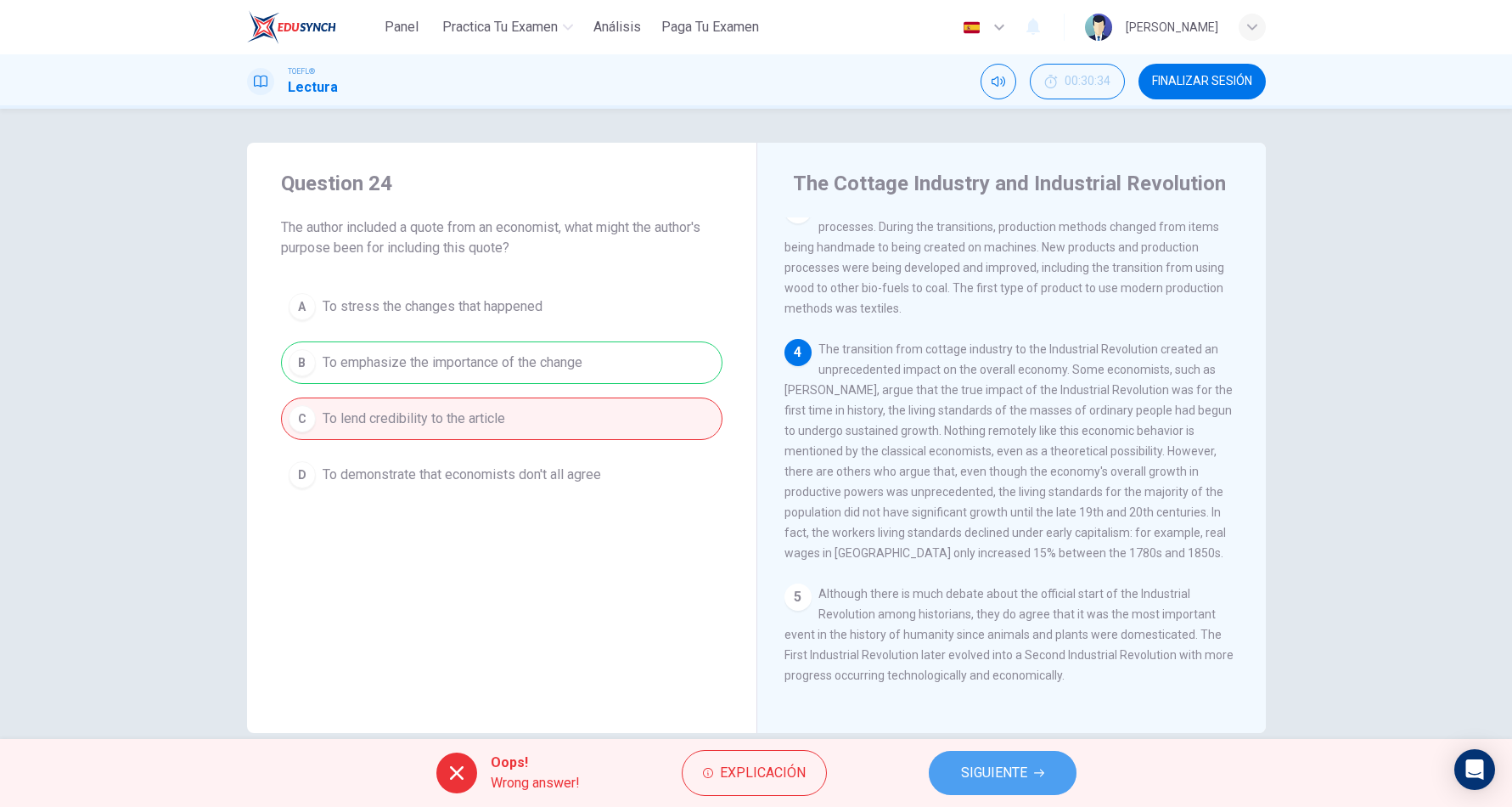
click at [989, 769] on span "SIGUIENTE" at bounding box center [994, 772] width 66 height 23
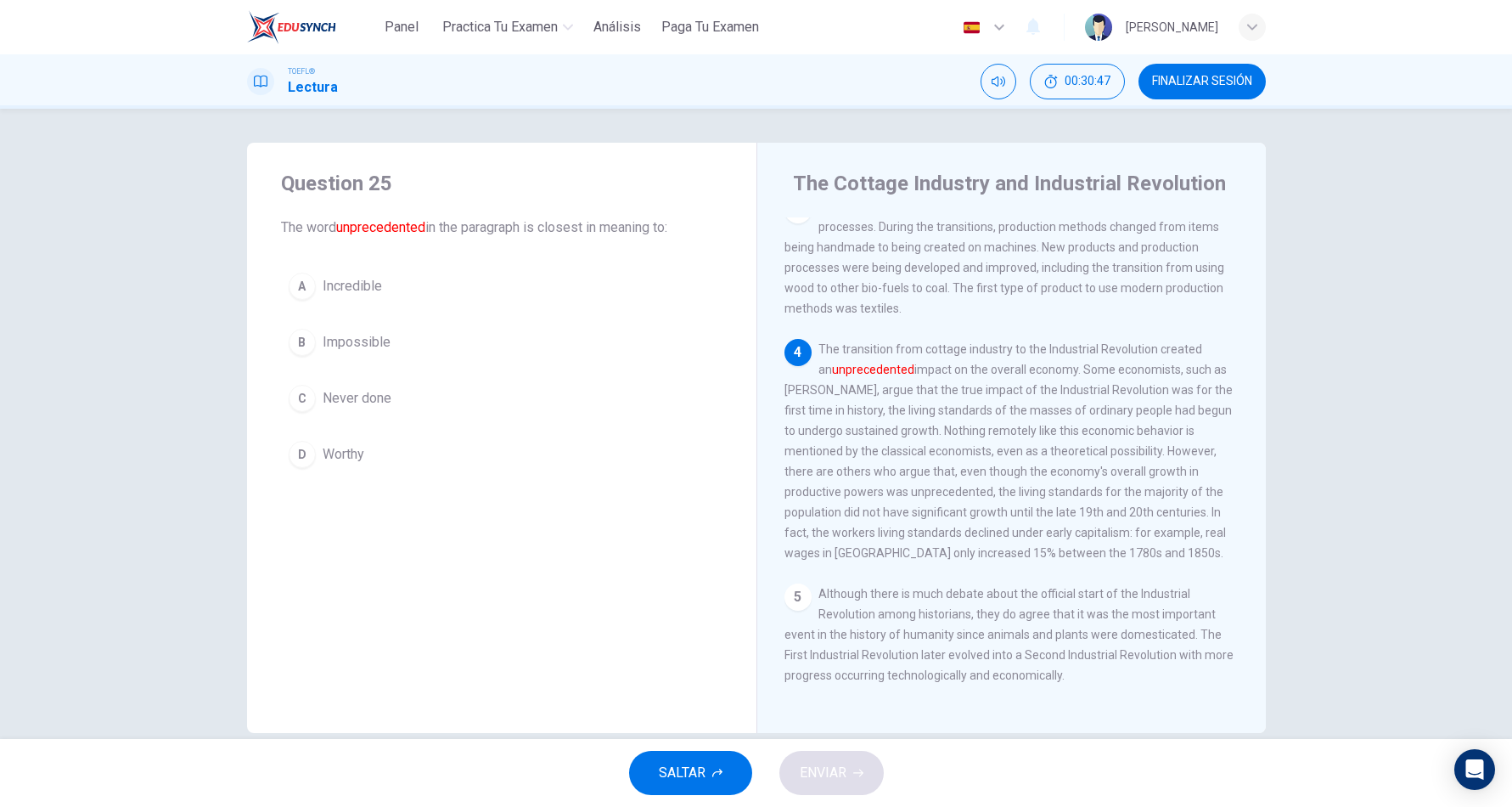
click at [362, 277] on span "Incredible" at bounding box center [352, 285] width 59 height 20
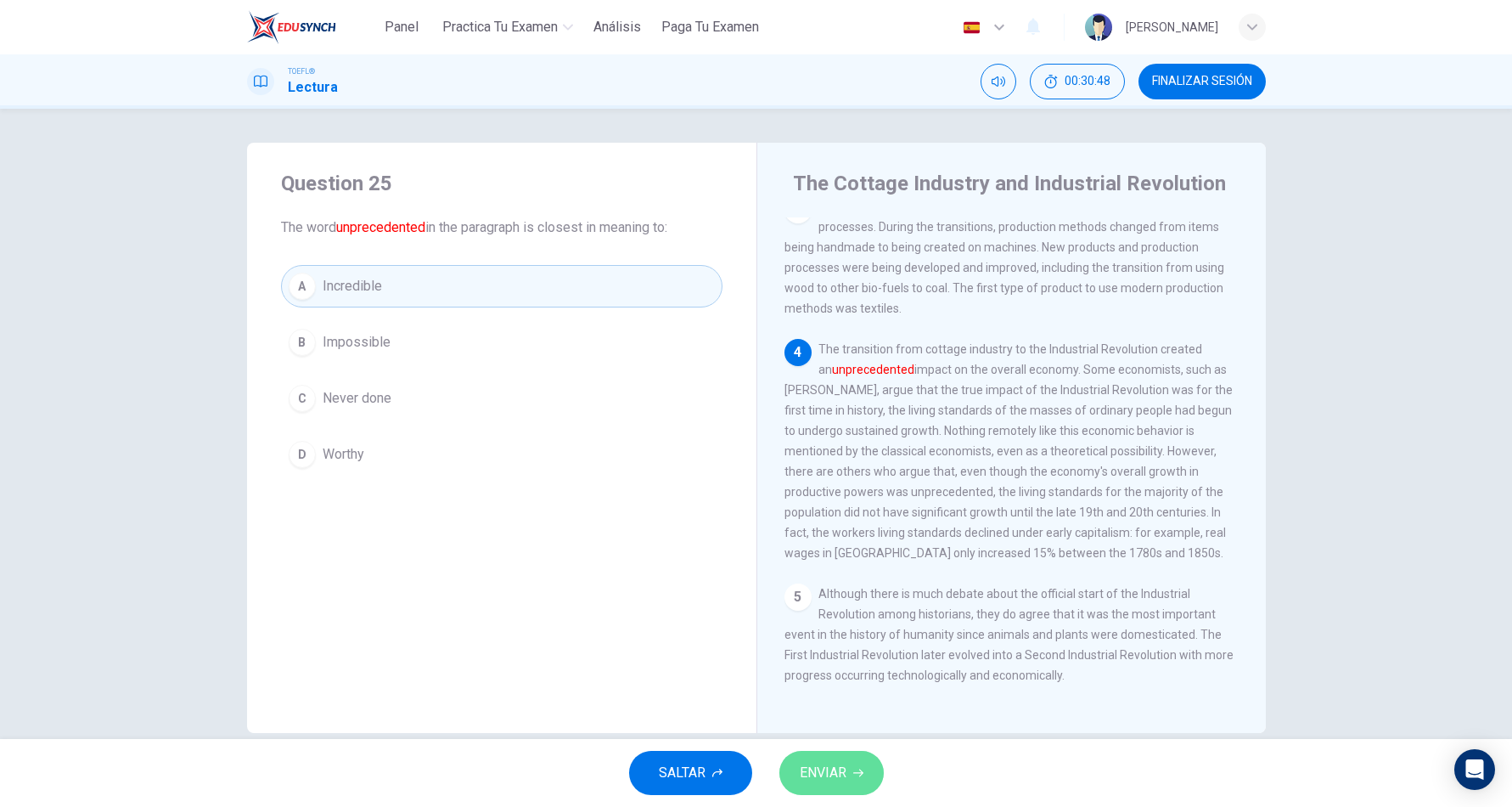
click at [816, 790] on button "ENVIAR" at bounding box center [831, 772] width 104 height 44
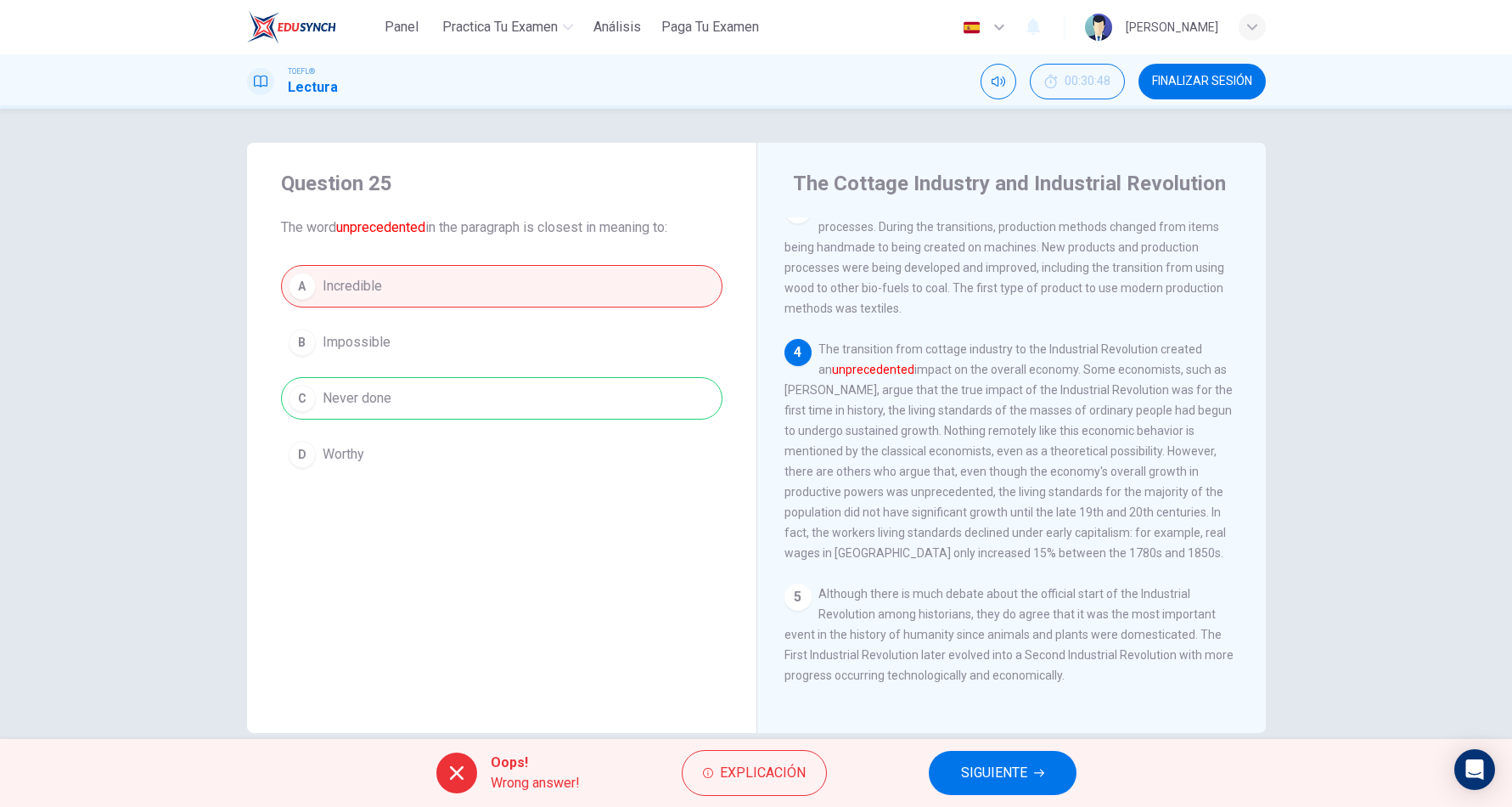
click at [1044, 777] on button "SIGUIENTE" at bounding box center [1002, 772] width 147 height 44
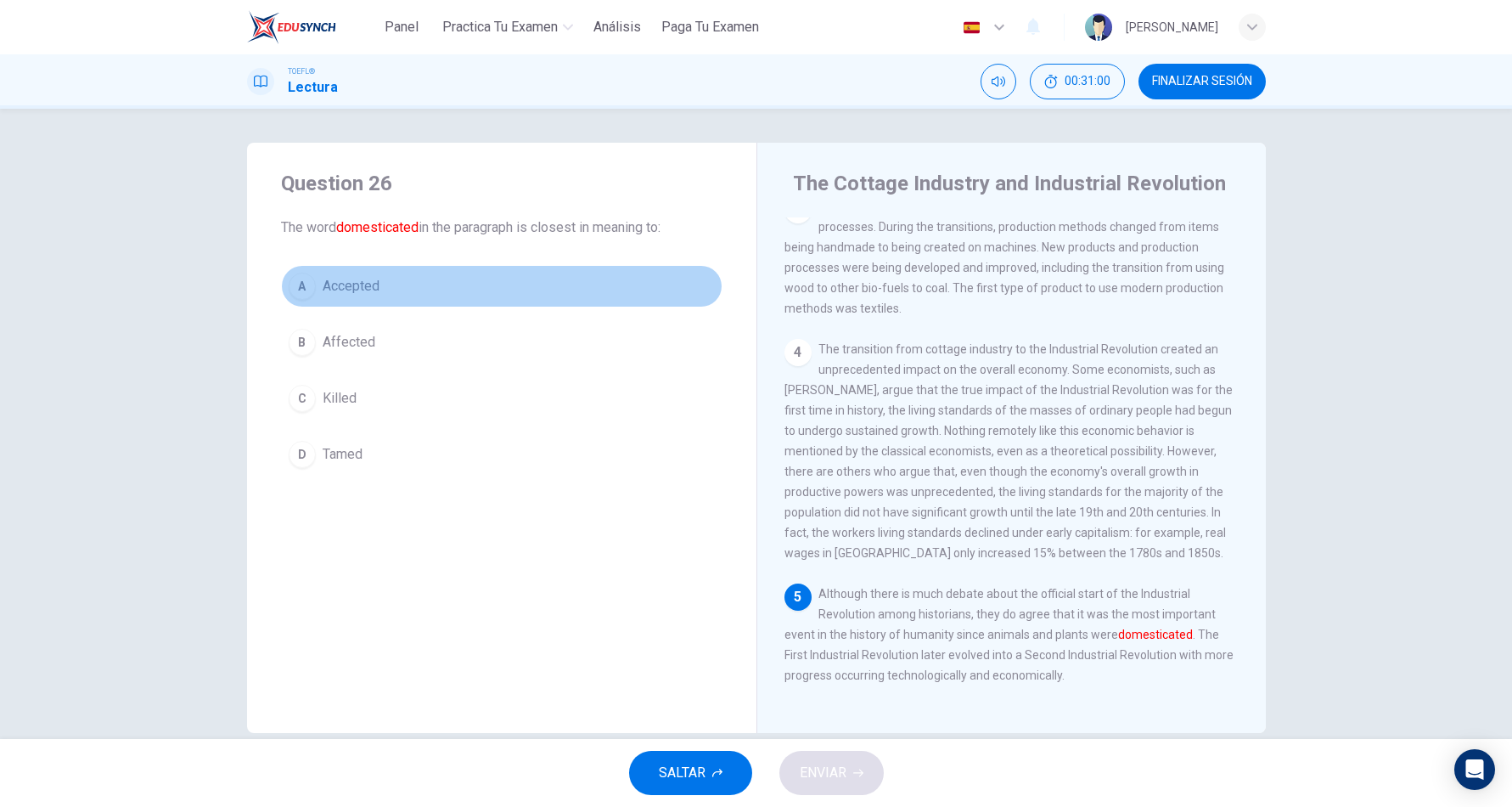
click at [357, 299] on button "A Accepted" at bounding box center [501, 285] width 442 height 43
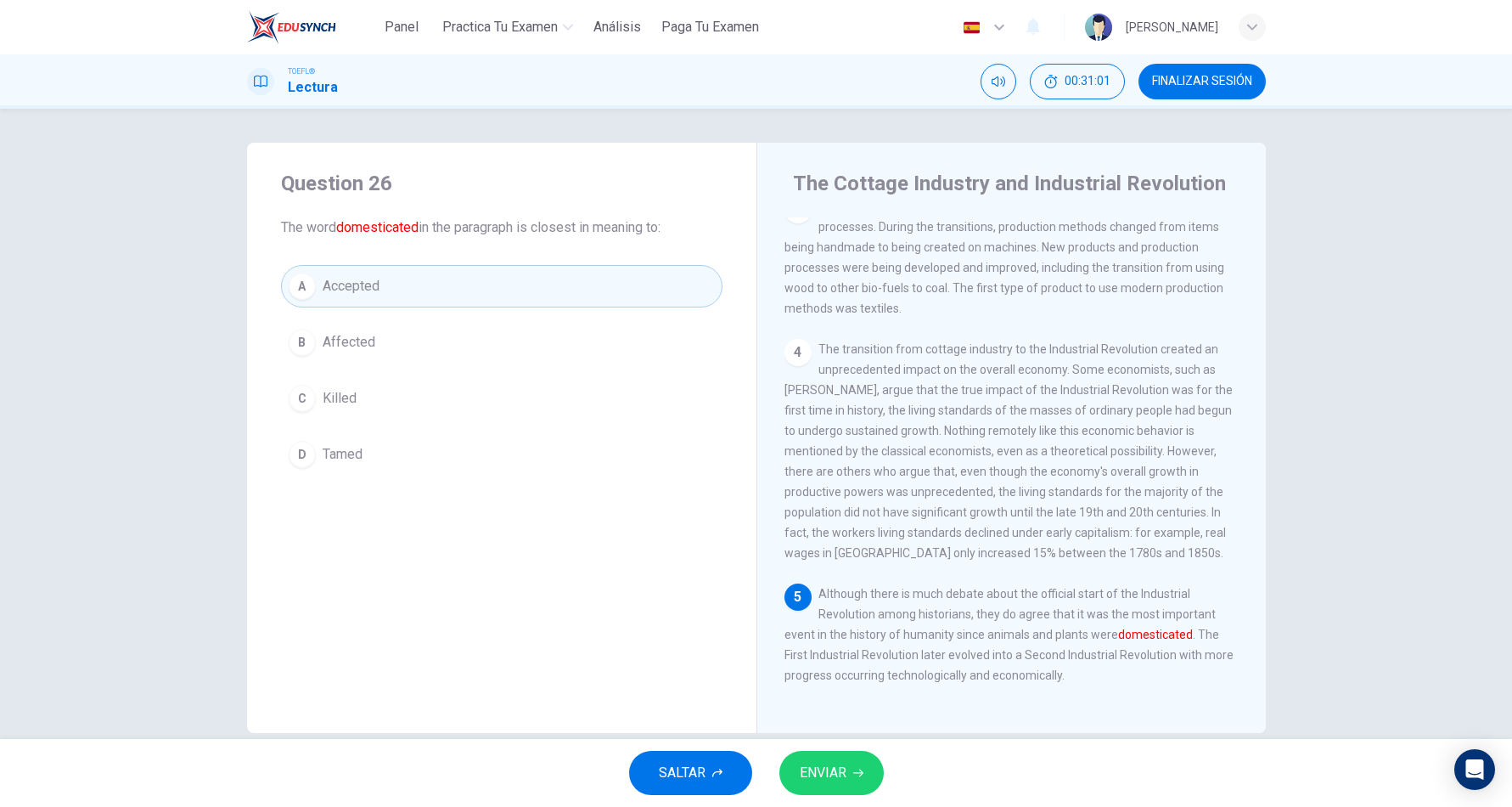
drag, startPoint x: 900, startPoint y: 773, endPoint x: 891, endPoint y: 772, distance: 9.1
click at [897, 773] on div "SALTAR ENVIAR" at bounding box center [756, 772] width 1512 height 68
click at [877, 767] on button "ENVIAR" at bounding box center [831, 772] width 104 height 44
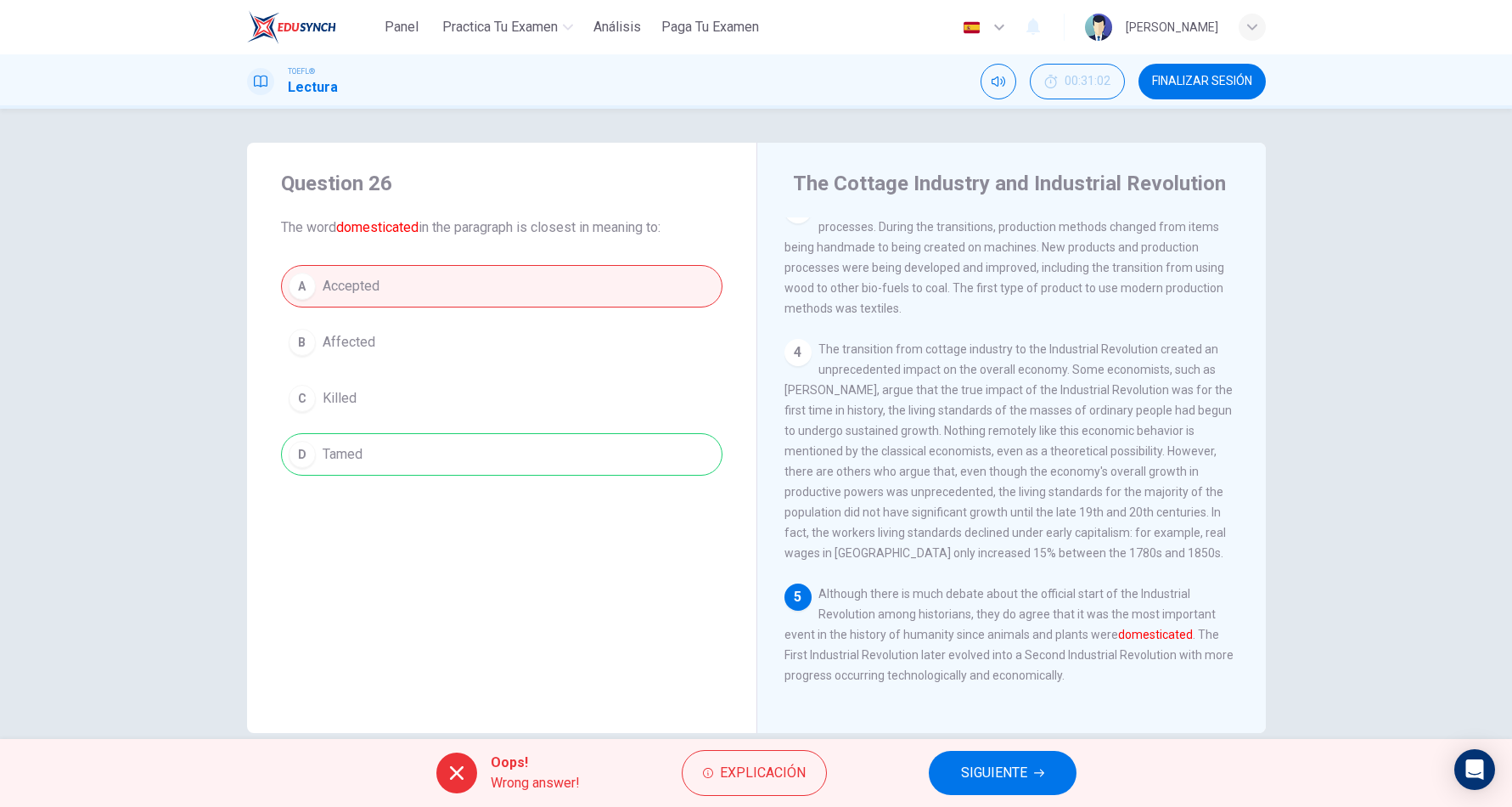
click at [999, 768] on span "SIGUIENTE" at bounding box center [994, 772] width 66 height 23
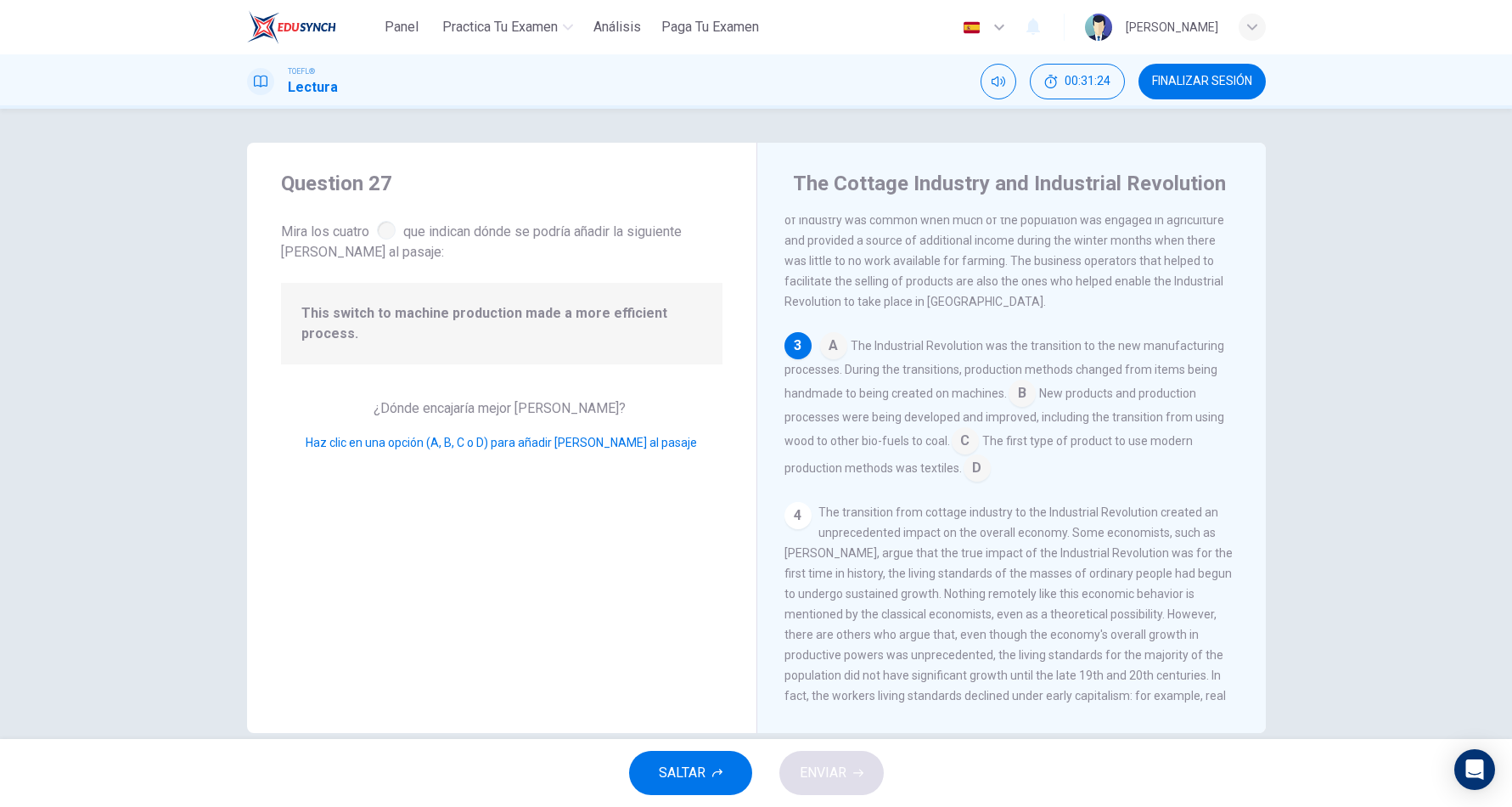
scroll to position [254, 0]
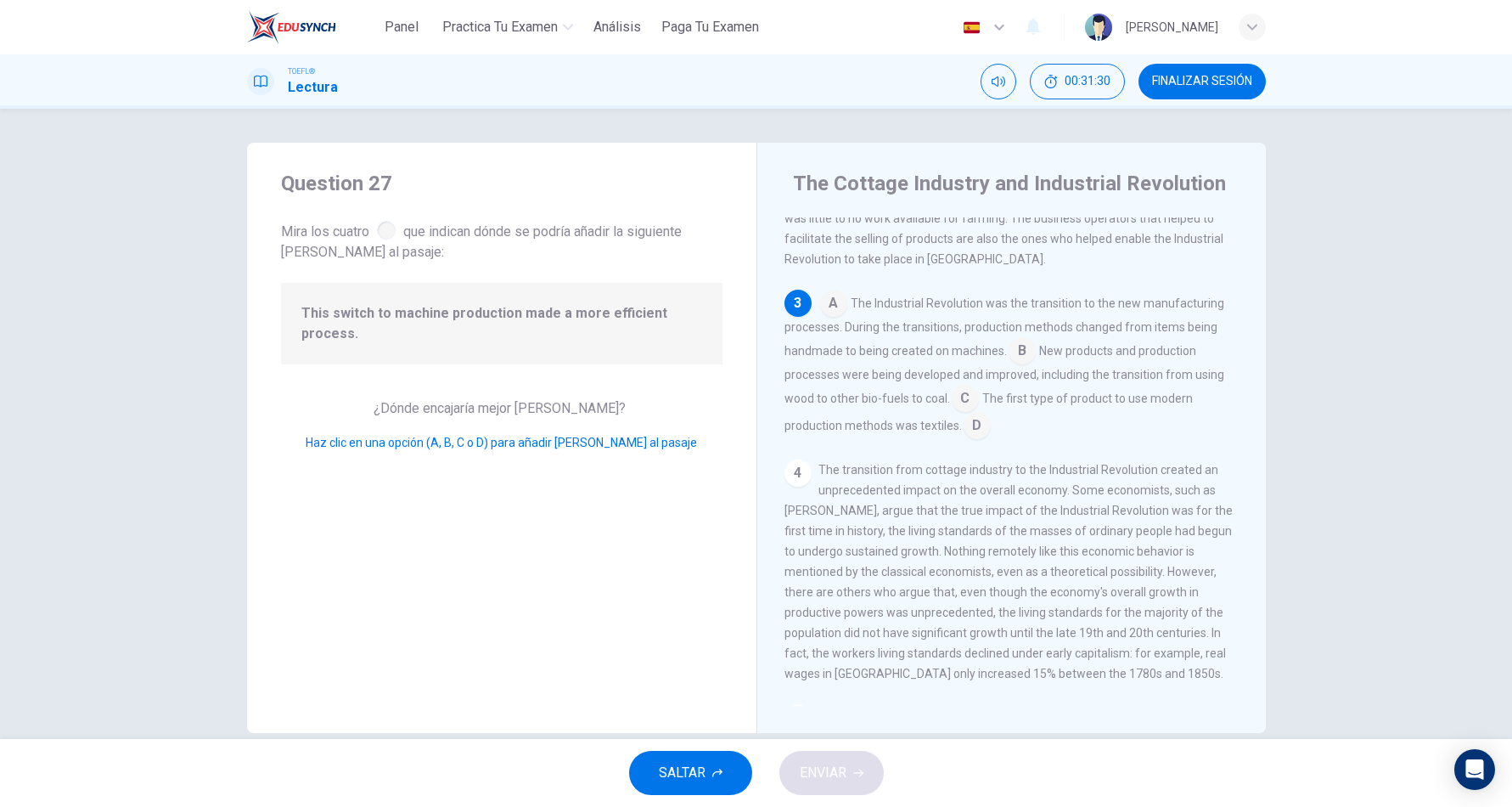
click at [1018, 358] on input at bounding box center [1021, 351] width 27 height 27
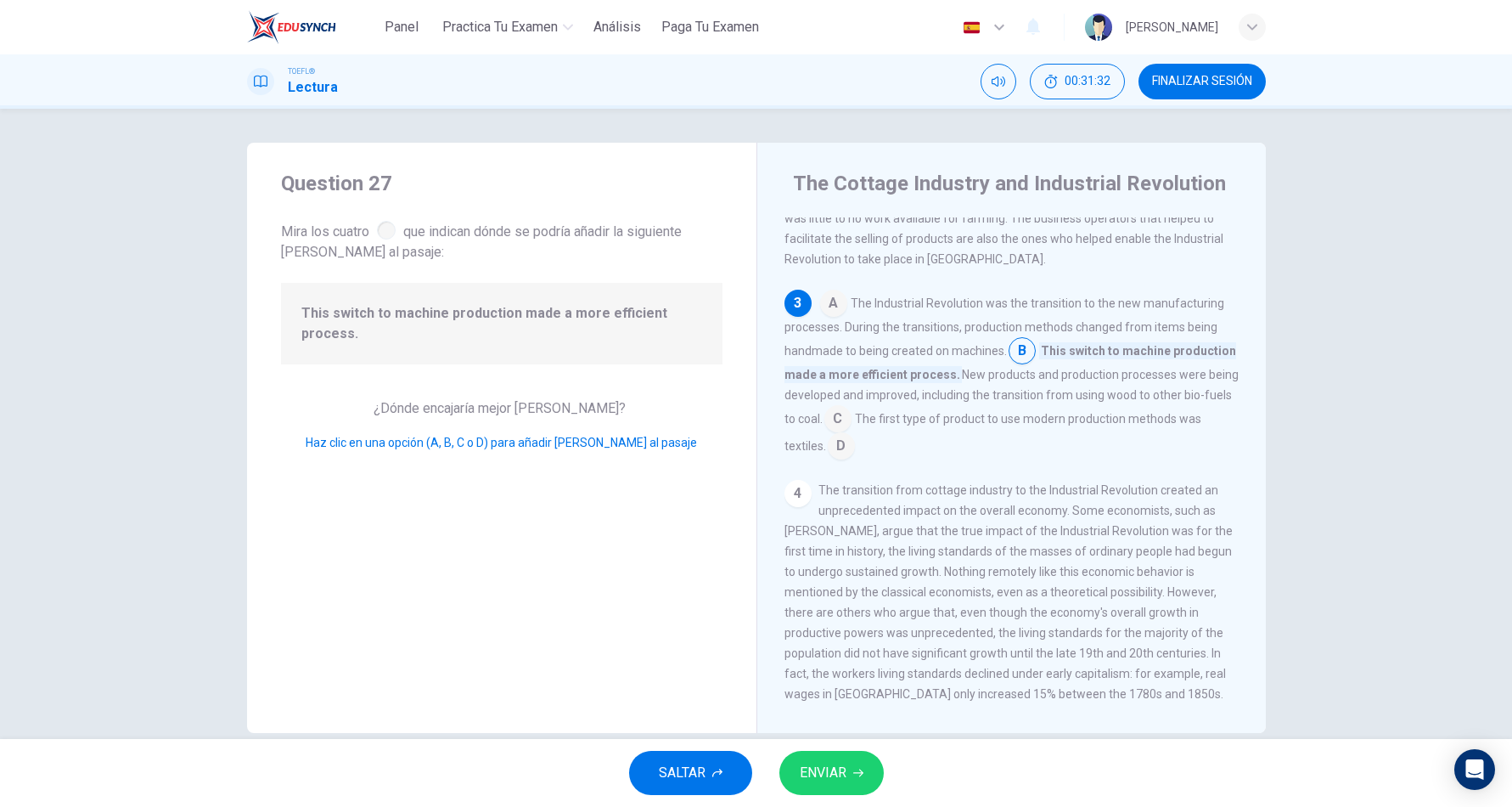
click at [838, 767] on span "ENVIAR" at bounding box center [823, 772] width 47 height 23
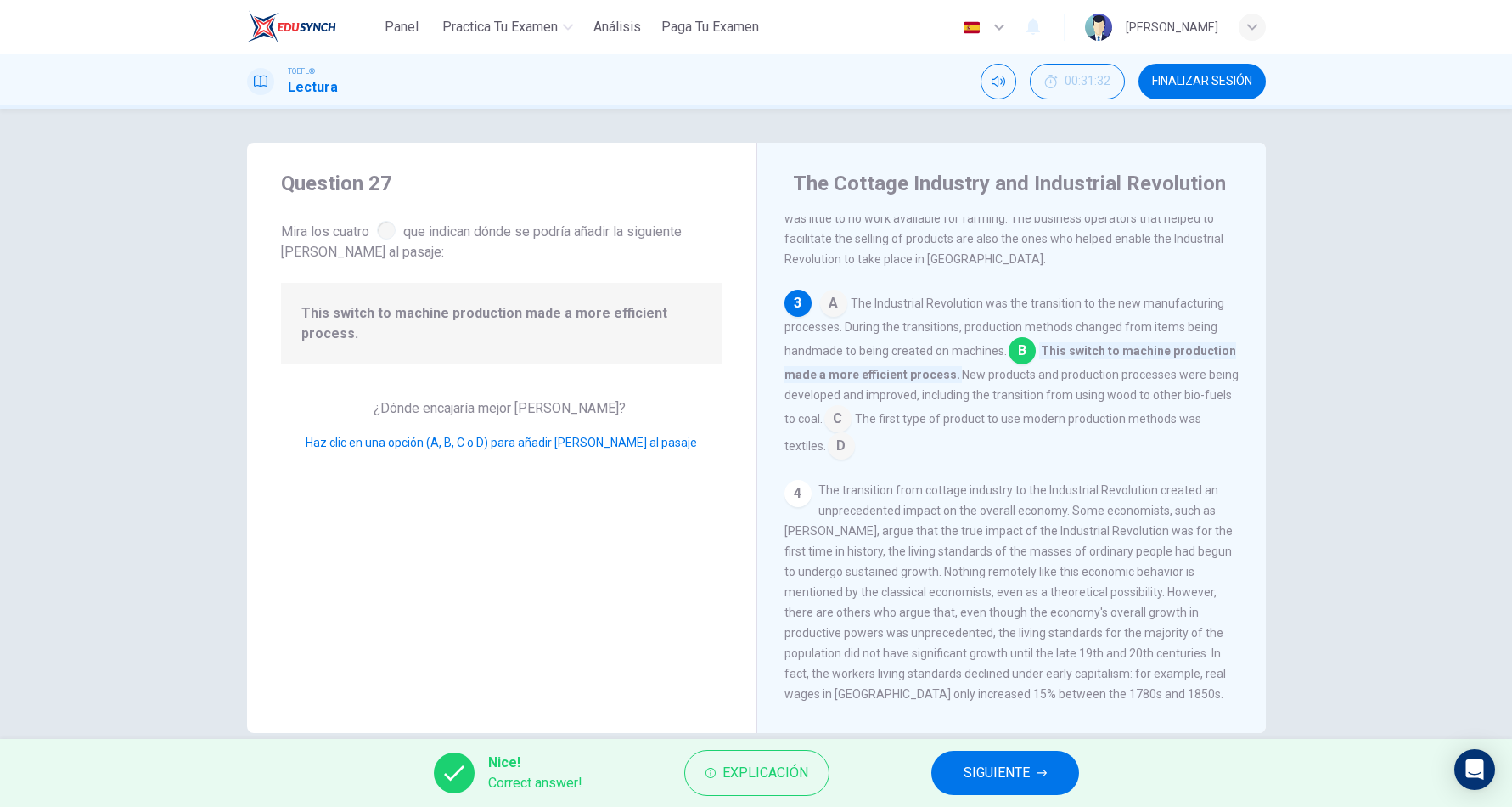
click at [1023, 765] on span "SIGUIENTE" at bounding box center [997, 772] width 66 height 23
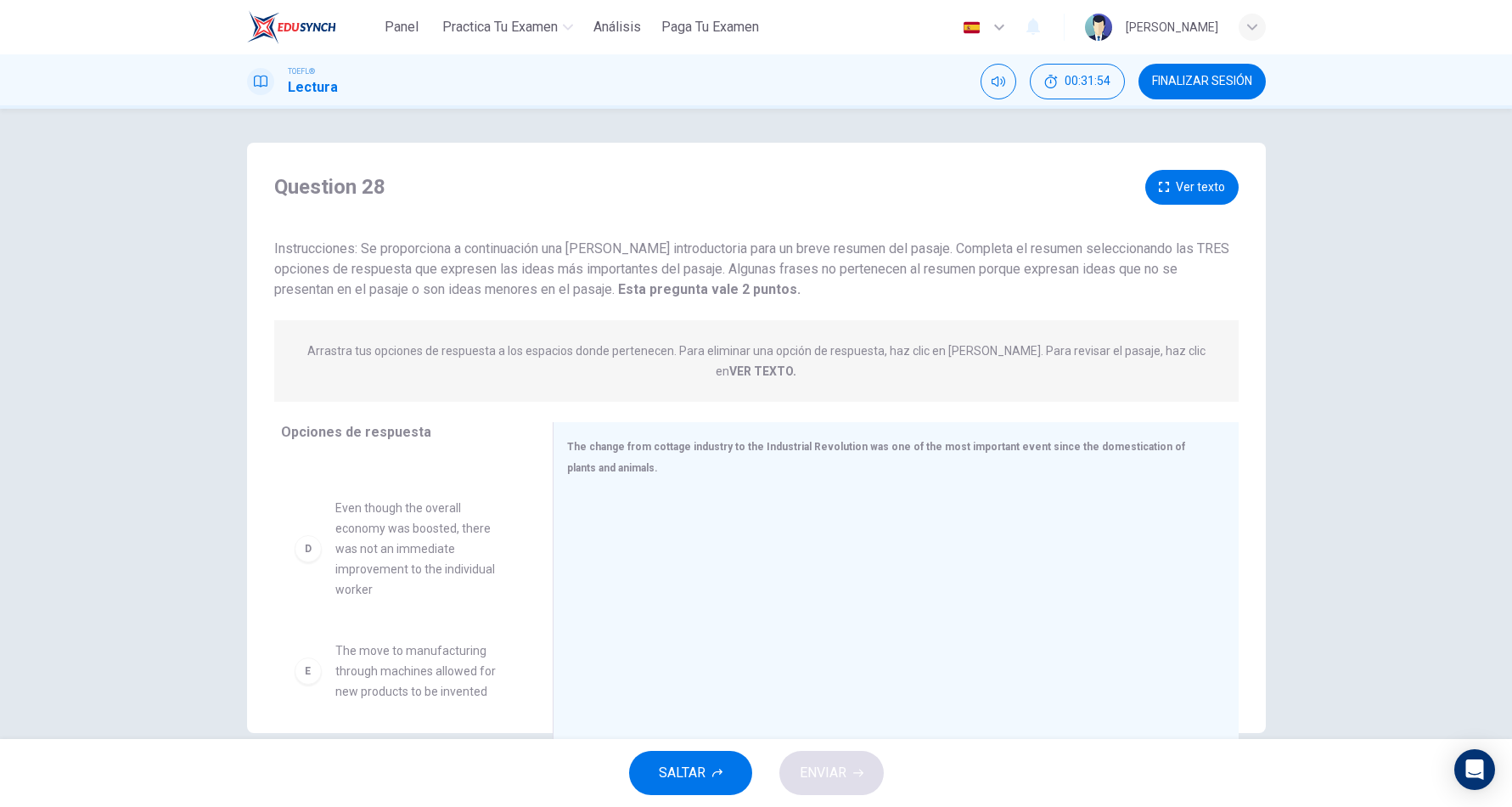
scroll to position [297, 0]
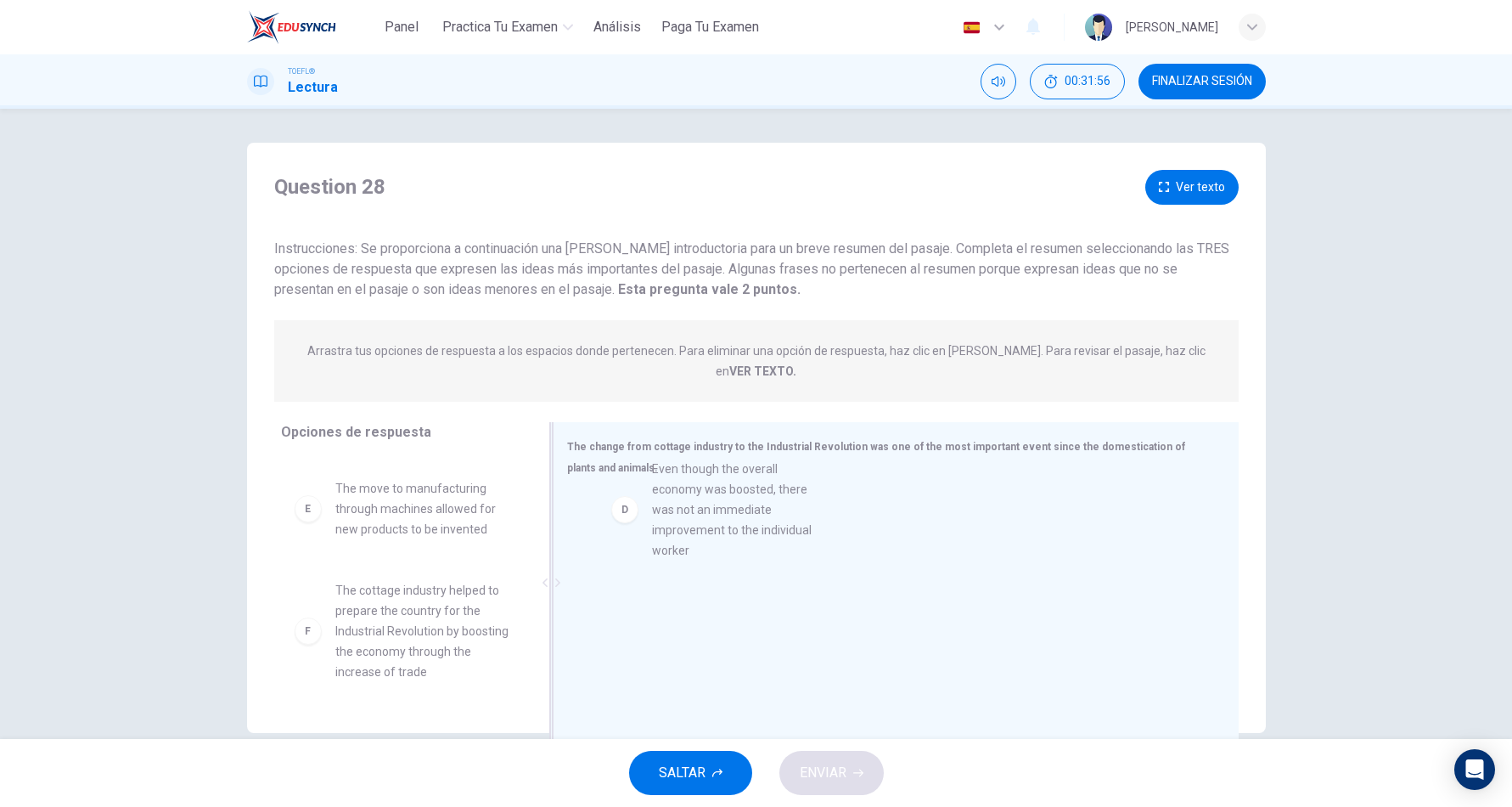
drag, startPoint x: 439, startPoint y: 523, endPoint x: 779, endPoint y: 524, distance: 340.0
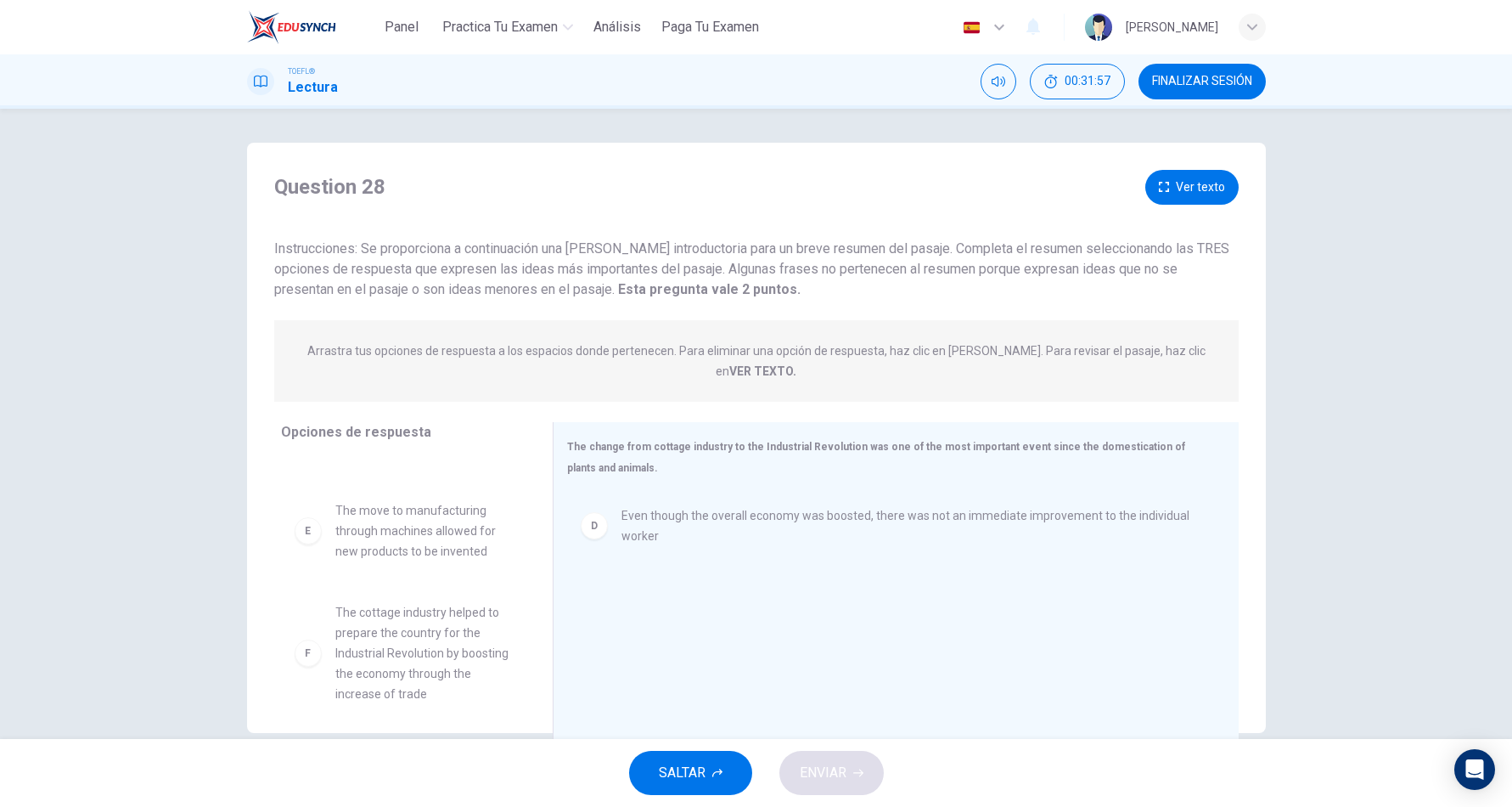
scroll to position [28, 0]
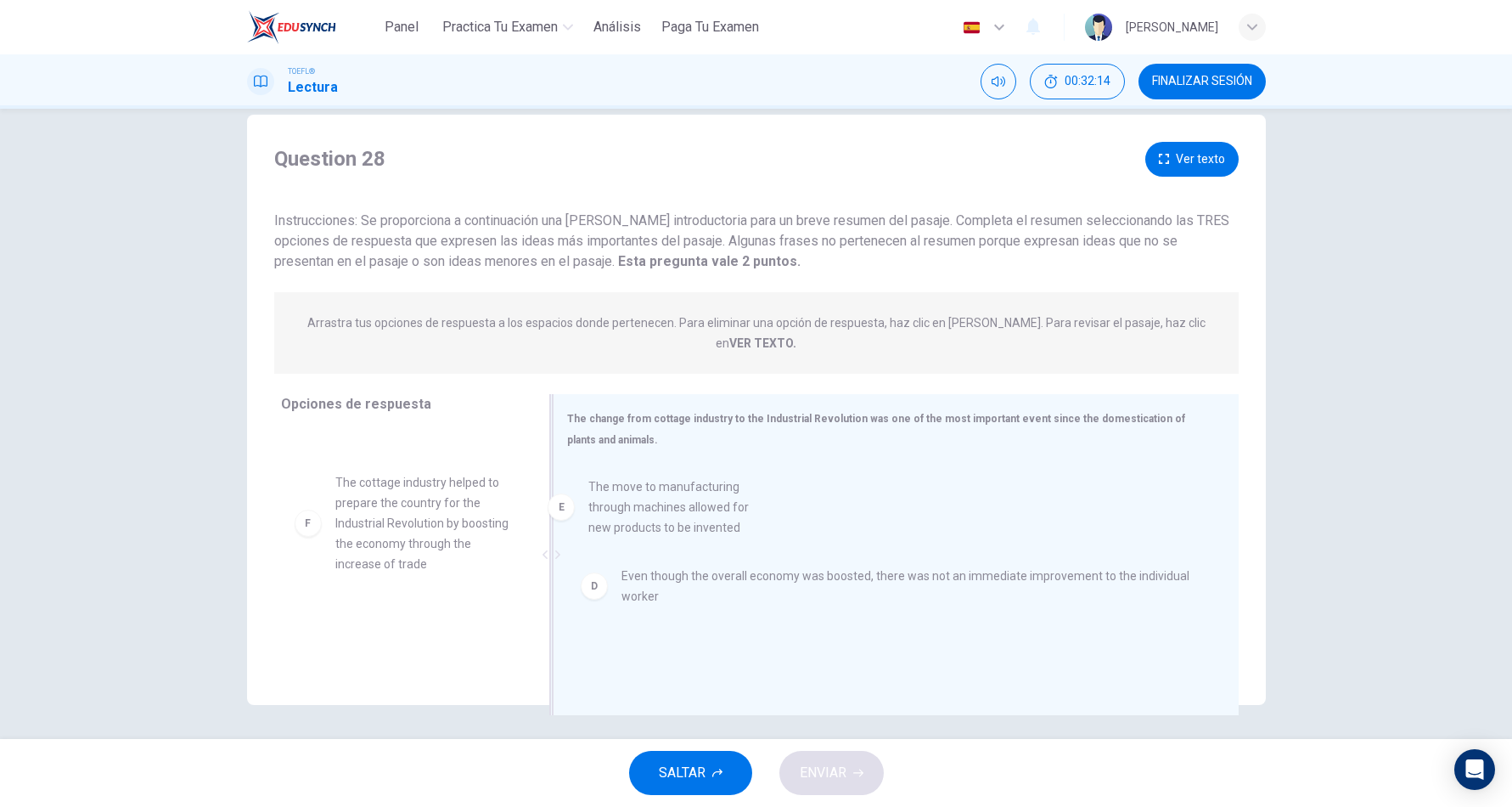
drag, startPoint x: 460, startPoint y: 496, endPoint x: 743, endPoint y: 526, distance: 284.6
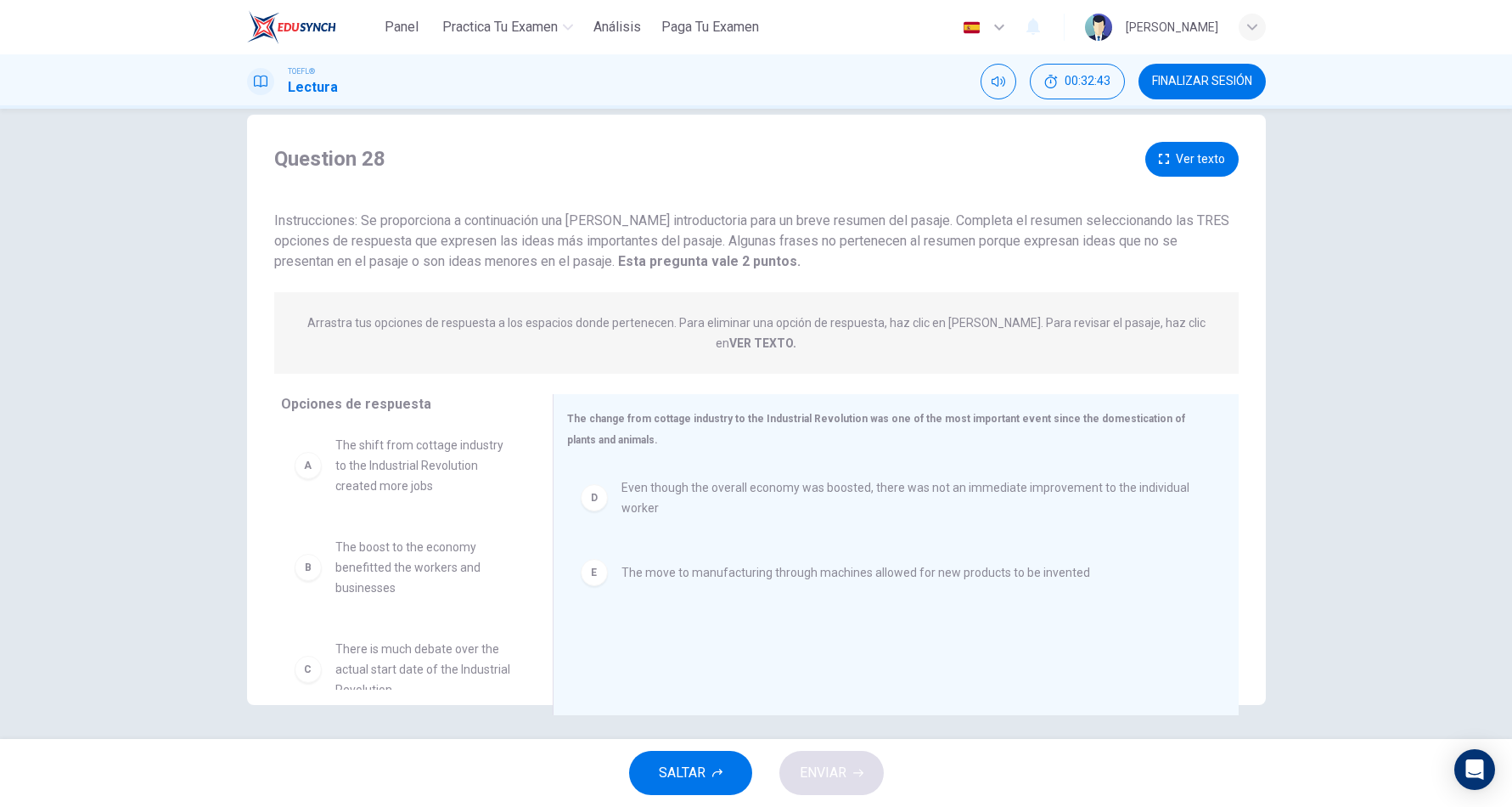
scroll to position [3, 0]
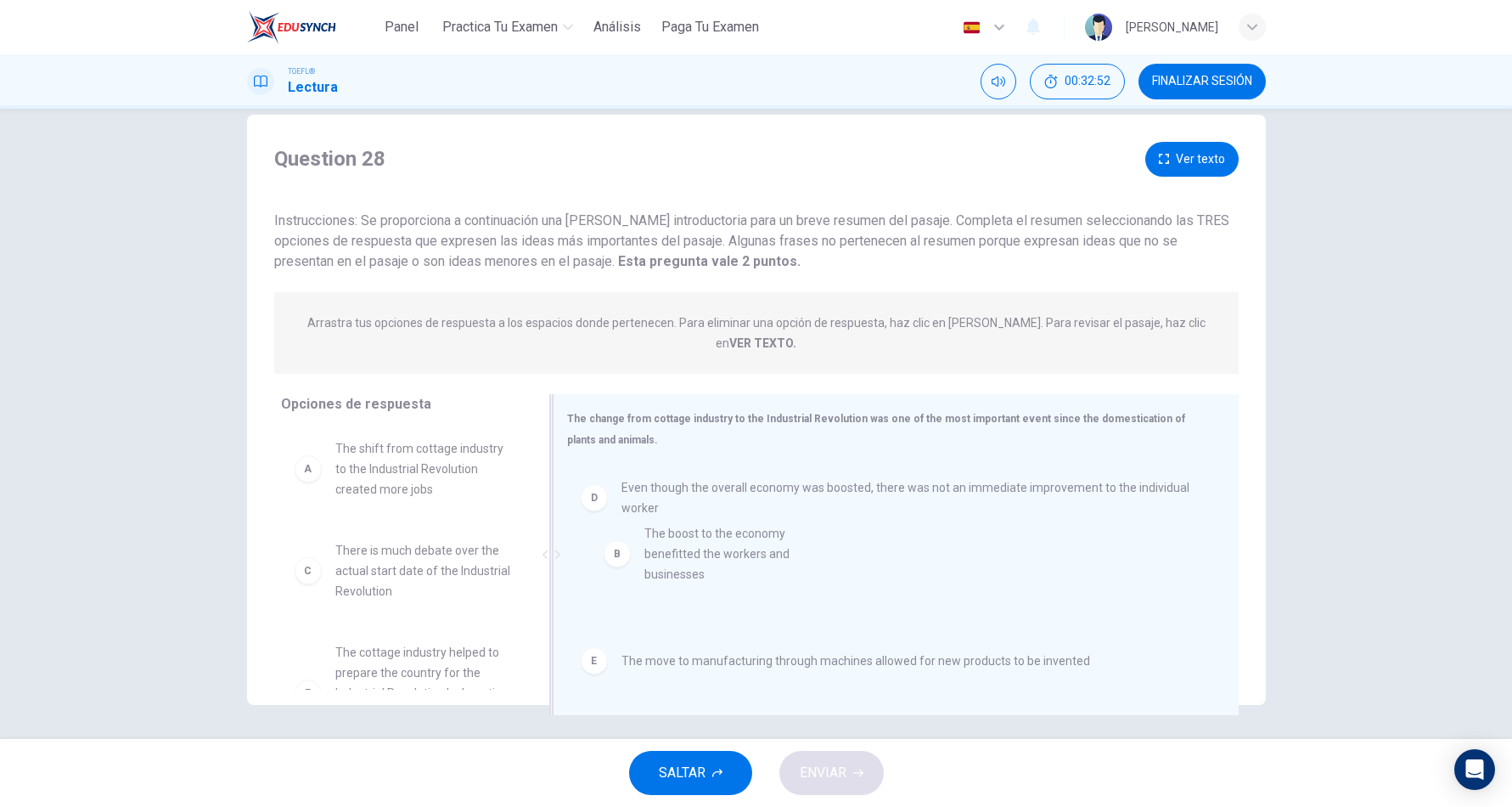
drag, startPoint x: 448, startPoint y: 549, endPoint x: 772, endPoint y: 554, distance: 324.0
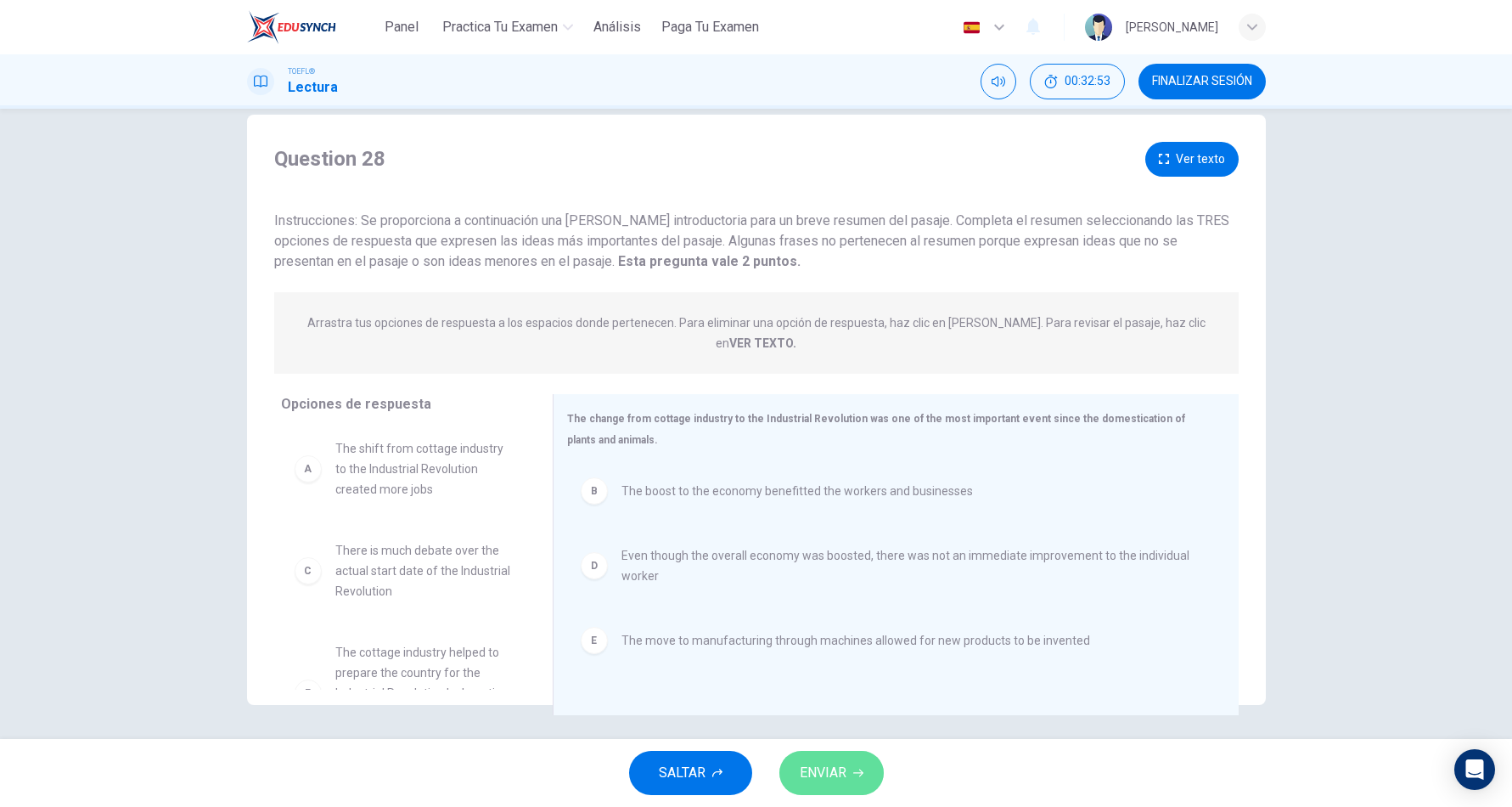
click at [833, 771] on span "ENVIAR" at bounding box center [823, 772] width 47 height 23
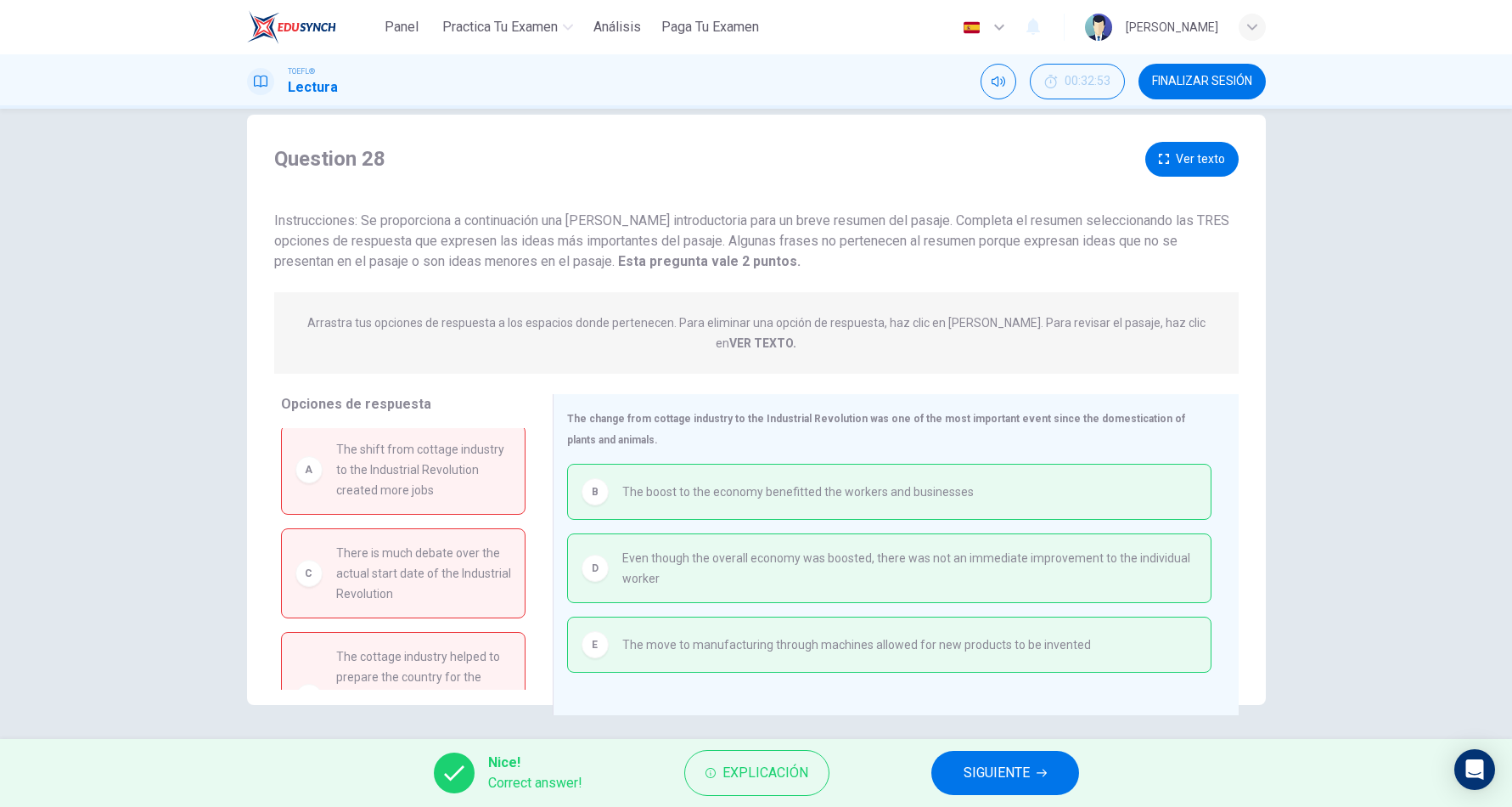
click at [972, 764] on span "SIGUIENTE" at bounding box center [997, 772] width 66 height 23
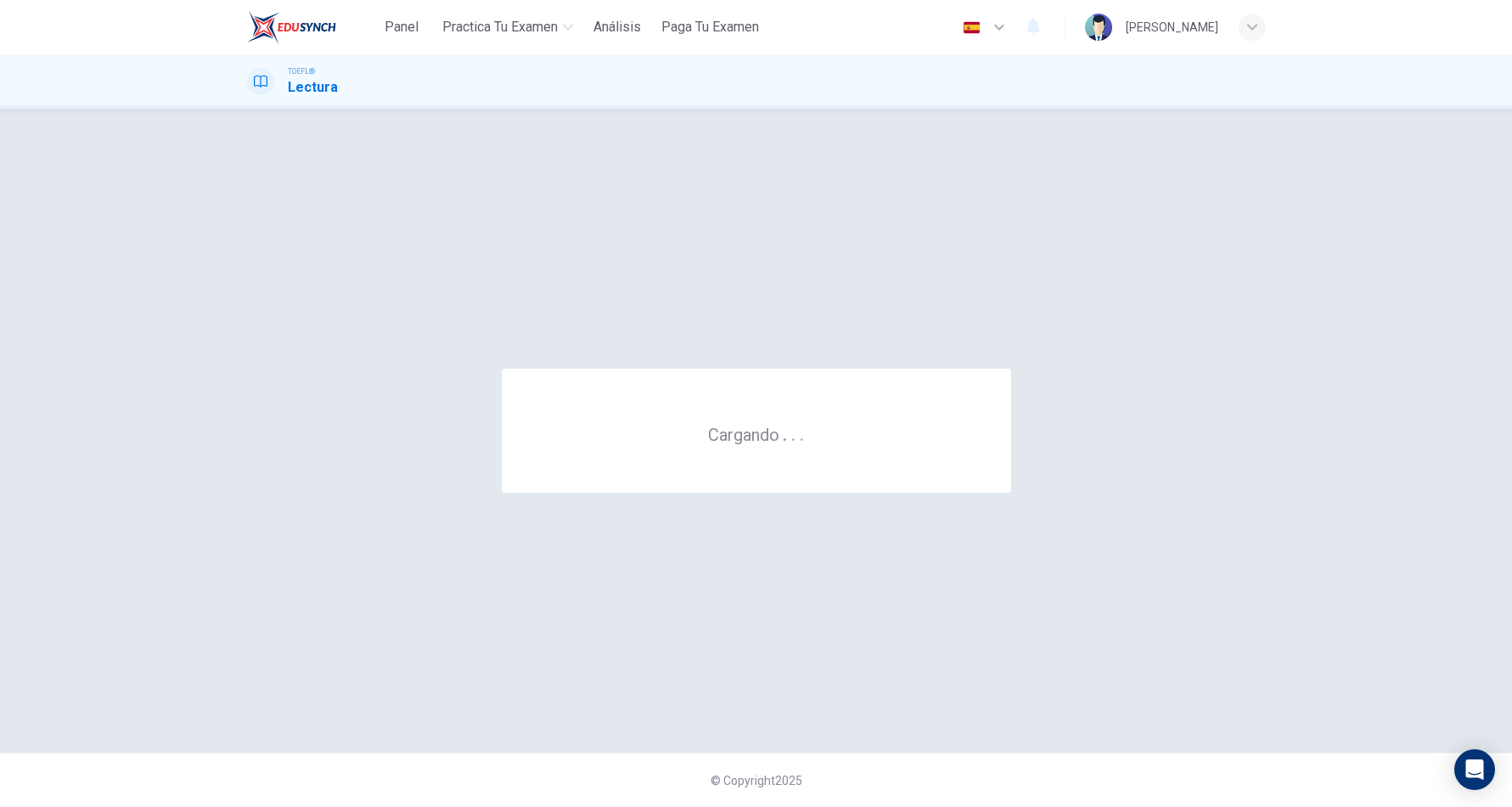
scroll to position [0, 0]
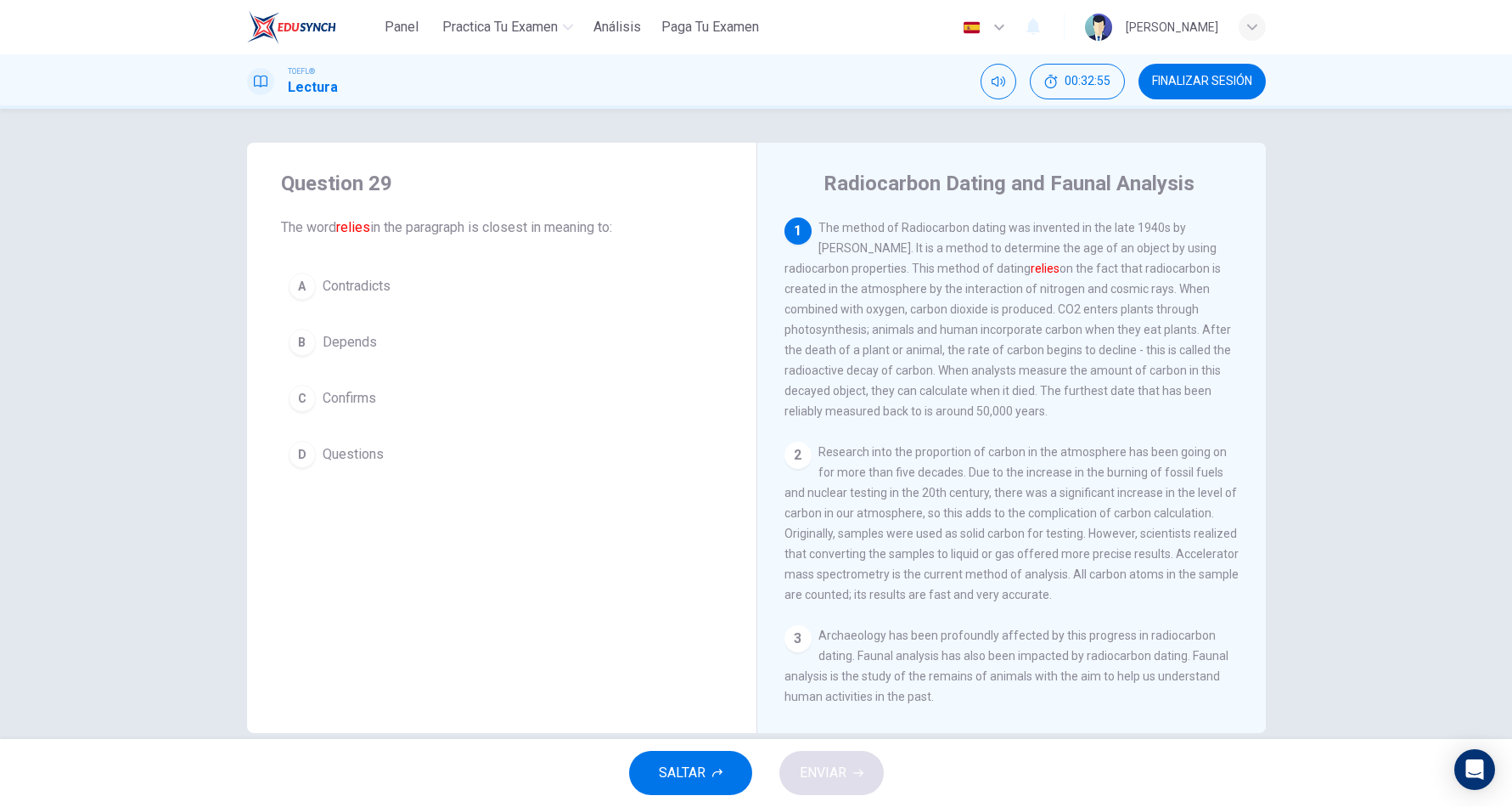
click at [1235, 76] on span "FINALIZAR SESIÓN" at bounding box center [1201, 82] width 100 height 14
